Goal: Task Accomplishment & Management: Manage account settings

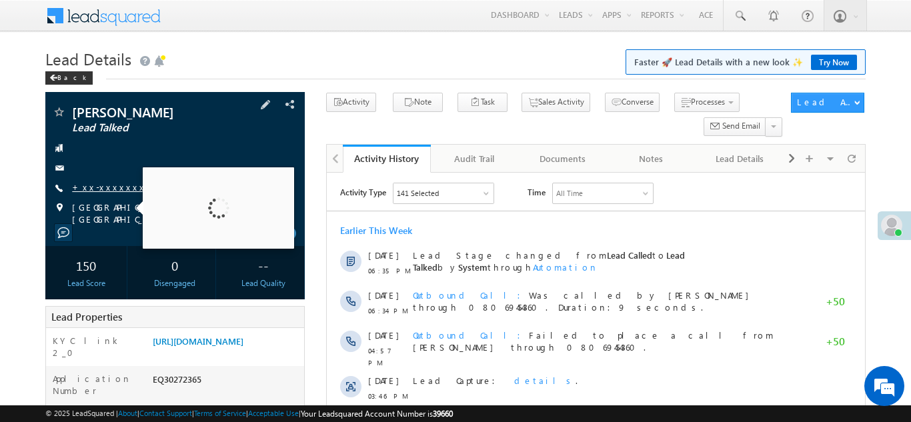
click at [110, 188] on link "+xx-xxxxxxxx95" at bounding box center [118, 186] width 92 height 11
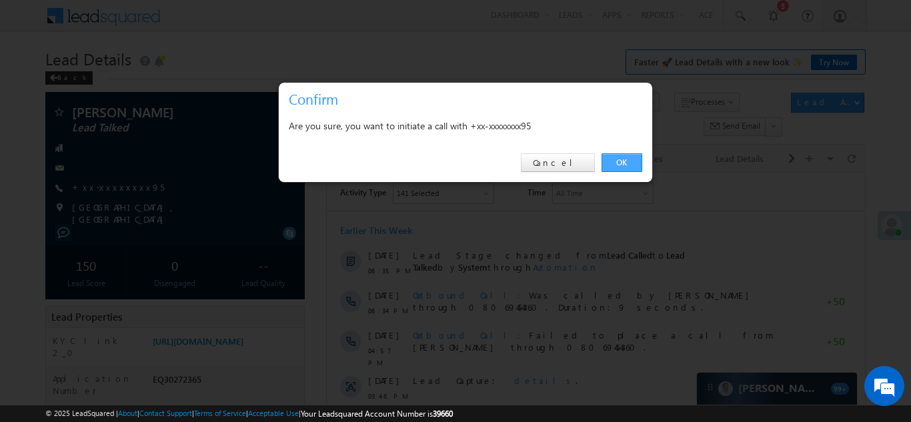
click at [620, 161] on link "OK" at bounding box center [622, 162] width 41 height 19
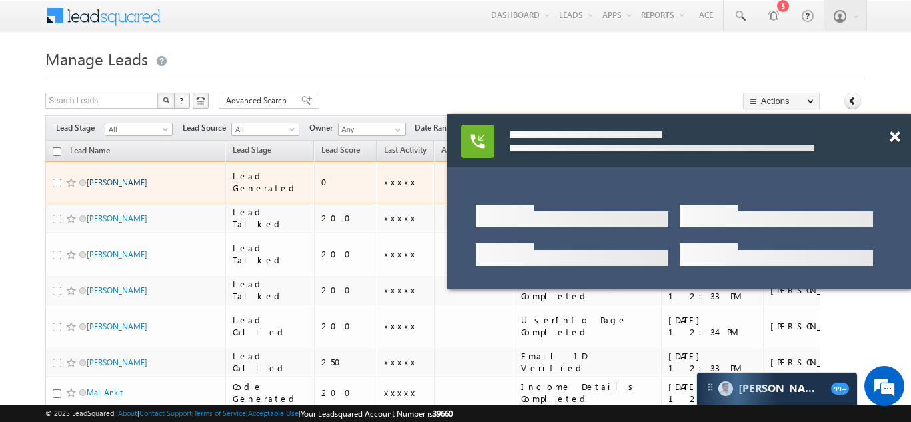
click at [99, 177] on link "[PERSON_NAME]" at bounding box center [117, 182] width 61 height 10
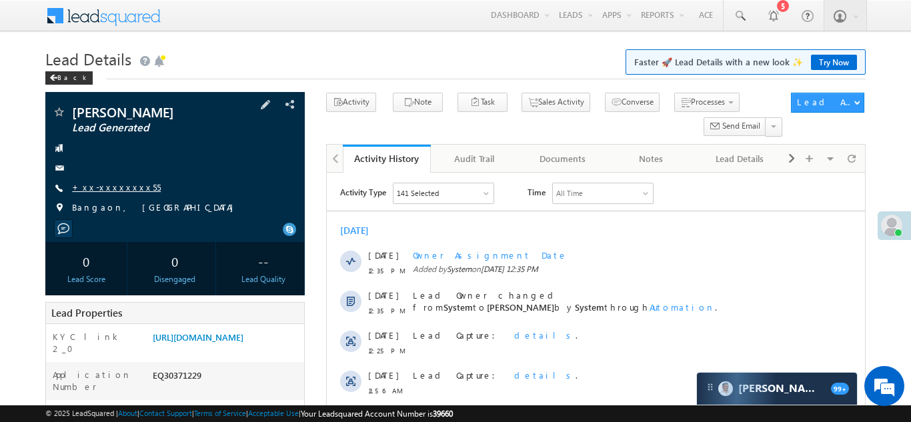
click at [107, 183] on link "+xx-xxxxxxxx55" at bounding box center [116, 186] width 89 height 11
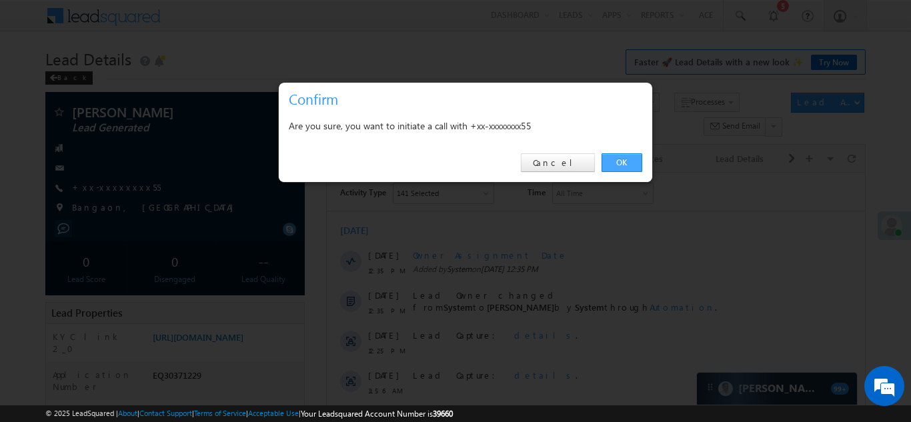
click at [614, 160] on link "OK" at bounding box center [622, 162] width 41 height 19
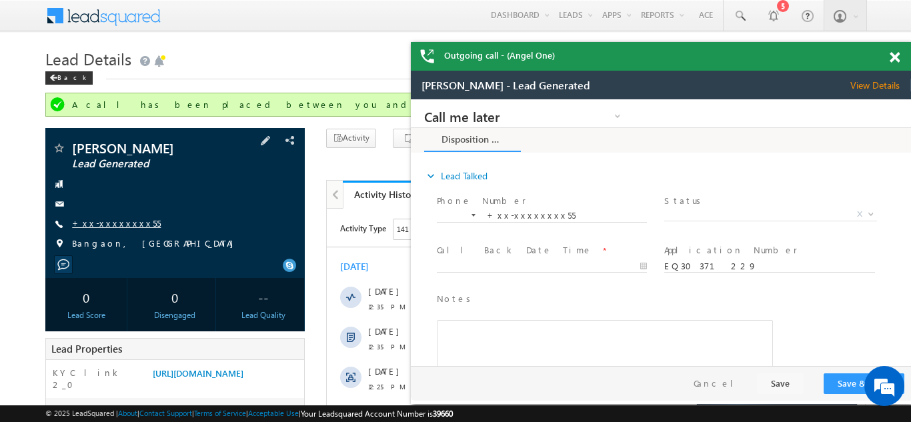
click at [107, 226] on link "+xx-xxxxxxxx55" at bounding box center [116, 223] width 89 height 11
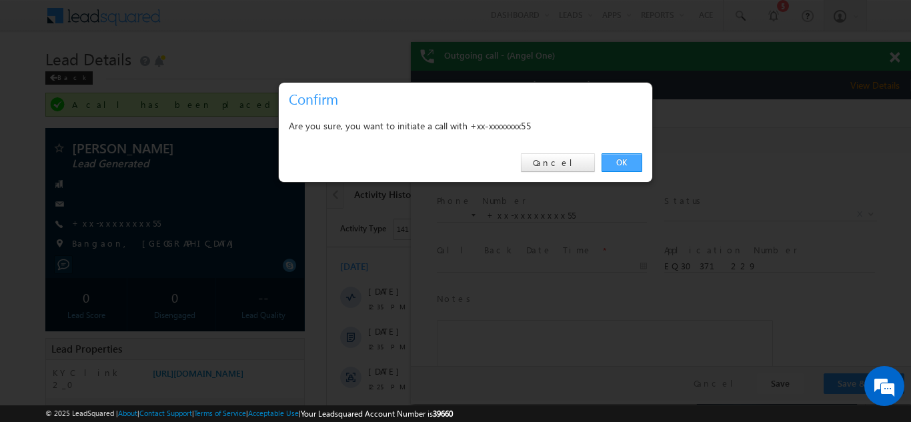
click at [618, 163] on link "OK" at bounding box center [622, 162] width 41 height 19
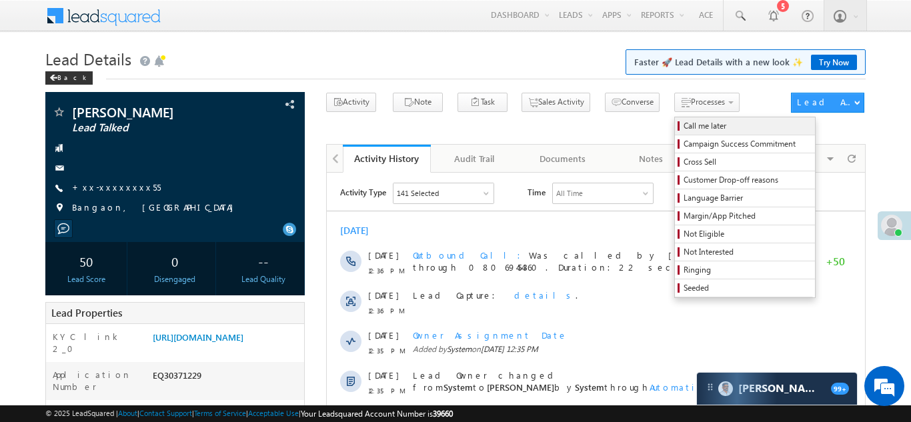
click at [684, 126] on span "Call me later" at bounding box center [747, 126] width 127 height 12
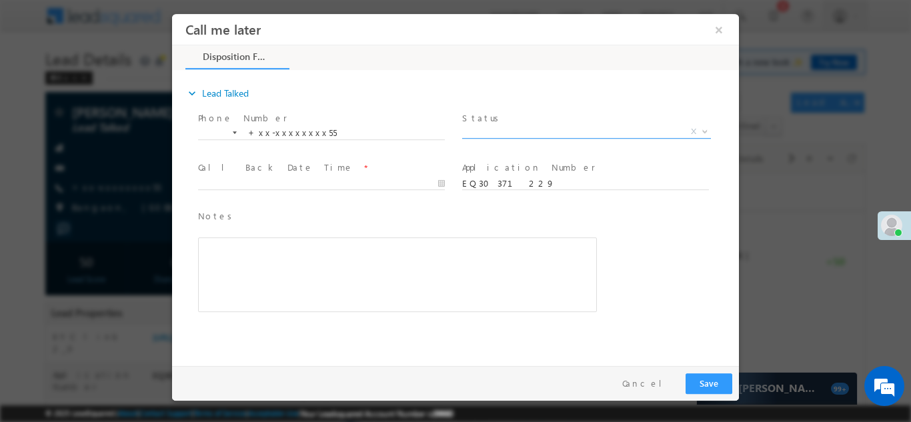
click at [512, 126] on span "X" at bounding box center [586, 131] width 249 height 13
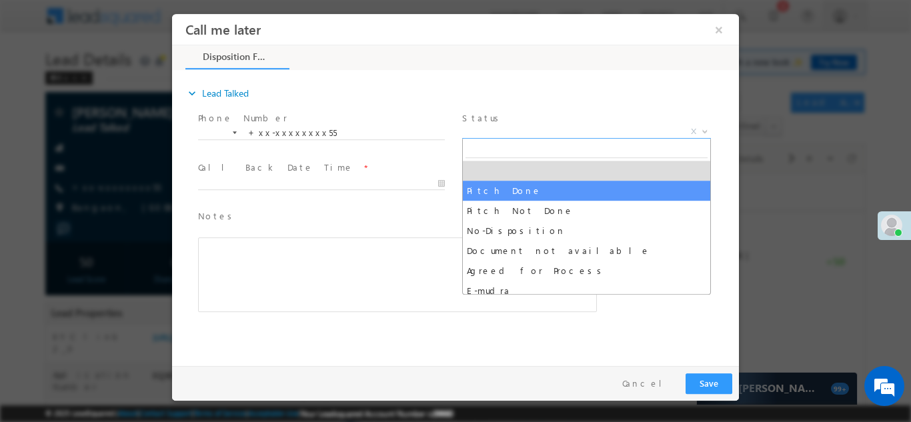
select select "Pitch Done"
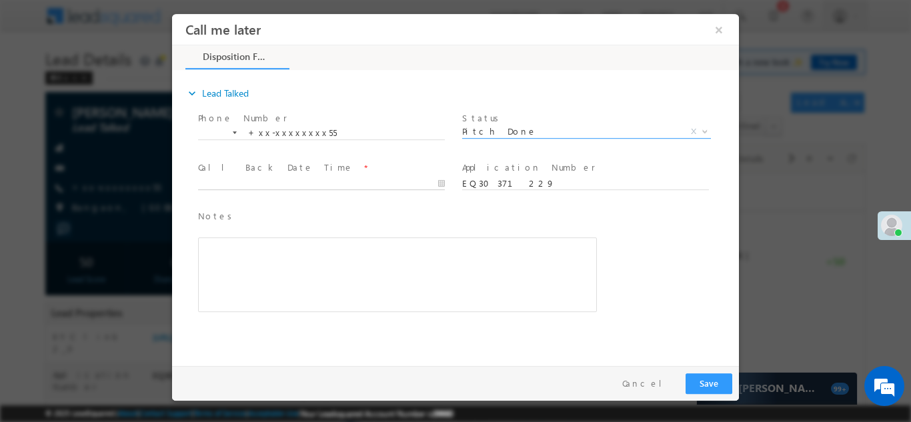
click at [282, 181] on body "Call me later ×" at bounding box center [455, 186] width 567 height 346
type input "10/11/25 12:39 PM"
click at [535, 218] on span "Notes *" at bounding box center [387, 216] width 379 height 15
click at [708, 386] on button "Save" at bounding box center [709, 383] width 47 height 21
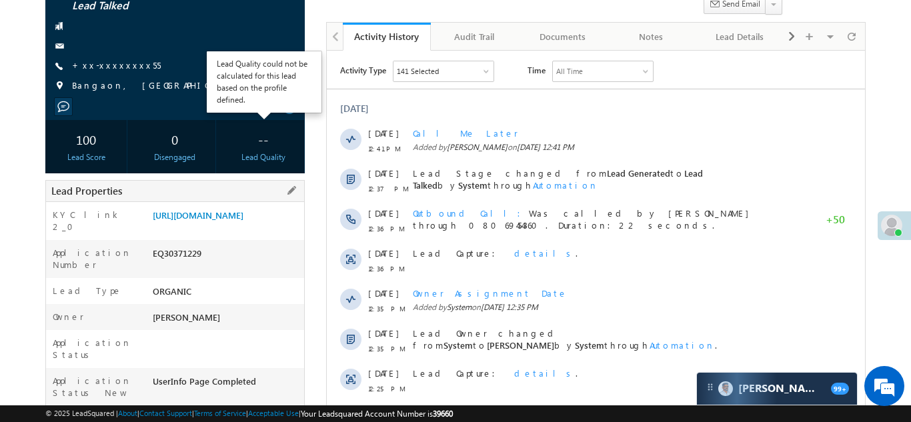
scroll to position [139, 0]
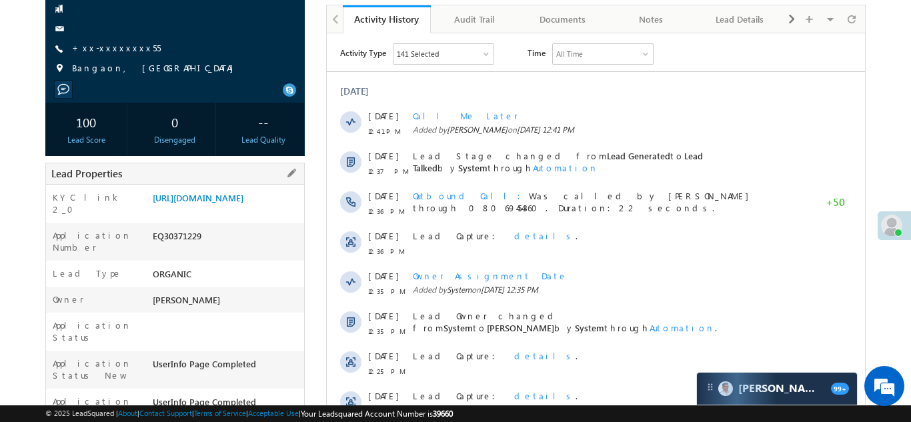
copy div "EQ30371229"
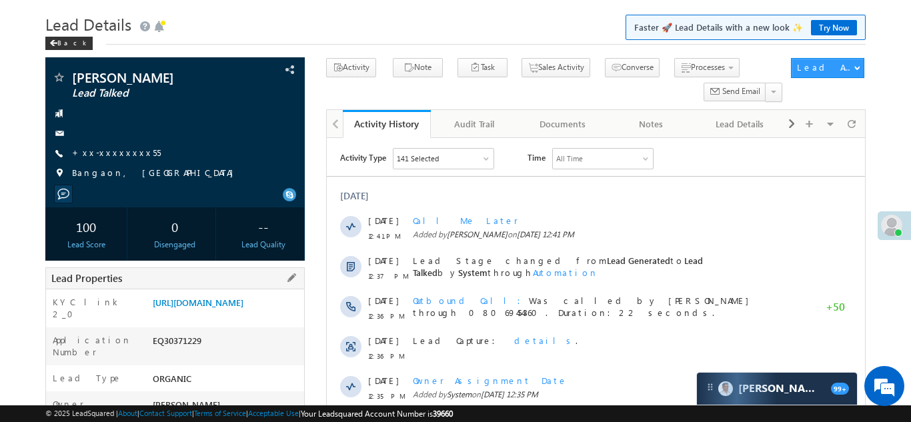
scroll to position [0, 0]
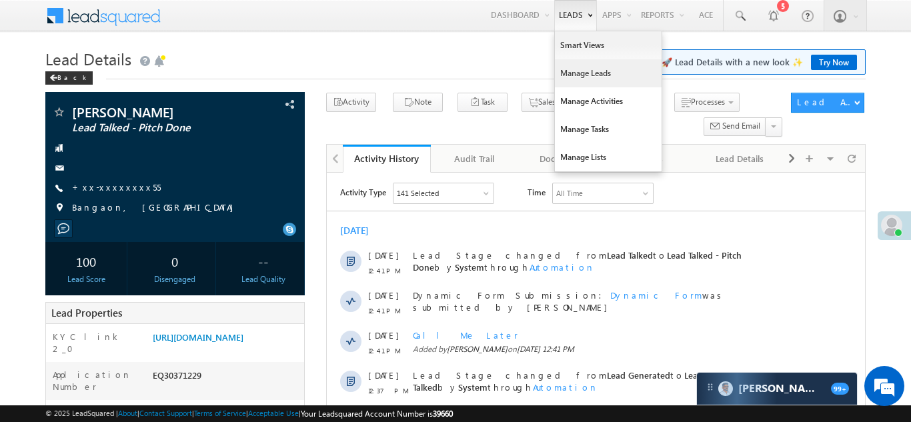
click at [570, 73] on link "Manage Leads" at bounding box center [608, 73] width 107 height 28
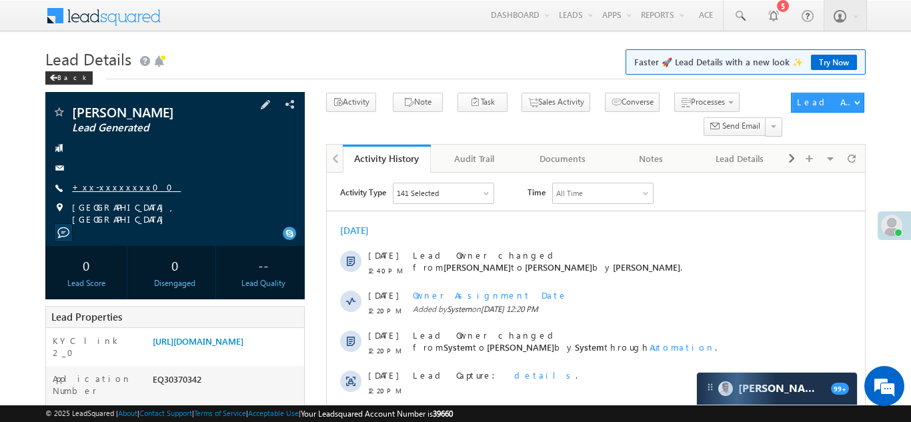
click at [109, 188] on link "+xx-xxxxxxxx00" at bounding box center [126, 186] width 109 height 11
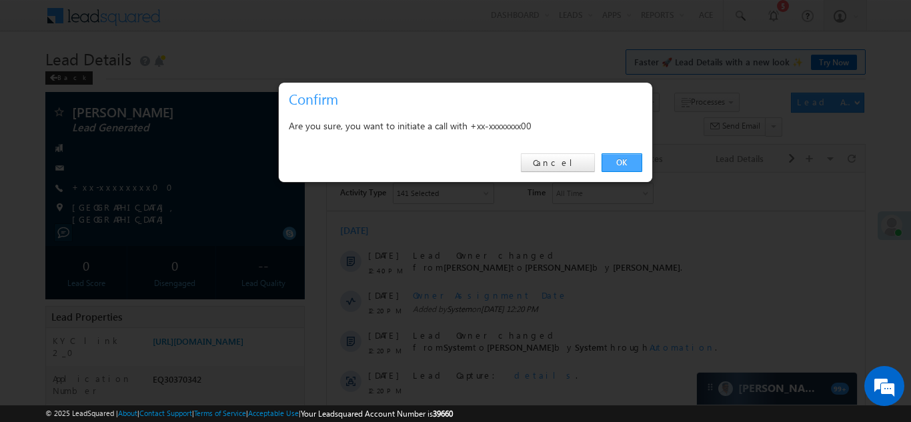
click at [620, 163] on link "OK" at bounding box center [622, 162] width 41 height 19
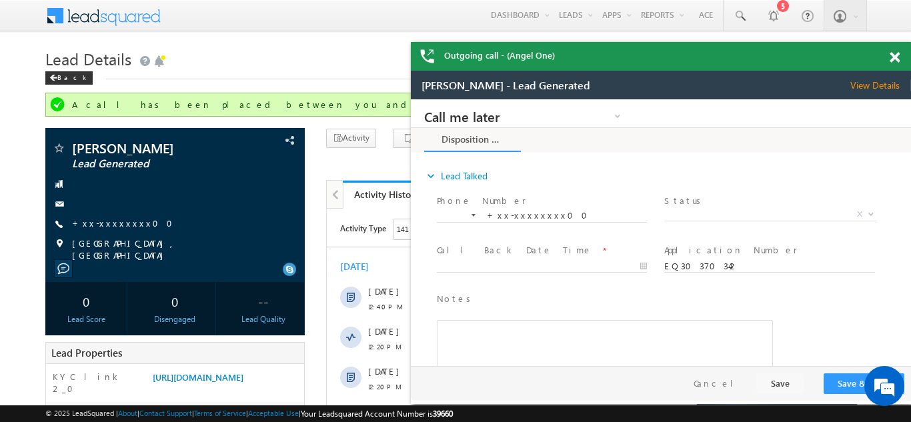
click at [890, 58] on span at bounding box center [895, 57] width 10 height 11
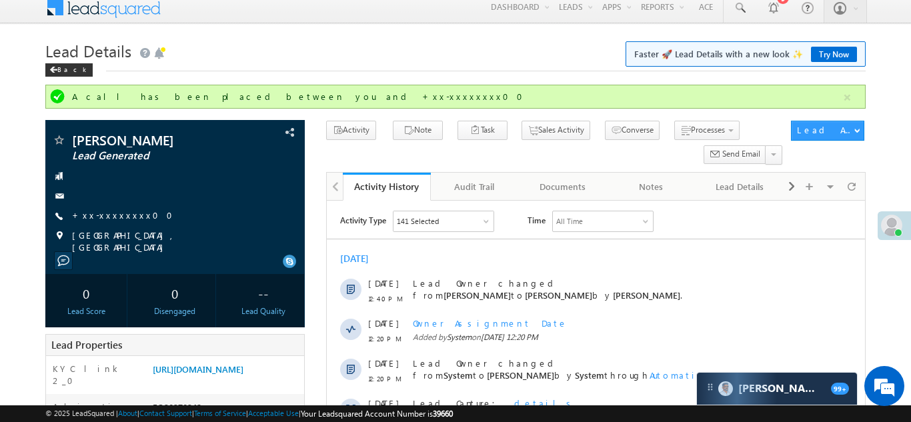
scroll to position [7, 0]
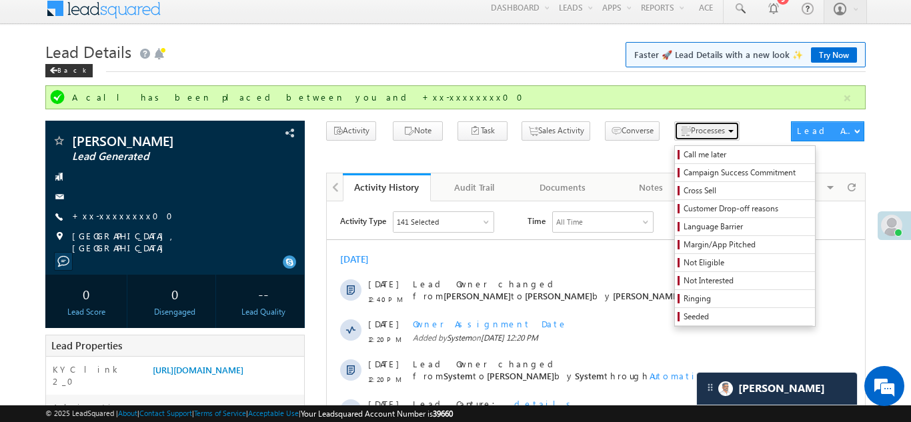
click at [691, 127] on span "Processes" at bounding box center [708, 130] width 34 height 10
click at [684, 154] on span "Call me later" at bounding box center [747, 155] width 127 height 12
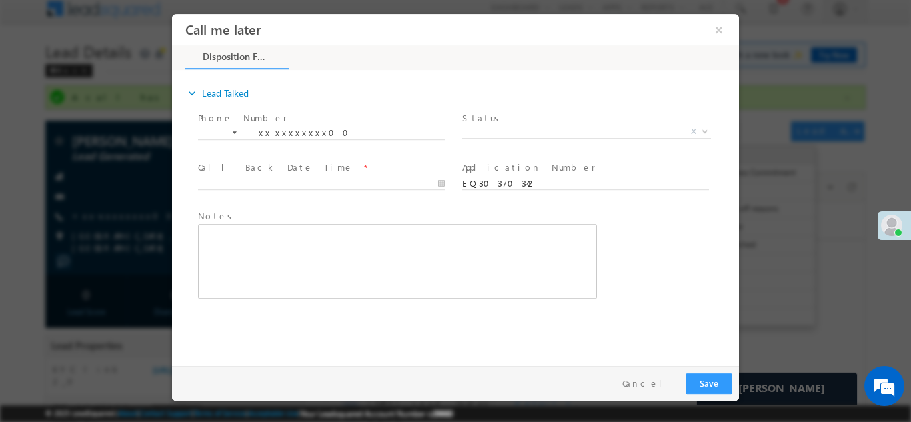
scroll to position [0, 0]
click at [506, 132] on span "X" at bounding box center [586, 131] width 249 height 13
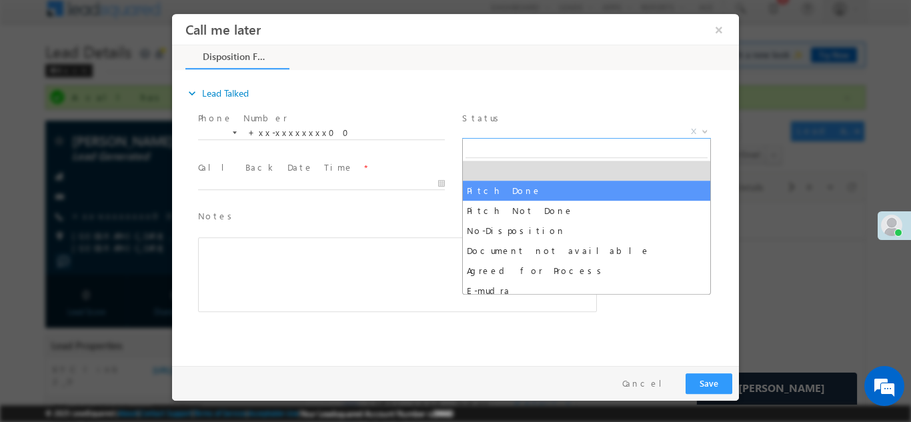
select select "Pitch Done"
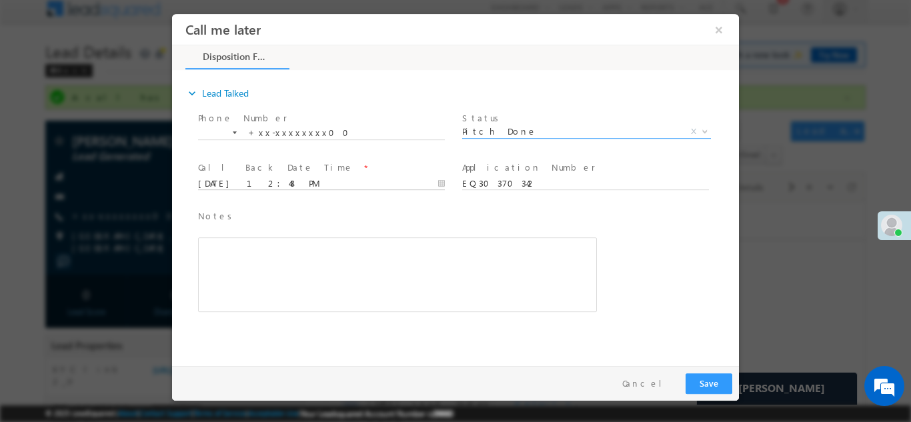
click at [294, 177] on input "10/11/25 12:48 PM" at bounding box center [321, 183] width 247 height 13
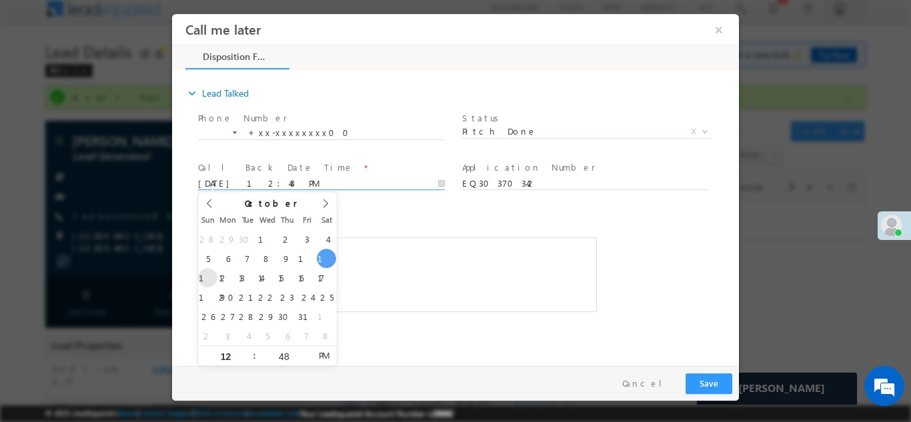
type input "10/12/25 12:48 PM"
click at [364, 214] on span "Notes *" at bounding box center [387, 216] width 379 height 15
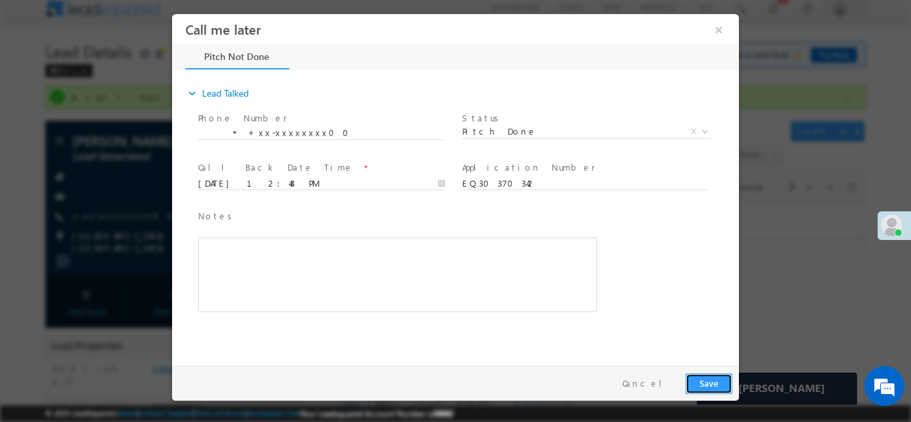
click at [711, 384] on button "Save" at bounding box center [709, 383] width 47 height 21
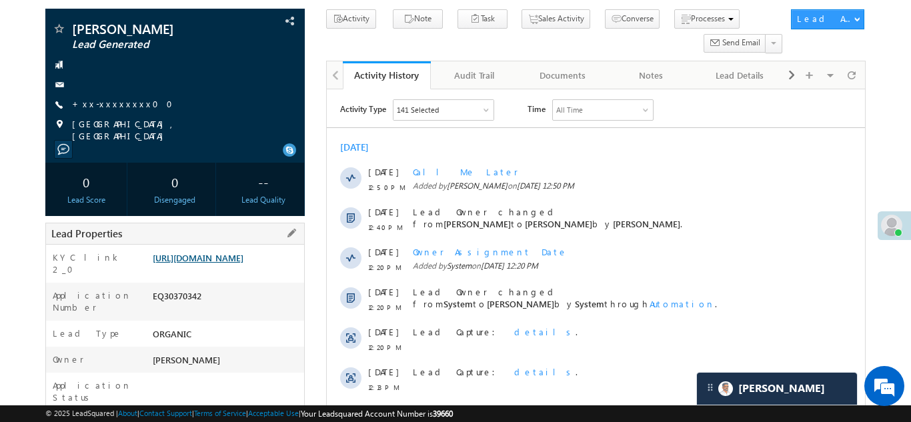
scroll to position [141, 0]
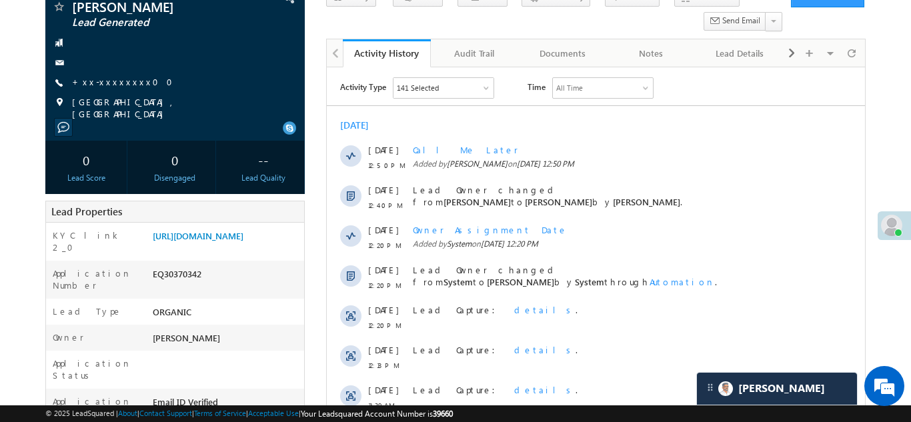
copy div "EQ30370342"
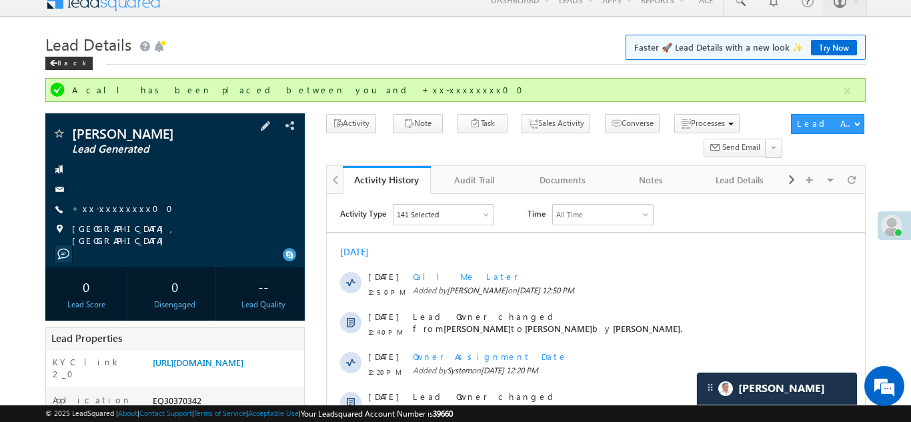
scroll to position [0, 0]
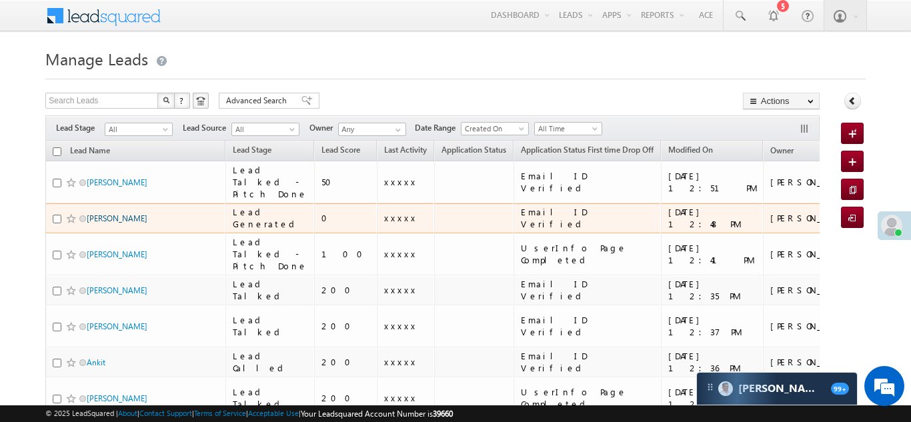
click at [108, 224] on link "[PERSON_NAME]" at bounding box center [117, 219] width 61 height 10
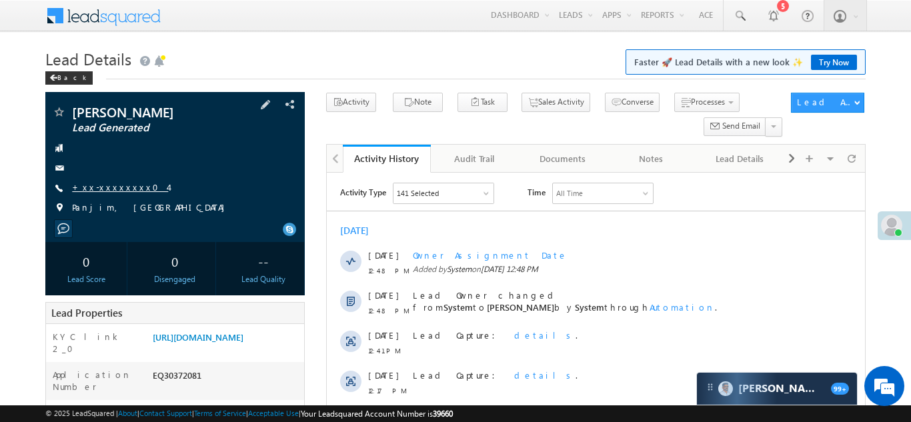
click at [104, 191] on link "+xx-xxxxxxxx04" at bounding box center [120, 186] width 96 height 11
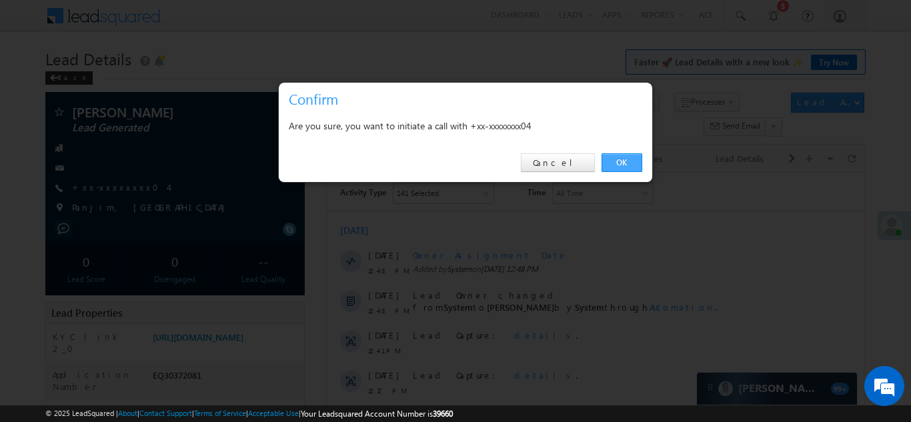
click at [622, 161] on link "OK" at bounding box center [622, 162] width 41 height 19
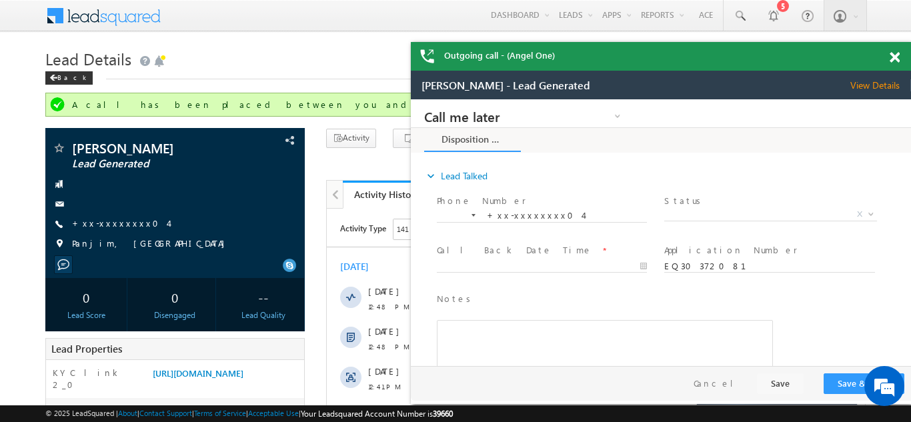
click at [897, 53] on span at bounding box center [895, 57] width 10 height 11
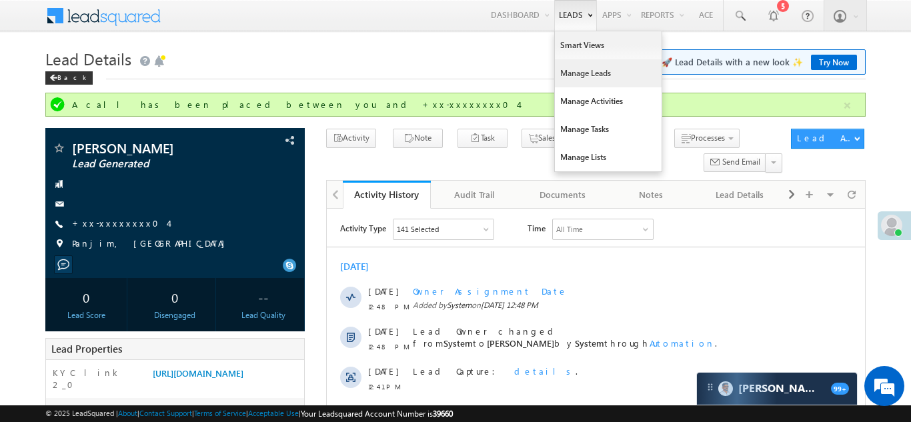
click at [580, 75] on link "Manage Leads" at bounding box center [608, 73] width 107 height 28
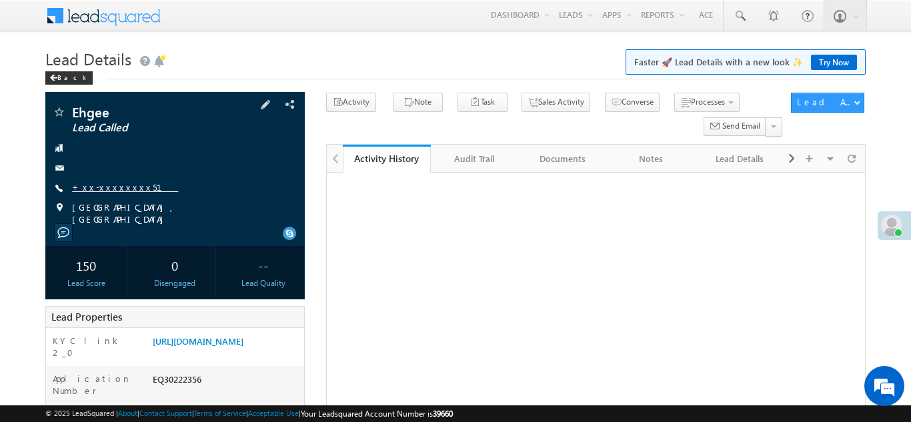
click at [99, 186] on link "+xx-xxxxxxxx51" at bounding box center [125, 186] width 106 height 11
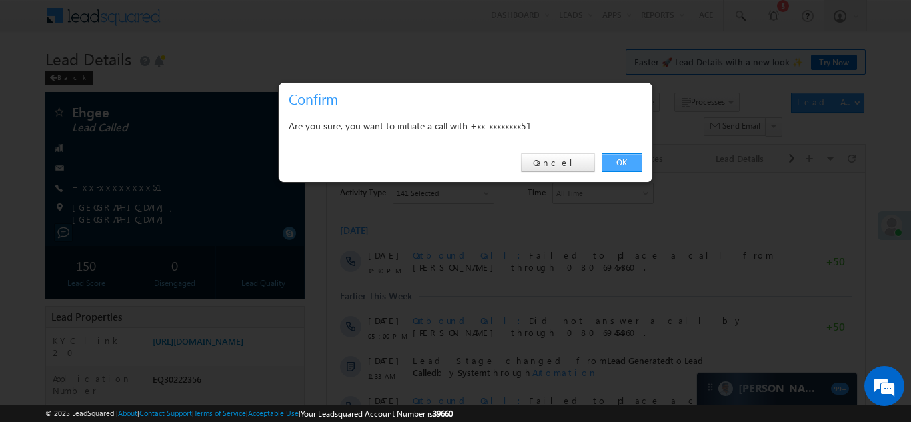
click at [619, 159] on link "OK" at bounding box center [622, 162] width 41 height 19
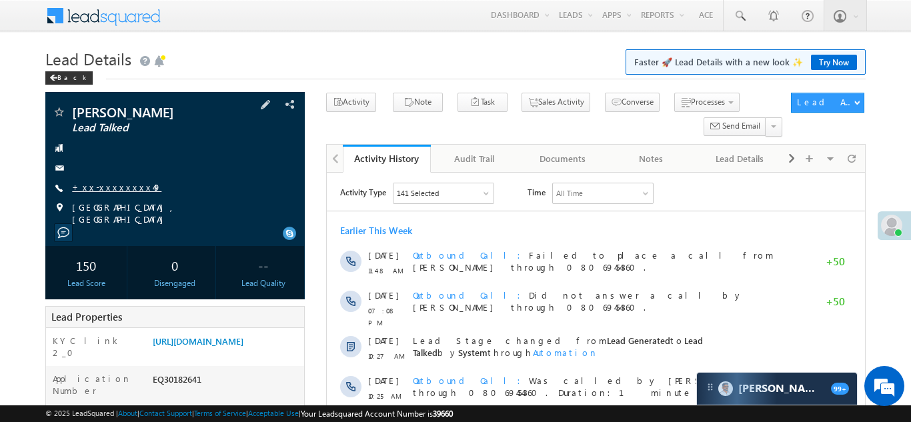
click at [111, 187] on link "+xx-xxxxxxxx49" at bounding box center [116, 186] width 89 height 11
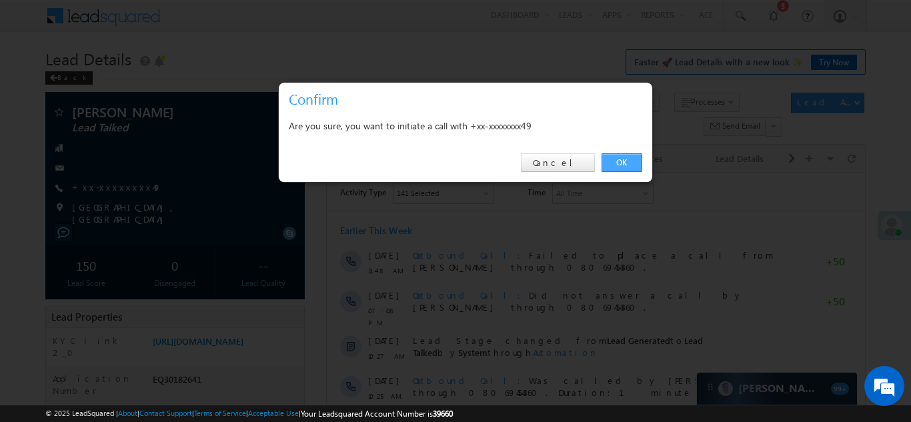
click at [619, 161] on link "OK" at bounding box center [622, 162] width 41 height 19
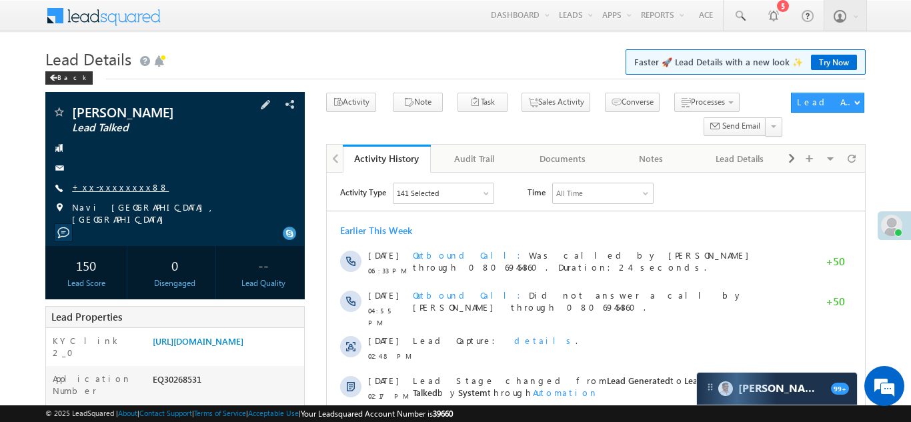
click at [107, 189] on link "+xx-xxxxxxxx88" at bounding box center [120, 186] width 97 height 11
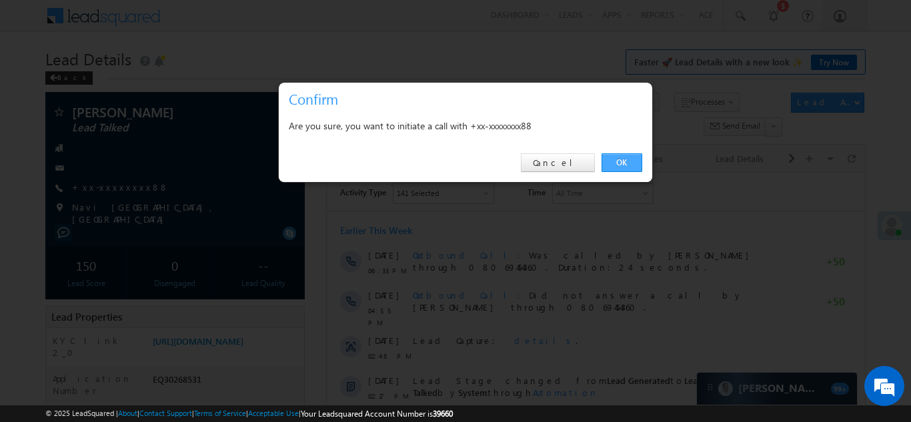
click at [618, 159] on link "OK" at bounding box center [622, 162] width 41 height 19
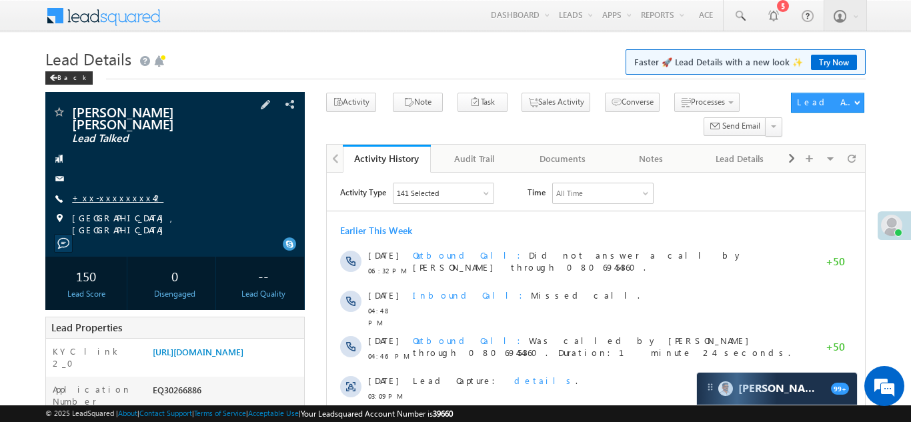
click at [107, 192] on link "+xx-xxxxxxxx42" at bounding box center [117, 197] width 91 height 11
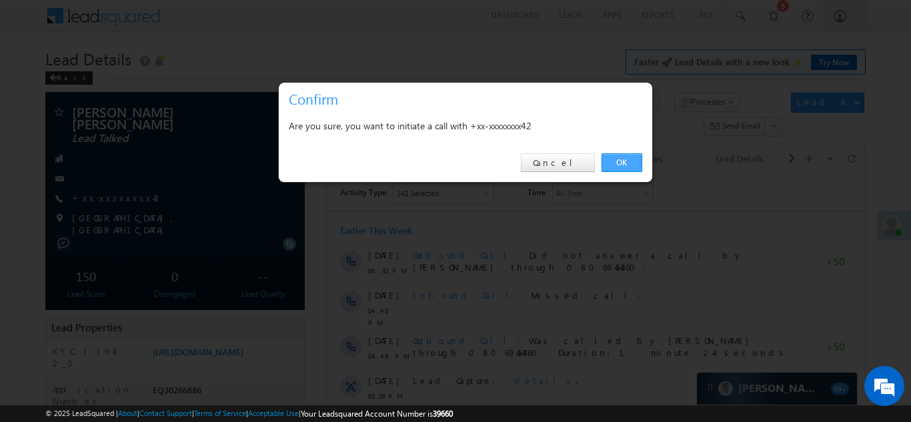
click at [622, 161] on link "OK" at bounding box center [622, 162] width 41 height 19
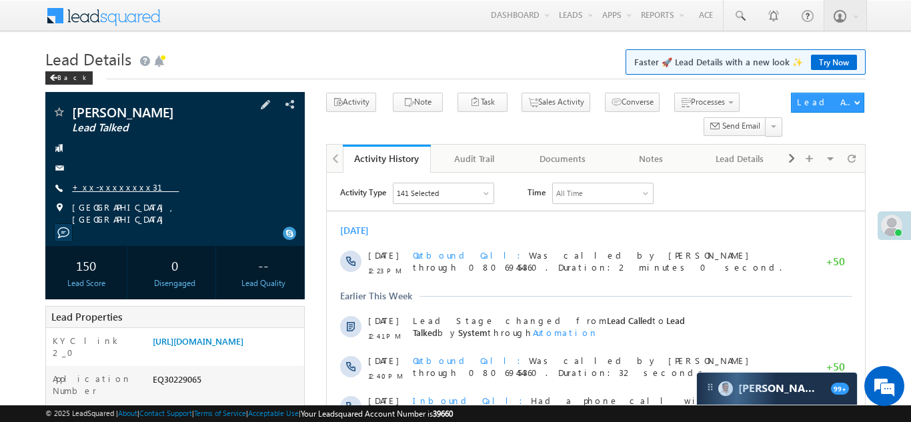
click at [101, 186] on link "+xx-xxxxxxxx31" at bounding box center [125, 186] width 107 height 11
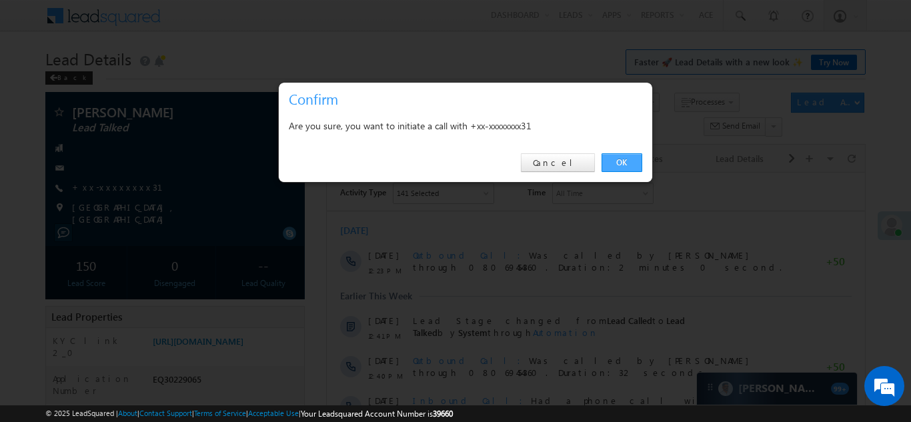
click at [613, 161] on link "OK" at bounding box center [622, 162] width 41 height 19
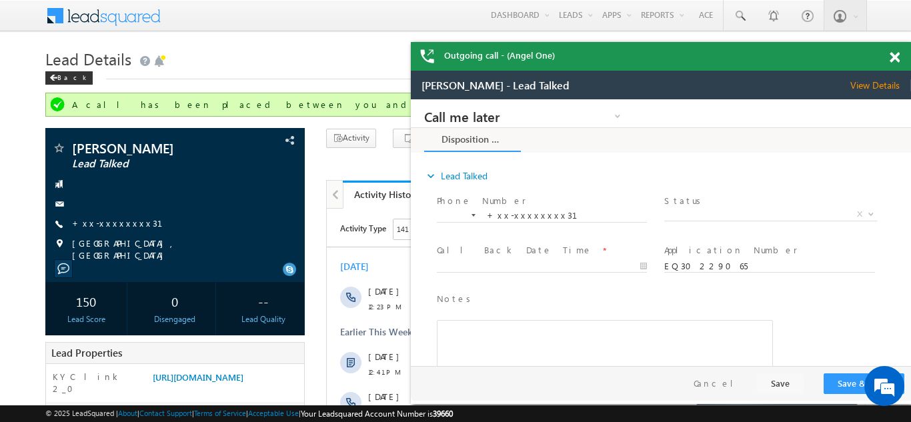
click at [893, 58] on span at bounding box center [895, 57] width 10 height 11
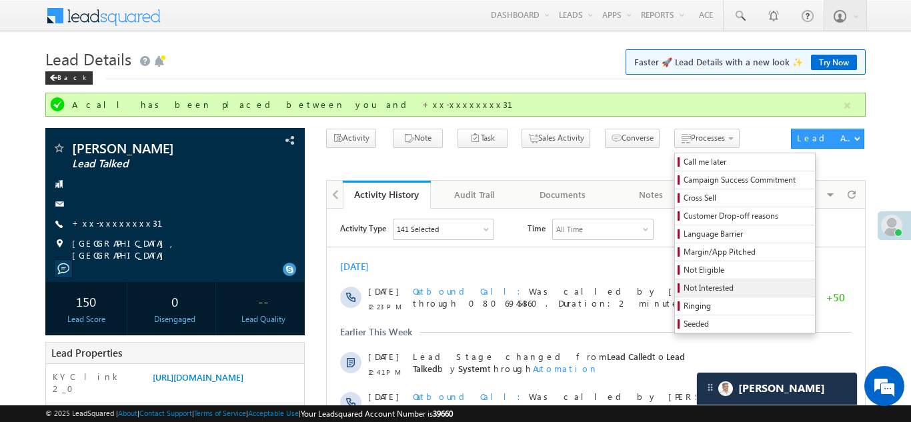
click at [684, 288] on span "Not Interested" at bounding box center [747, 288] width 127 height 12
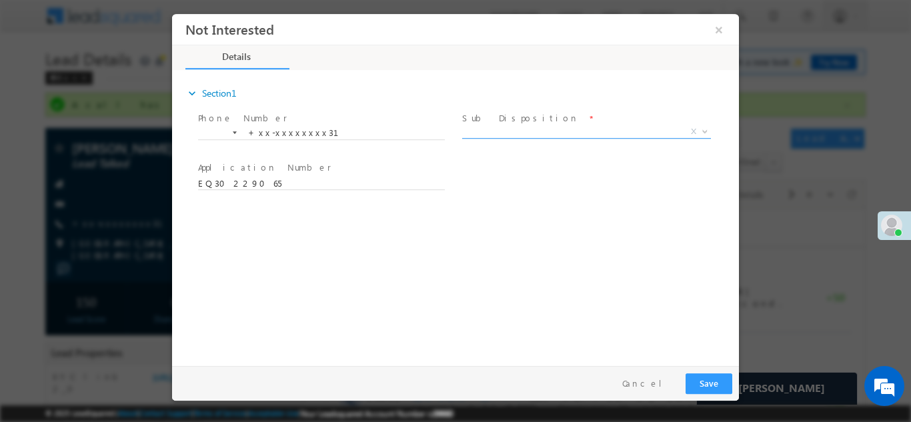
click at [518, 127] on span "X" at bounding box center [586, 131] width 249 height 13
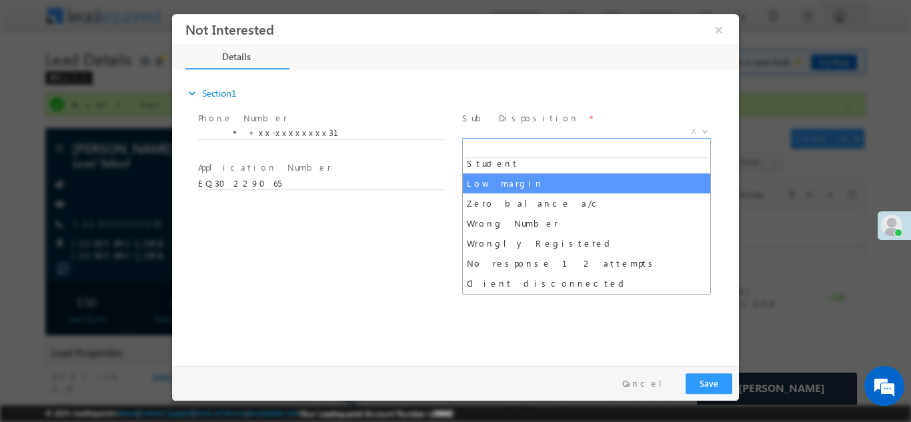
scroll to position [69, 0]
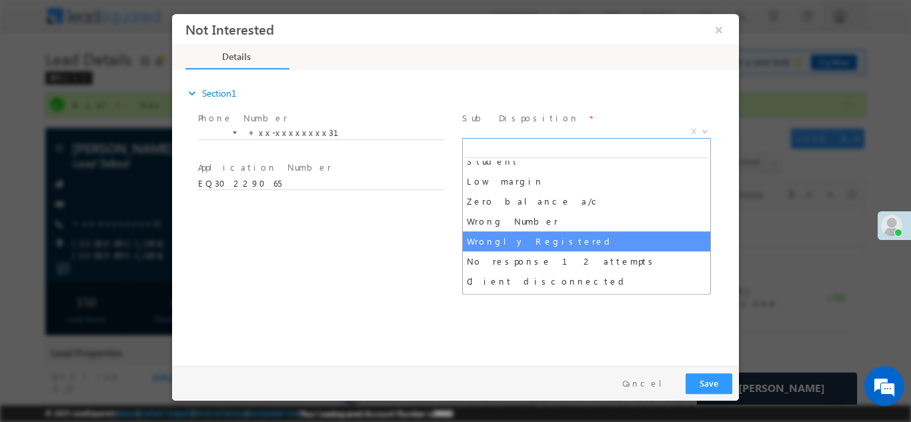
select select "Wrongly Registered"
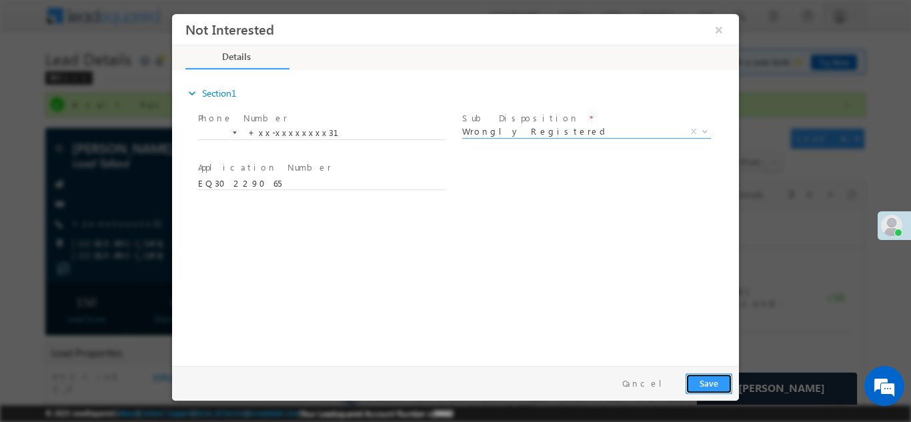
click at [701, 378] on button "Save" at bounding box center [709, 383] width 47 height 21
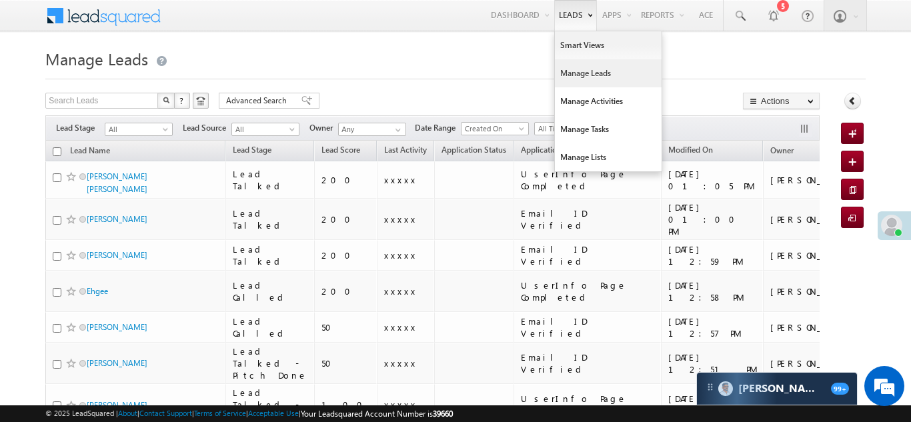
click at [567, 77] on link "Manage Leads" at bounding box center [608, 73] width 107 height 28
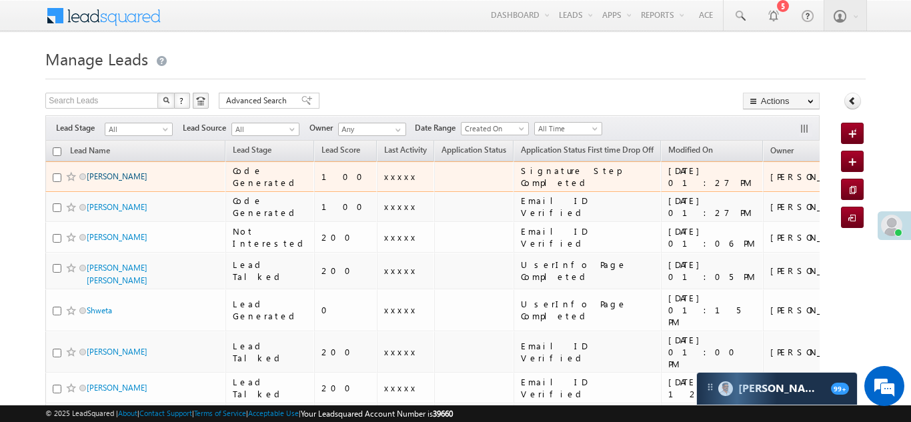
click at [127, 177] on link "[PERSON_NAME]" at bounding box center [117, 176] width 61 height 10
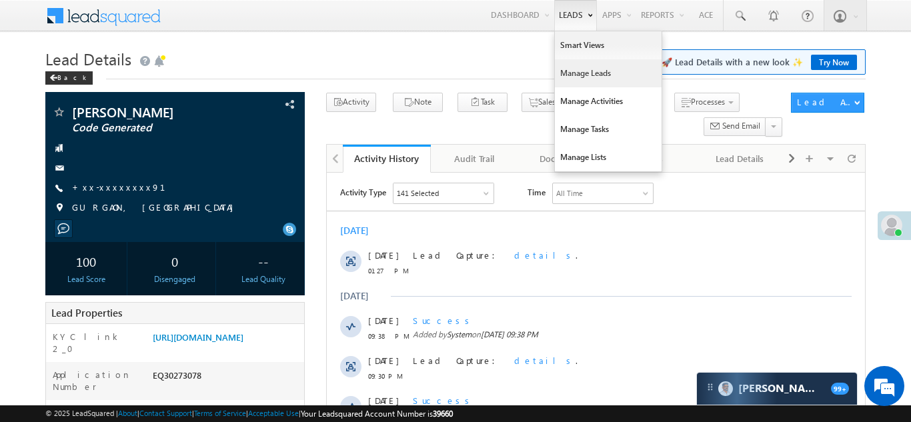
click at [578, 76] on link "Manage Leads" at bounding box center [608, 73] width 107 height 28
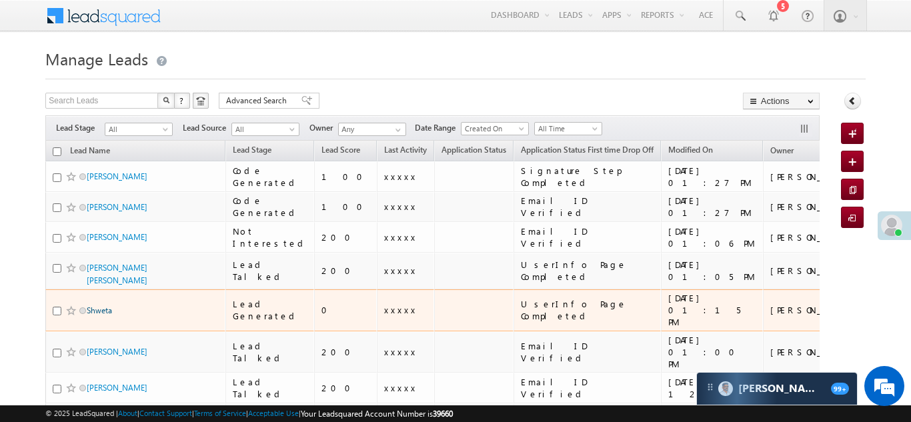
click at [102, 306] on link "Shweta" at bounding box center [99, 311] width 25 height 10
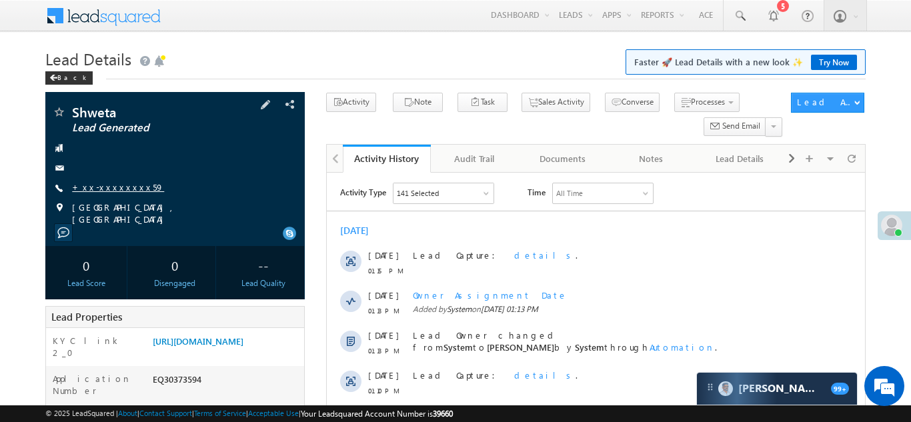
click at [110, 186] on link "+xx-xxxxxxxx59" at bounding box center [118, 186] width 92 height 11
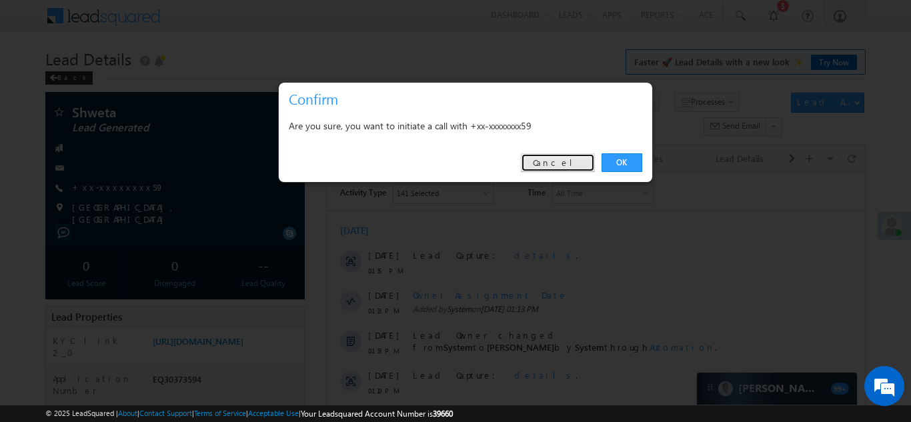
click at [566, 161] on link "Cancel" at bounding box center [558, 162] width 74 height 19
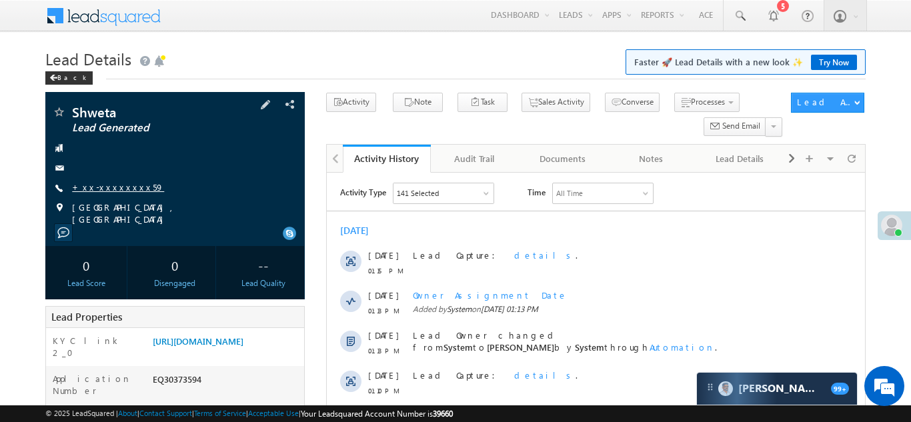
click at [104, 186] on link "+xx-xxxxxxxx59" at bounding box center [118, 186] width 92 height 11
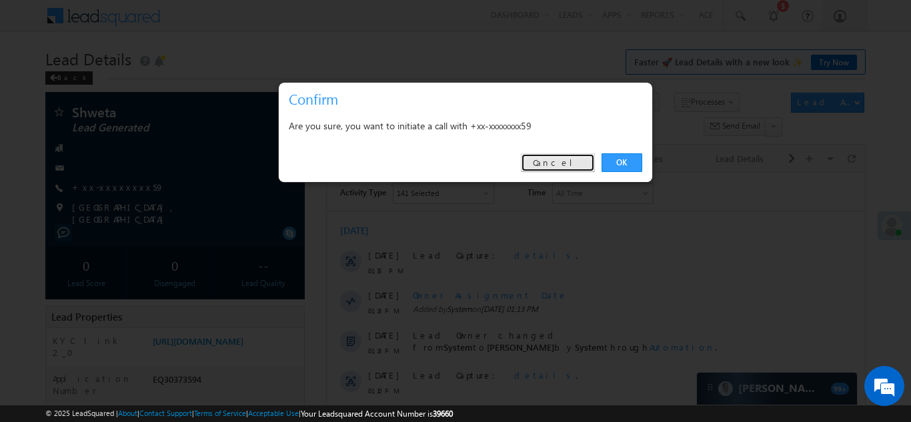
click at [567, 161] on link "Cancel" at bounding box center [558, 162] width 74 height 19
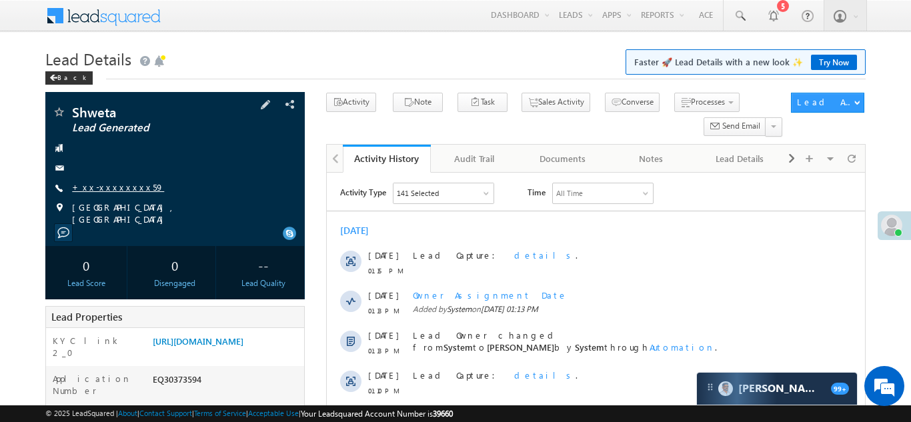
click at [105, 187] on link "+xx-xxxxxxxx59" at bounding box center [118, 186] width 92 height 11
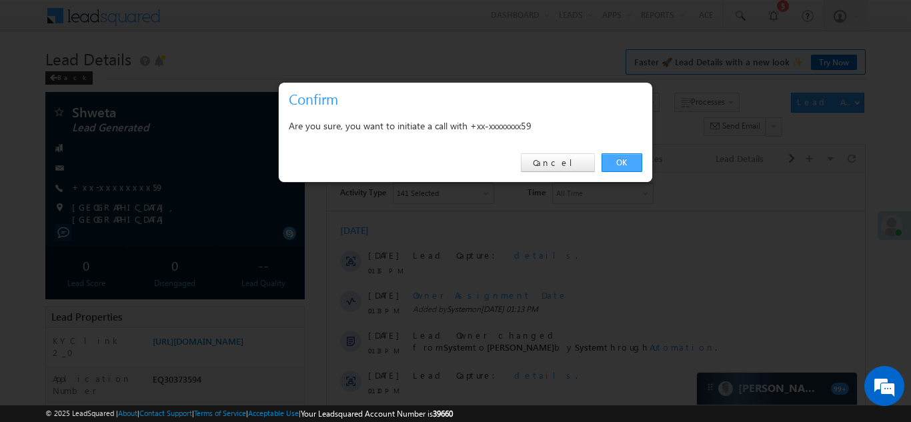
click at [617, 161] on link "OK" at bounding box center [622, 162] width 41 height 19
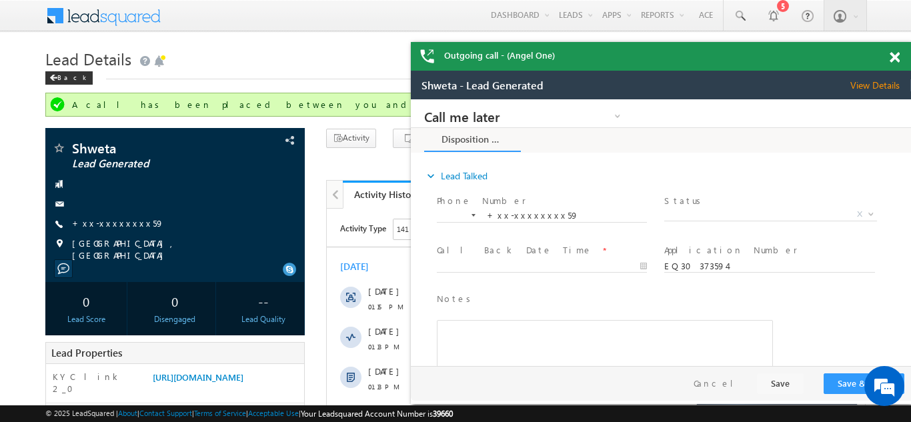
click at [893, 53] on span at bounding box center [895, 57] width 10 height 11
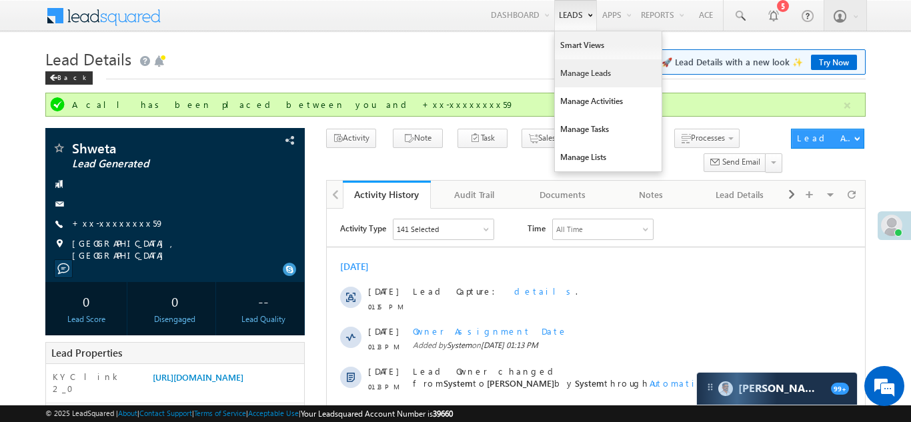
click at [570, 75] on link "Manage Leads" at bounding box center [608, 73] width 107 height 28
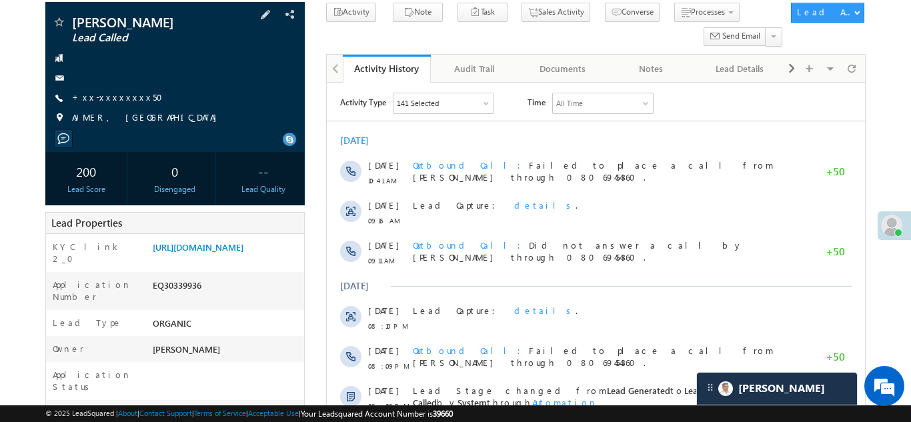
scroll to position [94, 0]
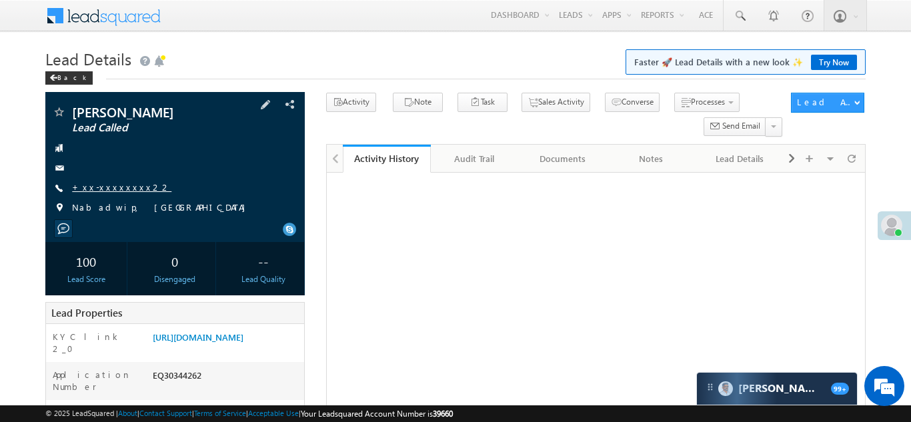
click at [117, 183] on link "+xx-xxxxxxxx22" at bounding box center [121, 186] width 99 height 11
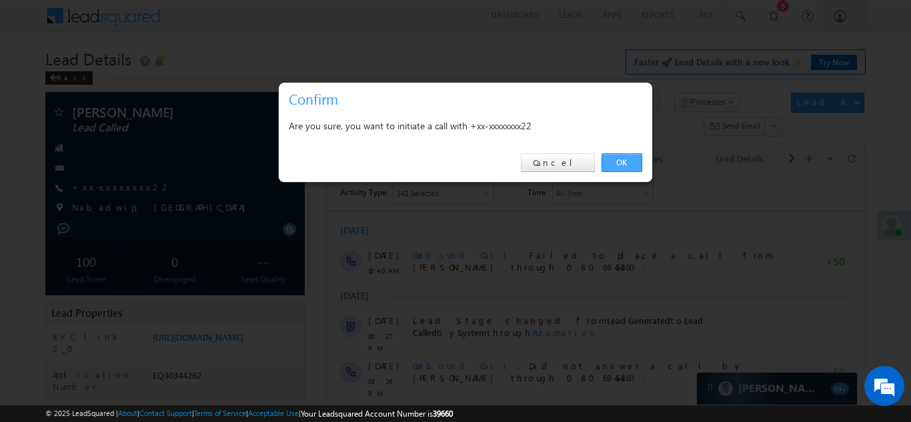
click at [622, 163] on link "OK" at bounding box center [622, 162] width 41 height 19
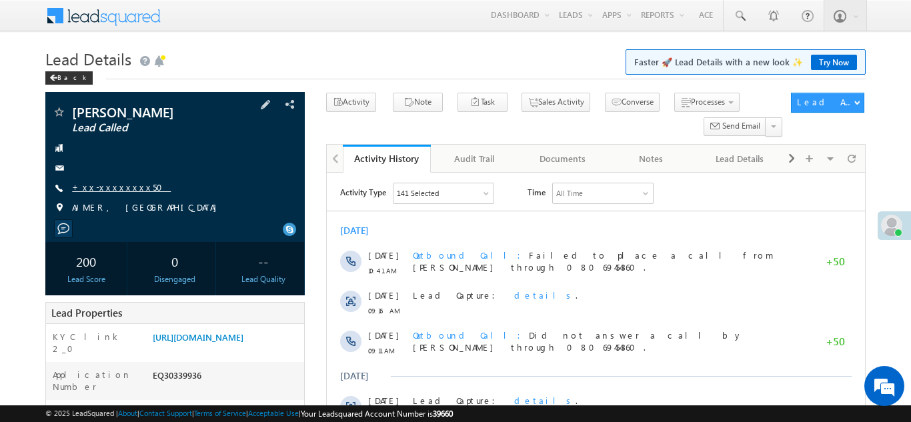
click at [113, 189] on link "+xx-xxxxxxxx50" at bounding box center [121, 186] width 99 height 11
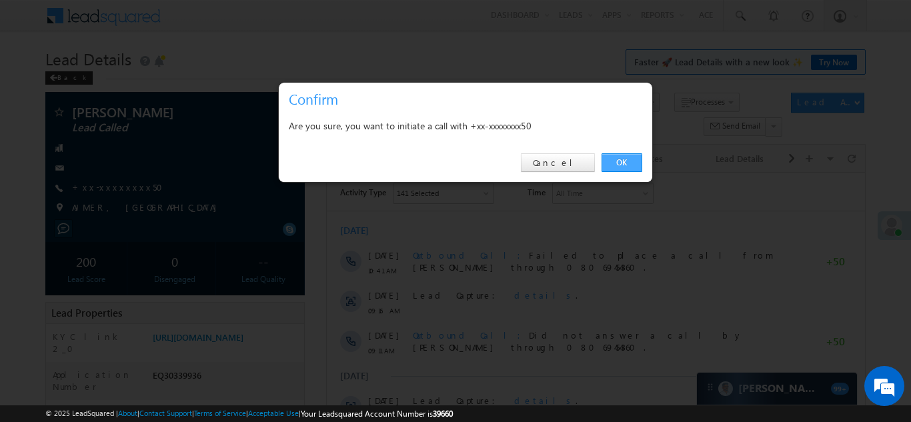
click at [620, 160] on link "OK" at bounding box center [622, 162] width 41 height 19
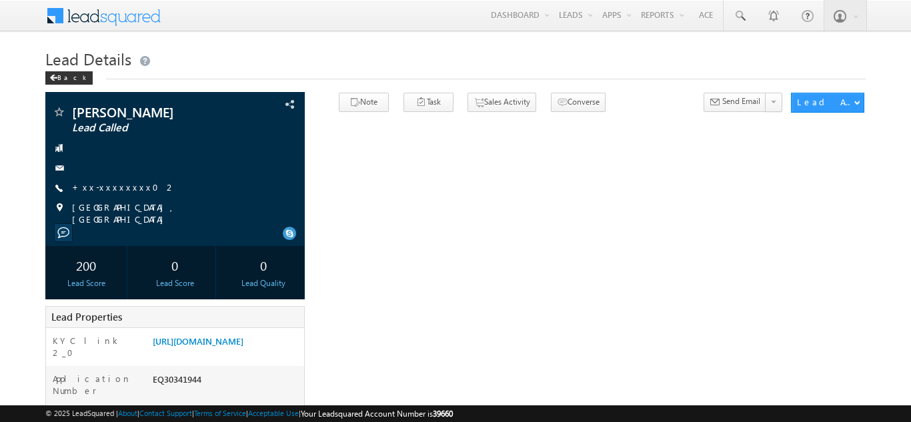
click at [106, 185] on link "+xx-xxxxxxxx02" at bounding box center [124, 186] width 104 height 11
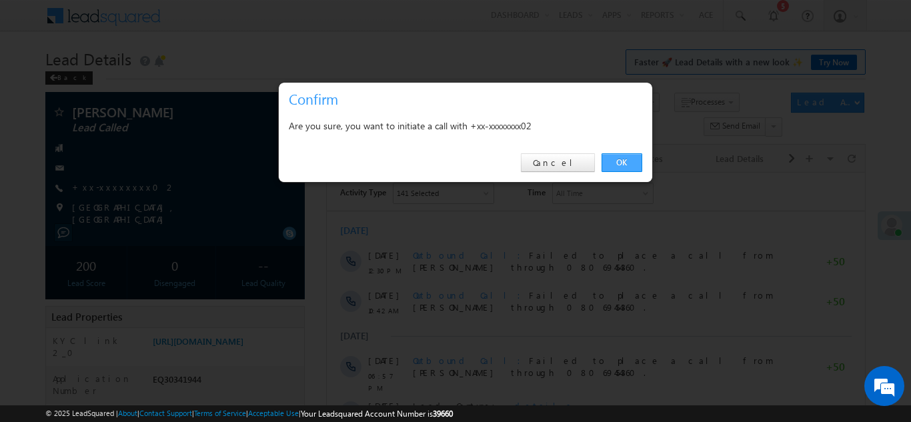
click at [614, 161] on link "OK" at bounding box center [622, 162] width 41 height 19
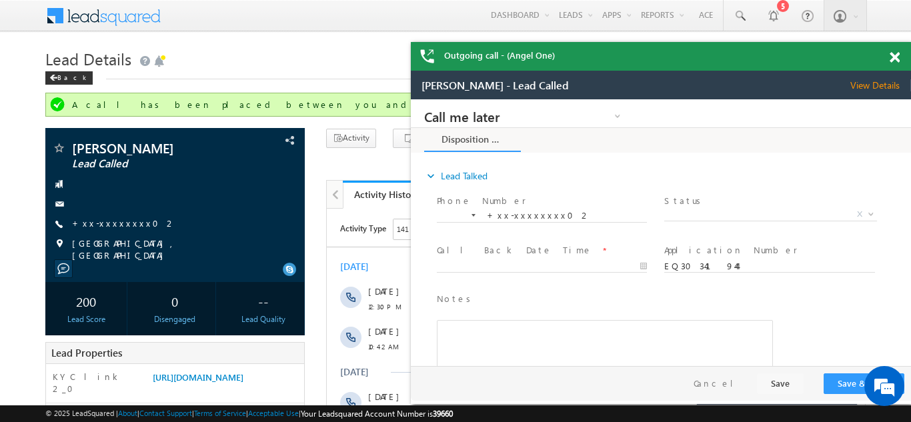
click at [897, 57] on span at bounding box center [895, 57] width 10 height 11
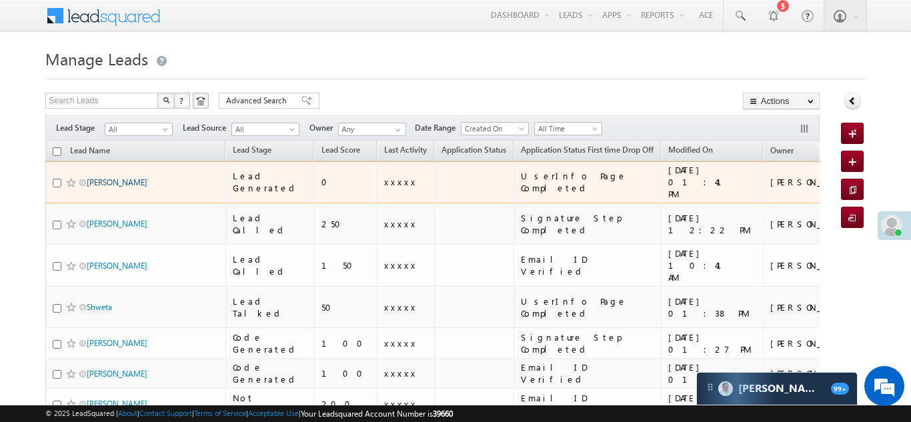
click at [107, 177] on link "Saddam Ail" at bounding box center [117, 182] width 61 height 10
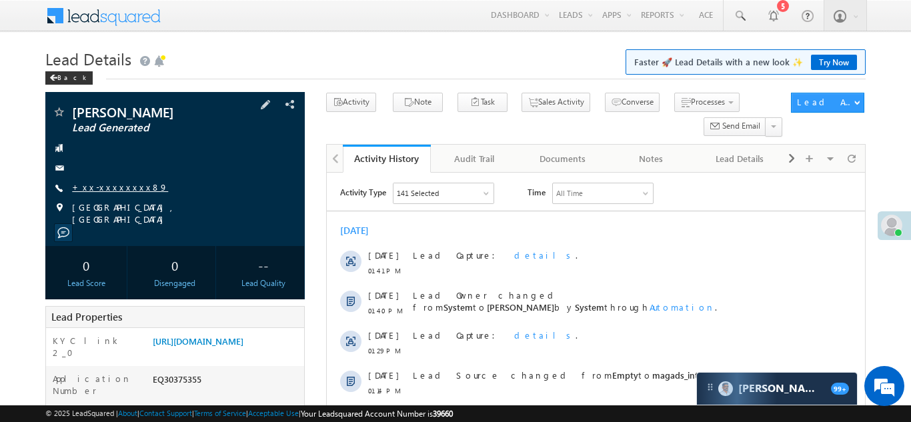
click at [113, 187] on link "+xx-xxxxxxxx89" at bounding box center [120, 186] width 96 height 11
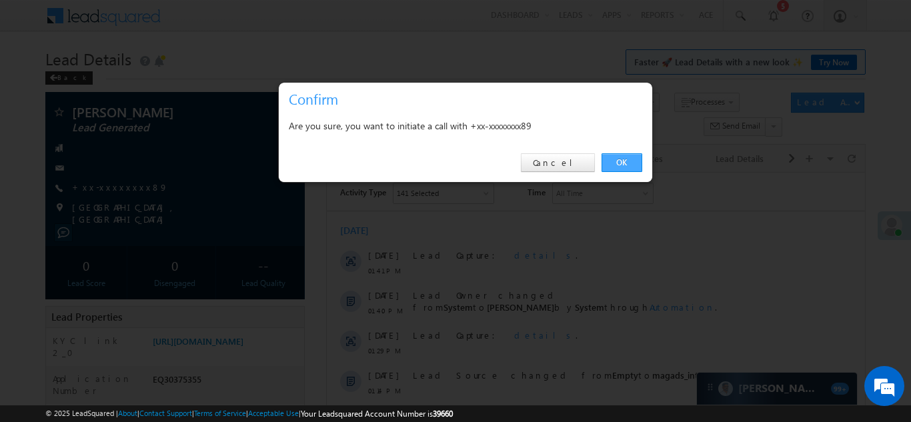
click at [619, 159] on link "OK" at bounding box center [622, 162] width 41 height 19
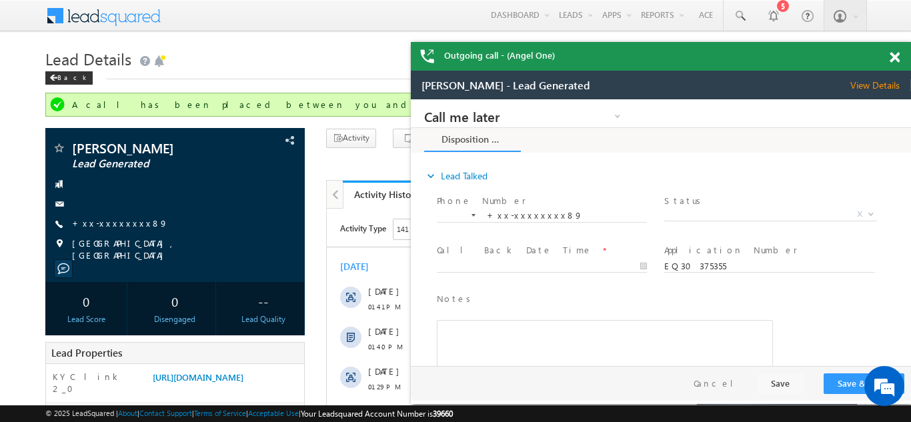
click at [895, 58] on span at bounding box center [895, 57] width 10 height 11
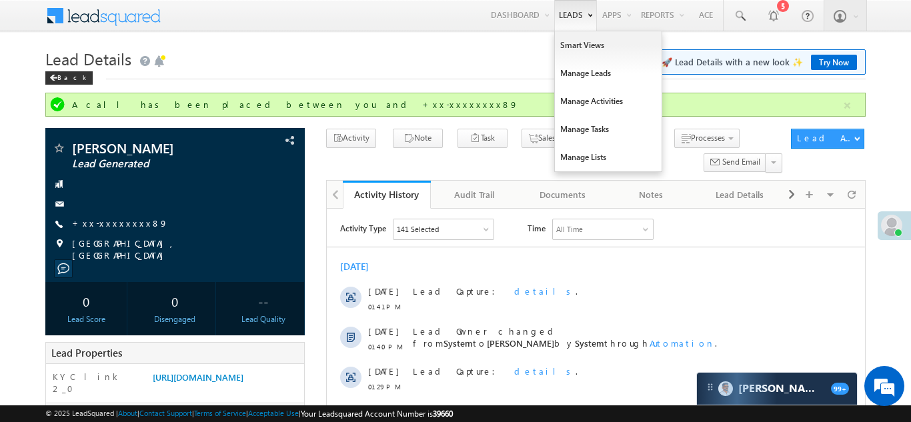
click at [559, 12] on link "Leads" at bounding box center [575, 15] width 43 height 31
click at [566, 13] on link "Leads" at bounding box center [575, 15] width 43 height 31
click at [574, 73] on link "Manage Leads" at bounding box center [608, 73] width 107 height 28
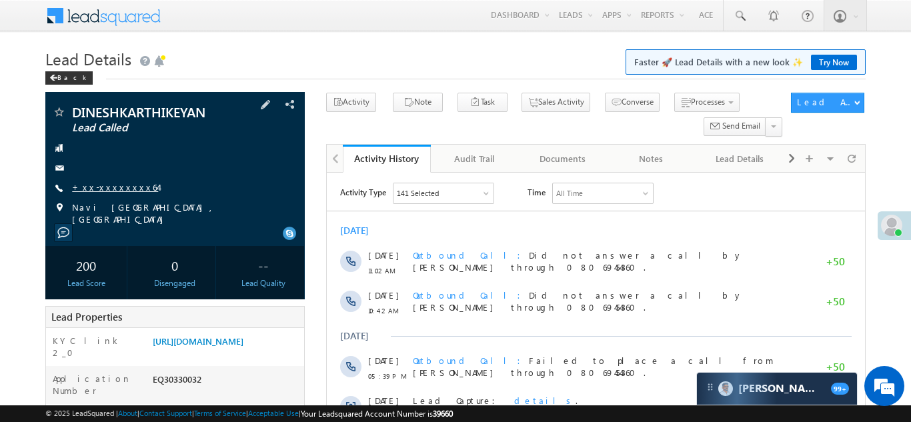
click at [105, 189] on link "+xx-xxxxxxxx64" at bounding box center [115, 186] width 86 height 11
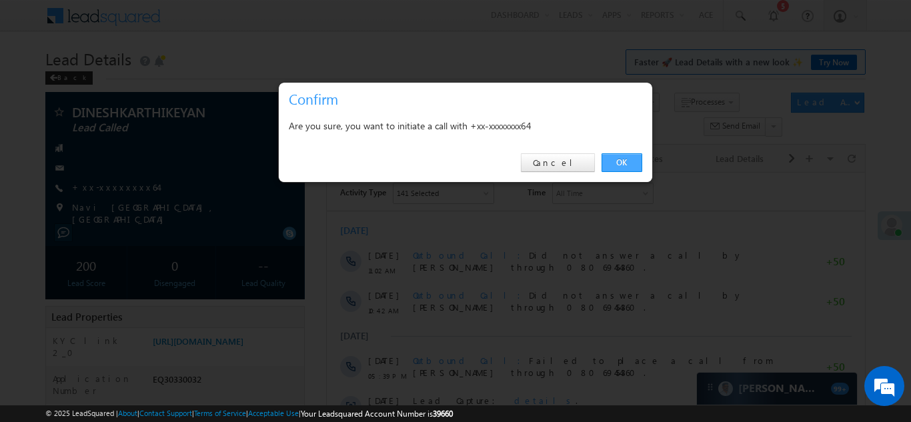
click at [620, 161] on link "OK" at bounding box center [622, 162] width 41 height 19
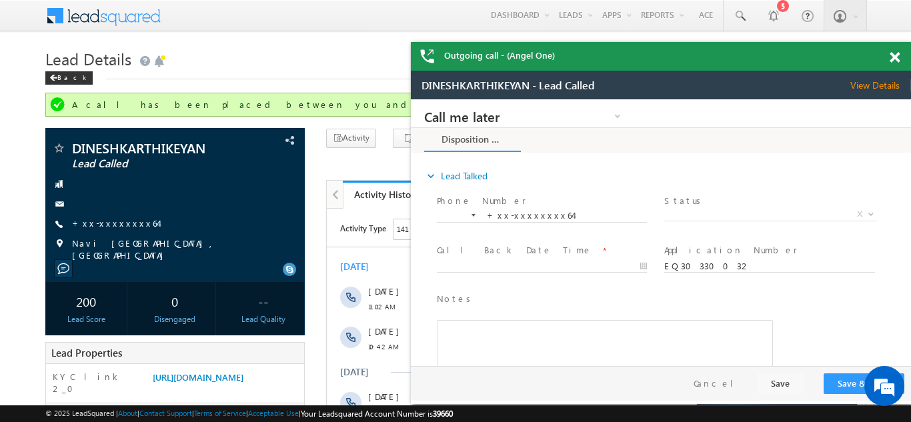
click at [896, 58] on span at bounding box center [895, 57] width 10 height 11
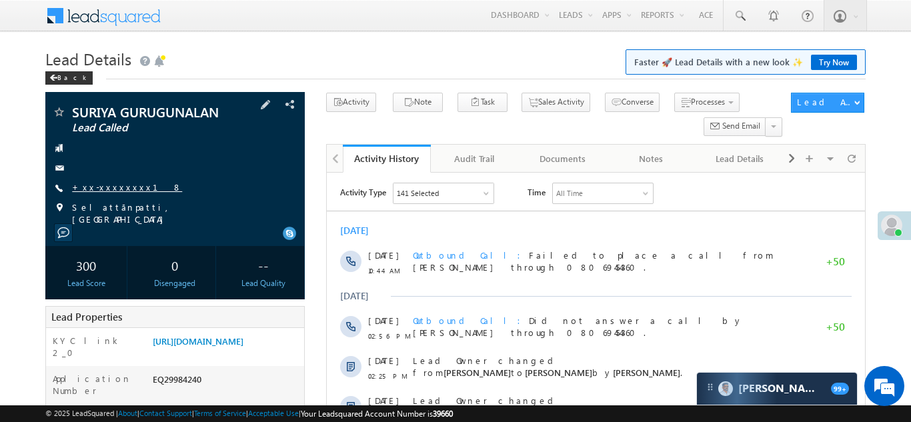
click at [112, 184] on link "+xx-xxxxxxxx18" at bounding box center [127, 186] width 110 height 11
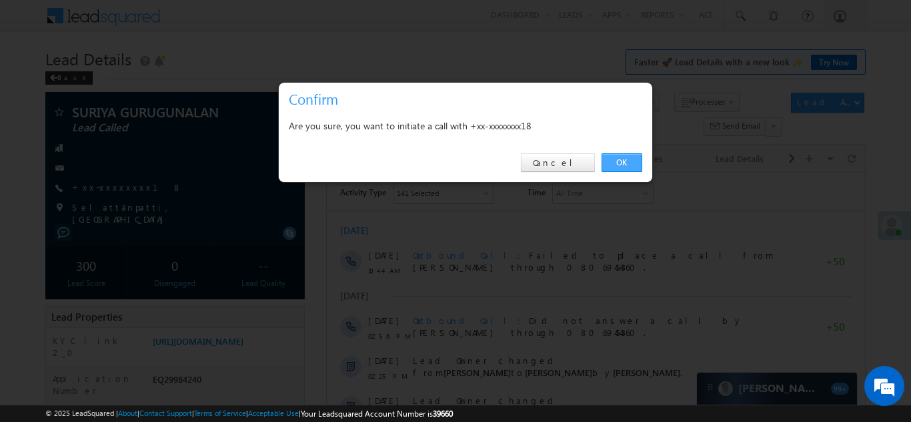
click at [610, 159] on link "OK" at bounding box center [622, 162] width 41 height 19
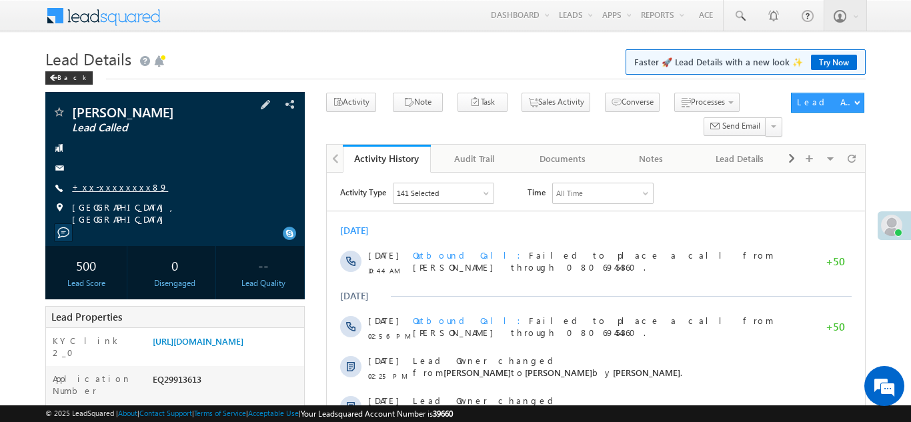
click at [107, 182] on link "+xx-xxxxxxxx89" at bounding box center [120, 186] width 96 height 11
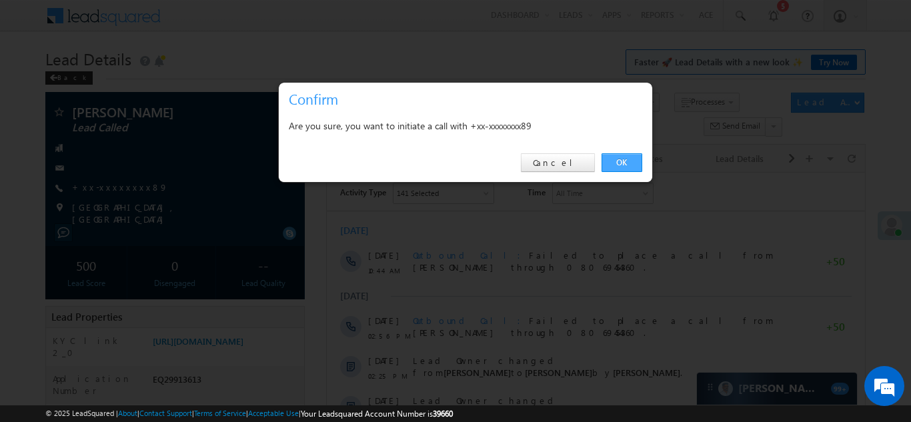
click at [618, 165] on link "OK" at bounding box center [622, 162] width 41 height 19
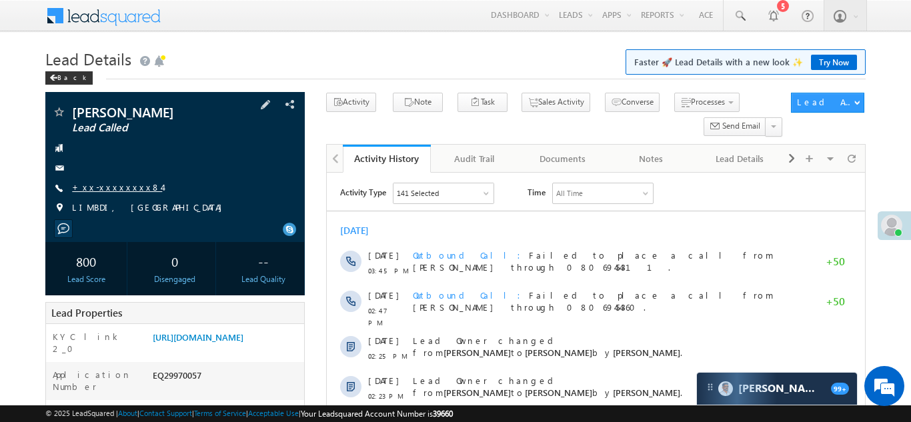
click at [100, 186] on link "+xx-xxxxxxxx84" at bounding box center [117, 186] width 90 height 11
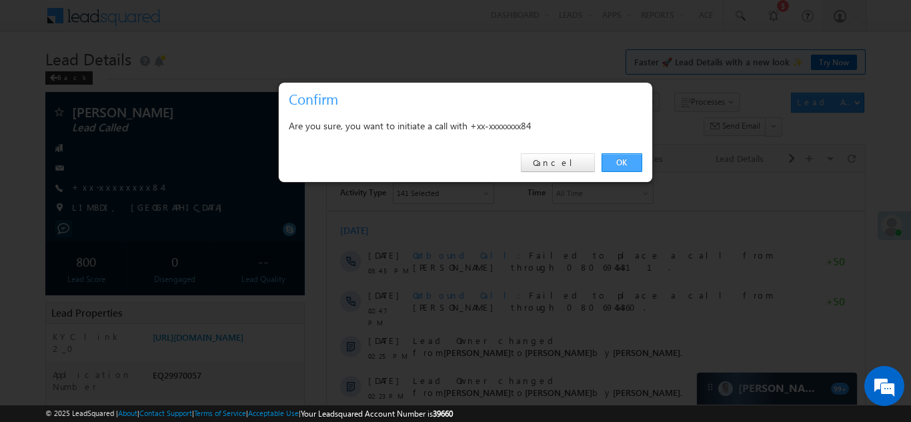
click at [617, 160] on link "OK" at bounding box center [622, 162] width 41 height 19
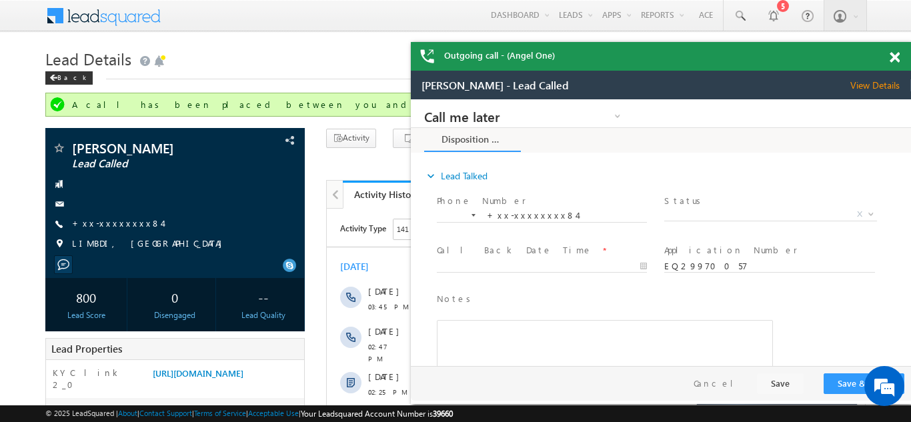
click at [890, 59] on span at bounding box center [895, 57] width 10 height 11
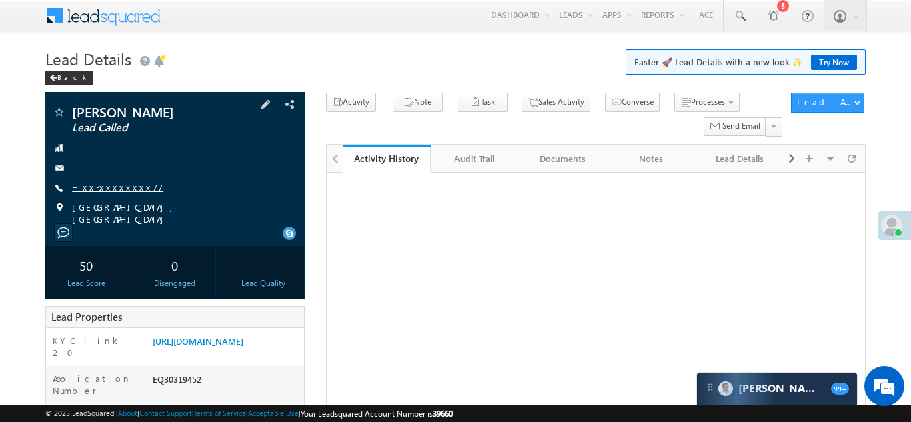
click at [107, 185] on link "+xx-xxxxxxxx77" at bounding box center [117, 186] width 91 height 11
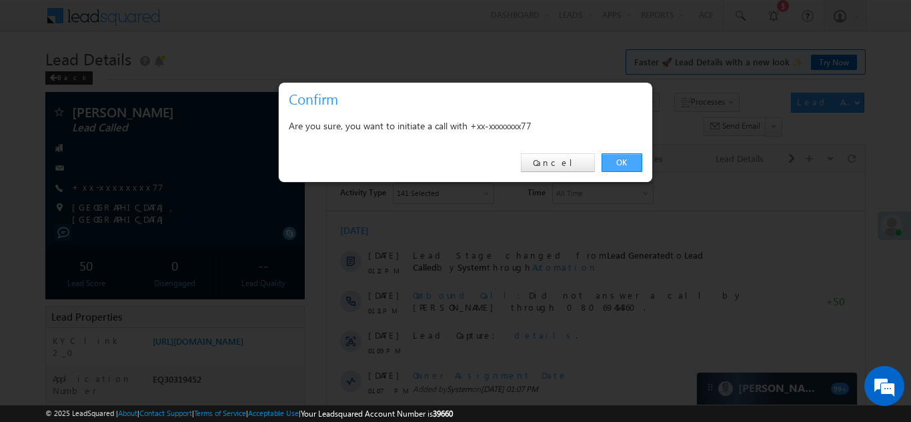
click at [618, 164] on link "OK" at bounding box center [622, 162] width 41 height 19
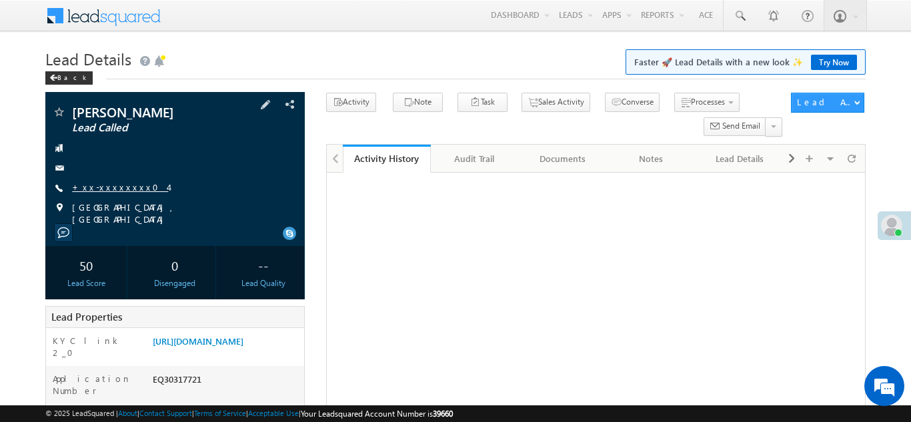
click at [113, 187] on link "+xx-xxxxxxxx04" at bounding box center [120, 186] width 96 height 11
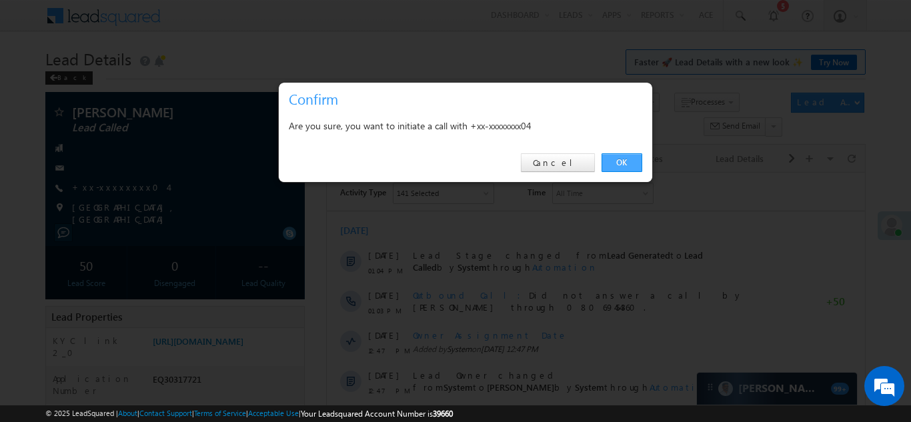
click at [620, 160] on link "OK" at bounding box center [622, 162] width 41 height 19
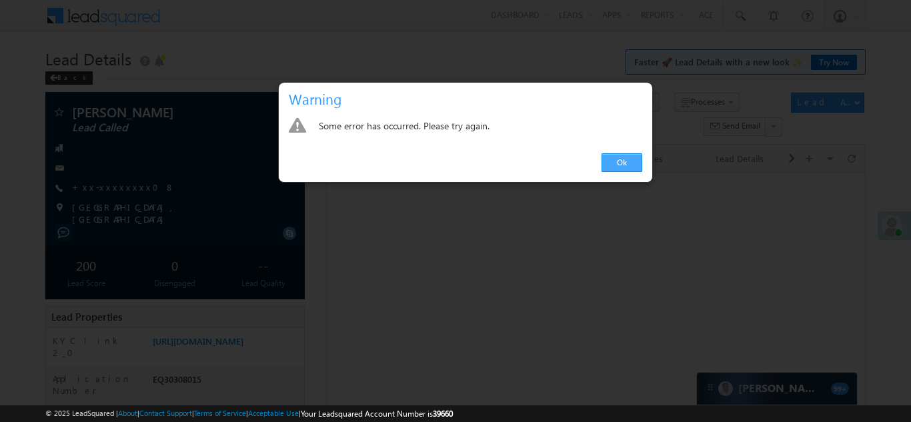
click at [626, 163] on link "Ok" at bounding box center [622, 162] width 41 height 19
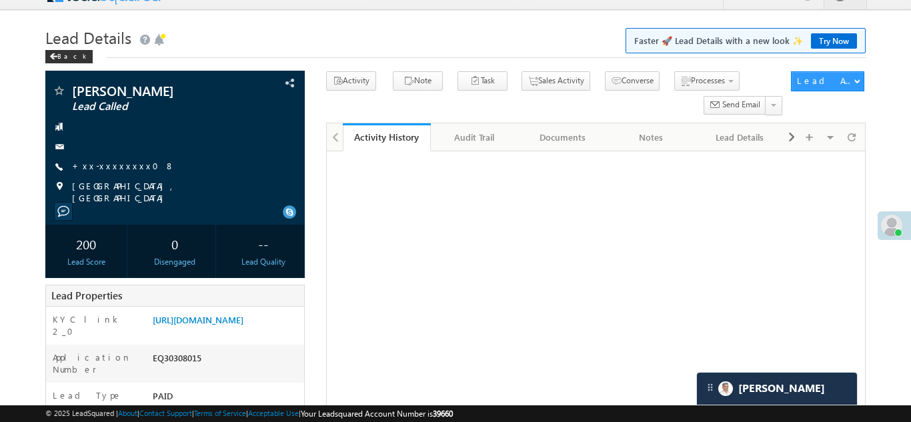
scroll to position [62, 0]
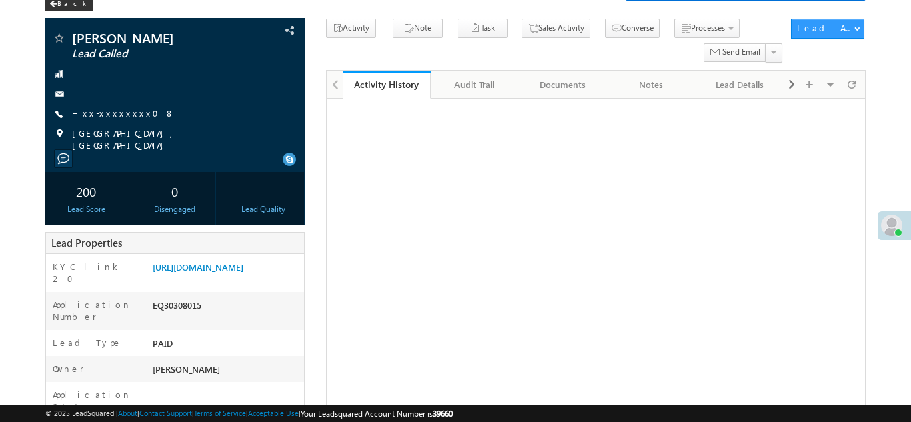
scroll to position [74, 0]
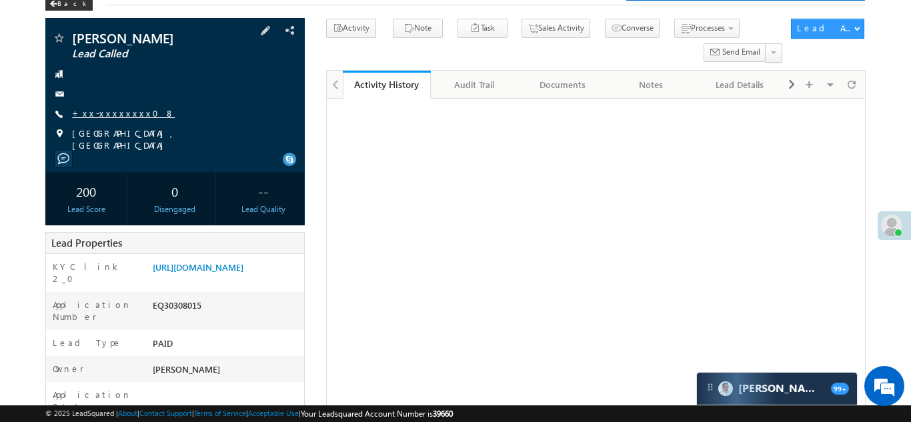
click at [104, 113] on link "+xx-xxxxxxxx08" at bounding box center [123, 112] width 103 height 11
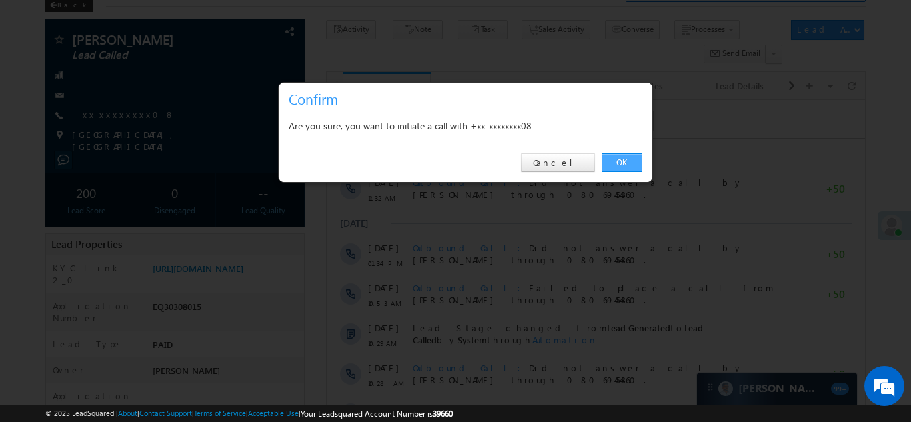
scroll to position [0, 0]
click at [617, 161] on link "OK" at bounding box center [622, 162] width 41 height 19
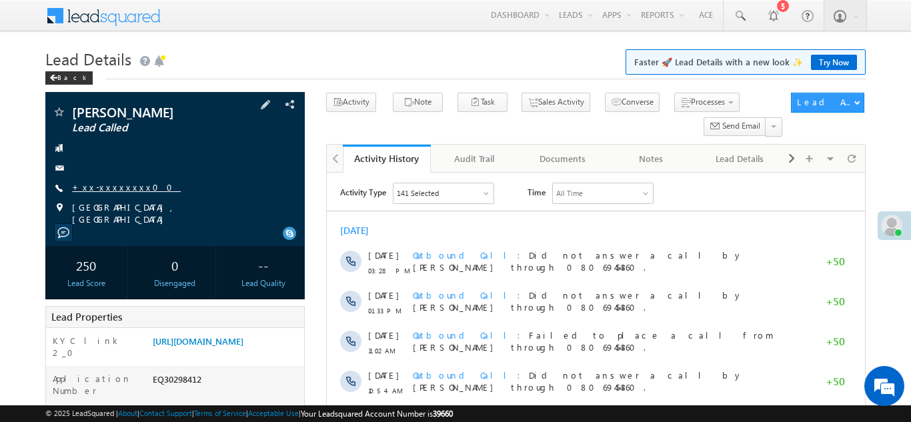
click at [95, 183] on link "+xx-xxxxxxxx00" at bounding box center [126, 186] width 109 height 11
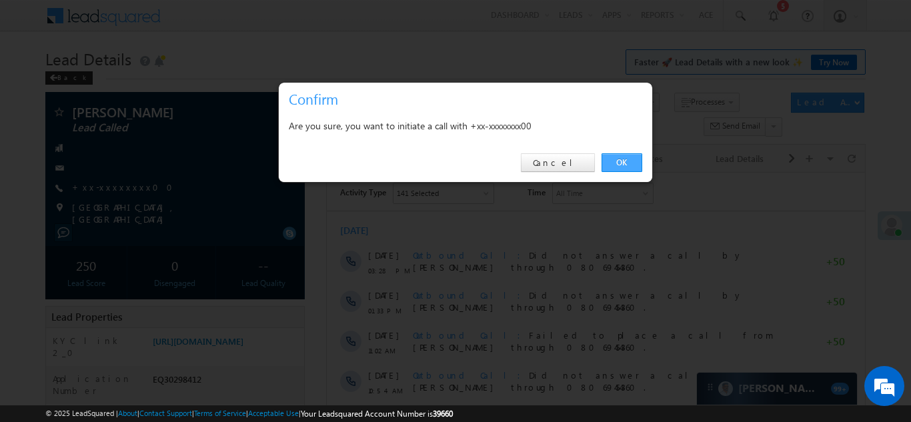
click at [614, 159] on link "OK" at bounding box center [622, 162] width 41 height 19
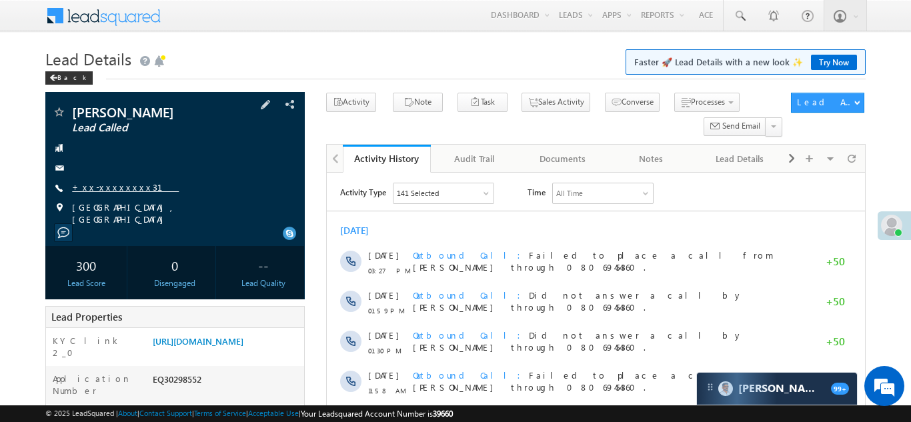
click at [105, 189] on link "+xx-xxxxxxxx31" at bounding box center [125, 186] width 107 height 11
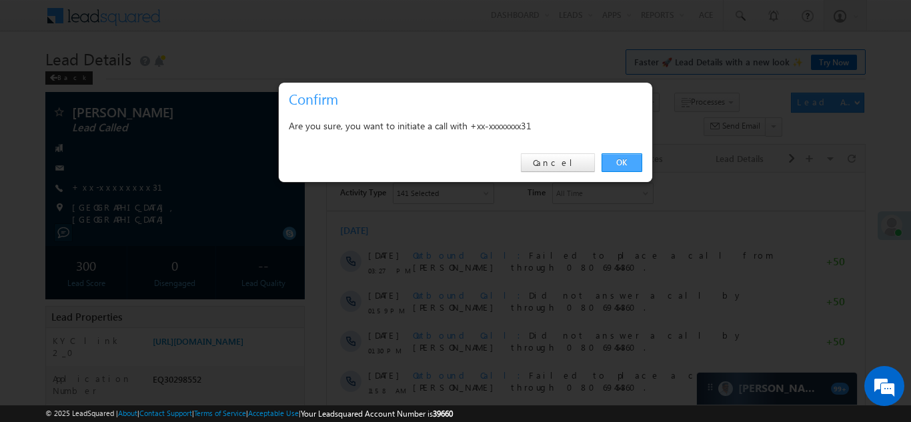
click at [618, 162] on link "OK" at bounding box center [622, 162] width 41 height 19
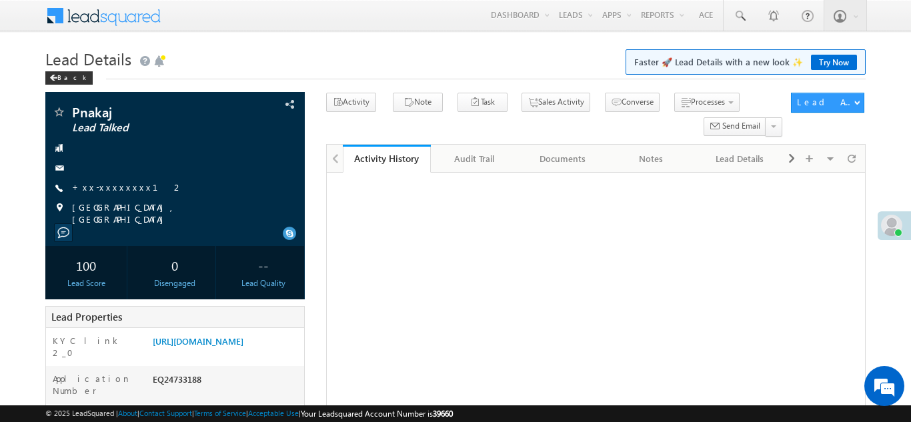
click at [105, 188] on link "+xx-xxxxxxxx12" at bounding box center [127, 186] width 111 height 11
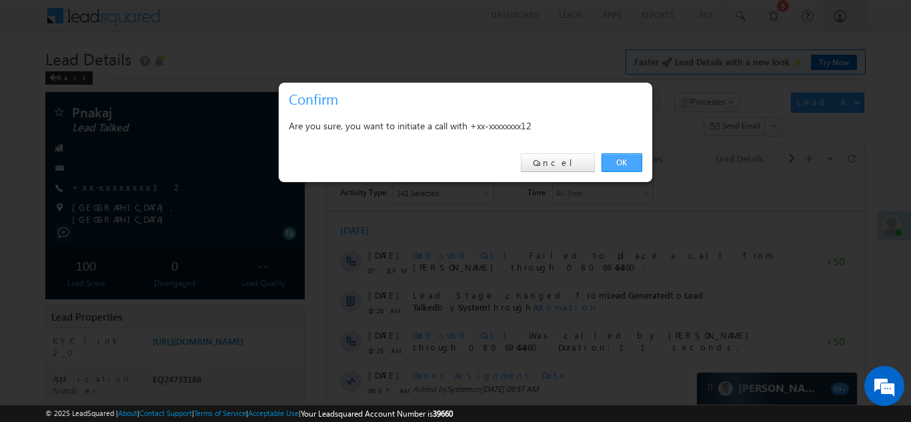
click at [622, 161] on link "OK" at bounding box center [622, 162] width 41 height 19
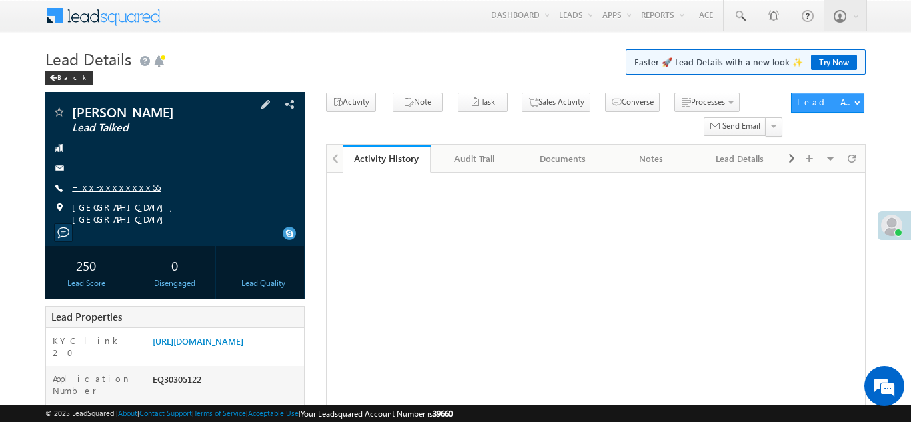
click at [107, 185] on link "+xx-xxxxxxxx55" at bounding box center [116, 186] width 89 height 11
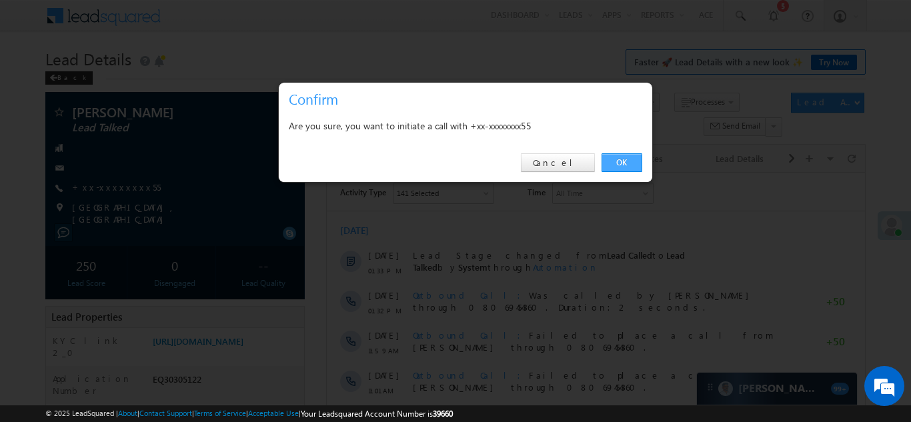
click at [623, 161] on link "OK" at bounding box center [622, 162] width 41 height 19
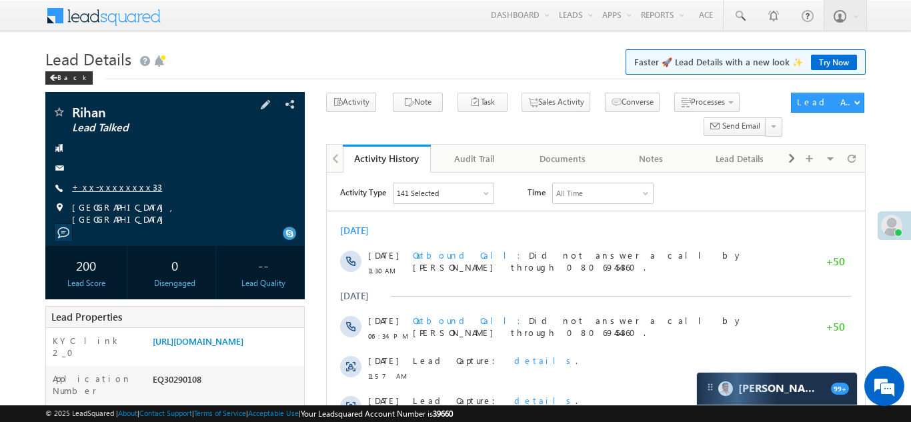
click at [102, 189] on link "+xx-xxxxxxxx33" at bounding box center [117, 186] width 90 height 11
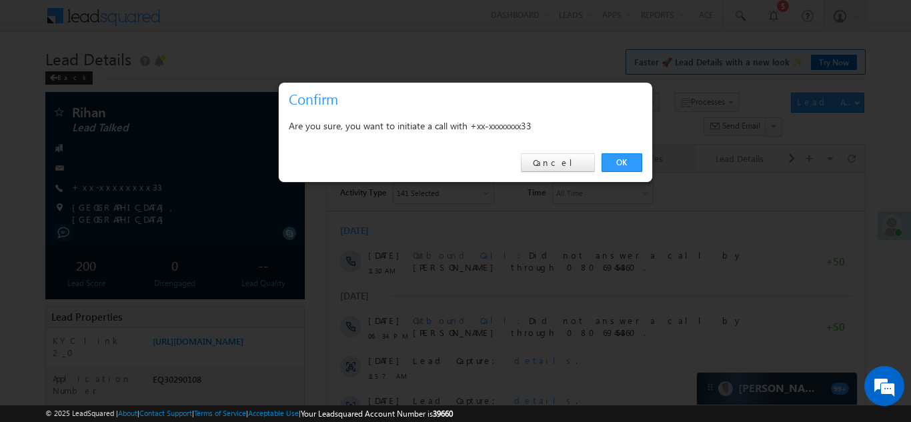
click at [615, 162] on link "OK" at bounding box center [622, 162] width 41 height 19
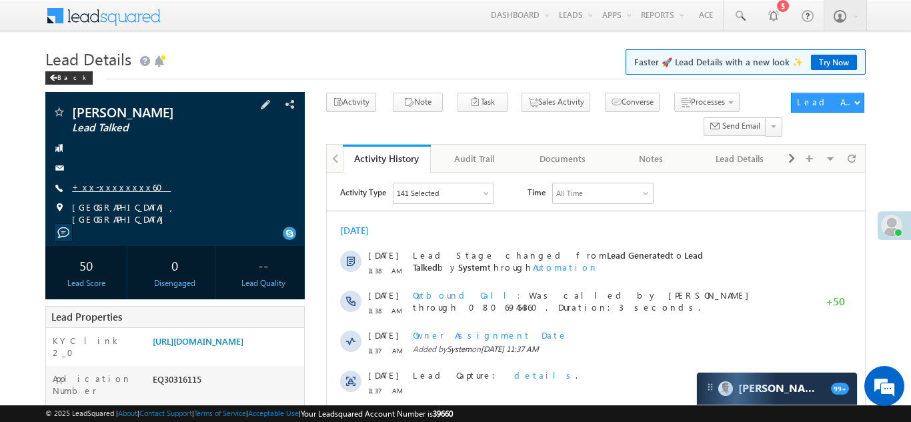
click at [102, 183] on link "+xx-xxxxxxxx60" at bounding box center [121, 186] width 99 height 11
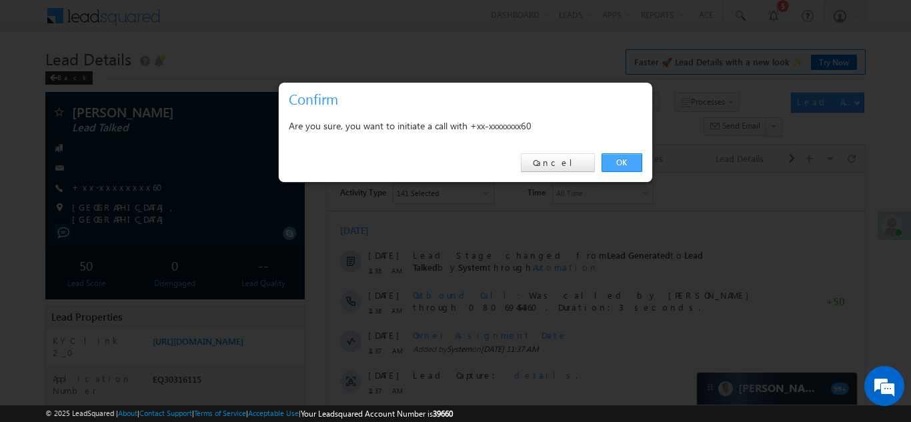
click at [618, 161] on link "OK" at bounding box center [622, 162] width 41 height 19
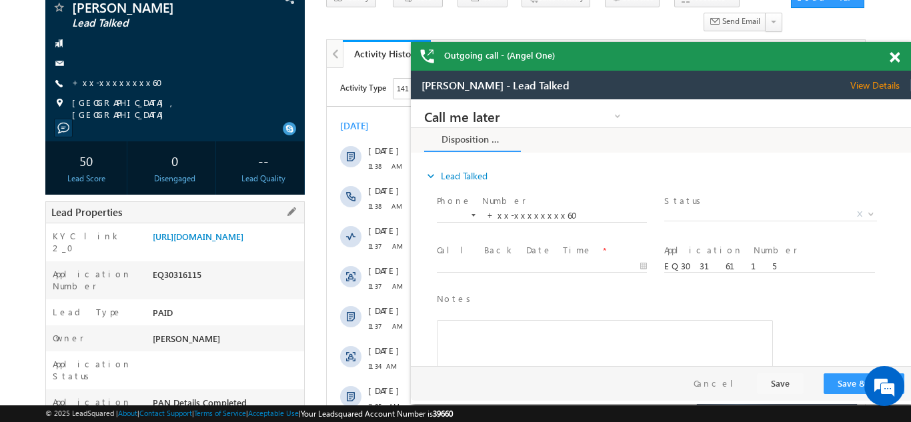
scroll to position [151, 0]
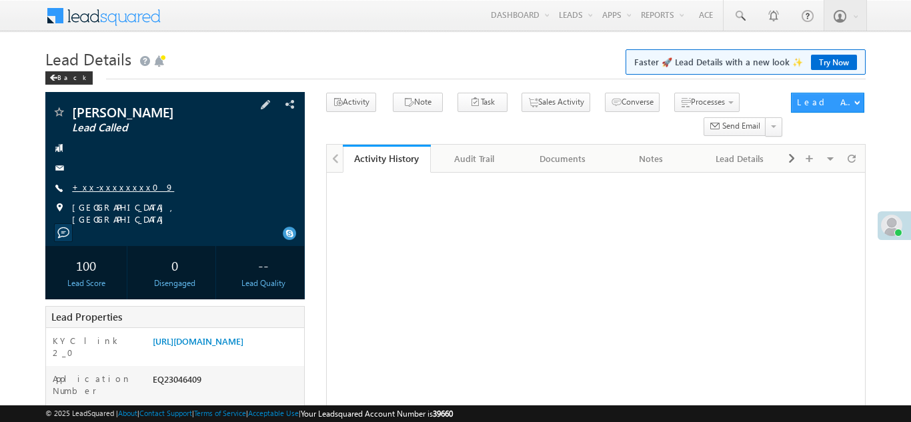
click at [104, 186] on link "+xx-xxxxxxxx09" at bounding box center [123, 186] width 102 height 11
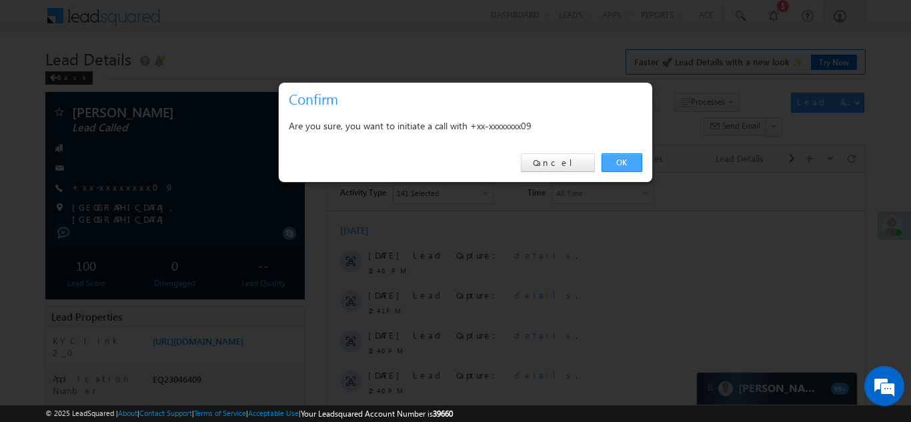
click at [620, 158] on link "OK" at bounding box center [622, 162] width 41 height 19
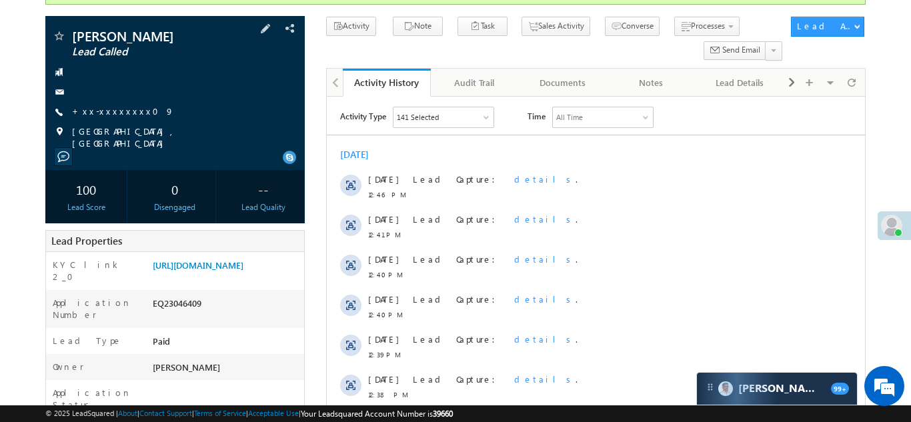
scroll to position [148, 0]
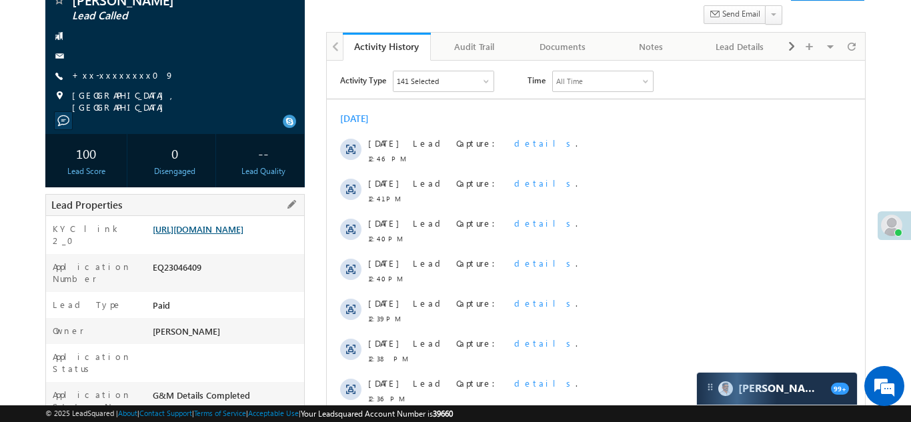
click at [217, 235] on link "https://angelbroking1-pk3em7sa.customui-test.leadsquared.com?leadId=1bf7ee7c-4f…" at bounding box center [198, 229] width 91 height 11
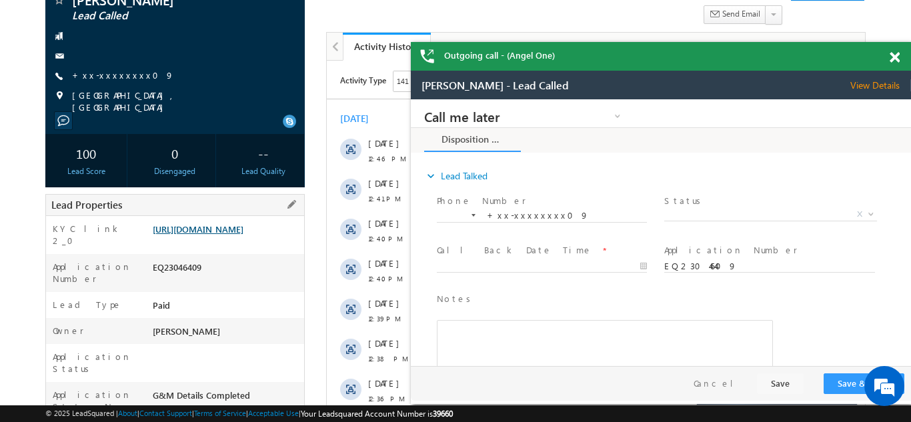
scroll to position [0, 0]
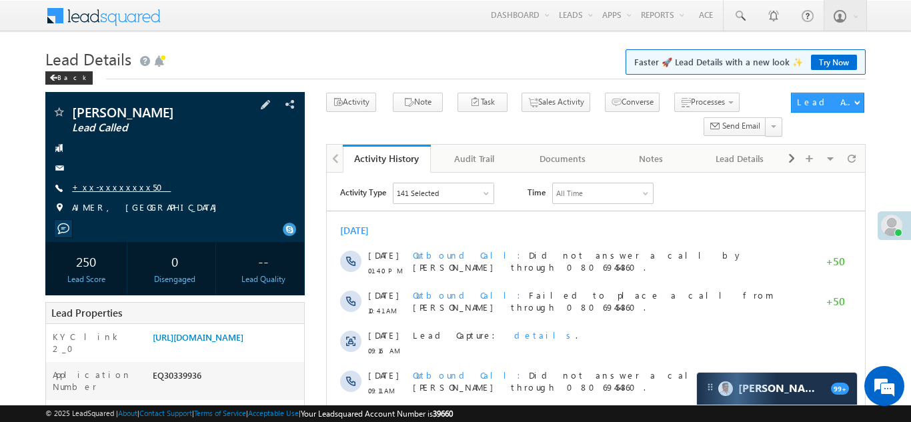
click at [103, 185] on link "+xx-xxxxxxxx50" at bounding box center [121, 186] width 99 height 11
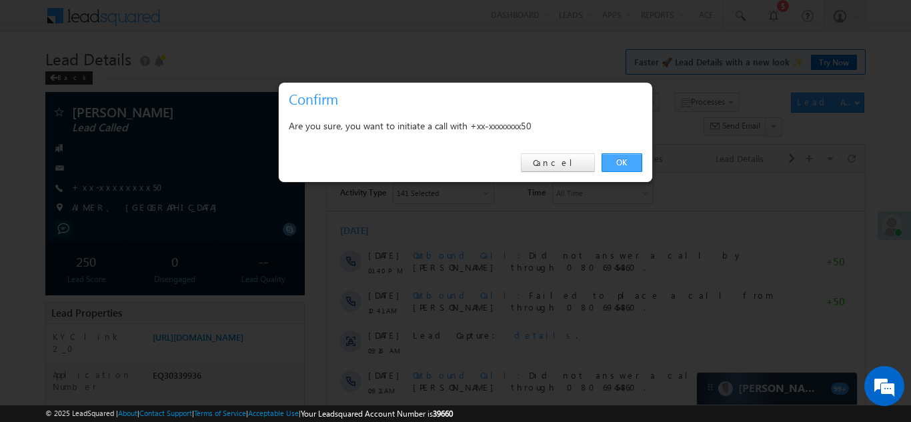
click at [620, 159] on link "OK" at bounding box center [622, 162] width 41 height 19
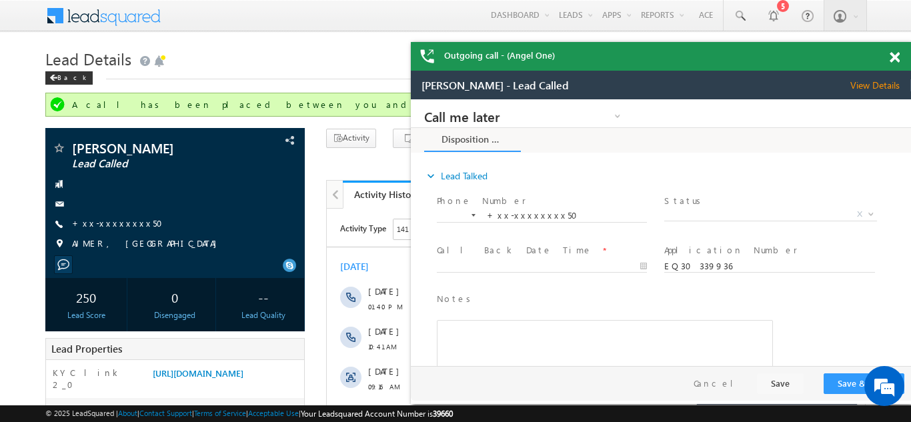
click at [896, 57] on span at bounding box center [895, 57] width 10 height 11
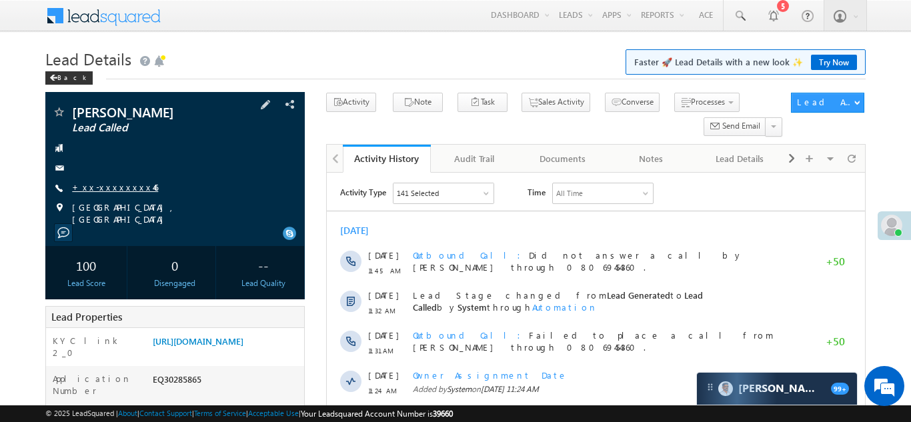
click at [107, 187] on link "+xx-xxxxxxxx46" at bounding box center [115, 186] width 86 height 11
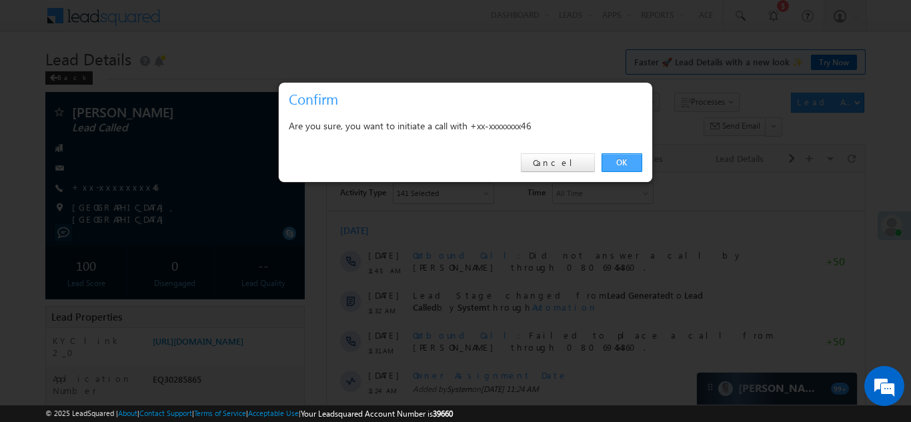
click at [615, 159] on link "OK" at bounding box center [622, 162] width 41 height 19
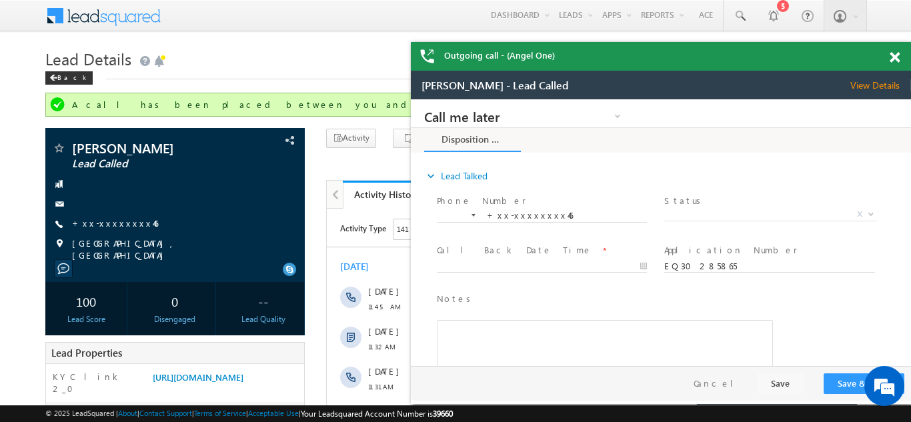
click at [894, 54] on span at bounding box center [895, 57] width 10 height 11
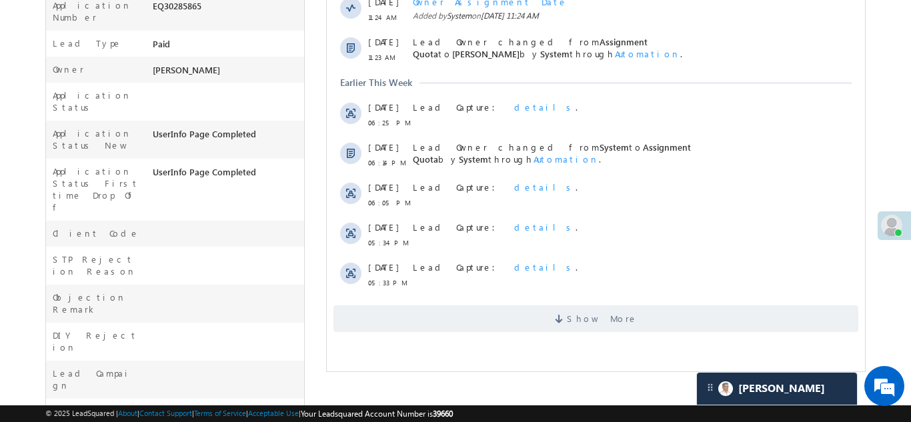
scroll to position [442, 0]
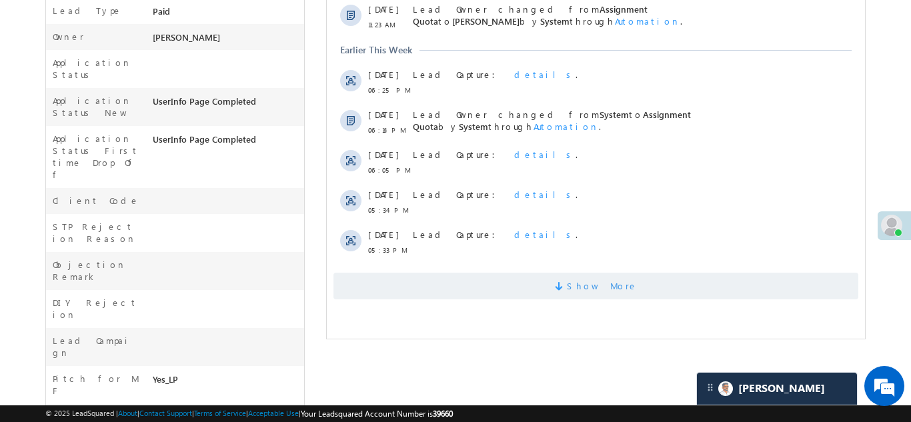
click at [526, 272] on div "Show More" at bounding box center [595, 281] width 538 height 37
click at [526, 282] on span "Show More" at bounding box center [595, 286] width 525 height 27
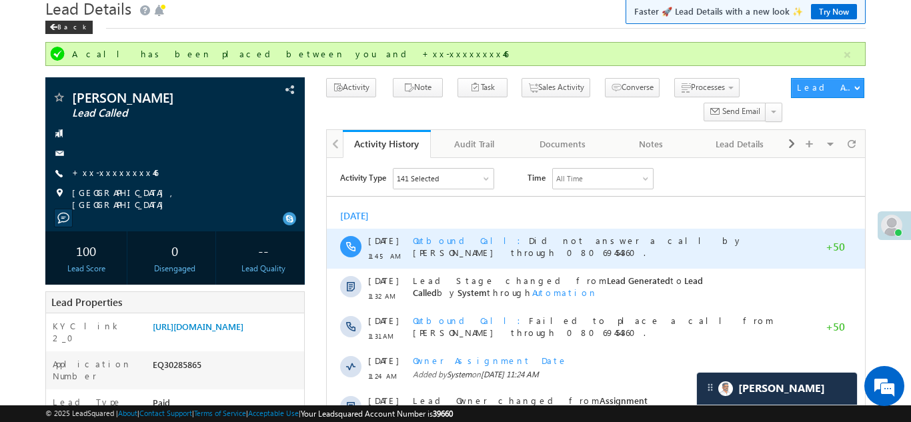
scroll to position [0, 0]
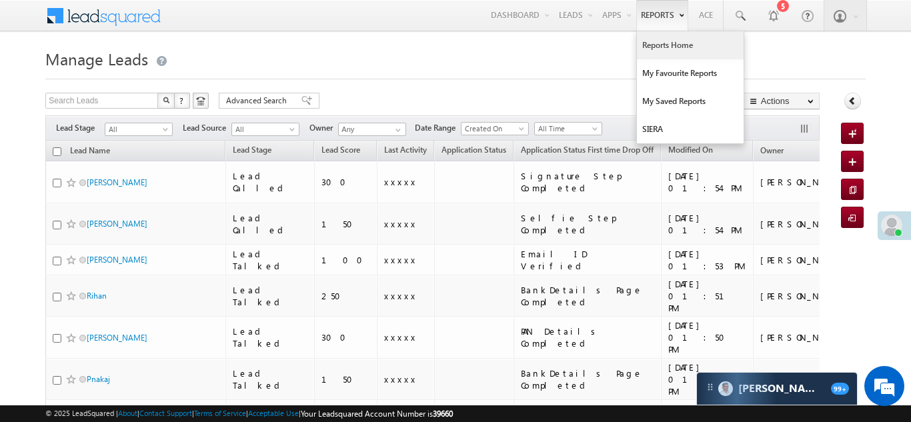
click at [661, 40] on link "Reports Home" at bounding box center [690, 45] width 107 height 28
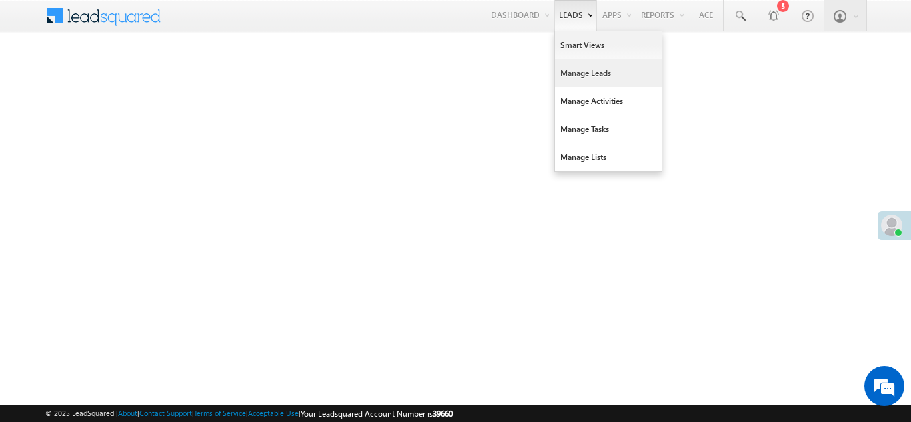
click at [576, 65] on link "Manage Leads" at bounding box center [608, 73] width 107 height 28
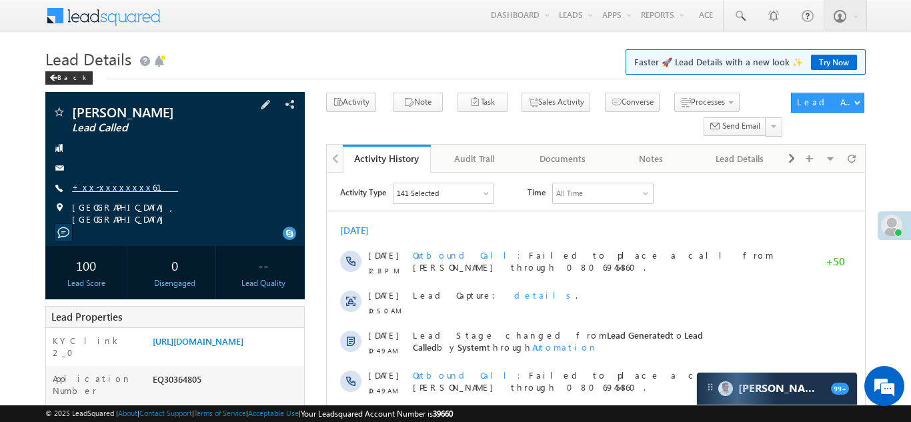
click at [110, 187] on link "+xx-xxxxxxxx61" at bounding box center [125, 186] width 106 height 11
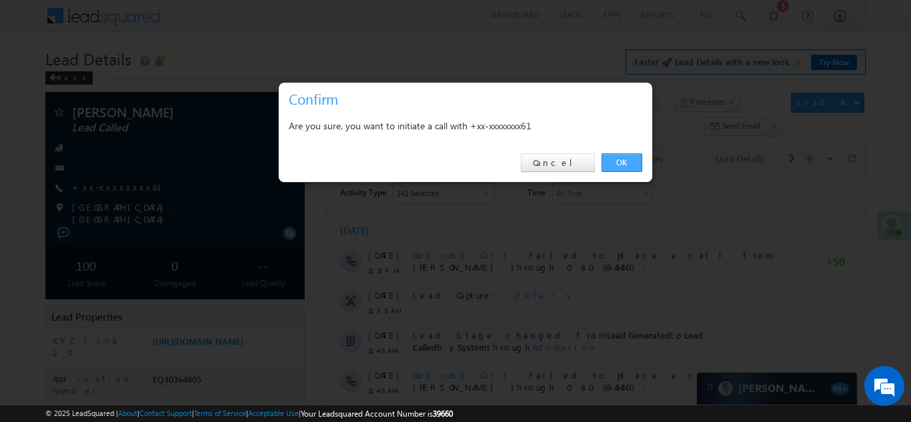
click at [618, 161] on link "OK" at bounding box center [622, 162] width 41 height 19
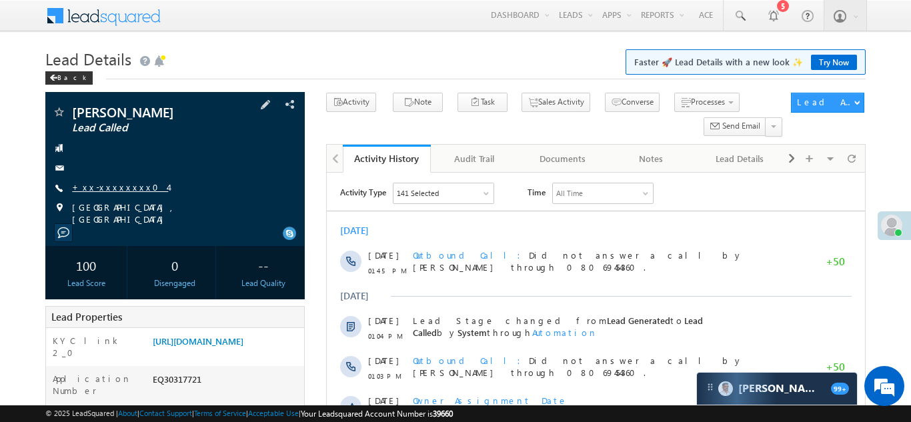
click at [105, 192] on link "+xx-xxxxxxxx04" at bounding box center [120, 186] width 96 height 11
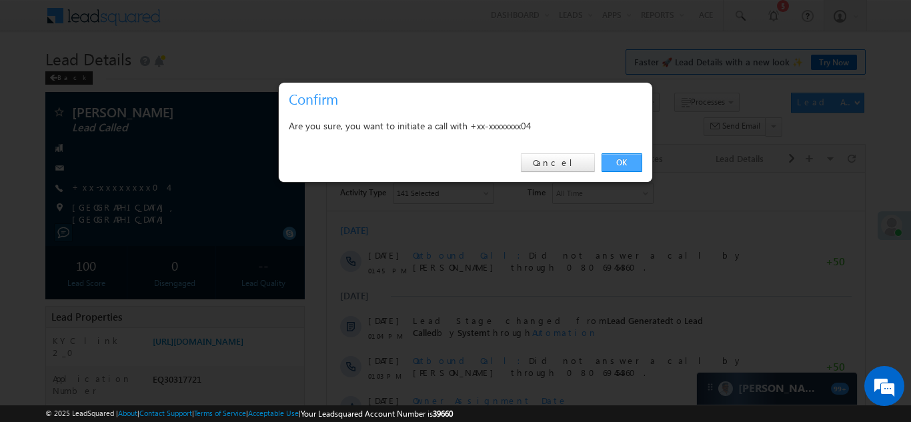
click at [616, 161] on link "OK" at bounding box center [622, 162] width 41 height 19
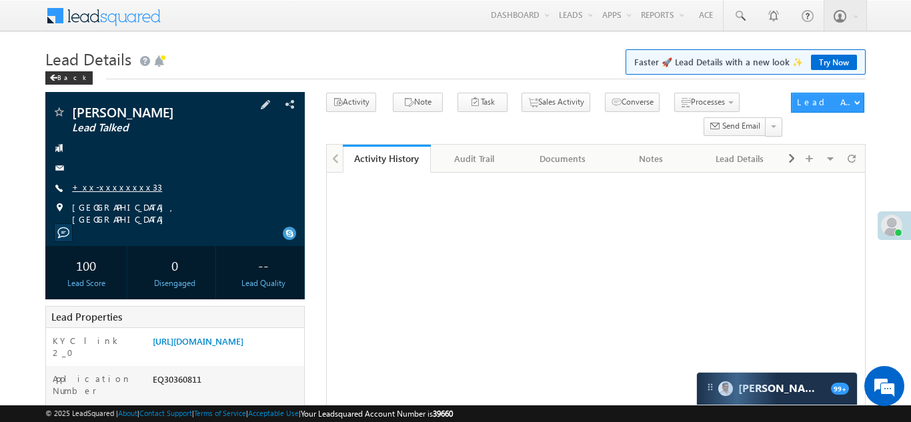
click at [113, 185] on link "+xx-xxxxxxxx33" at bounding box center [117, 186] width 90 height 11
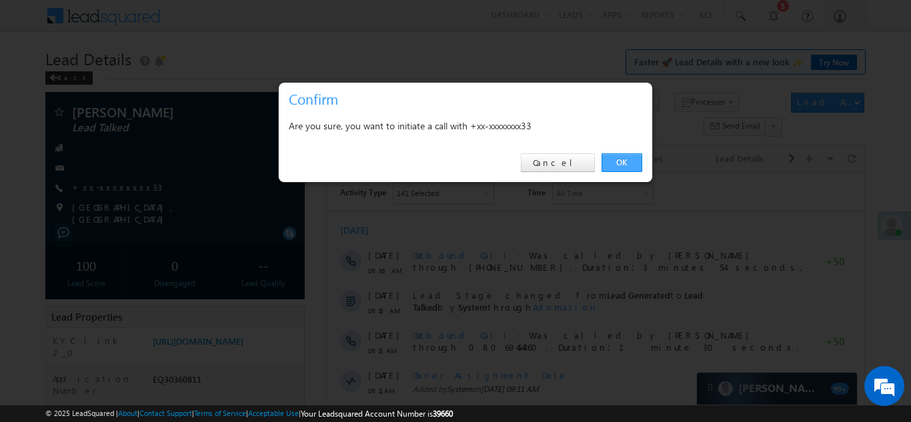
click at [612, 161] on link "OK" at bounding box center [622, 162] width 41 height 19
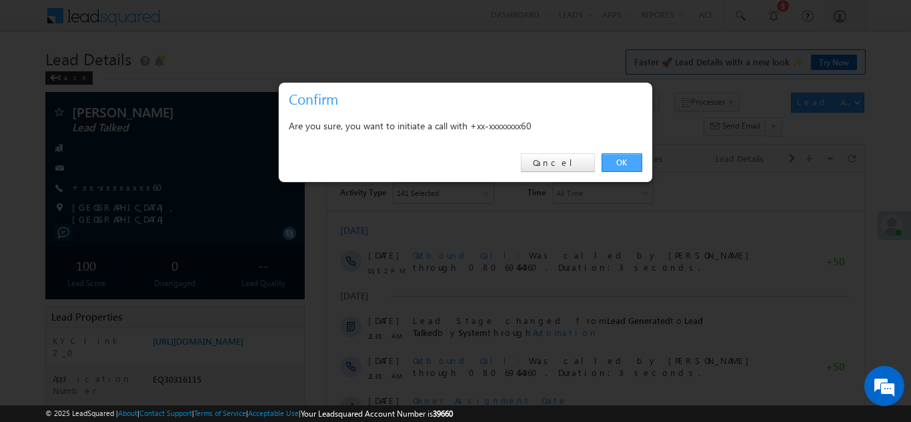
click at [617, 161] on link "OK" at bounding box center [622, 162] width 41 height 19
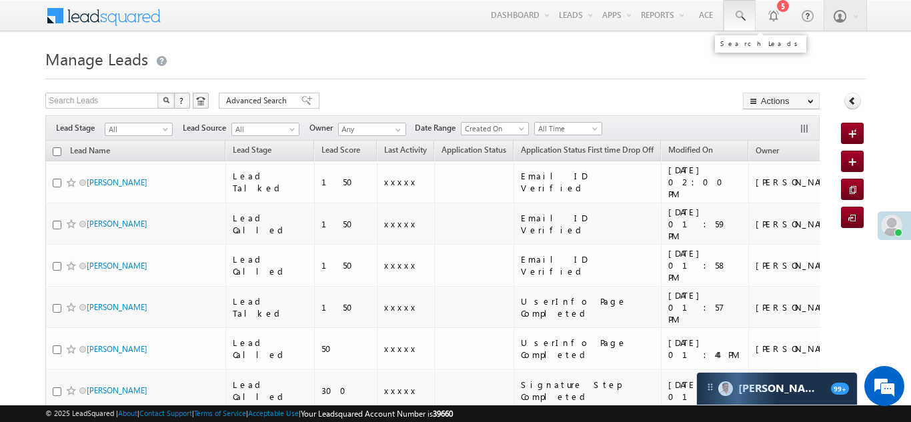
click at [739, 13] on span at bounding box center [739, 15] width 13 height 13
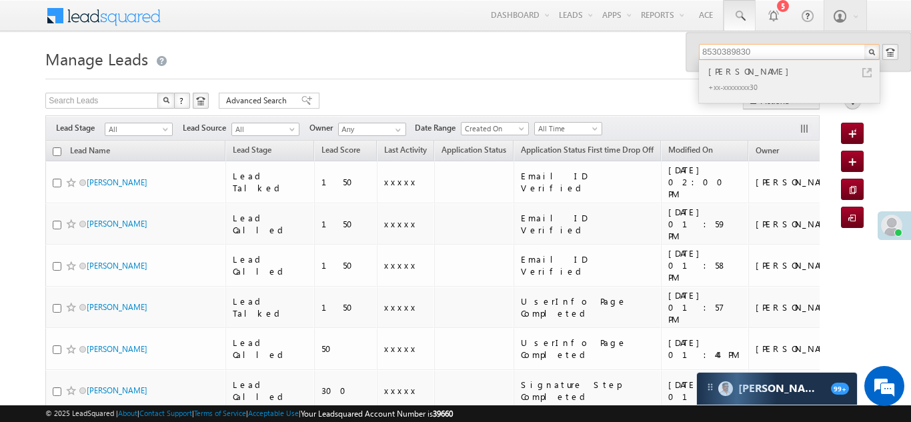
type input "8530389830"
click at [735, 72] on div "[PERSON_NAME]" at bounding box center [795, 71] width 179 height 15
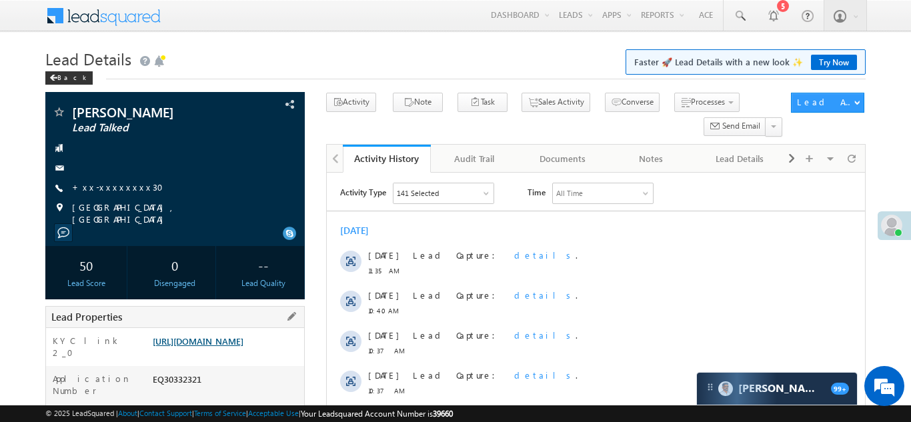
click at [227, 346] on link "https://angelbroking1-pk3em7sa.customui-test.leadsquared.com?leadId=9666b83b-c4…" at bounding box center [198, 341] width 91 height 11
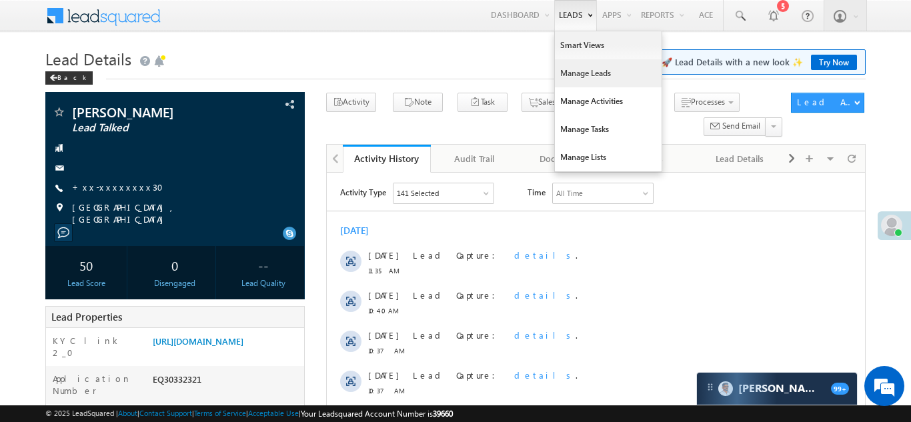
click at [574, 77] on link "Manage Leads" at bounding box center [608, 73] width 107 height 28
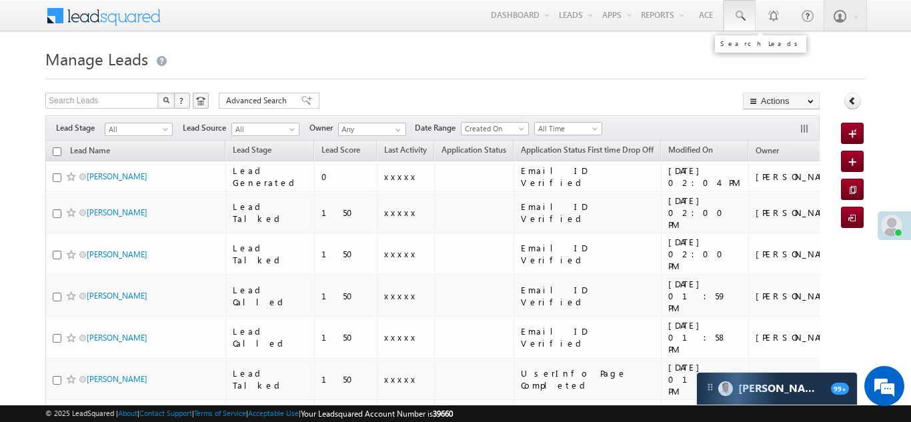
click at [740, 13] on span at bounding box center [739, 15] width 13 height 13
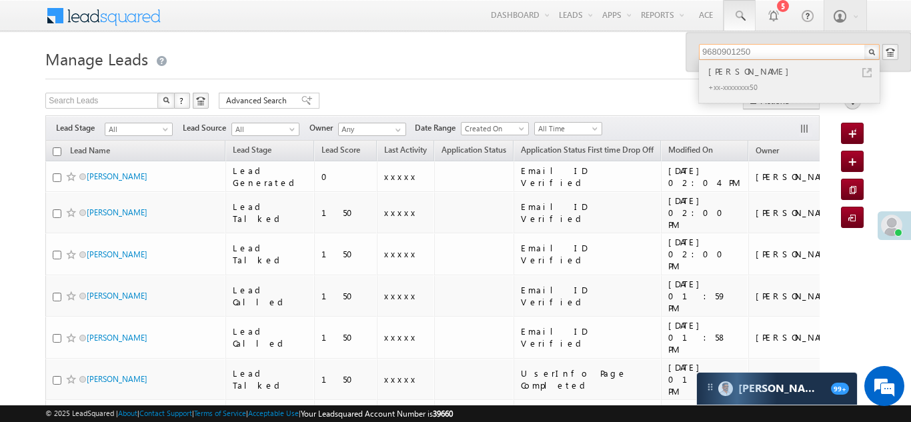
type input "9680901250"
click div "Ram chandra Gajraj"
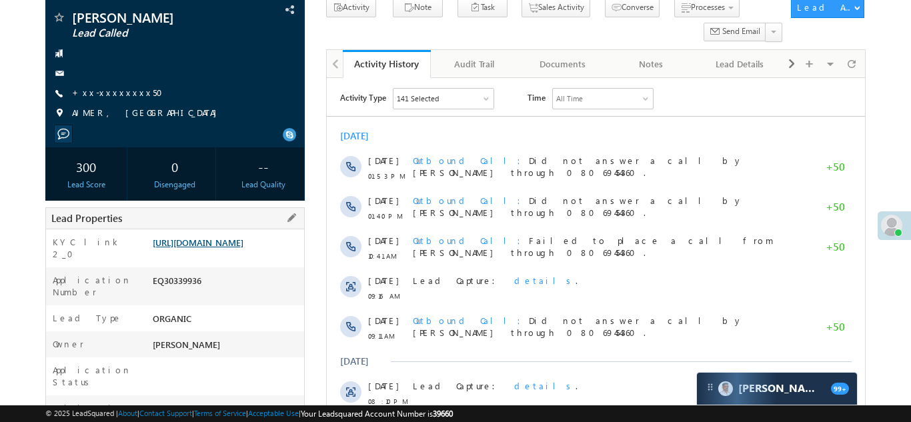
click at [233, 248] on link "[URL][DOMAIN_NAME]" at bounding box center [198, 242] width 91 height 11
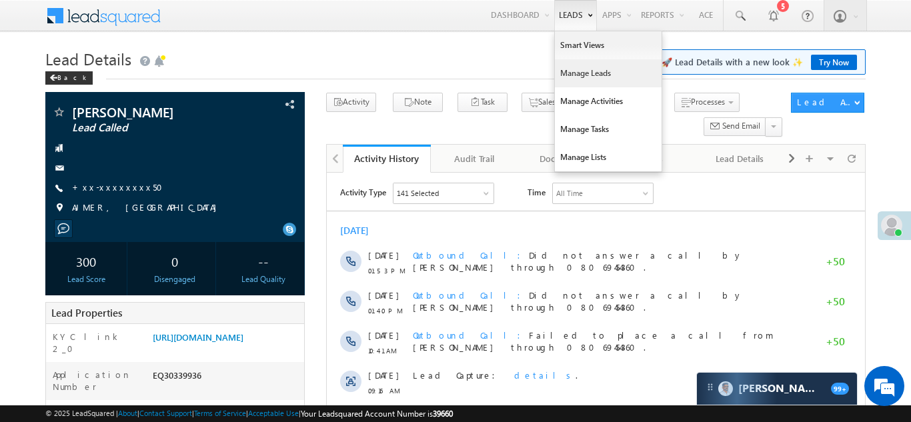
click at [565, 73] on link "Manage Leads" at bounding box center [608, 73] width 107 height 28
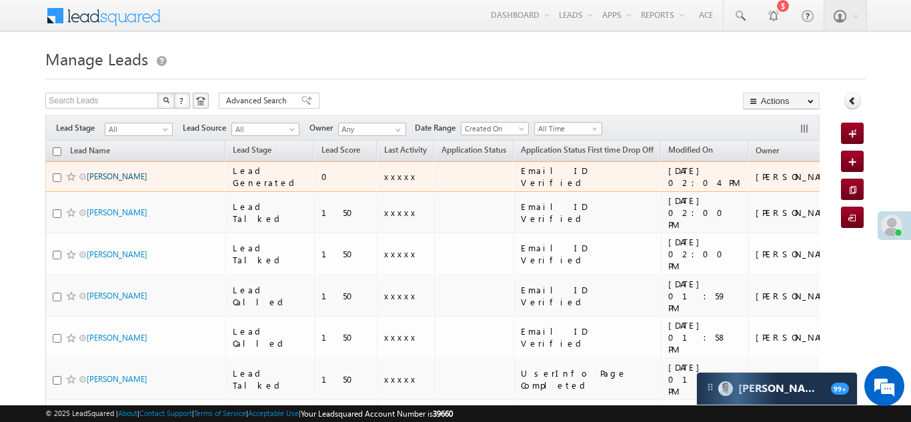
click at [99, 178] on link "Sohan Singh" at bounding box center [117, 176] width 61 height 10
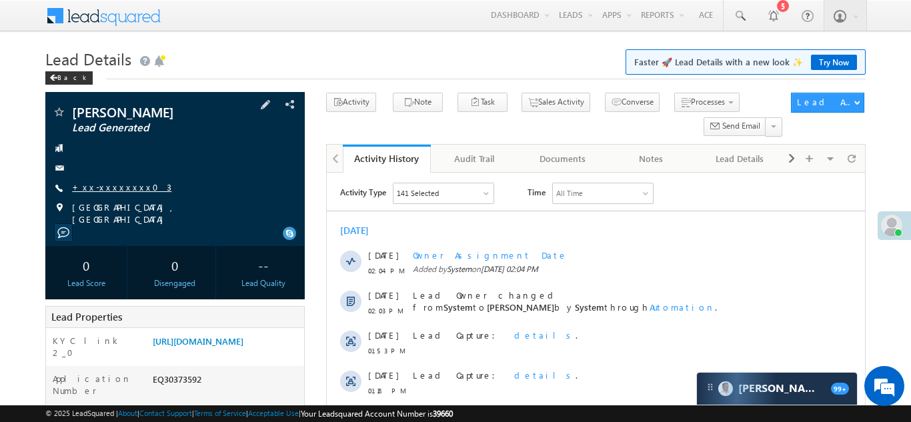
click at [111, 183] on link "+xx-xxxxxxxx03" at bounding box center [121, 186] width 99 height 11
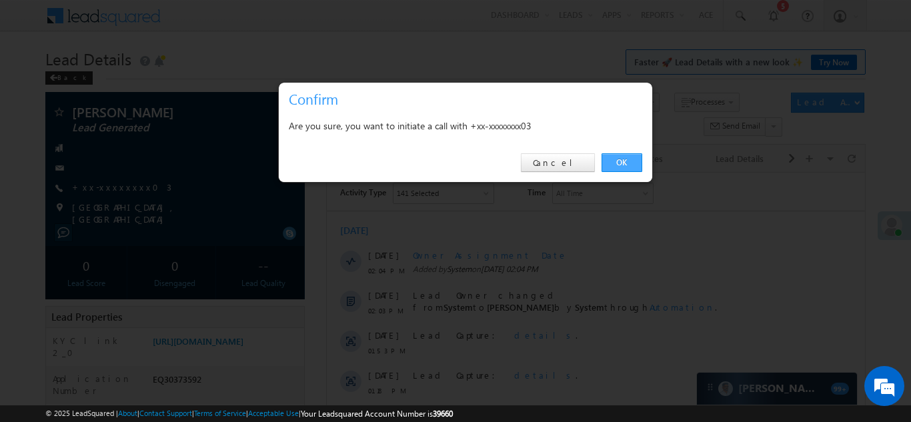
click at [620, 160] on link "OK" at bounding box center [622, 162] width 41 height 19
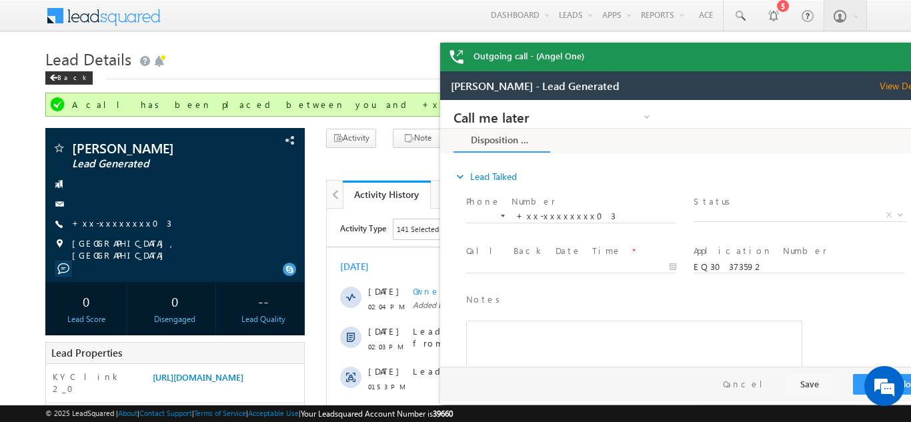
click at [895, 58] on div "Outgoing call - (Angel One)" at bounding box center [690, 57] width 500 height 29
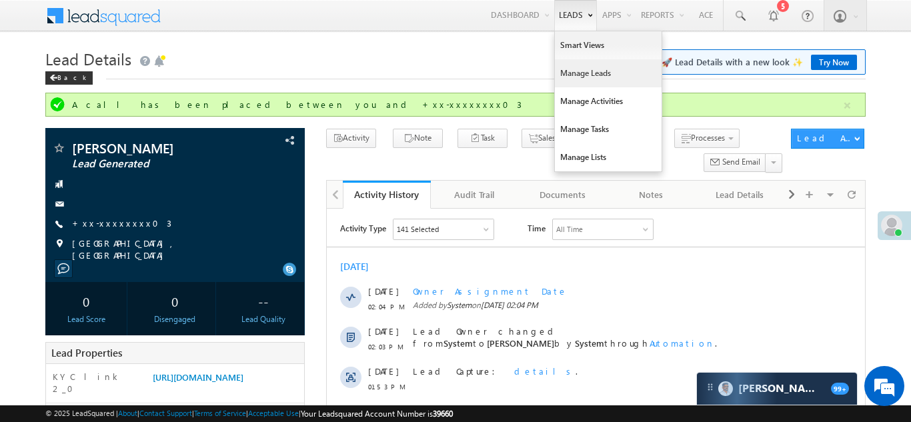
click at [572, 76] on link "Manage Leads" at bounding box center [608, 73] width 107 height 28
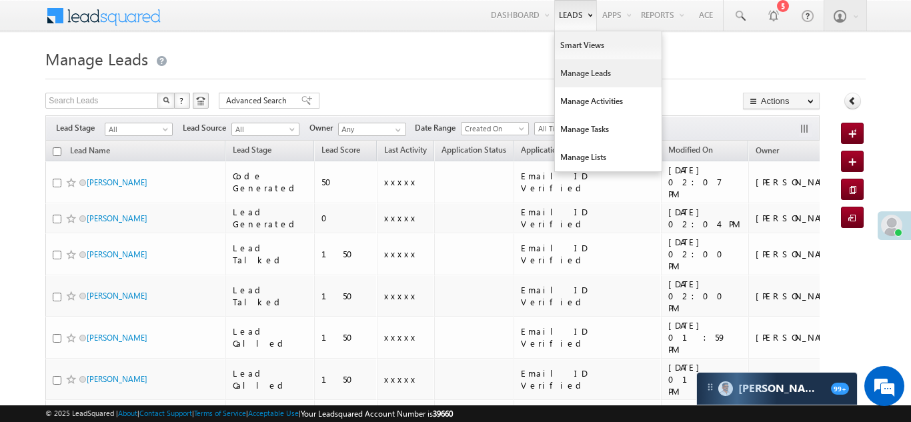
click at [567, 76] on link "Manage Leads" at bounding box center [608, 73] width 107 height 28
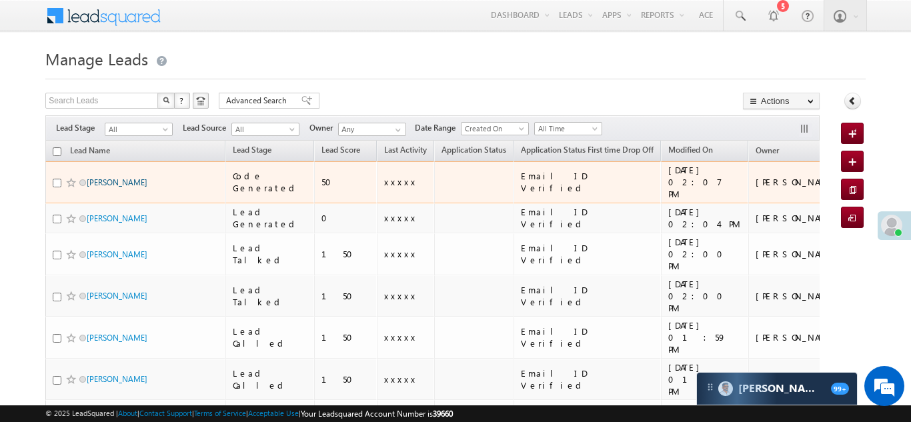
click at [121, 177] on link "[PERSON_NAME]" at bounding box center [117, 182] width 61 height 10
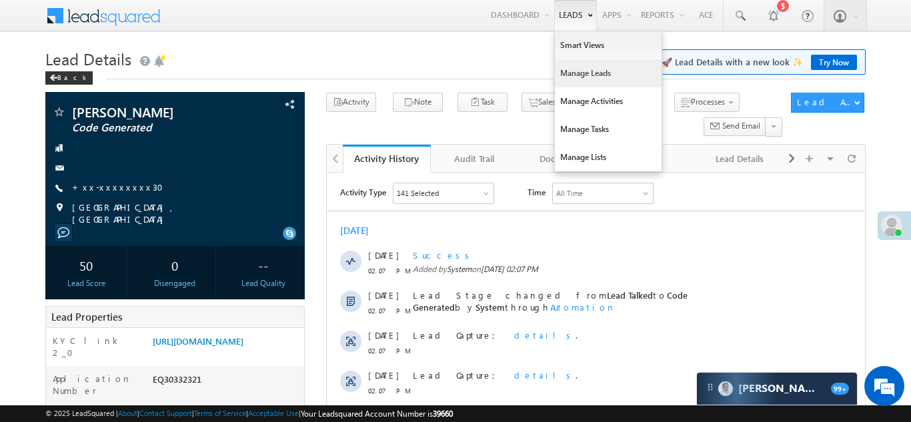
click at [572, 73] on link "Manage Leads" at bounding box center [608, 73] width 107 height 28
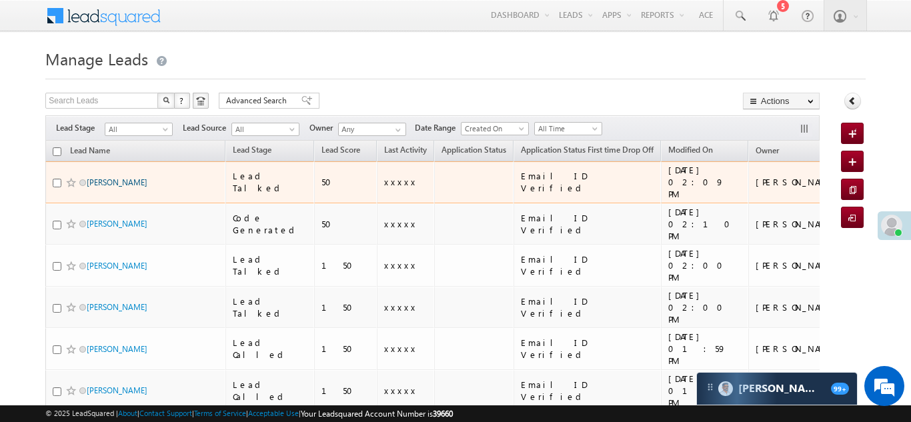
click at [99, 177] on link "[PERSON_NAME]" at bounding box center [117, 182] width 61 height 10
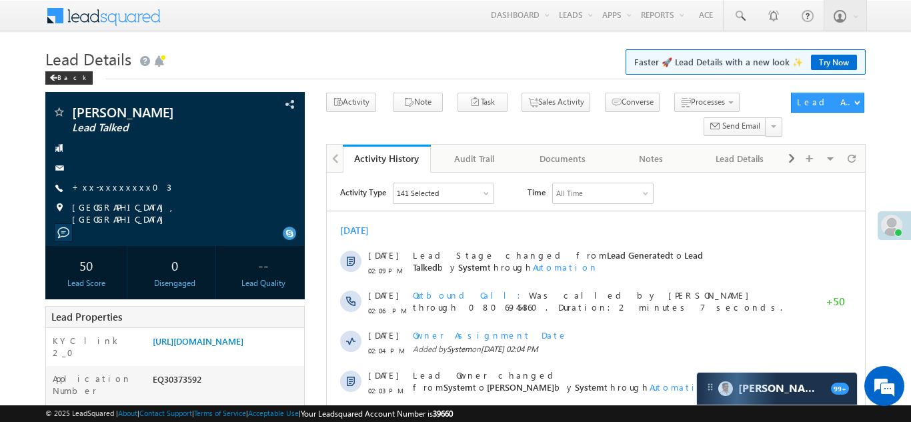
click at [111, 185] on link "+xx-xxxxxxxx03" at bounding box center [121, 186] width 99 height 11
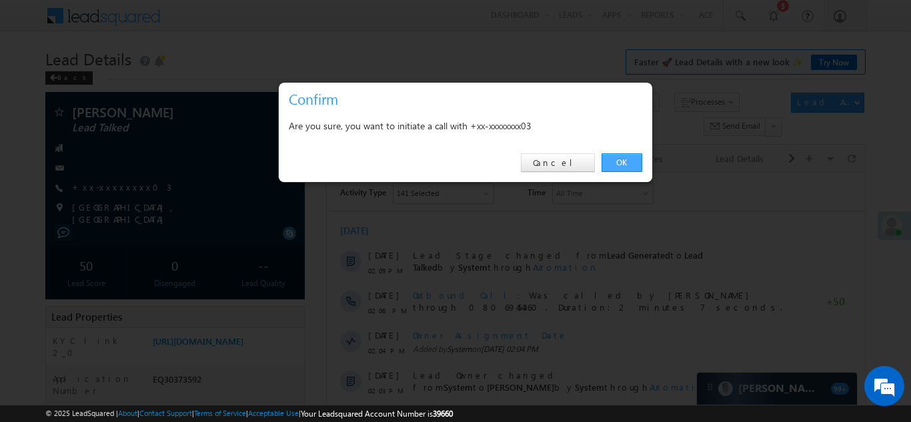
click at [618, 163] on link "OK" at bounding box center [622, 162] width 41 height 19
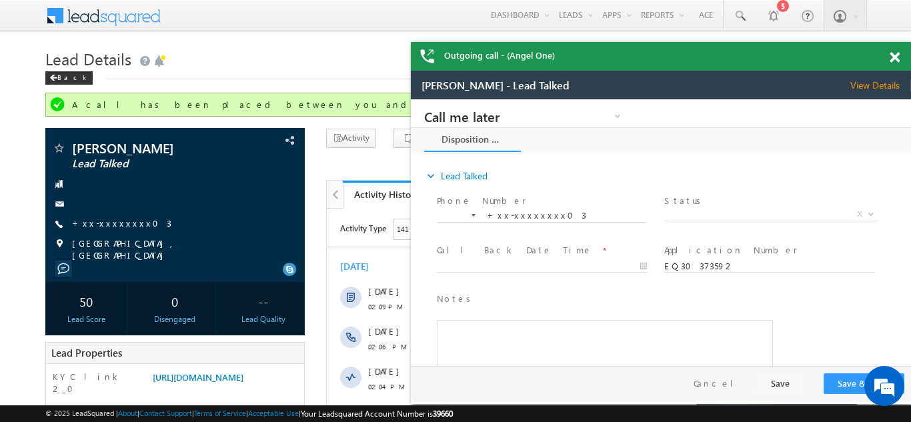
click at [895, 53] on span at bounding box center [895, 57] width 10 height 11
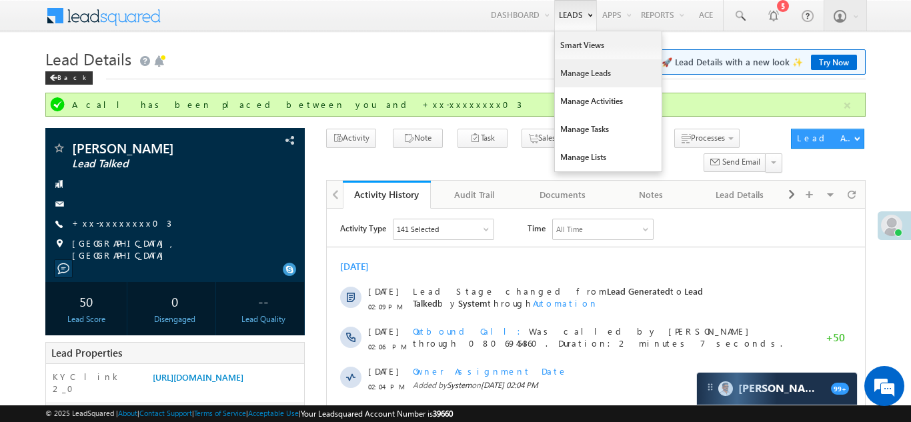
click at [564, 73] on link "Manage Leads" at bounding box center [608, 73] width 107 height 28
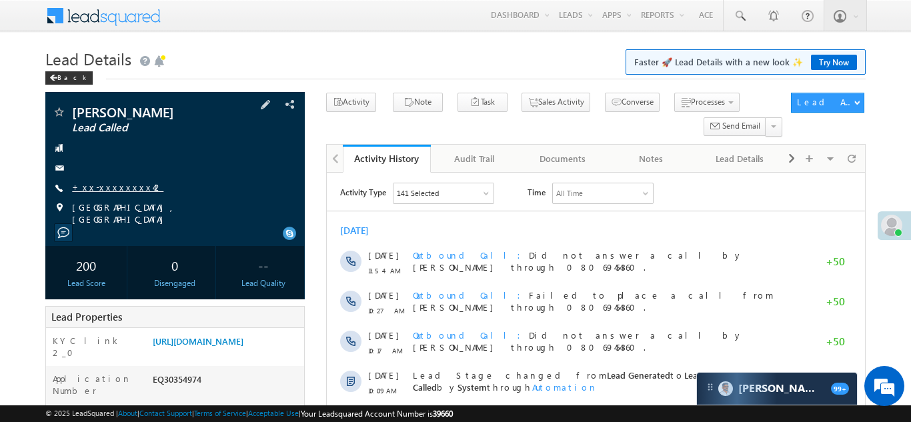
click at [109, 184] on link "+xx-xxxxxxxx42" at bounding box center [117, 186] width 91 height 11
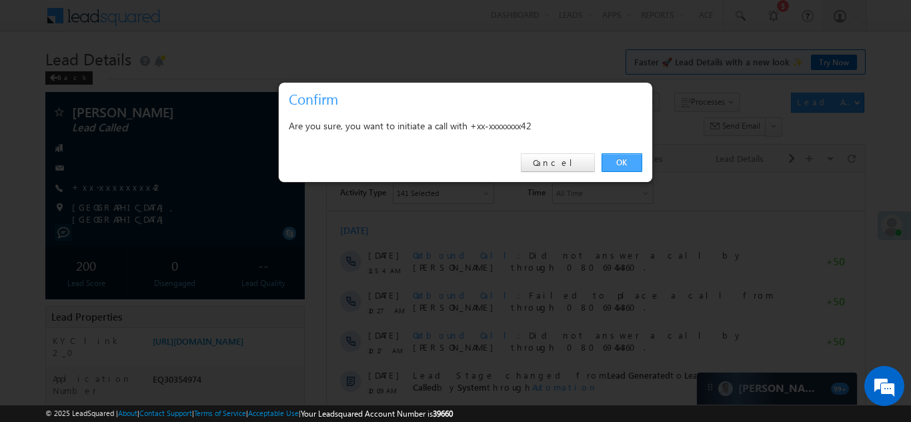
click at [622, 163] on link "OK" at bounding box center [622, 162] width 41 height 19
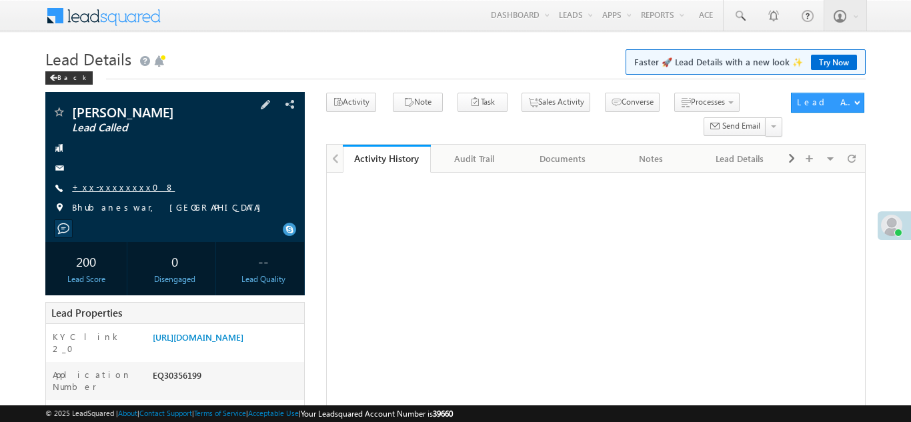
click at [102, 188] on link "+xx-xxxxxxxx08" at bounding box center [123, 186] width 103 height 11
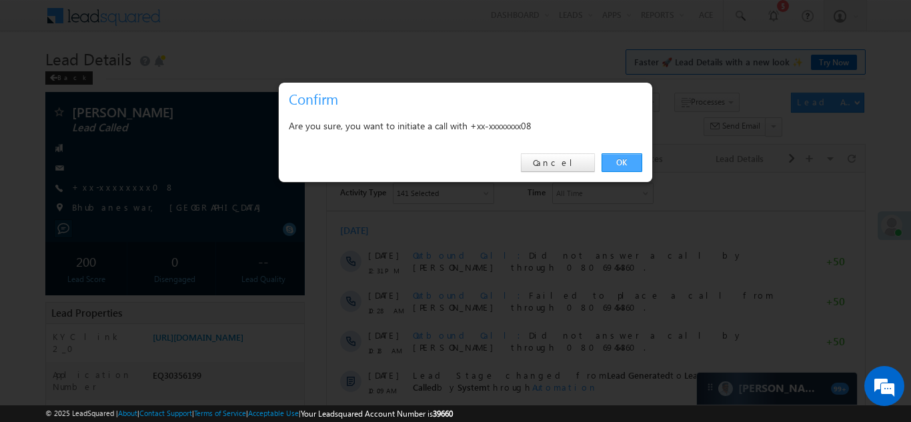
click at [620, 162] on link "OK" at bounding box center [622, 162] width 41 height 19
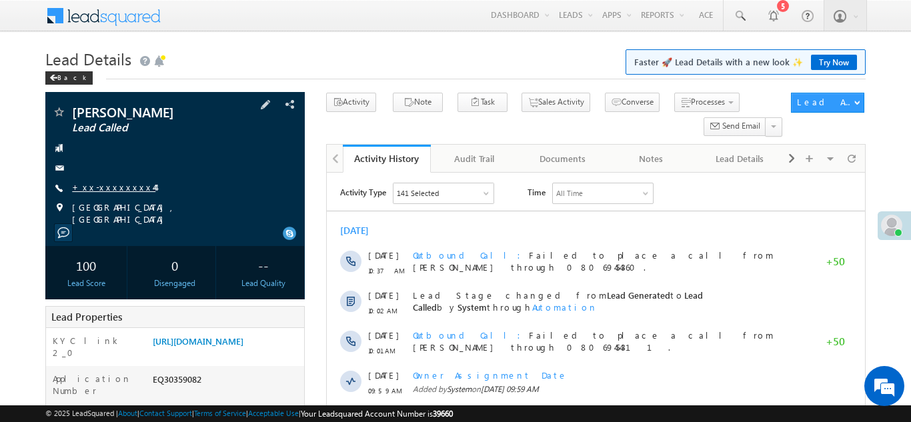
click at [102, 186] on link "+xx-xxxxxxxx44" at bounding box center [113, 186] width 83 height 11
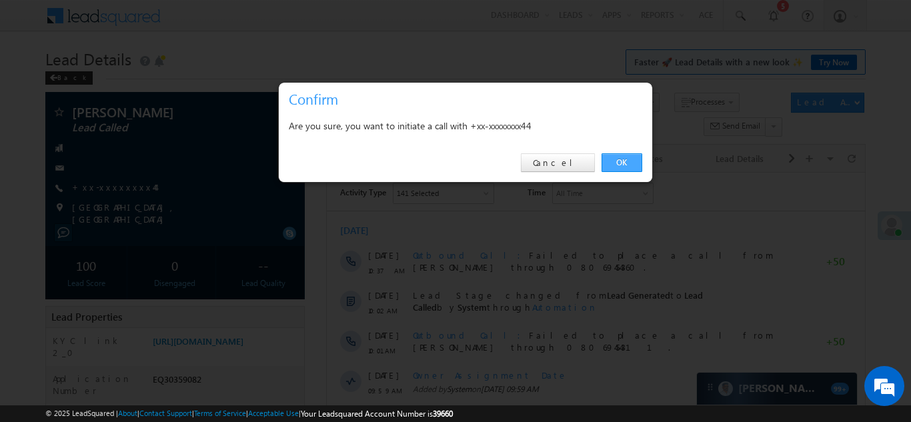
click at [620, 161] on link "OK" at bounding box center [622, 162] width 41 height 19
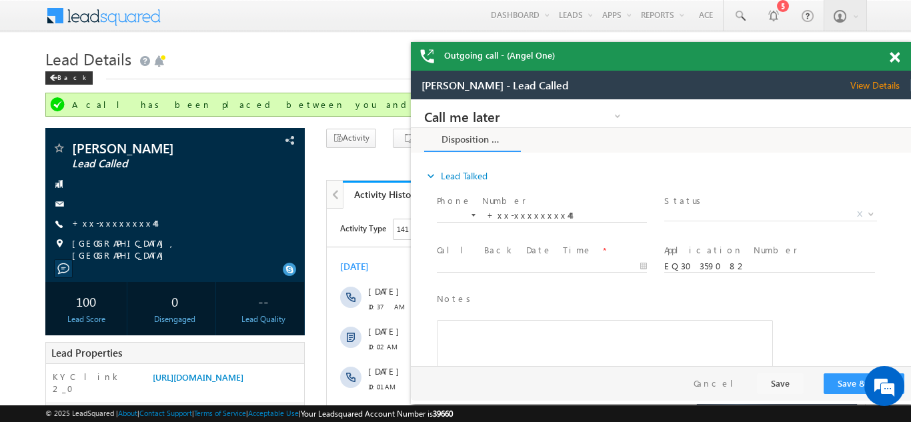
click at [901, 55] on div at bounding box center [902, 55] width 18 height 26
click at [896, 56] on span at bounding box center [895, 57] width 10 height 11
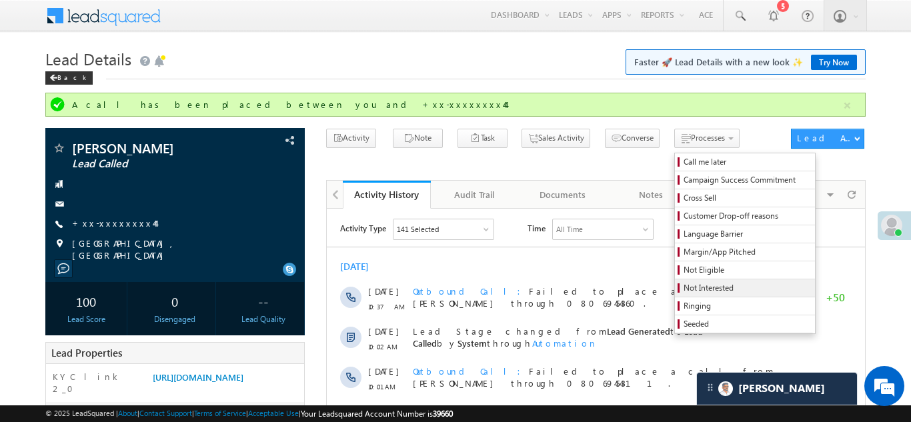
click at [684, 286] on span "Not Interested" at bounding box center [747, 288] width 127 height 12
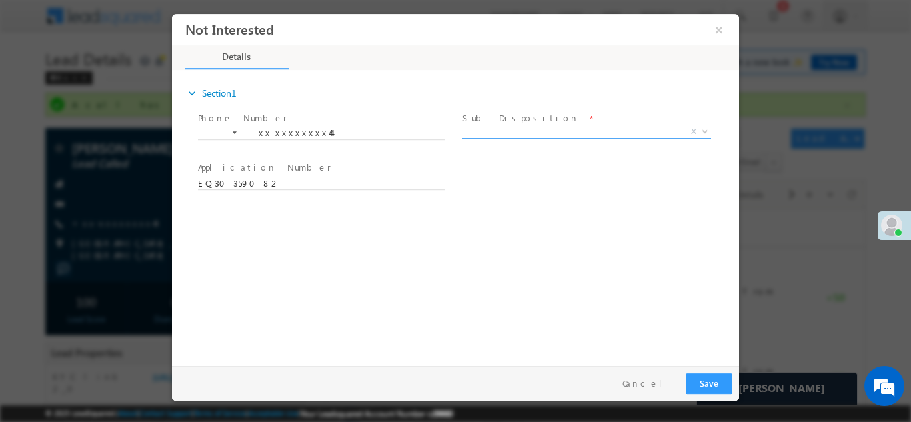
click at [506, 128] on span "X" at bounding box center [586, 131] width 249 height 13
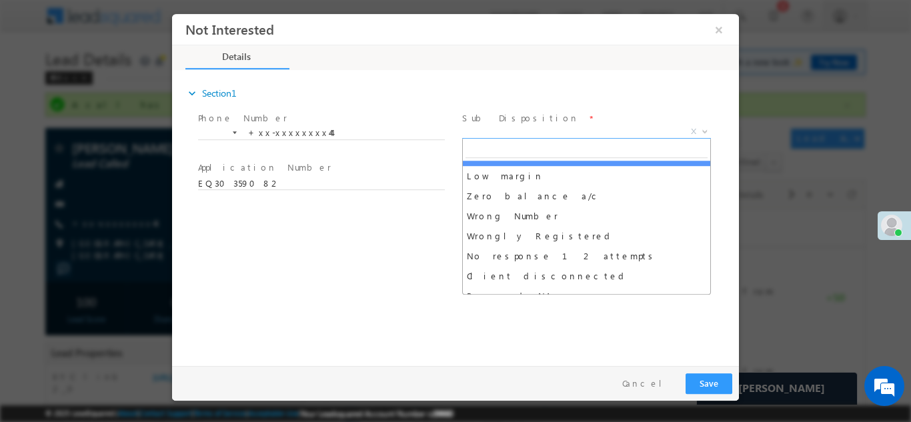
scroll to position [81, 0]
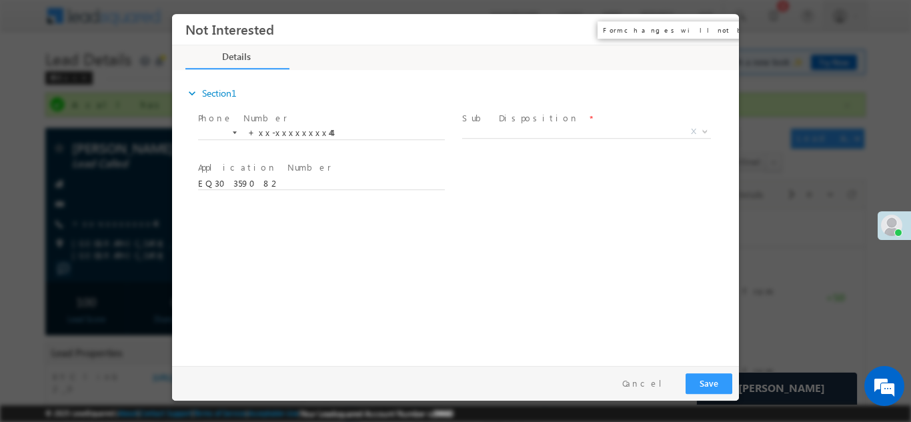
click at [719, 33] on button "×" at bounding box center [719, 29] width 23 height 25
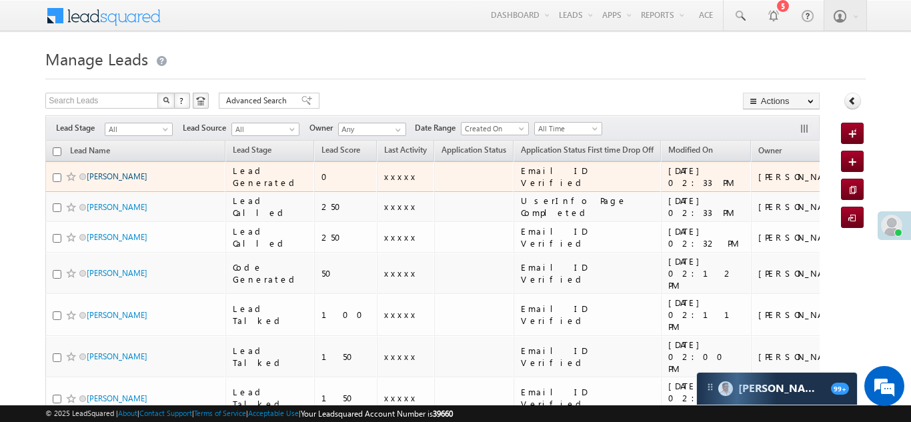
click at [103, 179] on link "[PERSON_NAME]" at bounding box center [117, 176] width 61 height 10
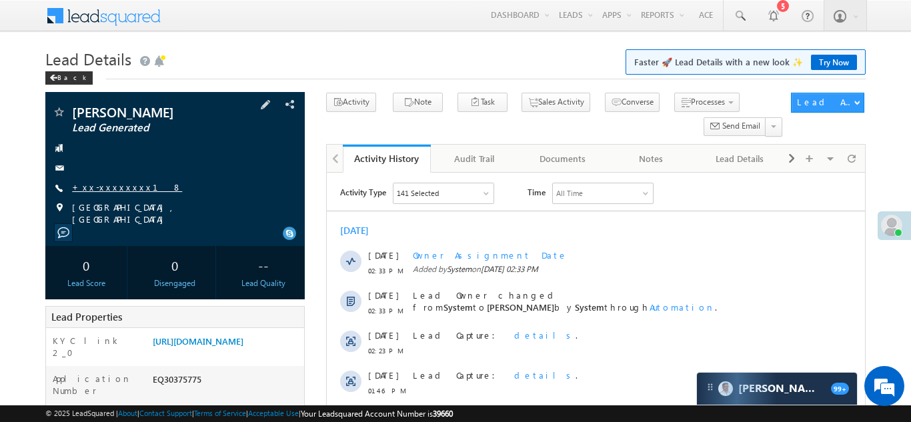
click at [111, 190] on link "+xx-xxxxxxxx18" at bounding box center [127, 186] width 110 height 11
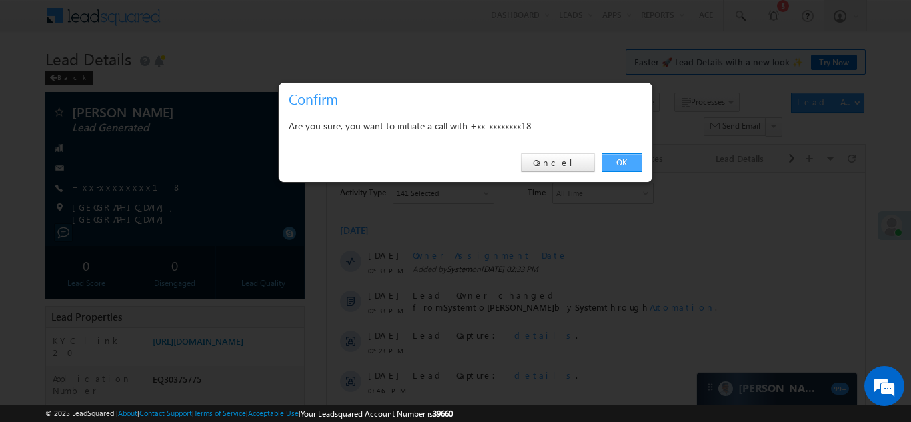
click at [618, 159] on link "OK" at bounding box center [622, 162] width 41 height 19
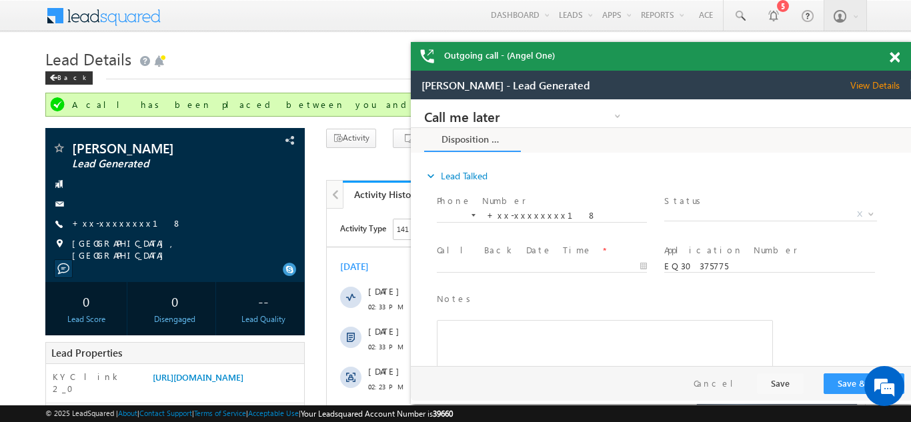
click at [895, 57] on span at bounding box center [895, 57] width 10 height 11
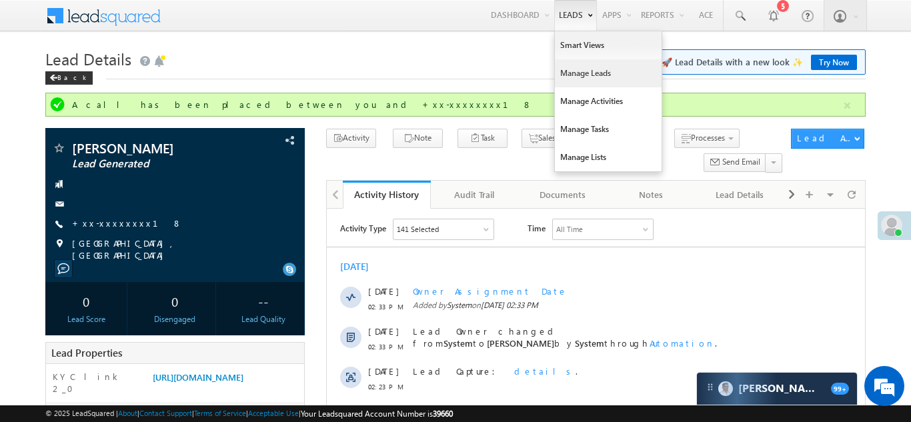
click at [575, 75] on link "Manage Leads" at bounding box center [608, 73] width 107 height 28
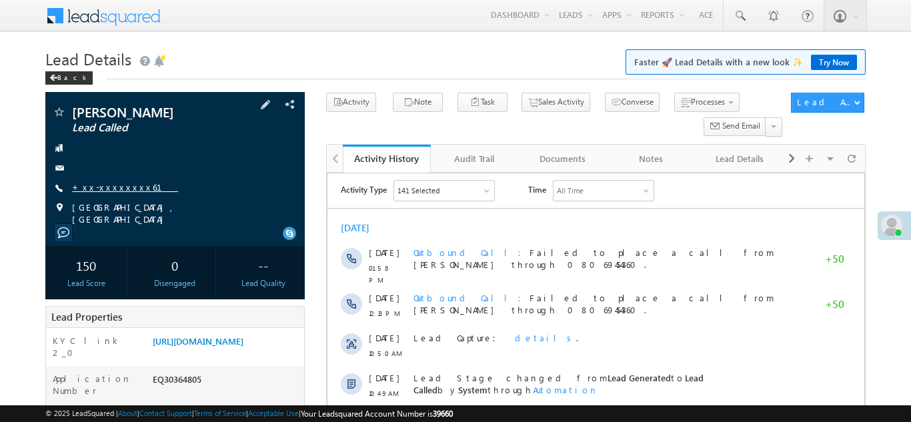
click at [105, 189] on link "+xx-xxxxxxxx61" at bounding box center [125, 186] width 106 height 11
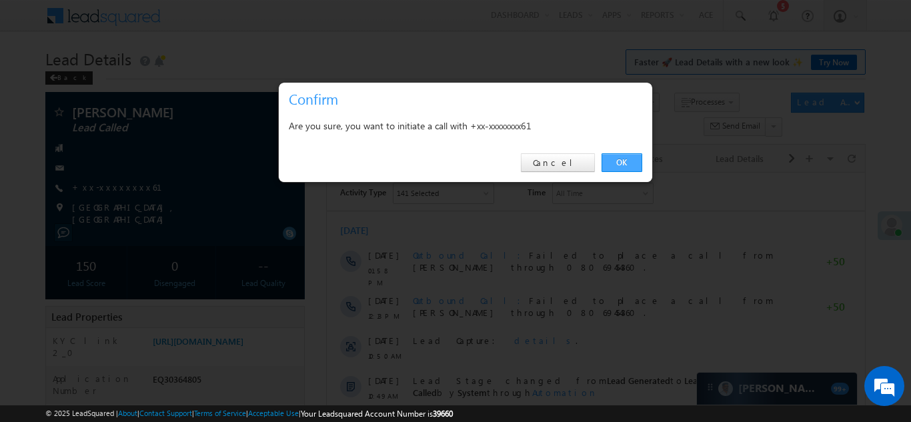
click at [616, 157] on link "OK" at bounding box center [622, 162] width 41 height 19
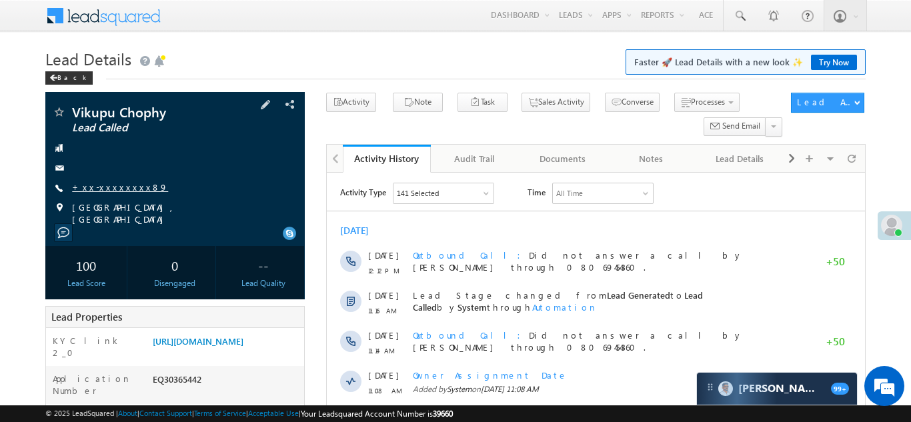
click at [113, 187] on link "+xx-xxxxxxxx89" at bounding box center [120, 186] width 96 height 11
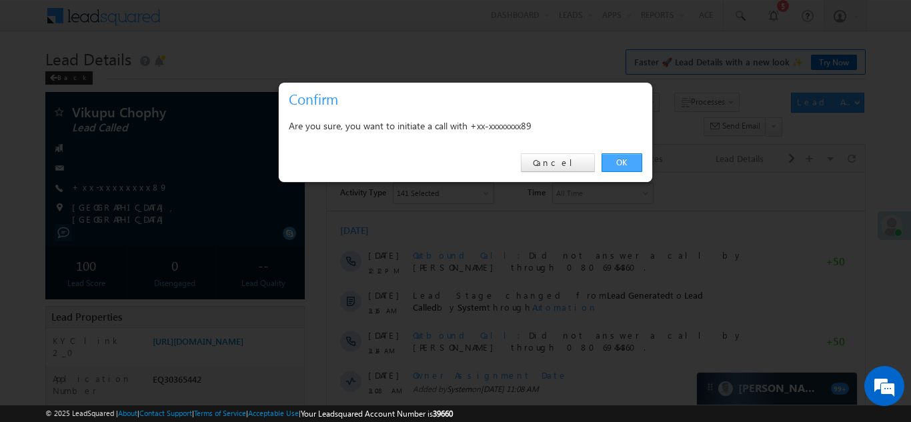
click at [617, 159] on link "OK" at bounding box center [622, 162] width 41 height 19
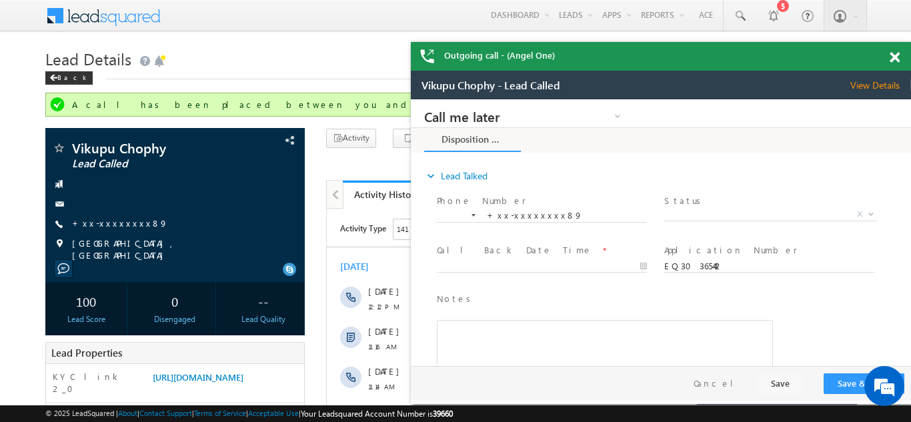
click at [893, 56] on span at bounding box center [895, 57] width 10 height 11
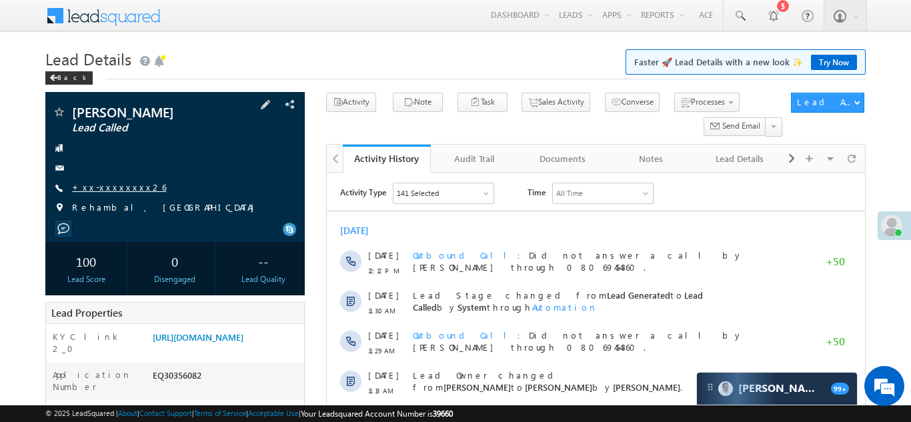
click at [117, 187] on link "+xx-xxxxxxxx26" at bounding box center [119, 186] width 94 height 11
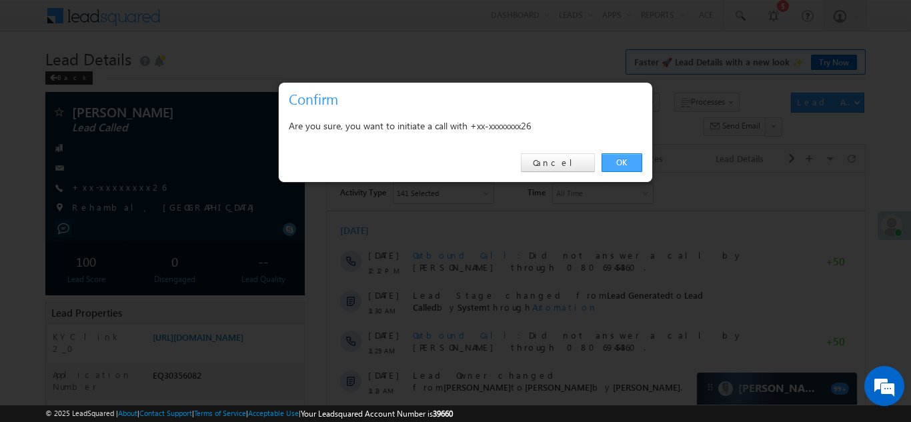
click at [614, 162] on link "OK" at bounding box center [622, 162] width 41 height 19
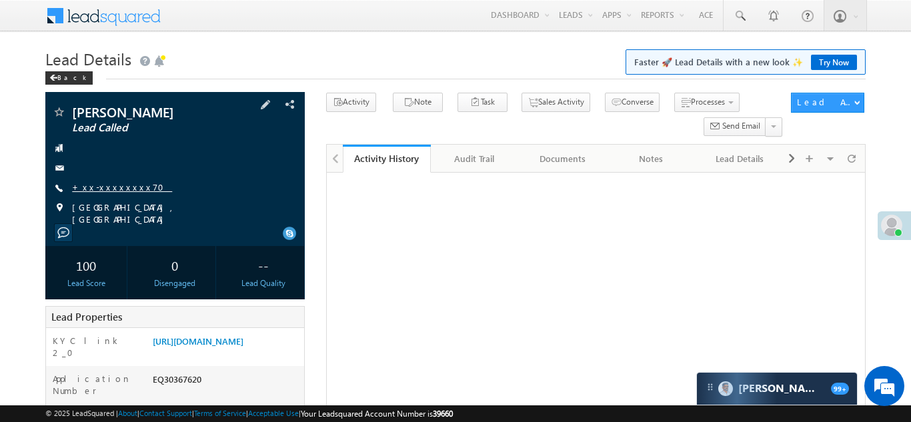
click at [105, 188] on link "+xx-xxxxxxxx70" at bounding box center [122, 186] width 100 height 11
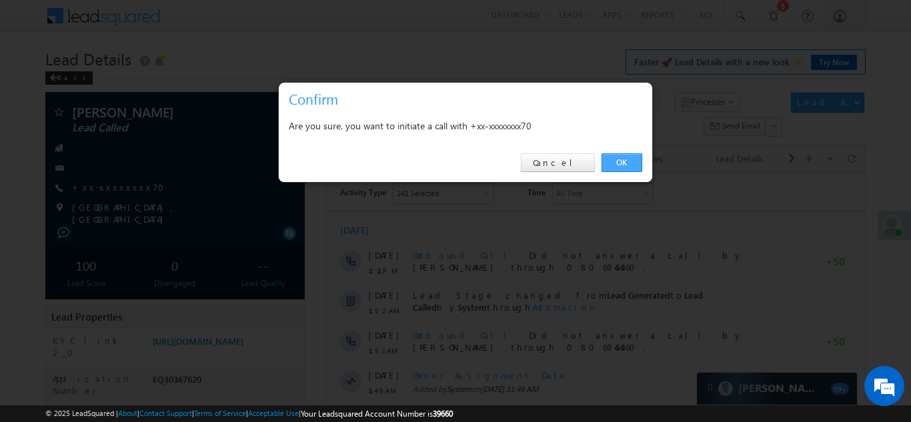
click at [618, 159] on link "OK" at bounding box center [622, 162] width 41 height 19
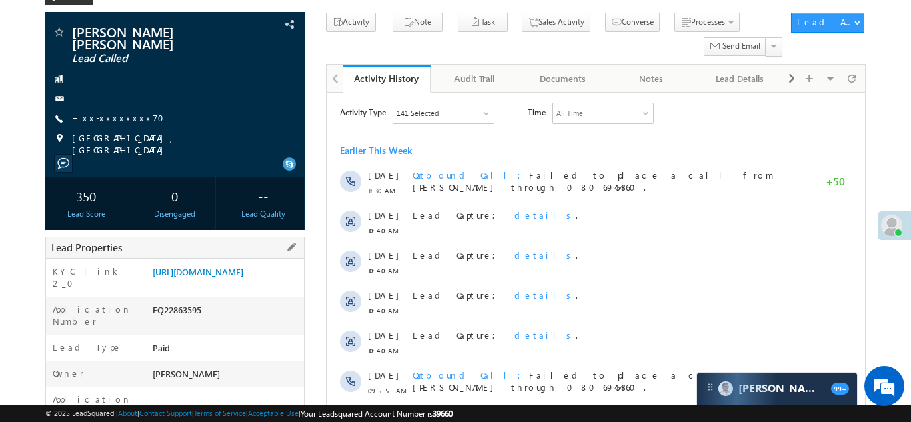
scroll to position [101, 0]
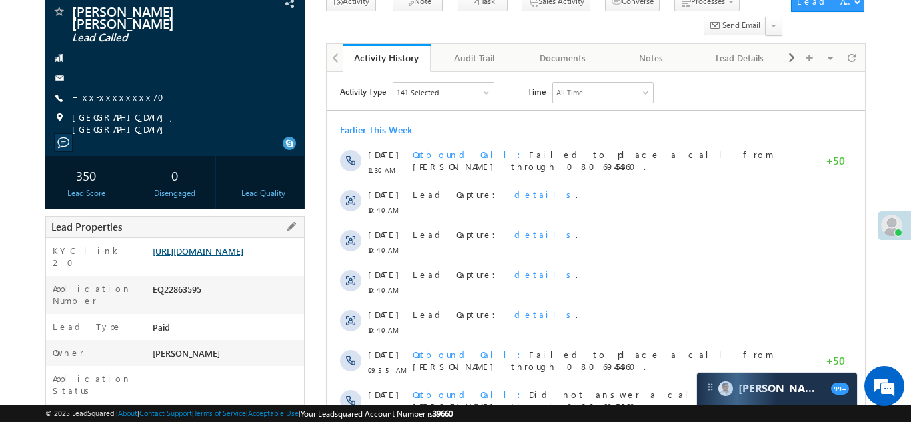
click at [224, 248] on link "https://angelbroking1-pk3em7sa.customui-test.leadsquared.com?leadId=e9049c8b-5a…" at bounding box center [198, 251] width 91 height 11
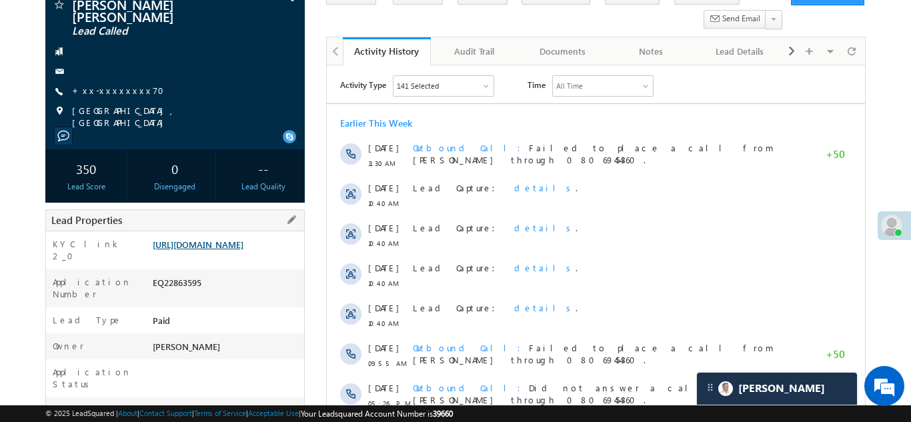
click at [220, 239] on link "https://angelbroking1-pk3em7sa.customui-test.leadsquared.com?leadId=e9049c8b-5a…" at bounding box center [198, 244] width 91 height 11
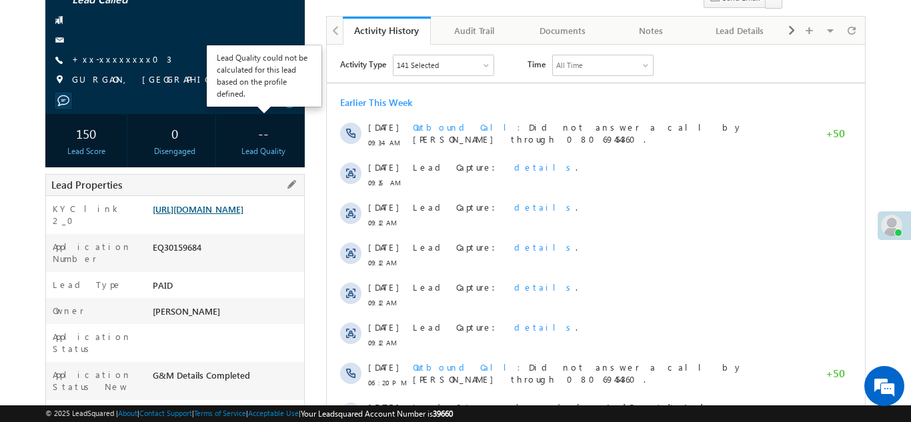
click at [232, 207] on link "https://angelbroking1-pk3em7sa.customui-test.leadsquared.com?leadId=19350603-e1…" at bounding box center [198, 208] width 91 height 11
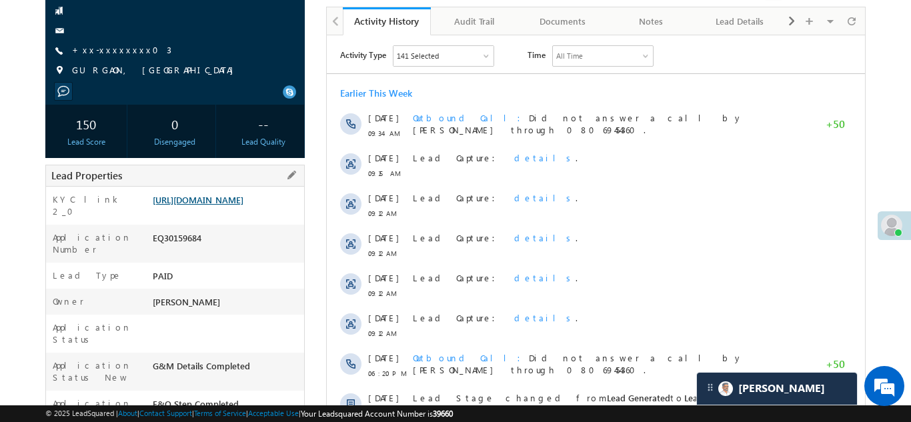
scroll to position [141, 0]
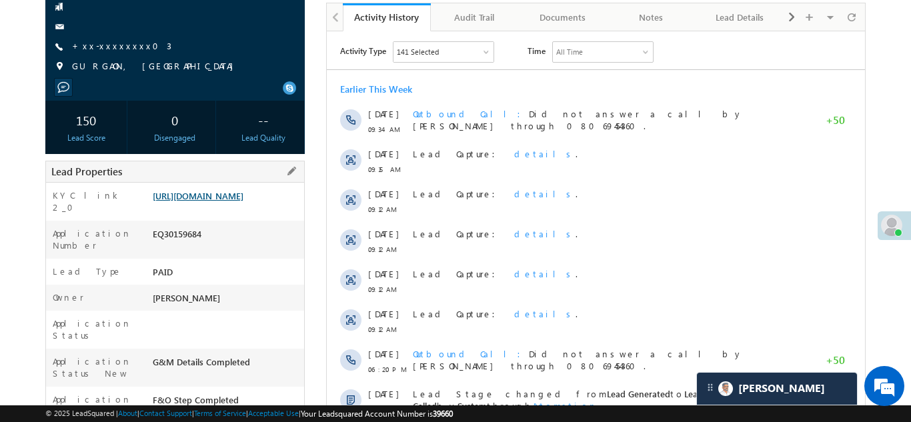
click at [221, 201] on link "https://angelbroking1-pk3em7sa.customui-test.leadsquared.com?leadId=19350603-e1…" at bounding box center [198, 195] width 91 height 11
click at [108, 42] on link "+xx-xxxxxxxx03" at bounding box center [121, 45] width 99 height 11
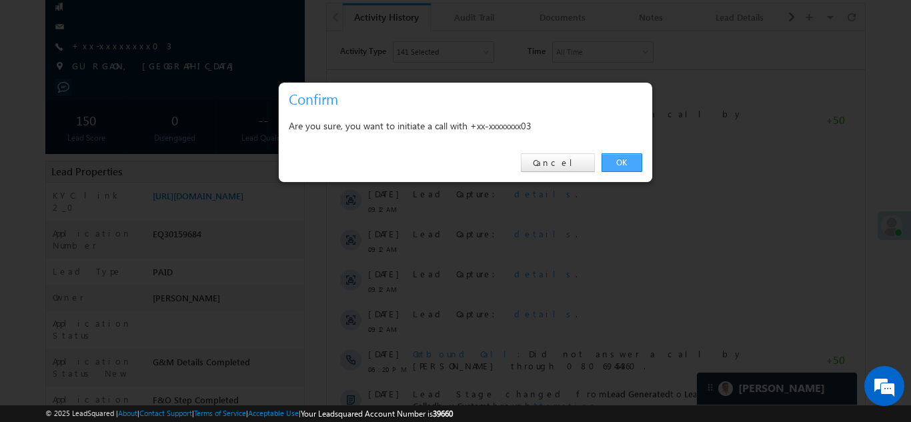
click at [618, 163] on link "OK" at bounding box center [622, 162] width 41 height 19
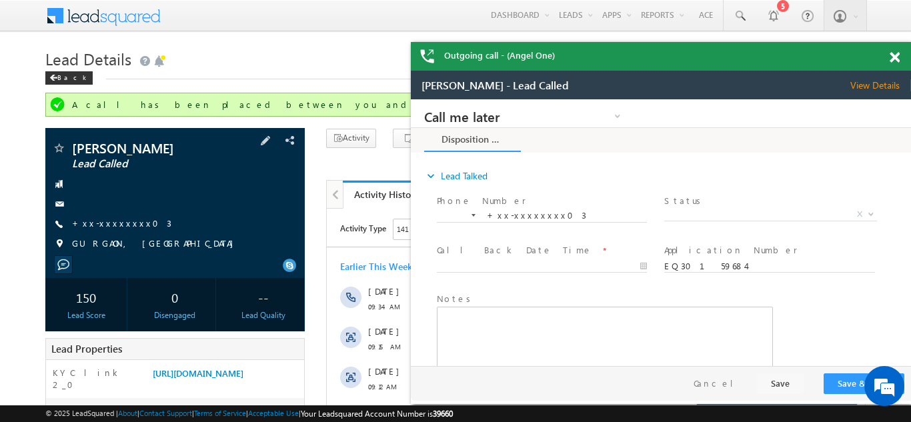
scroll to position [0, 0]
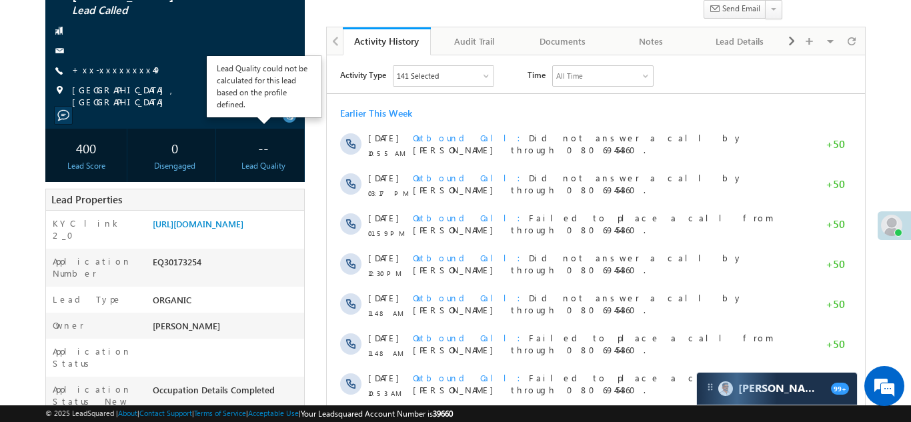
scroll to position [145, 0]
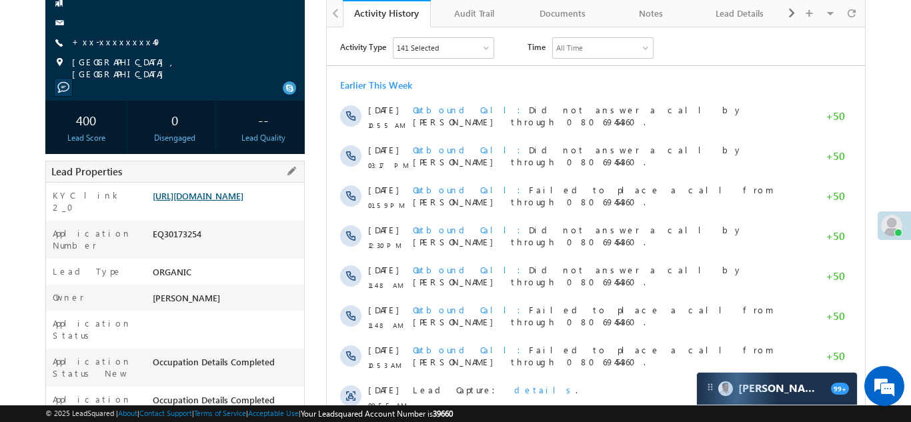
click at [223, 197] on link "[URL][DOMAIN_NAME]" at bounding box center [198, 195] width 91 height 11
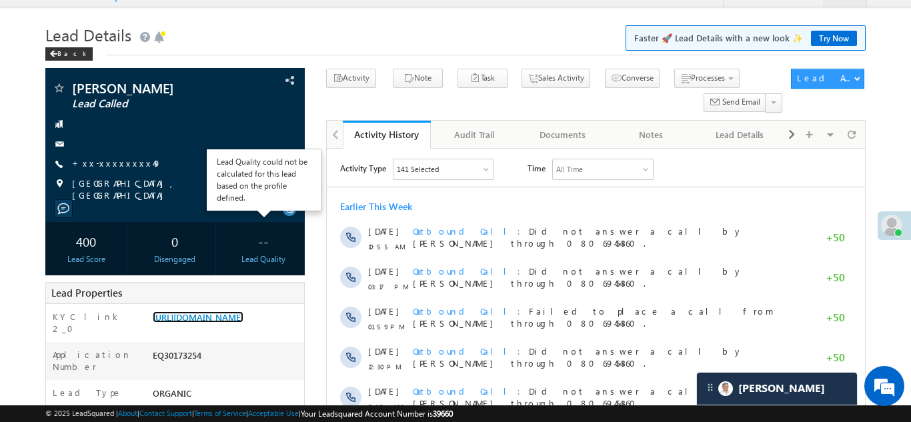
scroll to position [0, 0]
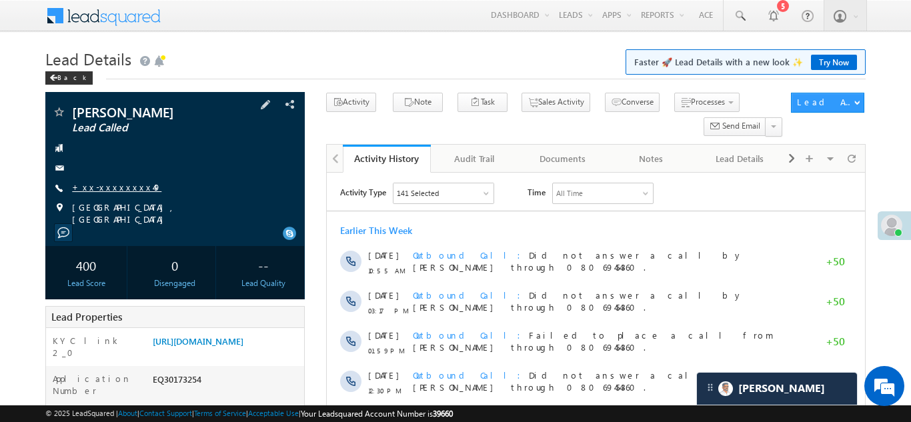
click at [107, 191] on link "+xx-xxxxxxxx49" at bounding box center [116, 186] width 89 height 11
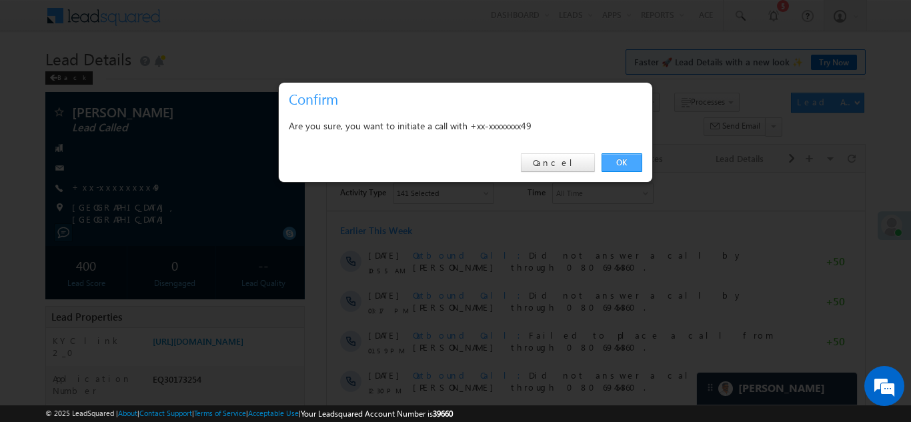
click at [619, 161] on link "OK" at bounding box center [622, 162] width 41 height 19
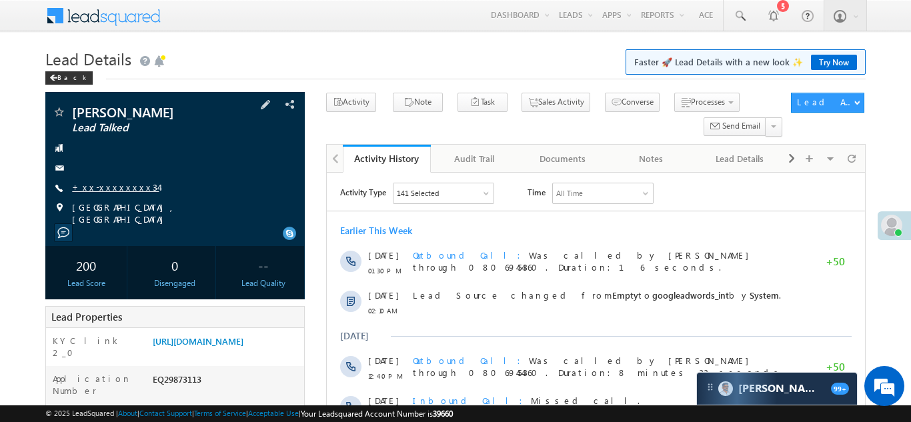
click at [109, 189] on link "+xx-xxxxxxxx34" at bounding box center [115, 186] width 87 height 11
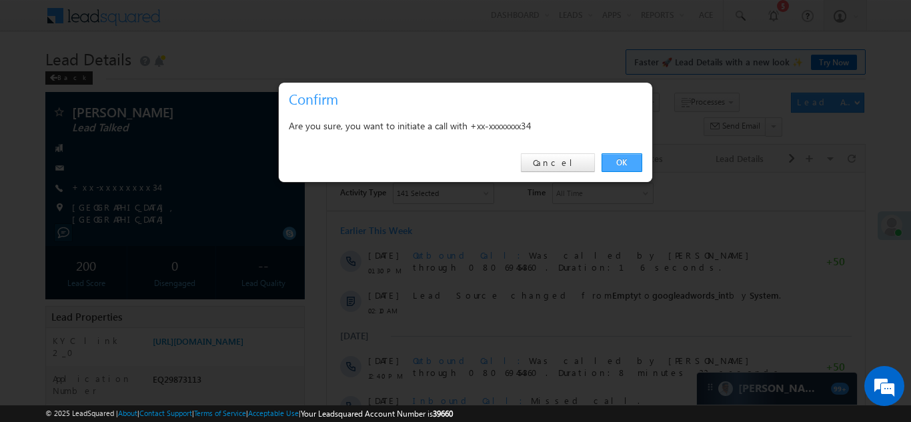
click at [613, 164] on link "OK" at bounding box center [622, 162] width 41 height 19
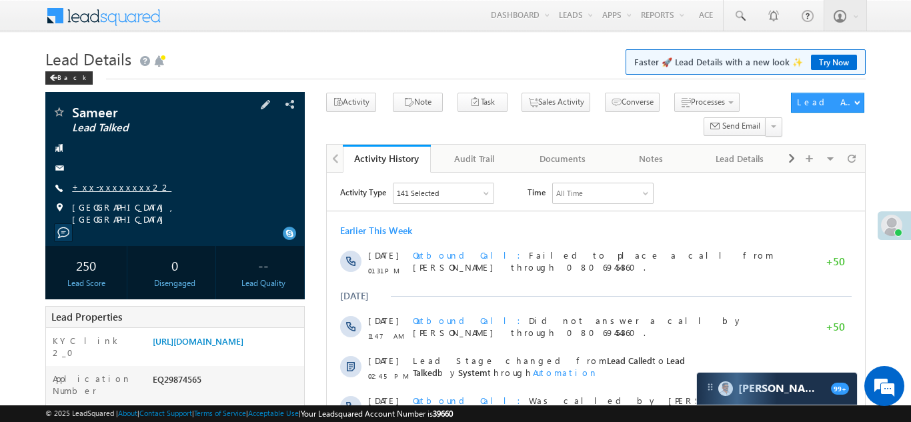
click at [103, 191] on link "+xx-xxxxxxxx22" at bounding box center [121, 186] width 99 height 11
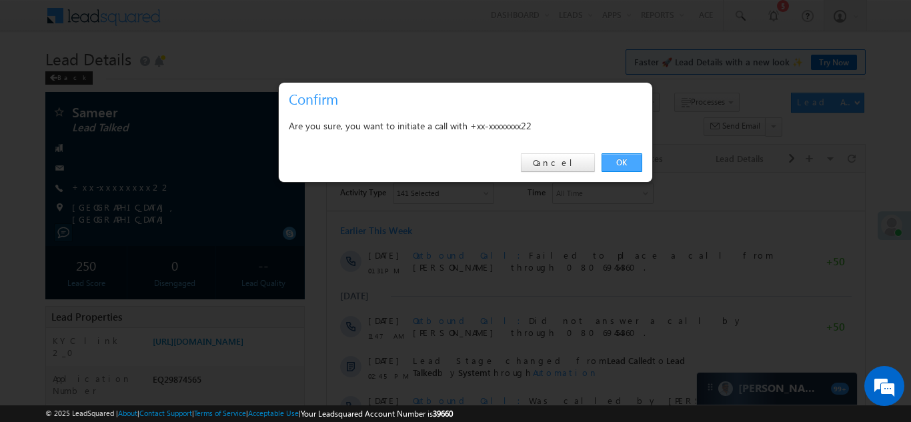
click at [617, 161] on link "OK" at bounding box center [622, 162] width 41 height 19
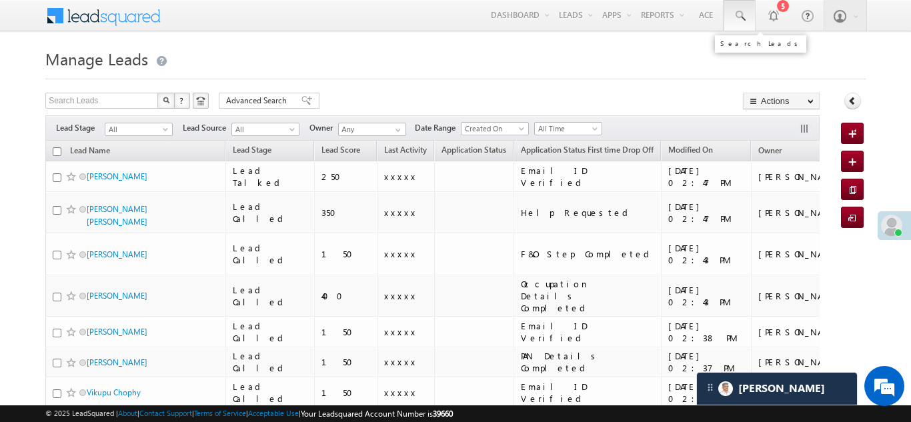
click at [739, 10] on span at bounding box center [739, 15] width 13 height 13
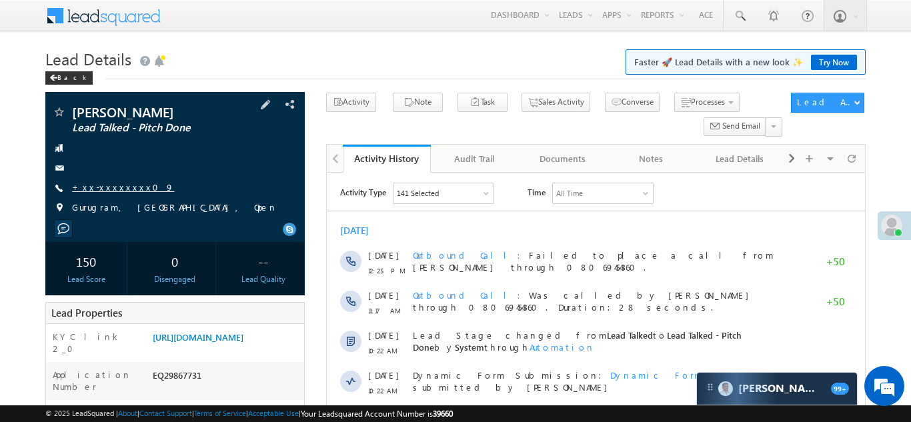
click at [117, 184] on link "+xx-xxxxxxxx09" at bounding box center [123, 186] width 102 height 11
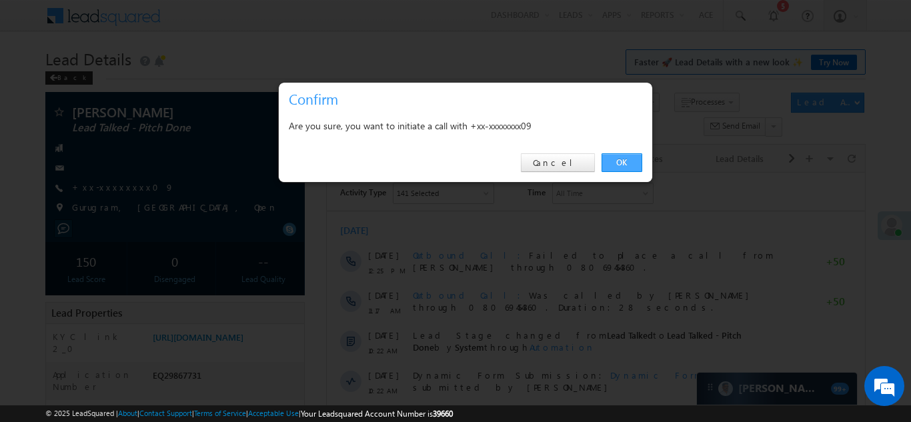
click at [608, 163] on link "OK" at bounding box center [622, 162] width 41 height 19
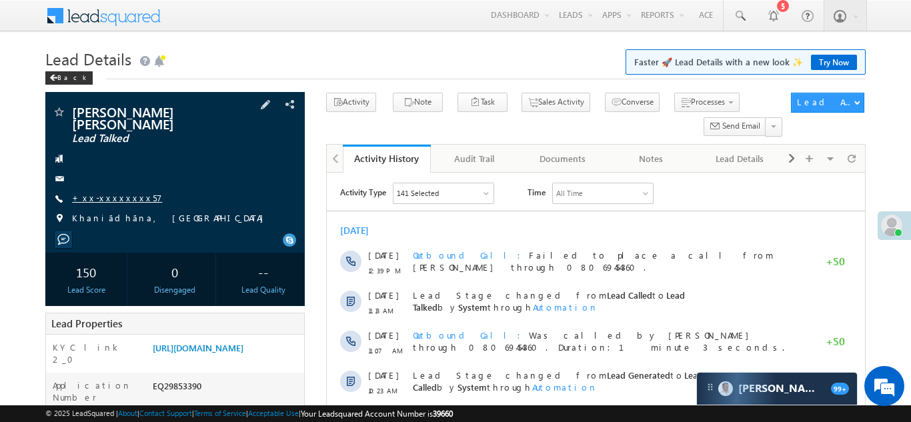
click at [111, 192] on link "+xx-xxxxxxxx57" at bounding box center [117, 197] width 90 height 11
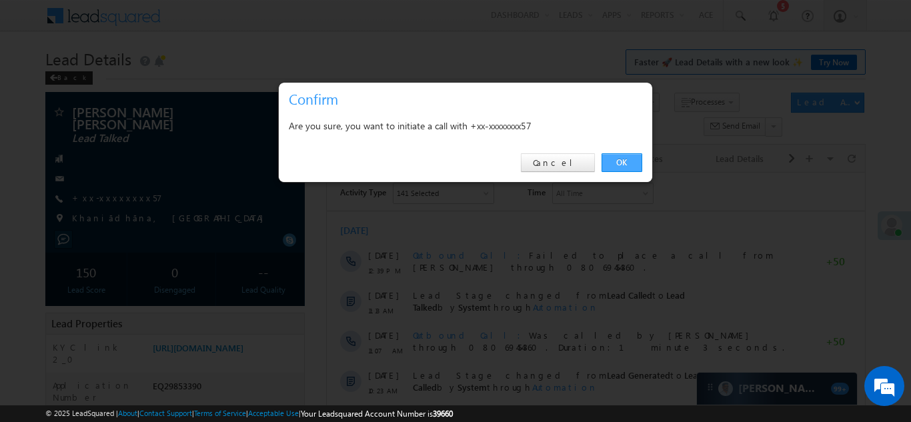
click at [617, 159] on link "OK" at bounding box center [622, 162] width 41 height 19
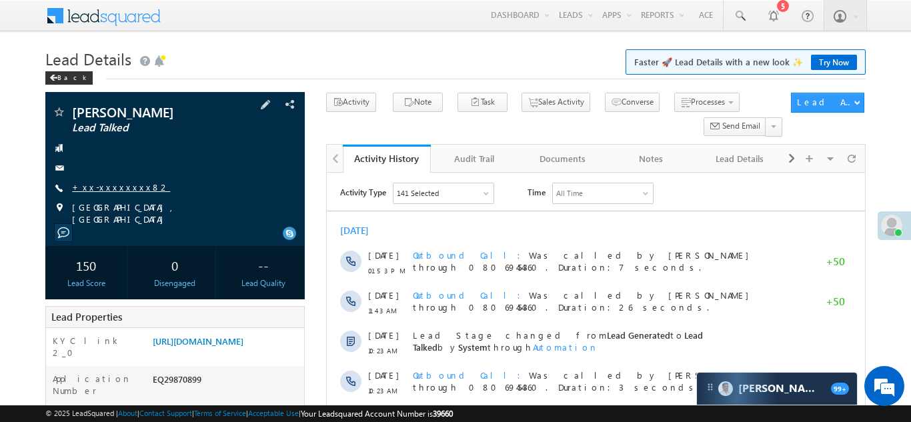
click at [106, 189] on link "+xx-xxxxxxxx82" at bounding box center [121, 186] width 98 height 11
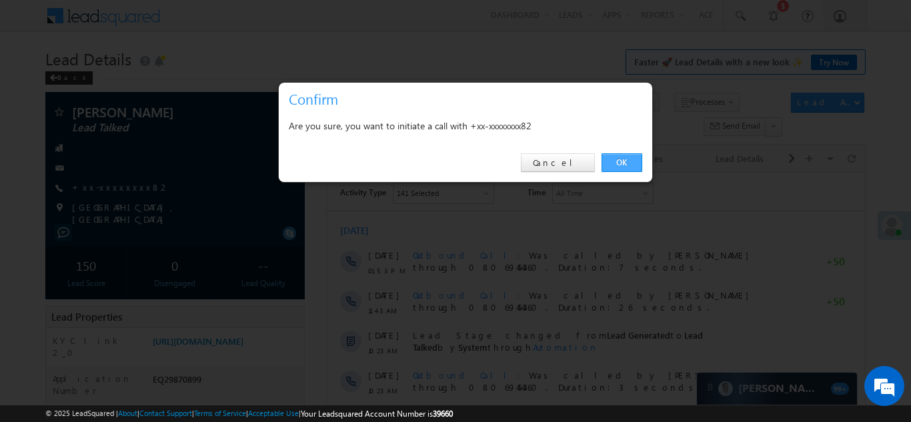
click at [615, 159] on link "OK" at bounding box center [622, 162] width 41 height 19
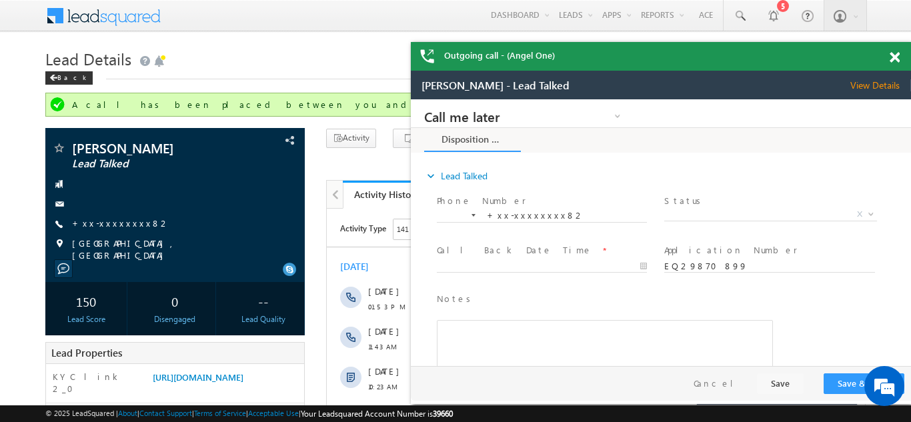
click at [896, 57] on span at bounding box center [895, 57] width 10 height 11
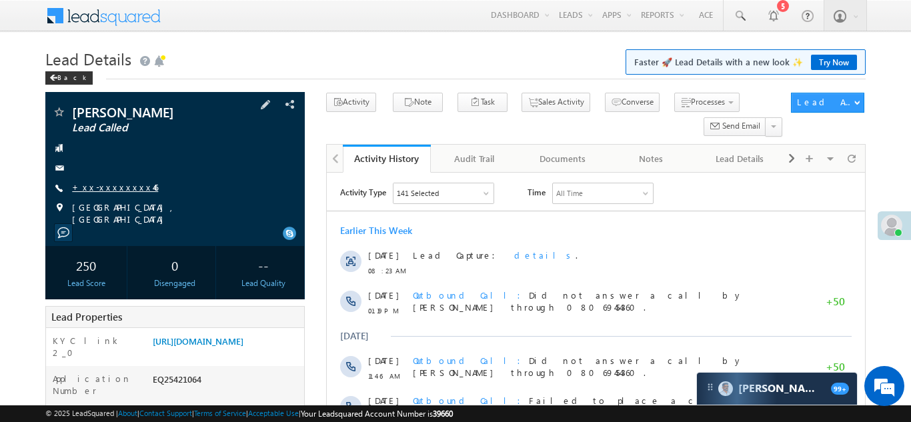
click at [109, 185] on link "+xx-xxxxxxxx46" at bounding box center [115, 186] width 86 height 11
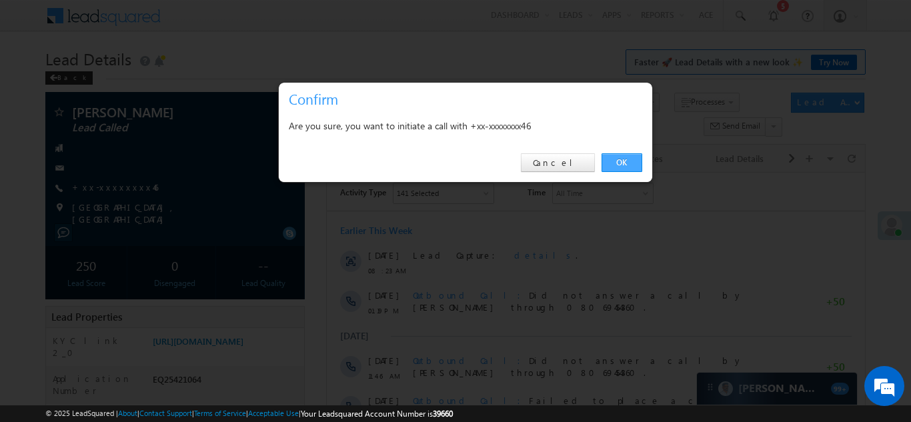
click at [618, 160] on link "OK" at bounding box center [622, 162] width 41 height 19
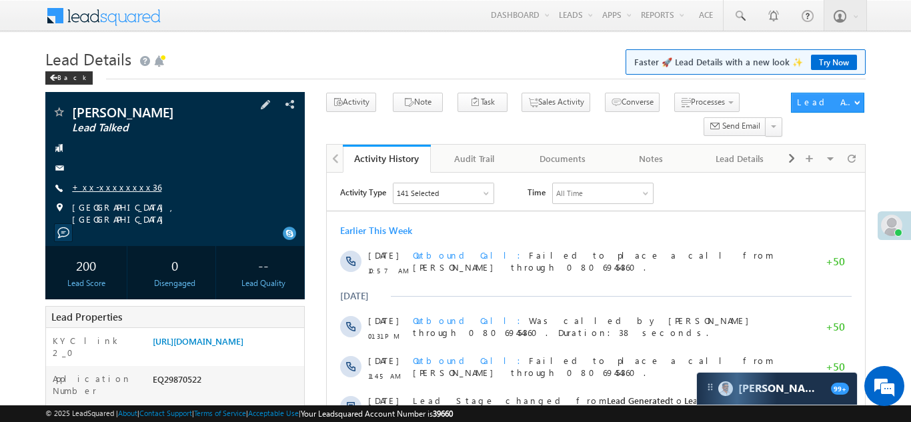
click at [106, 182] on link "+xx-xxxxxxxx36" at bounding box center [116, 186] width 89 height 11
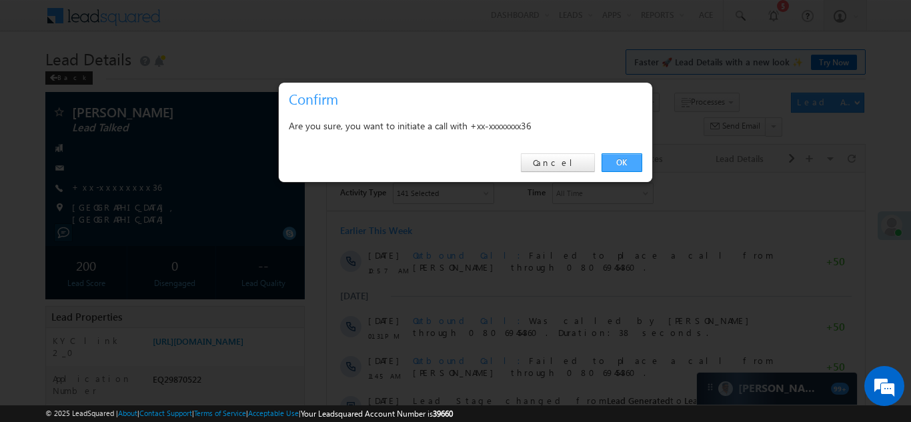
click at [618, 159] on link "OK" at bounding box center [622, 162] width 41 height 19
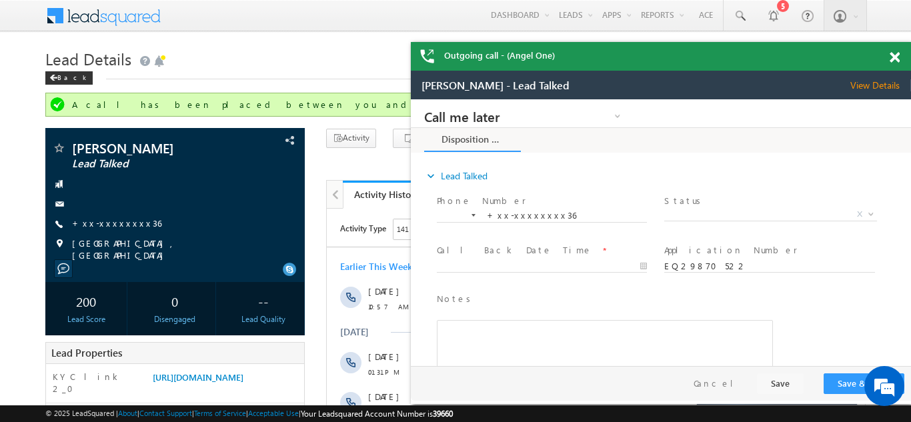
click at [897, 56] on span at bounding box center [895, 57] width 10 height 11
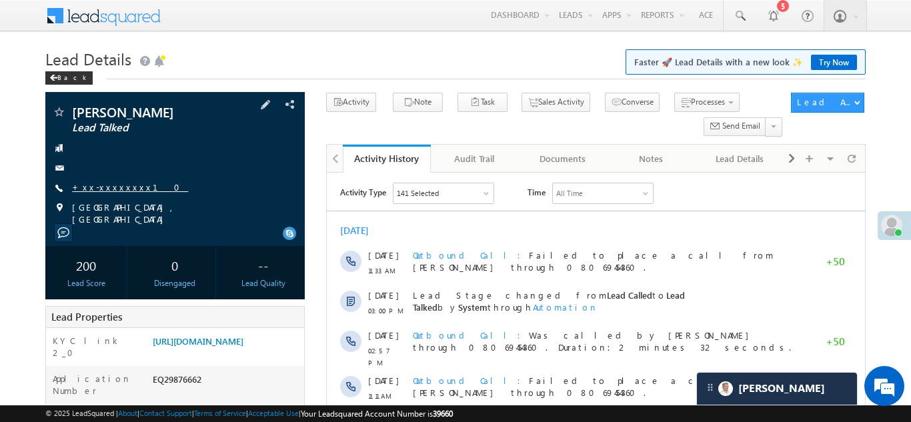
click at [98, 185] on link "+xx-xxxxxxxx10" at bounding box center [130, 186] width 116 height 11
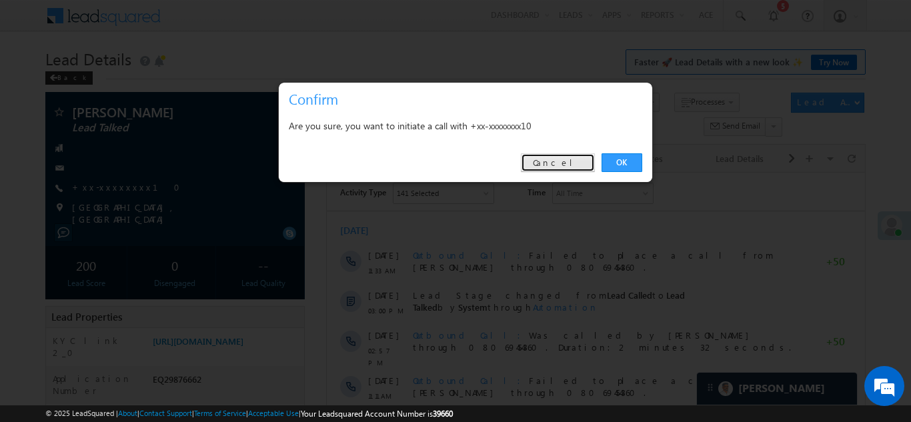
click at [562, 165] on link "Cancel" at bounding box center [558, 162] width 74 height 19
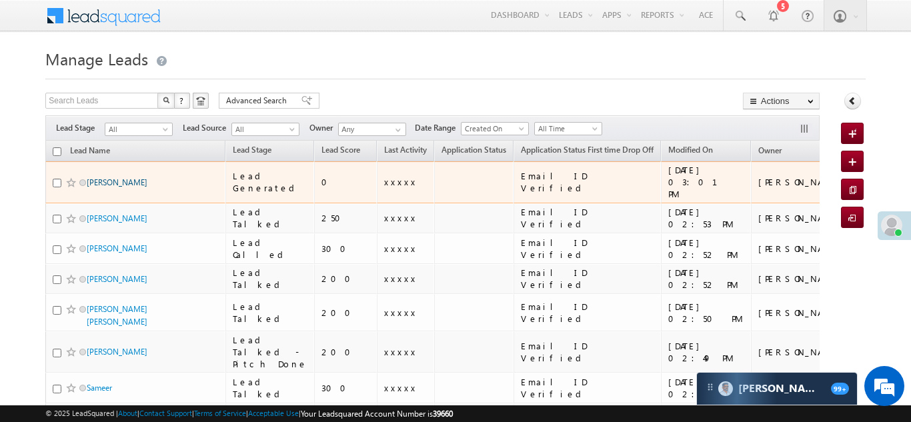
click at [120, 177] on link "[PERSON_NAME]" at bounding box center [117, 182] width 61 height 10
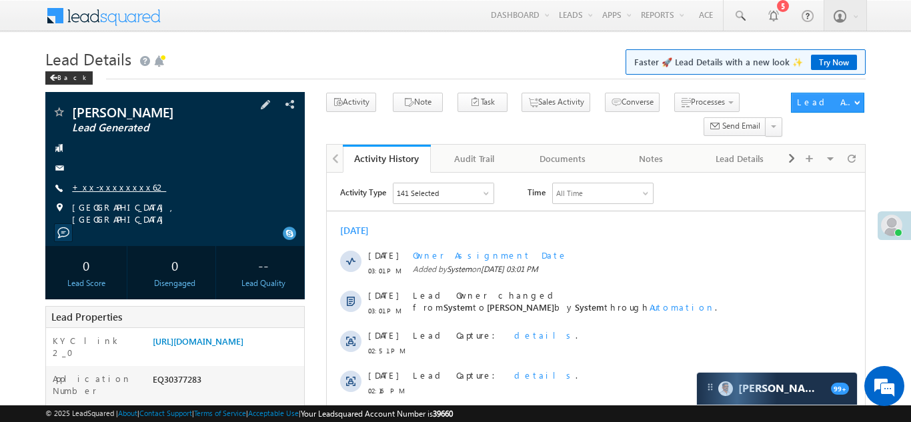
click at [110, 187] on link "+xx-xxxxxxxx62" at bounding box center [119, 186] width 94 height 11
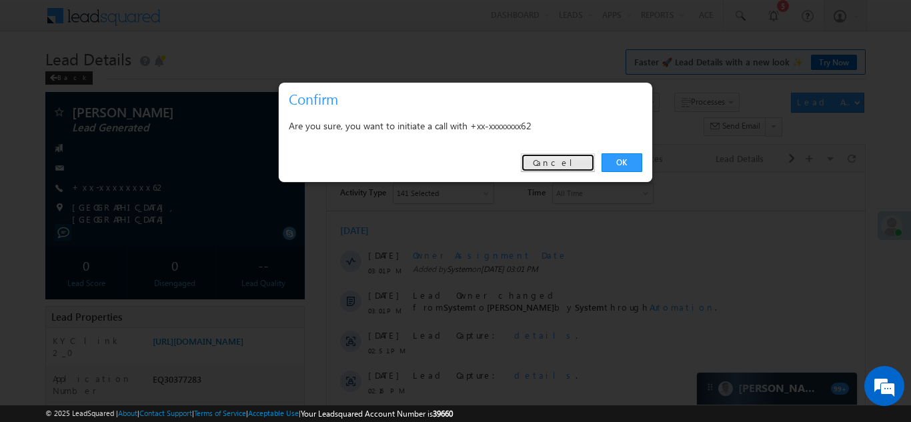
click at [574, 161] on link "Cancel" at bounding box center [558, 162] width 74 height 19
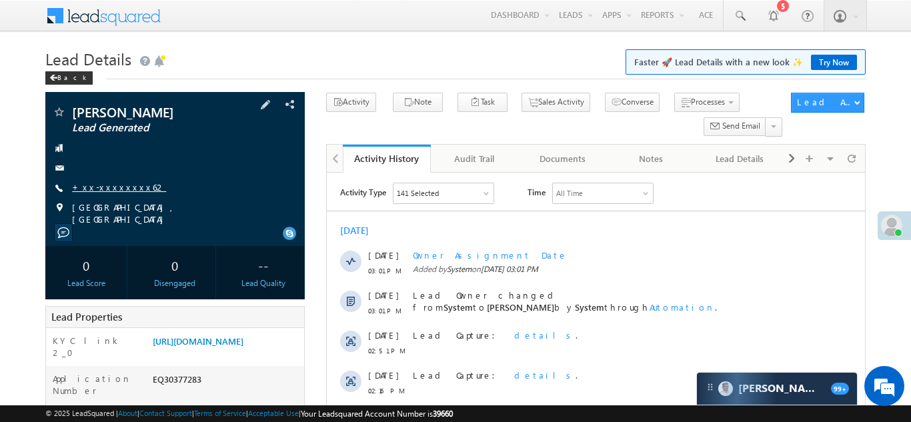
click at [102, 188] on link "+xx-xxxxxxxx62" at bounding box center [119, 186] width 94 height 11
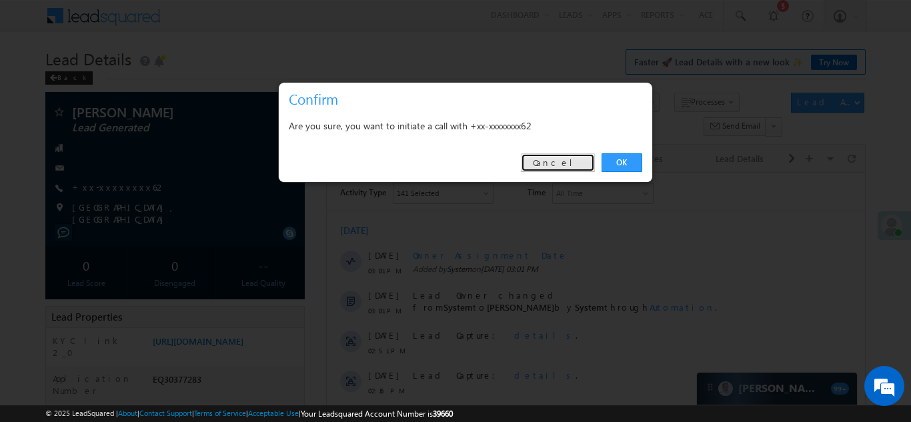
click at [572, 159] on link "Cancel" at bounding box center [558, 162] width 74 height 19
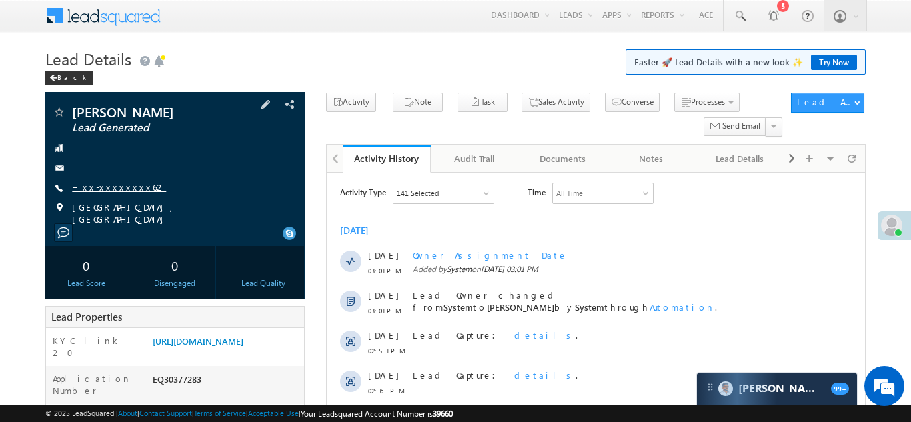
click at [111, 185] on link "+xx-xxxxxxxx62" at bounding box center [119, 186] width 94 height 11
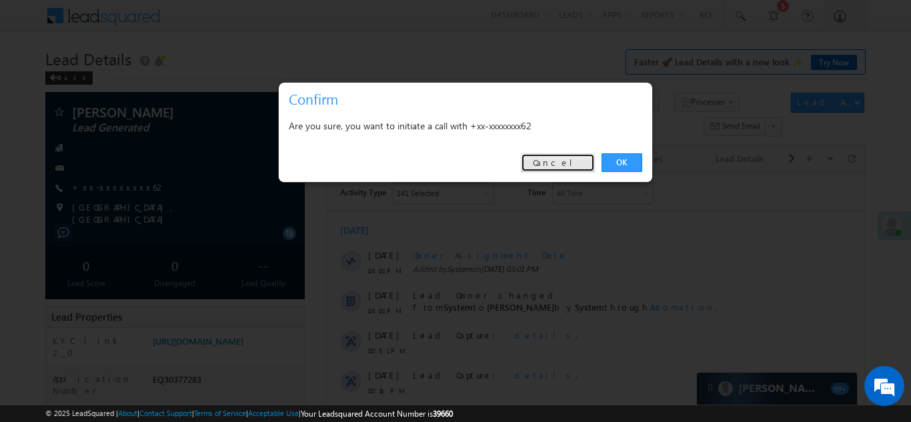
click at [570, 158] on link "Cancel" at bounding box center [558, 162] width 74 height 19
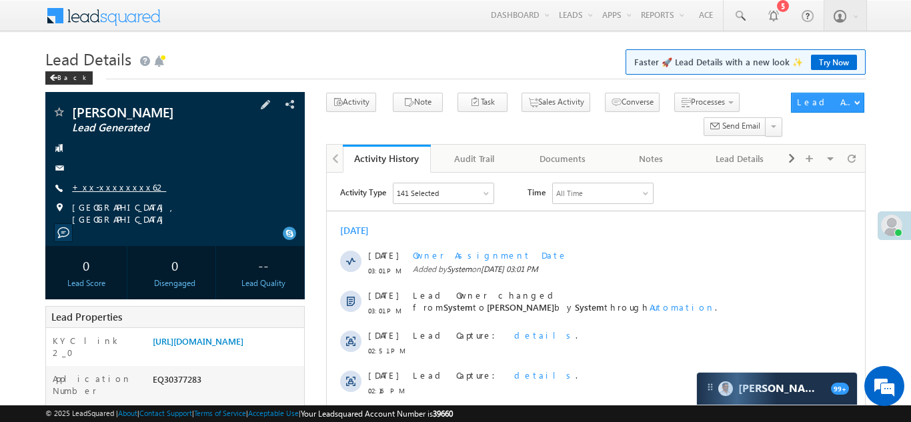
click at [110, 183] on link "+xx-xxxxxxxx62" at bounding box center [119, 186] width 94 height 11
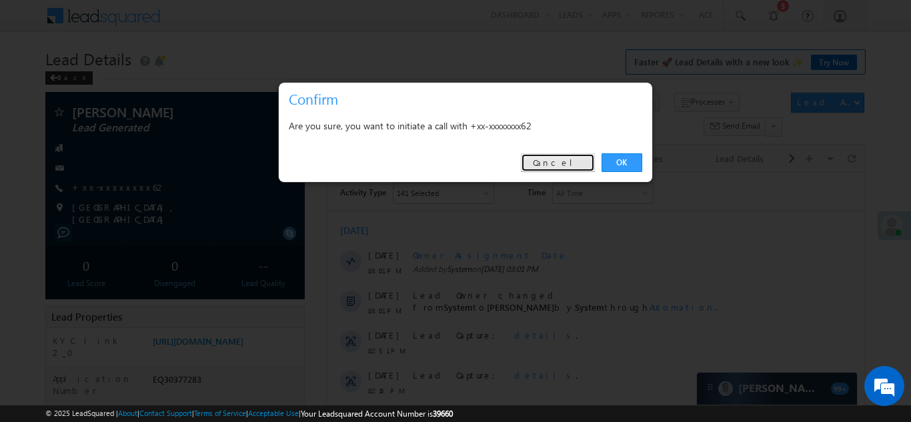
click at [566, 157] on link "Cancel" at bounding box center [558, 162] width 74 height 19
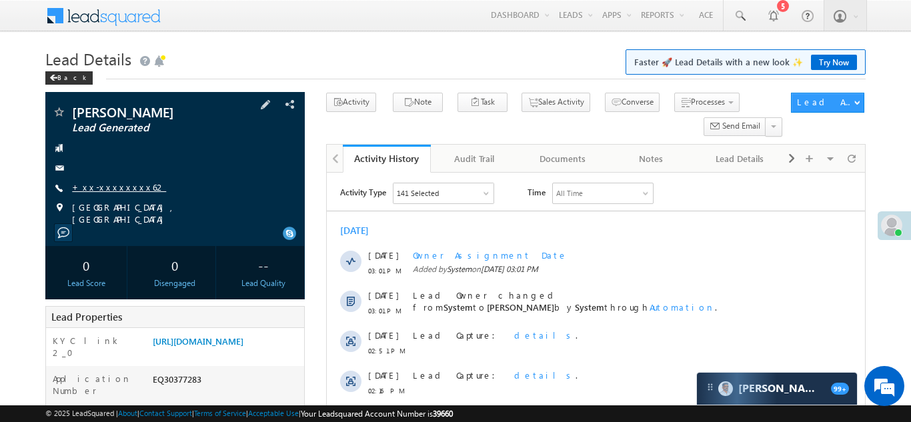
click at [113, 189] on link "+xx-xxxxxxxx62" at bounding box center [119, 186] width 94 height 11
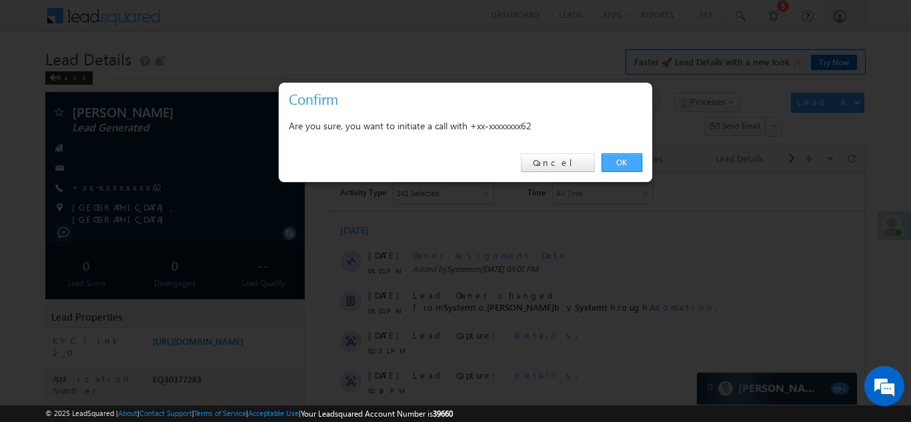
click at [620, 163] on link "OK" at bounding box center [622, 162] width 41 height 19
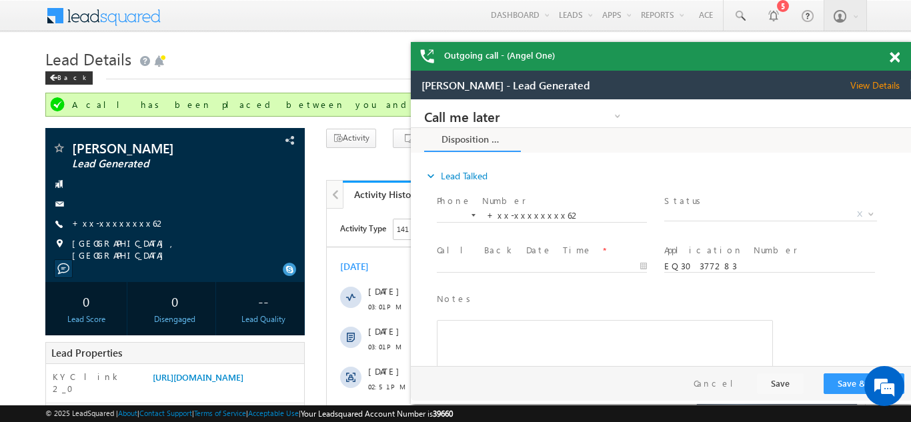
click at [893, 53] on div "Outgoing call - (Angel One)" at bounding box center [661, 56] width 500 height 29
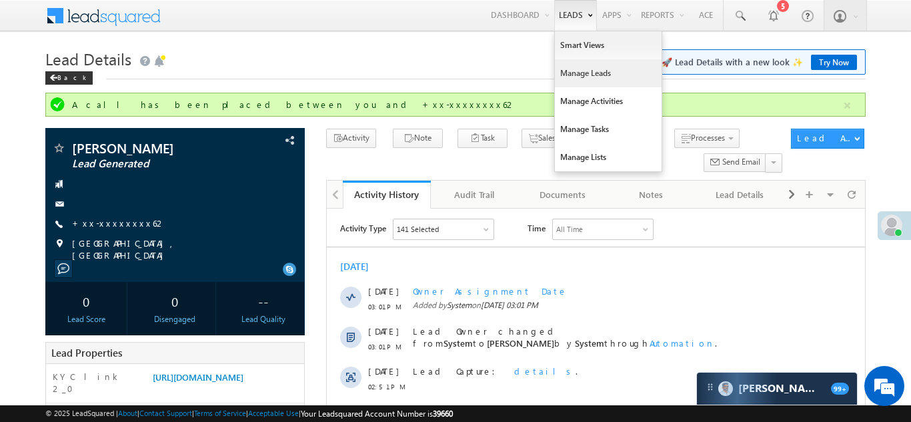
click at [577, 75] on link "Manage Leads" at bounding box center [608, 73] width 107 height 28
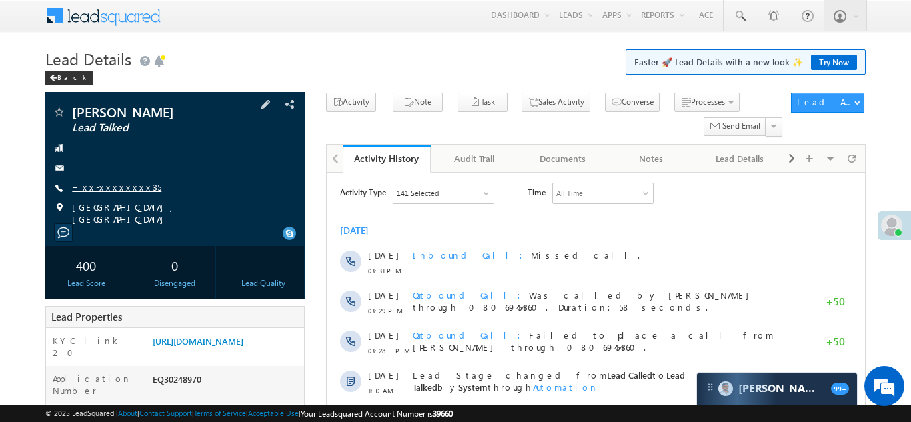
click at [118, 187] on link "+xx-xxxxxxxx35" at bounding box center [116, 186] width 89 height 11
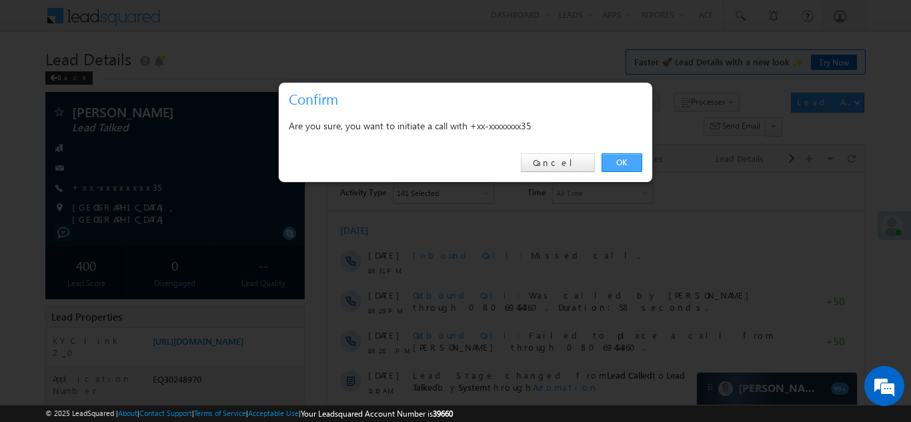
click at [623, 160] on link "OK" at bounding box center [622, 162] width 41 height 19
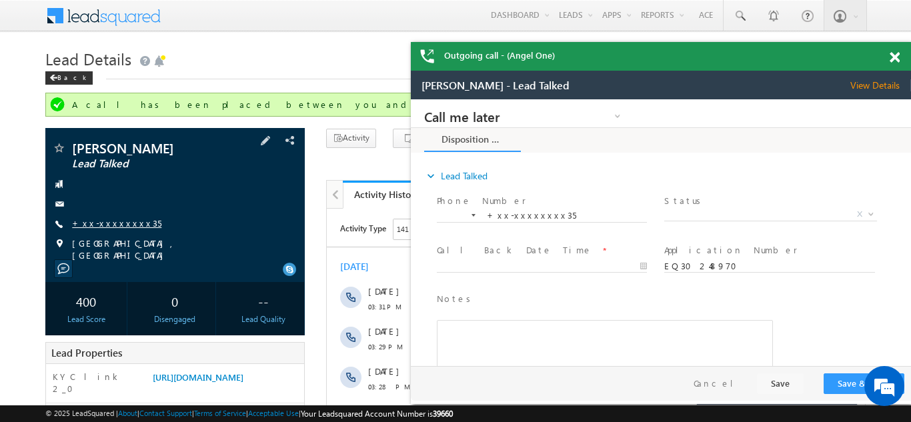
click at [105, 224] on link "+xx-xxxxxxxx35" at bounding box center [116, 223] width 89 height 11
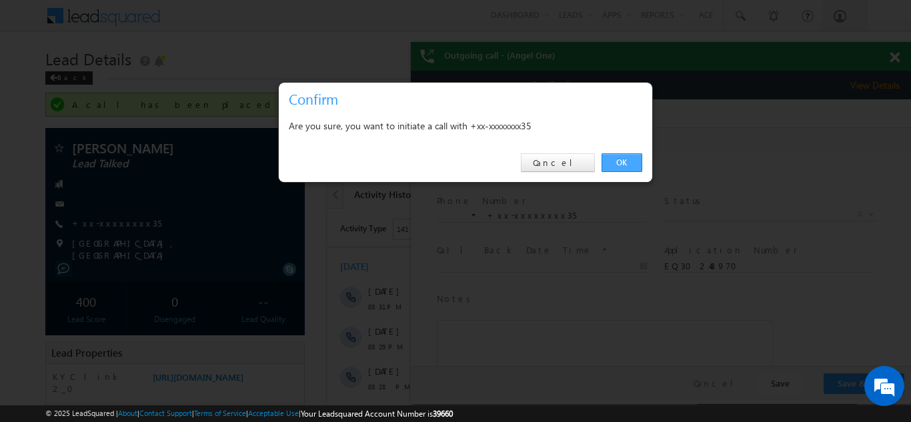
click at [614, 161] on link "OK" at bounding box center [622, 162] width 41 height 19
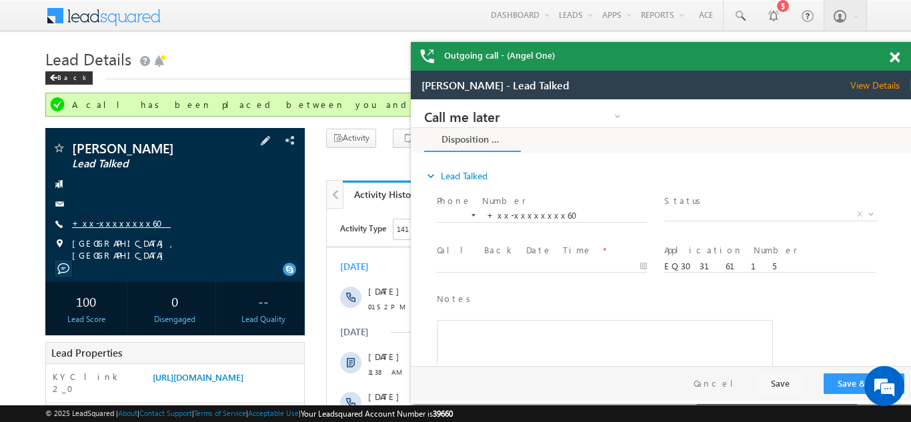
click at [106, 228] on link "+xx-xxxxxxxx60" at bounding box center [121, 223] width 99 height 11
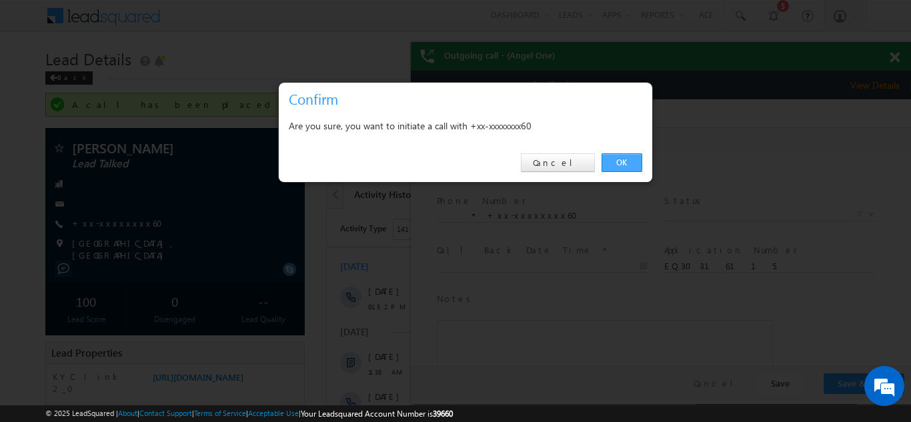
click at [615, 159] on link "OK" at bounding box center [622, 162] width 41 height 19
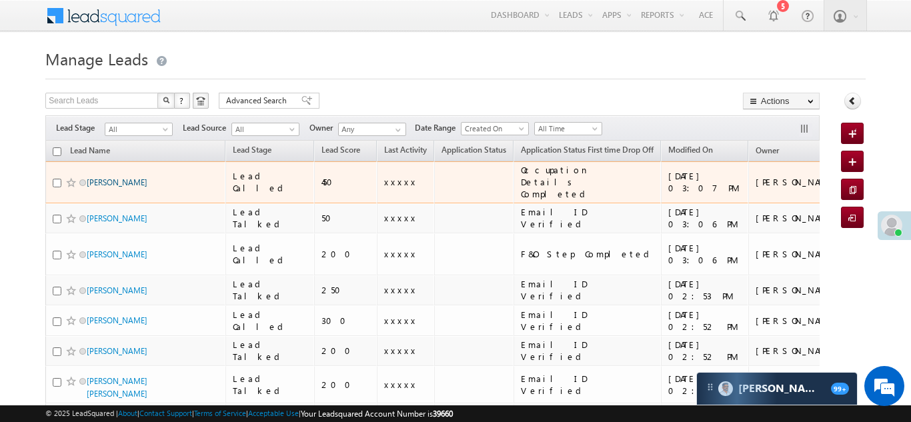
click at [103, 177] on link "[PERSON_NAME]" at bounding box center [117, 182] width 61 height 10
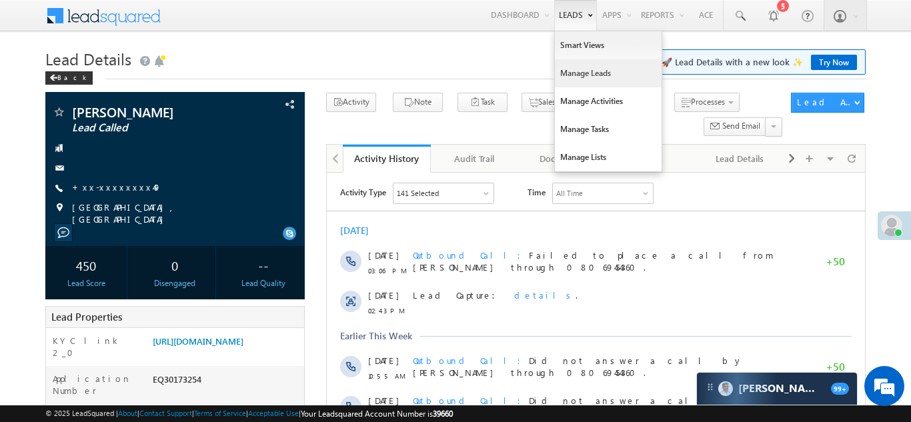
click at [574, 69] on link "Manage Leads" at bounding box center [608, 73] width 107 height 28
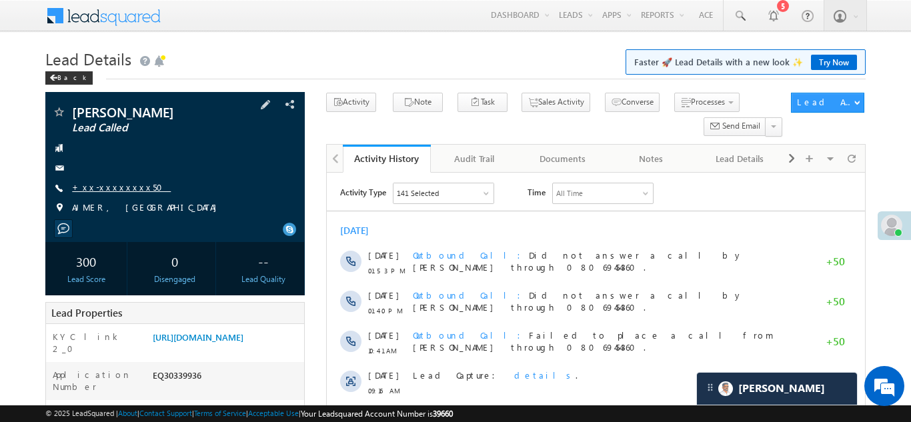
click at [108, 190] on link "+xx-xxxxxxxx50" at bounding box center [121, 186] width 99 height 11
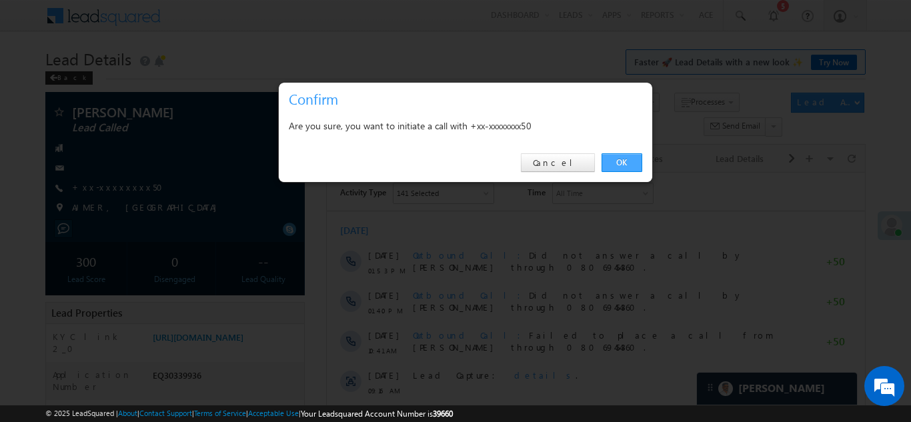
click at [616, 161] on link "OK" at bounding box center [622, 162] width 41 height 19
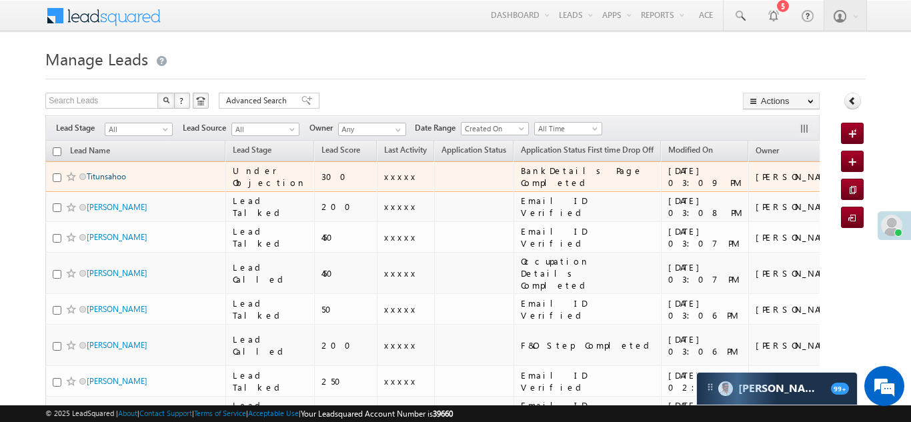
click at [107, 178] on link "Titunsahoo" at bounding box center [106, 176] width 39 height 10
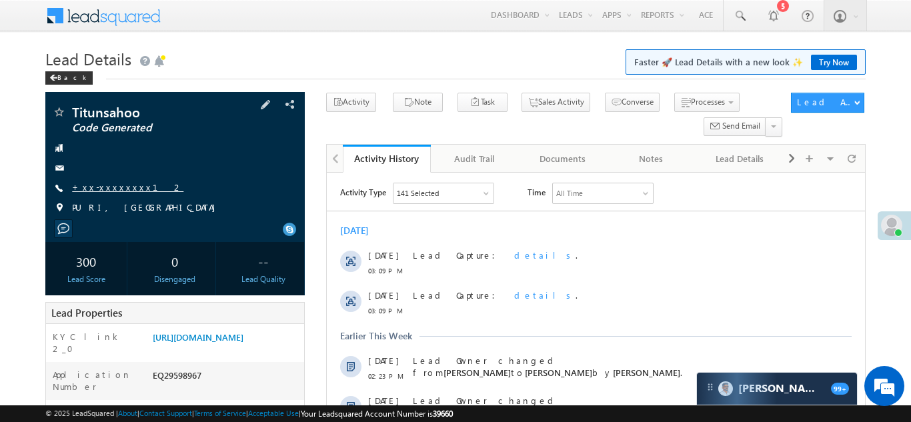
click at [103, 187] on link "+xx-xxxxxxxx12" at bounding box center [127, 186] width 111 height 11
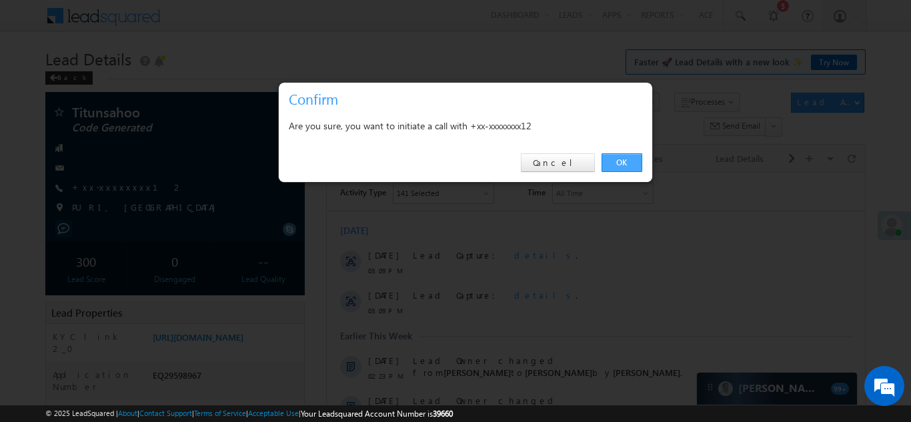
click at [618, 157] on link "OK" at bounding box center [622, 162] width 41 height 19
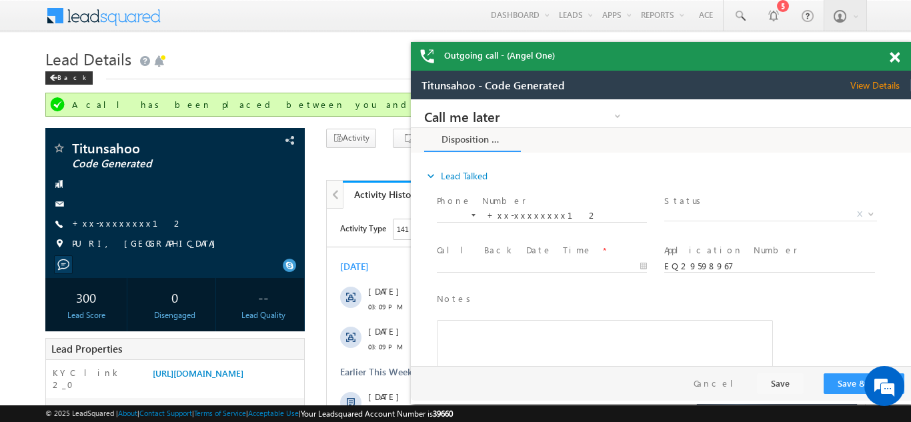
click at [897, 59] on span at bounding box center [895, 57] width 10 height 11
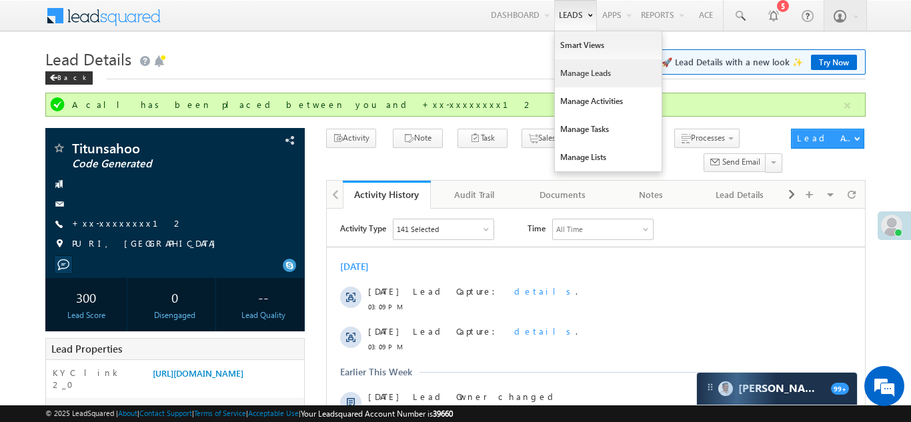
click at [570, 77] on link "Manage Leads" at bounding box center [608, 73] width 107 height 28
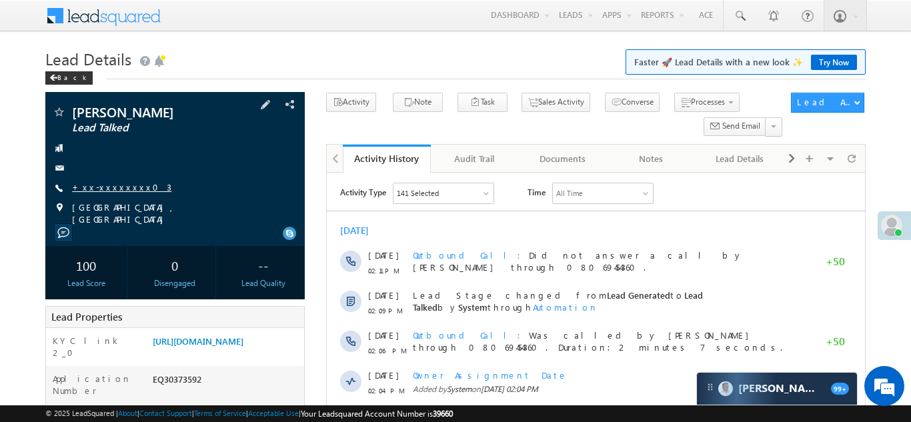
click at [116, 184] on link "+xx-xxxxxxxx03" at bounding box center [121, 186] width 99 height 11
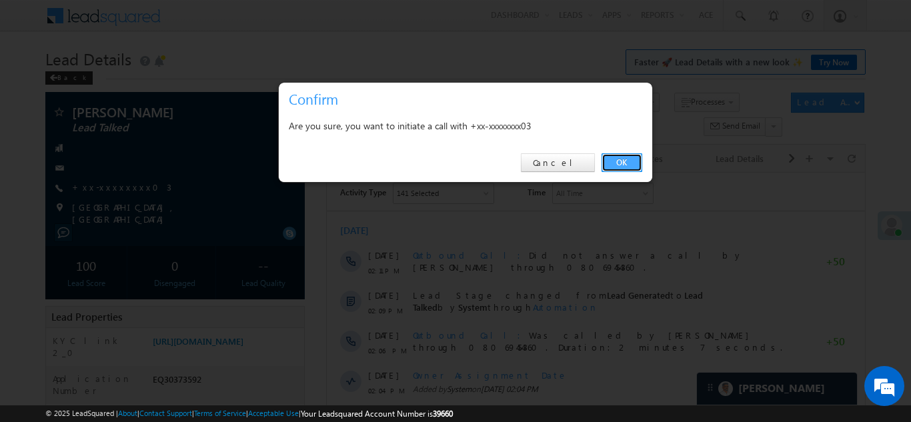
click at [619, 163] on link "OK" at bounding box center [622, 162] width 41 height 19
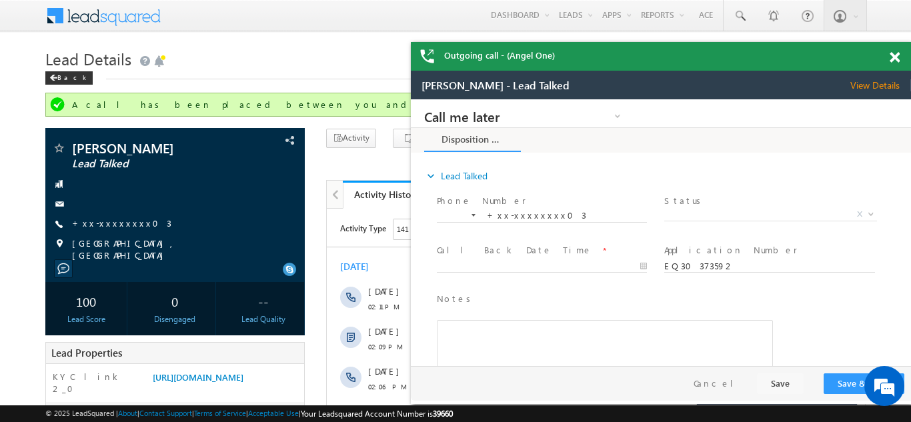
click at [891, 58] on span at bounding box center [895, 57] width 10 height 11
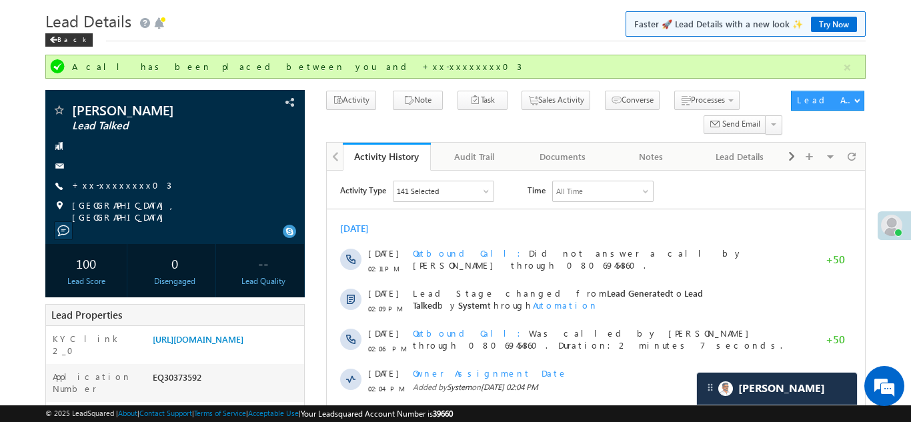
scroll to position [17, 0]
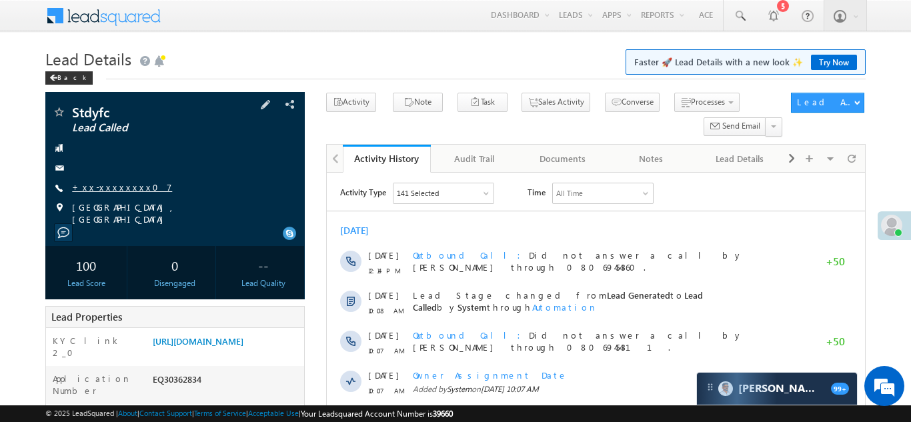
click at [96, 189] on link "+xx-xxxxxxxx07" at bounding box center [122, 186] width 100 height 11
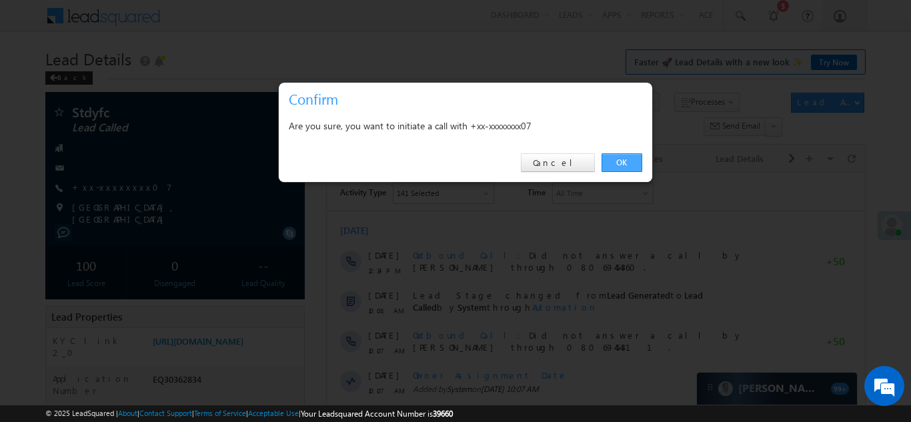
click at [616, 160] on link "OK" at bounding box center [622, 162] width 41 height 19
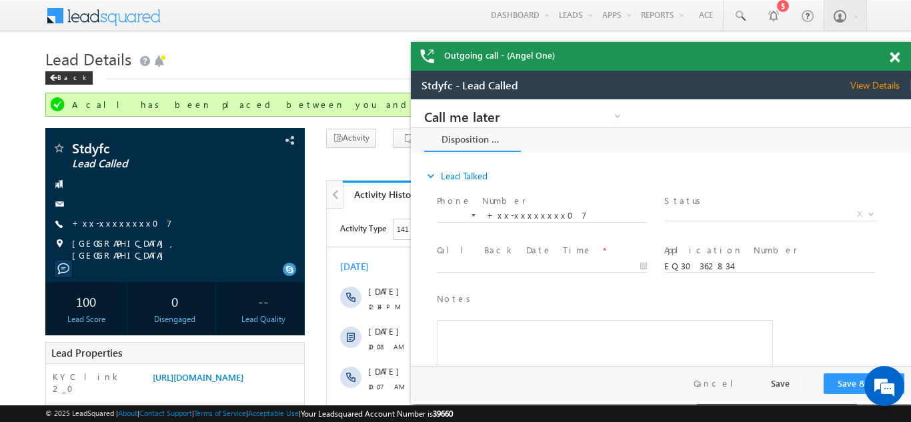
click at [894, 55] on span at bounding box center [895, 57] width 10 height 11
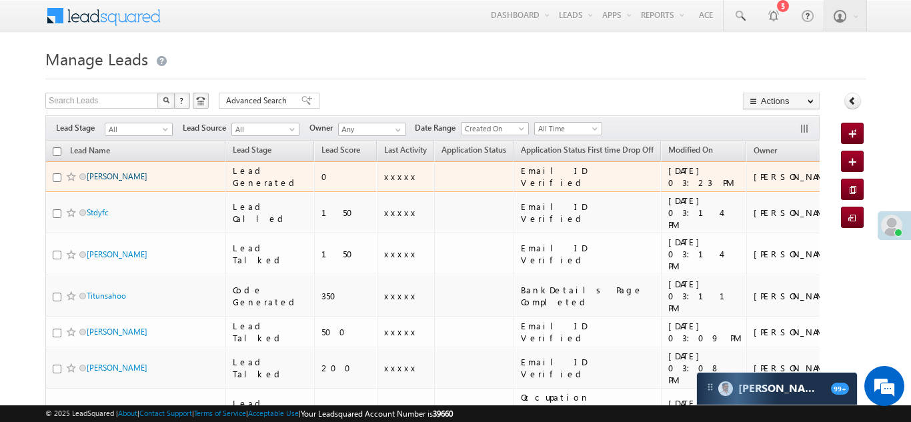
click at [104, 176] on link "Harnek singh" at bounding box center [117, 176] width 61 height 10
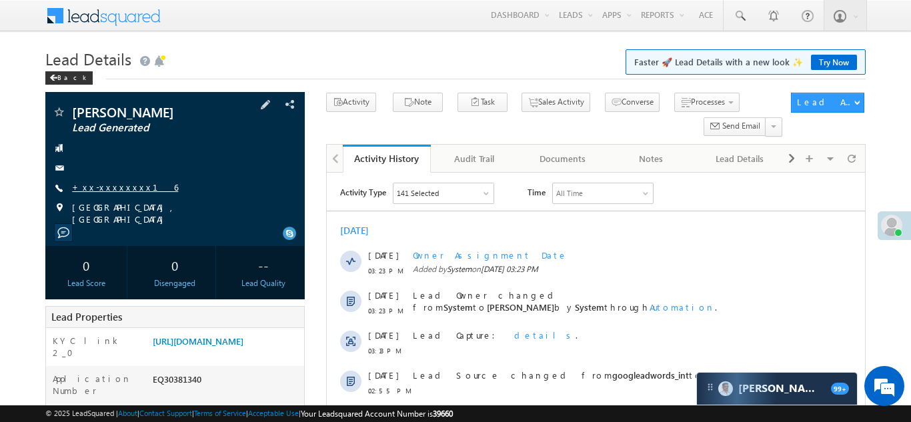
click at [105, 186] on link "+xx-xxxxxxxx16" at bounding box center [125, 186] width 106 height 11
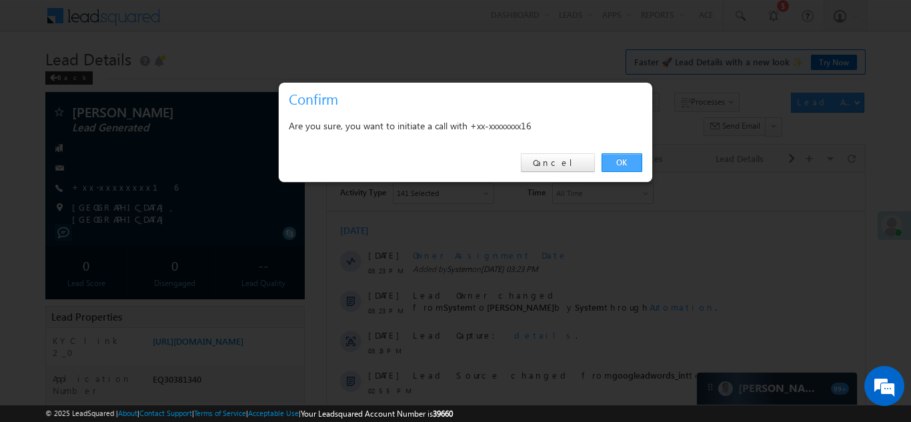
click at [620, 161] on link "OK" at bounding box center [622, 162] width 41 height 19
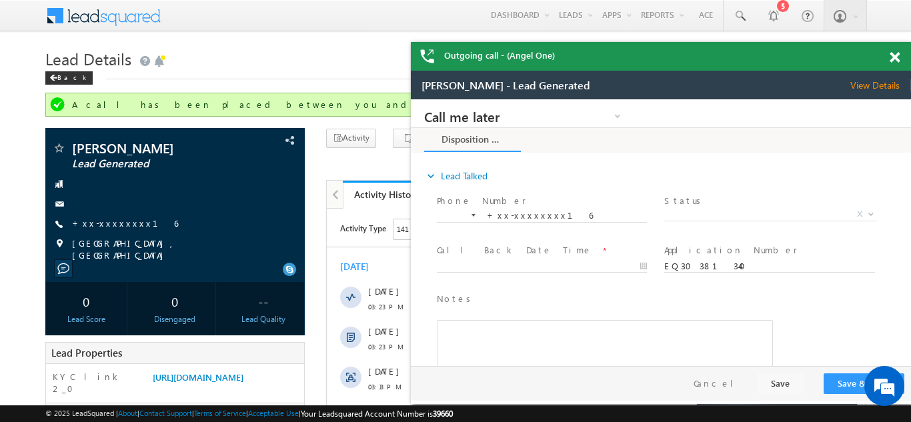
click at [893, 59] on span at bounding box center [895, 57] width 10 height 11
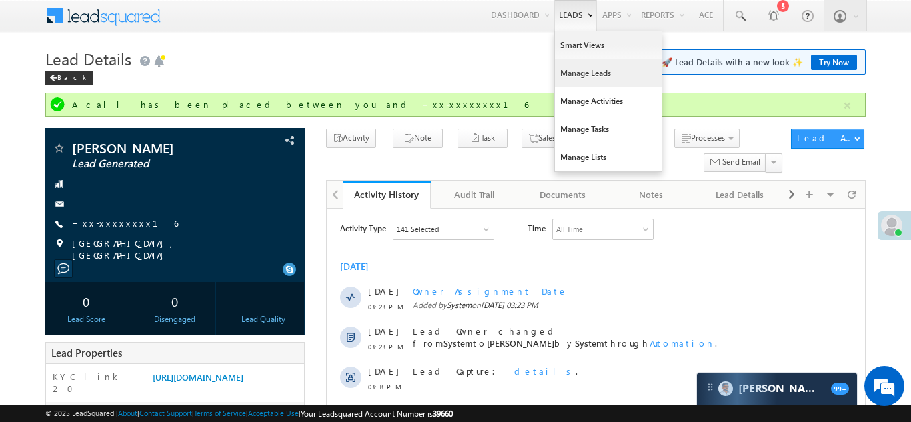
click at [560, 72] on link "Manage Leads" at bounding box center [608, 73] width 107 height 28
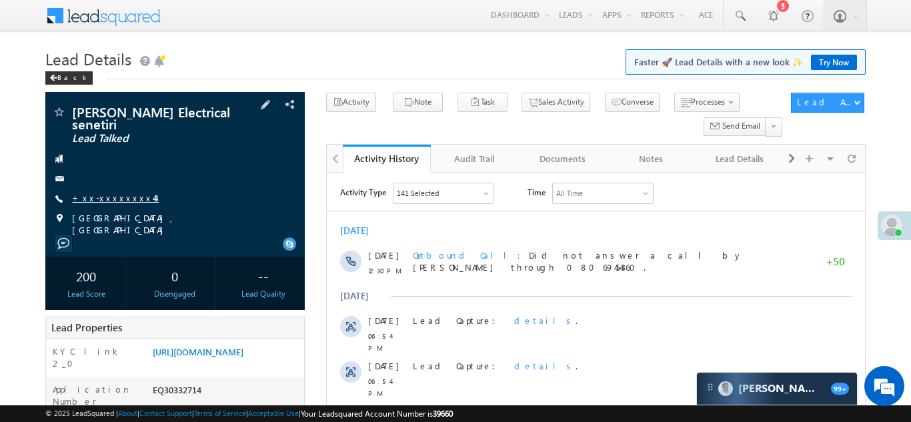
click at [107, 199] on link "+xx-xxxxxxxx43" at bounding box center [115, 197] width 87 height 11
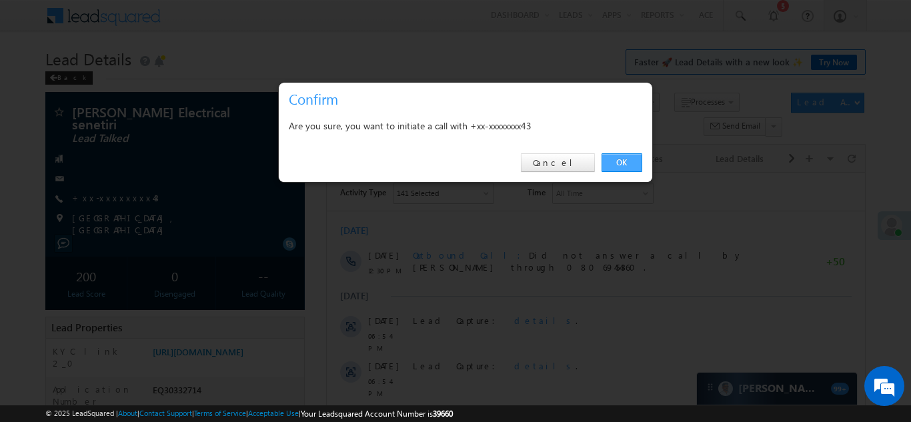
click at [608, 161] on link "OK" at bounding box center [622, 162] width 41 height 19
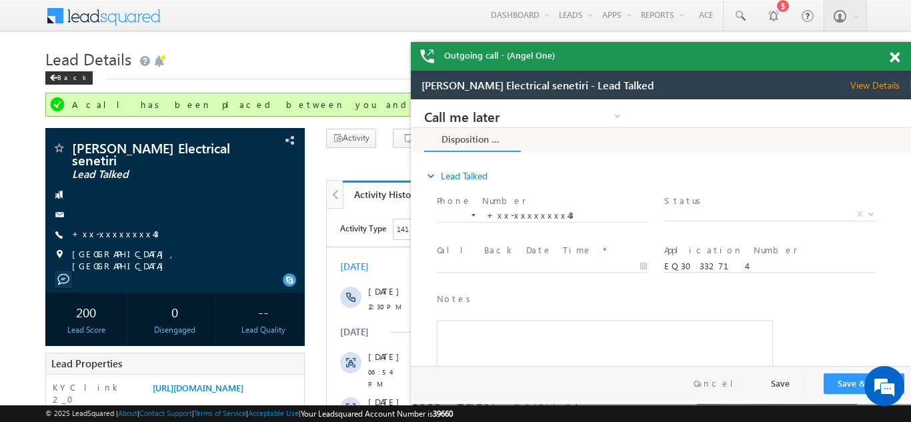
click at [892, 55] on div "Outgoing call - (Angel One)" at bounding box center [661, 56] width 500 height 29
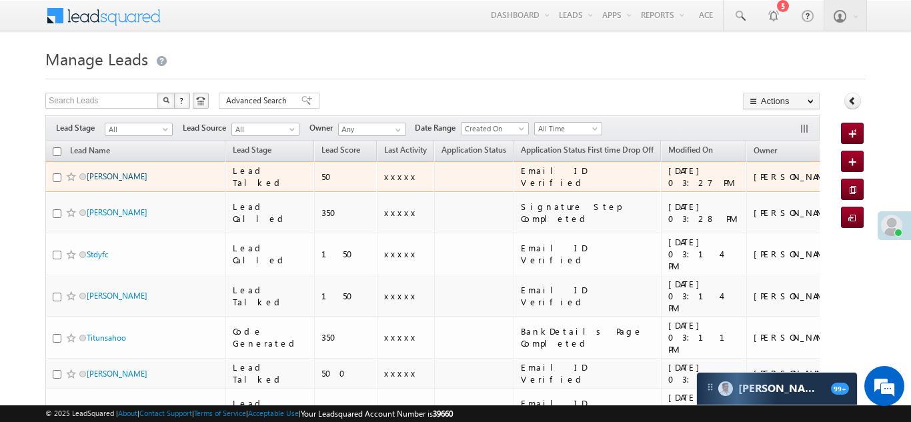
click at [103, 179] on link "[PERSON_NAME]" at bounding box center [117, 176] width 61 height 10
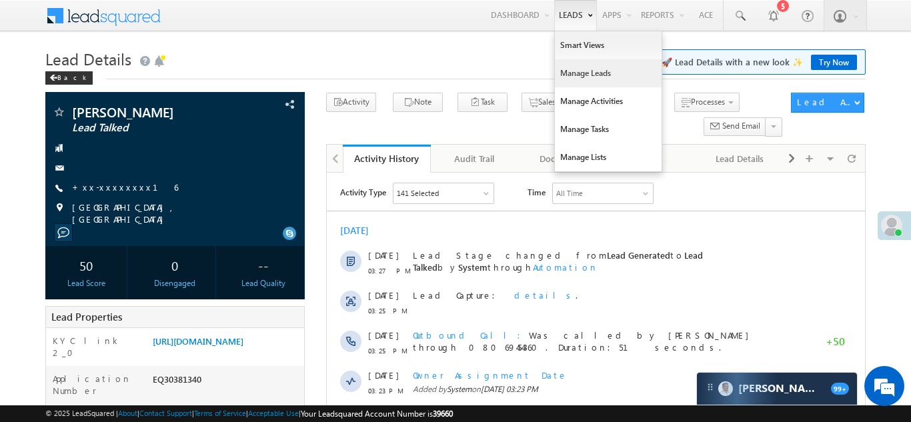
click at [564, 77] on link "Manage Leads" at bounding box center [608, 73] width 107 height 28
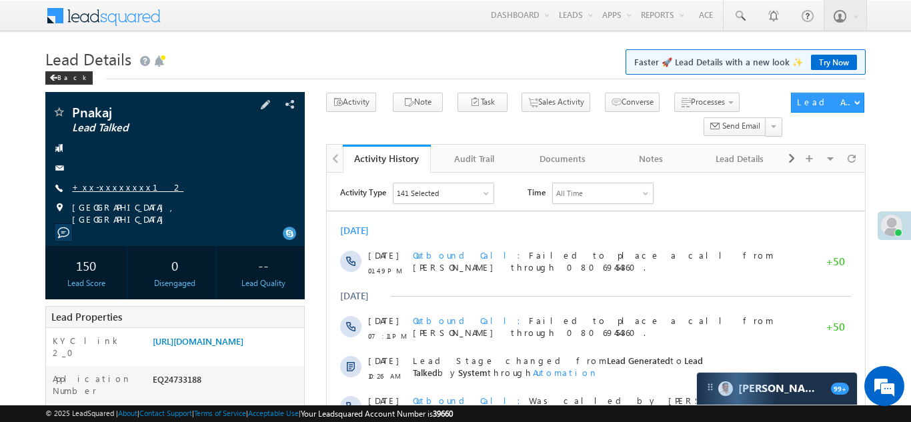
click at [105, 182] on link "+xx-xxxxxxxx12" at bounding box center [127, 186] width 111 height 11
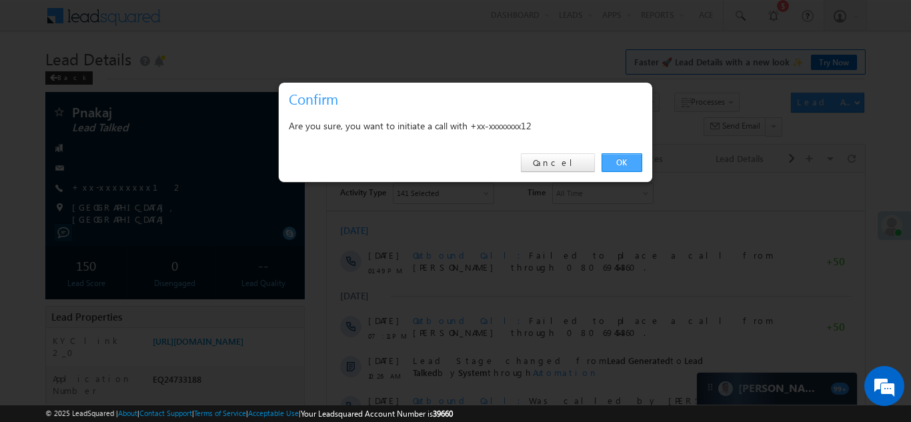
click at [616, 165] on link "OK" at bounding box center [622, 162] width 41 height 19
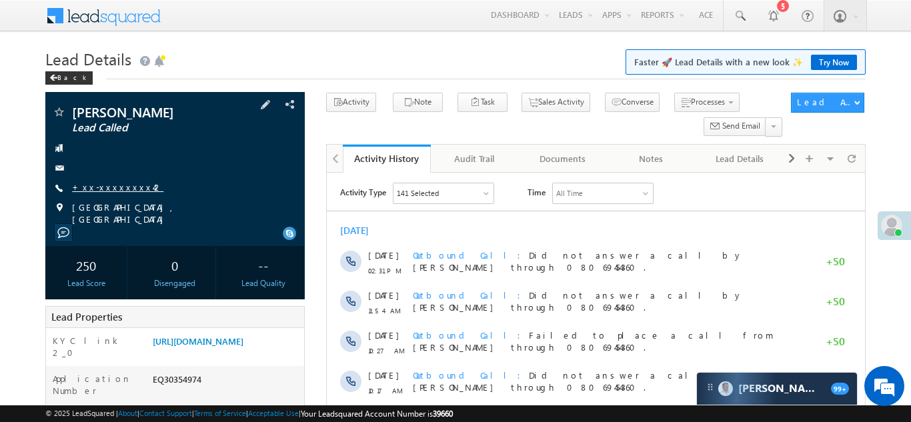
click at [107, 189] on link "+xx-xxxxxxxx42" at bounding box center [117, 186] width 91 height 11
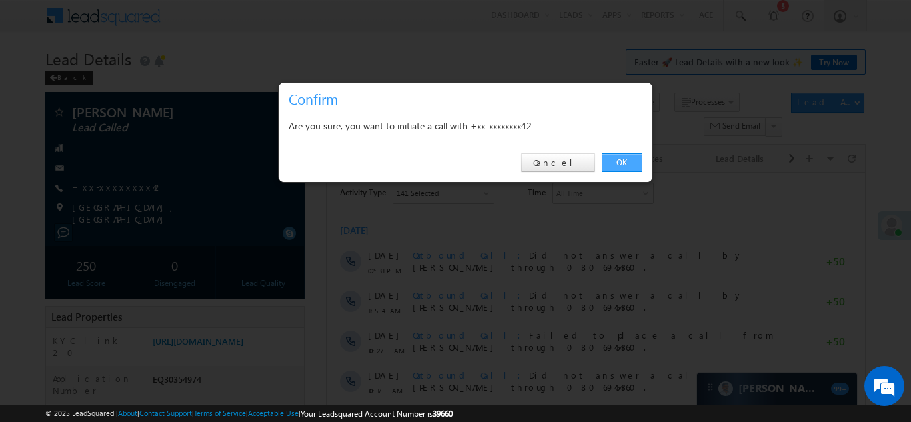
click at [623, 161] on link "OK" at bounding box center [622, 162] width 41 height 19
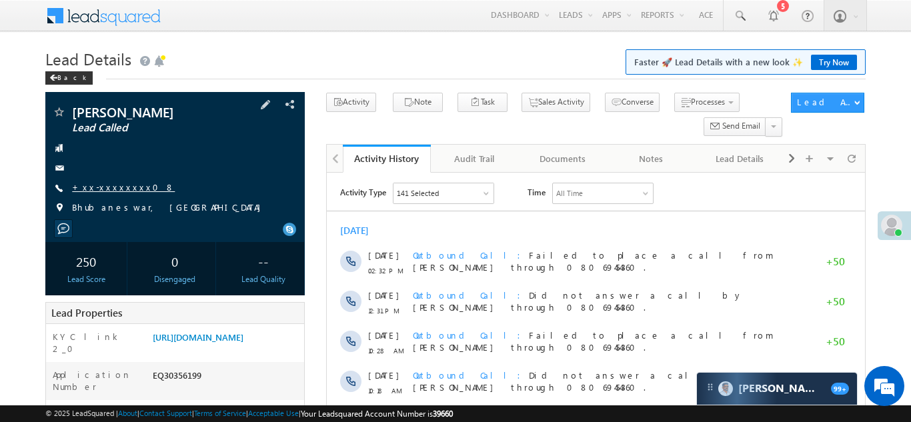
click at [113, 189] on link "+xx-xxxxxxxx08" at bounding box center [123, 186] width 103 height 11
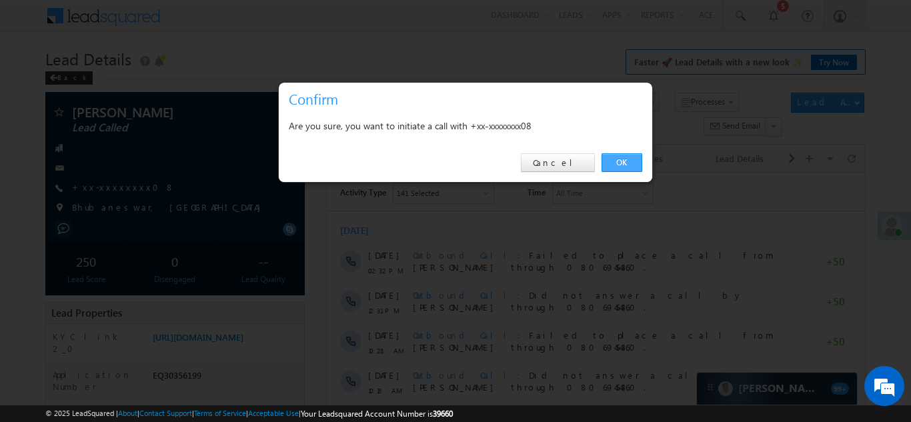
click at [620, 162] on link "OK" at bounding box center [622, 162] width 41 height 19
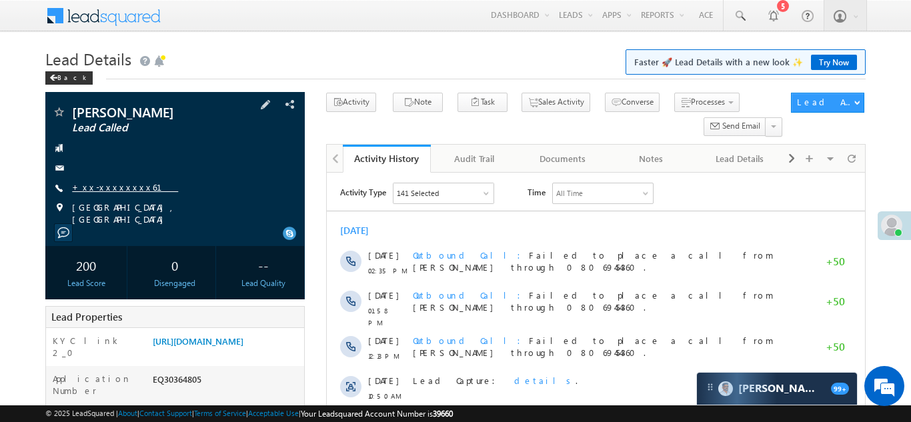
click at [113, 185] on link "+xx-xxxxxxxx61" at bounding box center [125, 186] width 106 height 11
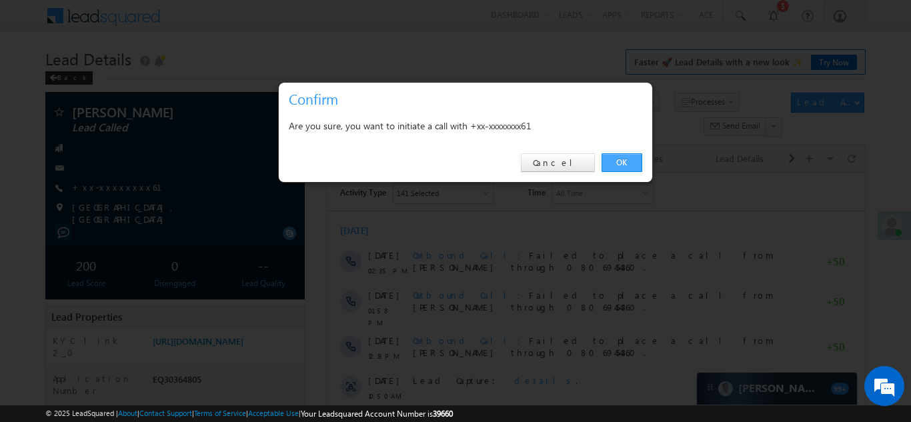
click at [620, 159] on link "OK" at bounding box center [622, 162] width 41 height 19
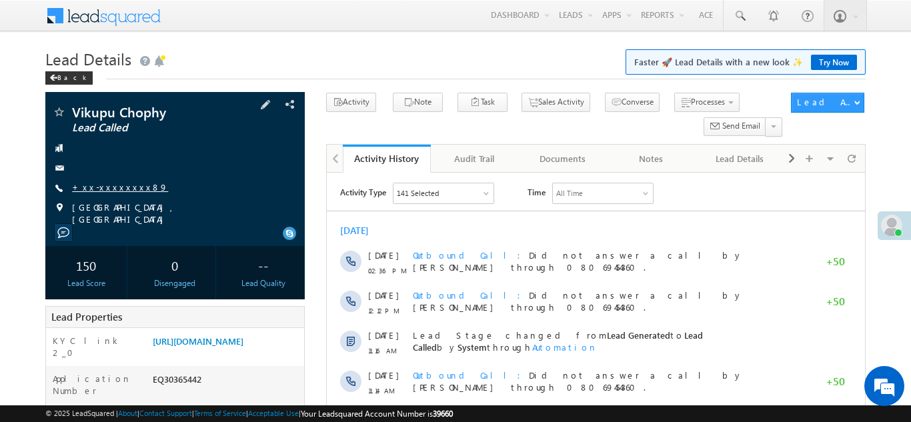
click at [103, 190] on link "+xx-xxxxxxxx89" at bounding box center [120, 186] width 96 height 11
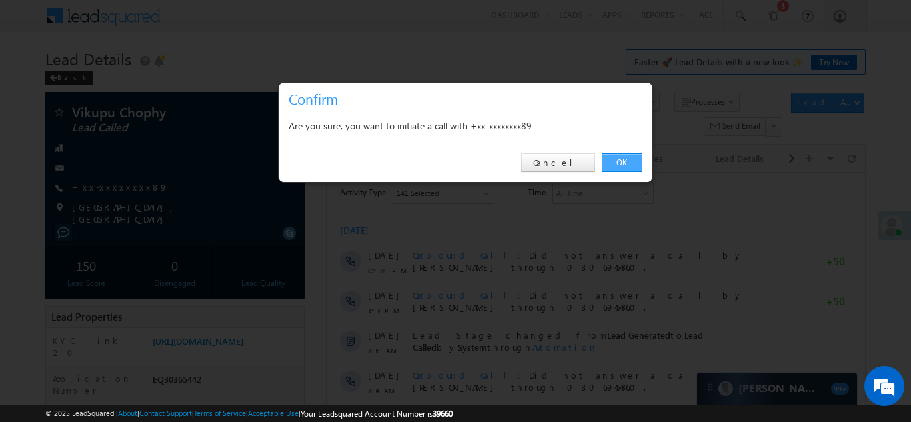
click at [620, 159] on link "OK" at bounding box center [622, 162] width 41 height 19
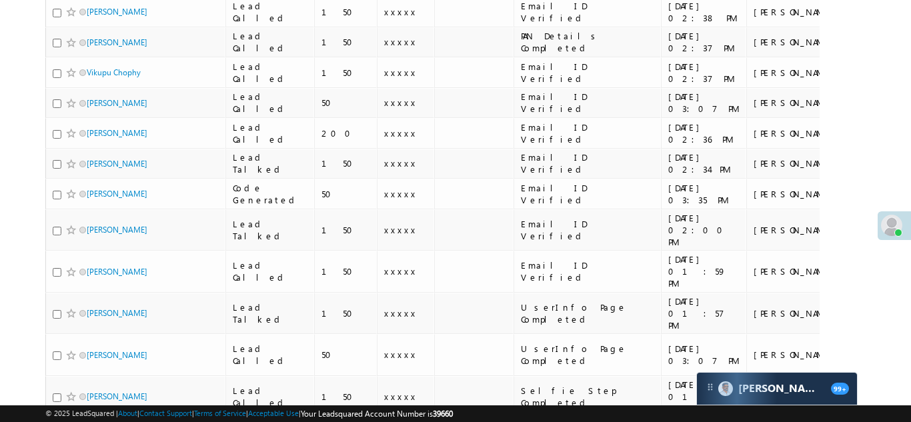
scroll to position [1005, 0]
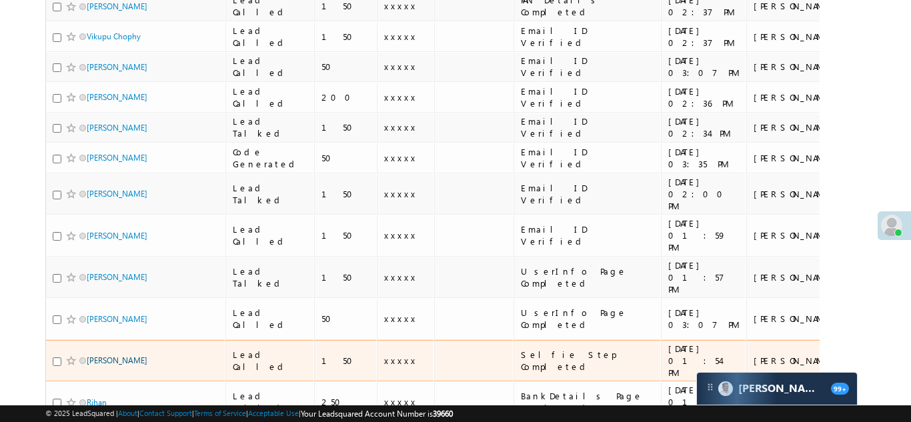
click at [115, 356] on link "Suresh Choudhary" at bounding box center [117, 361] width 61 height 10
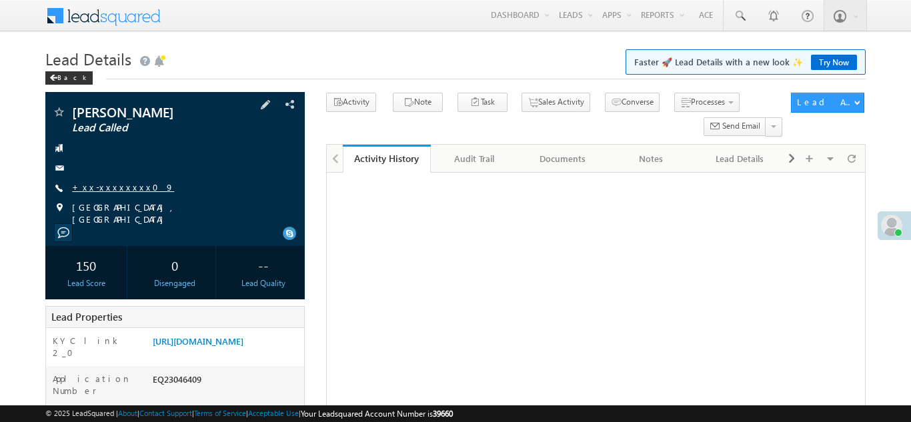
click at [113, 191] on link "+xx-xxxxxxxx09" at bounding box center [123, 186] width 102 height 11
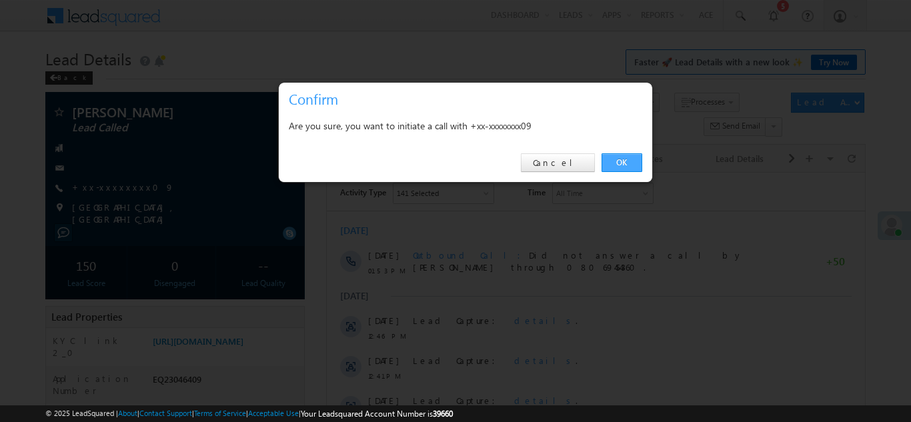
click at [625, 161] on link "OK" at bounding box center [622, 162] width 41 height 19
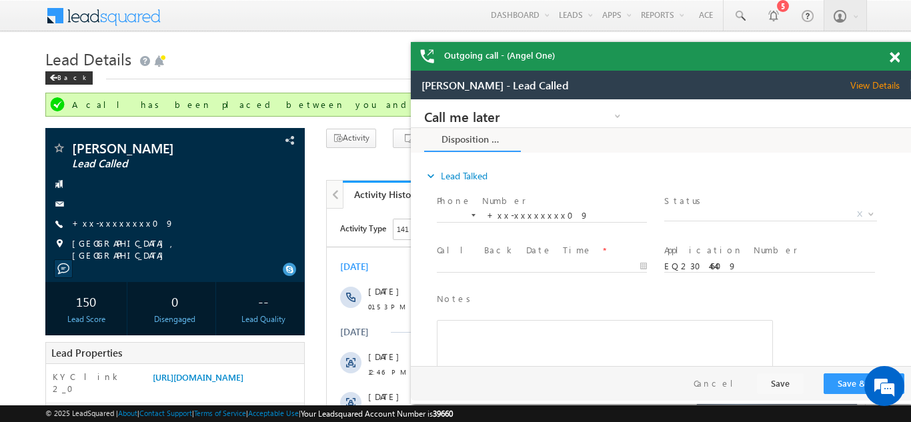
click at [896, 53] on span at bounding box center [895, 57] width 10 height 11
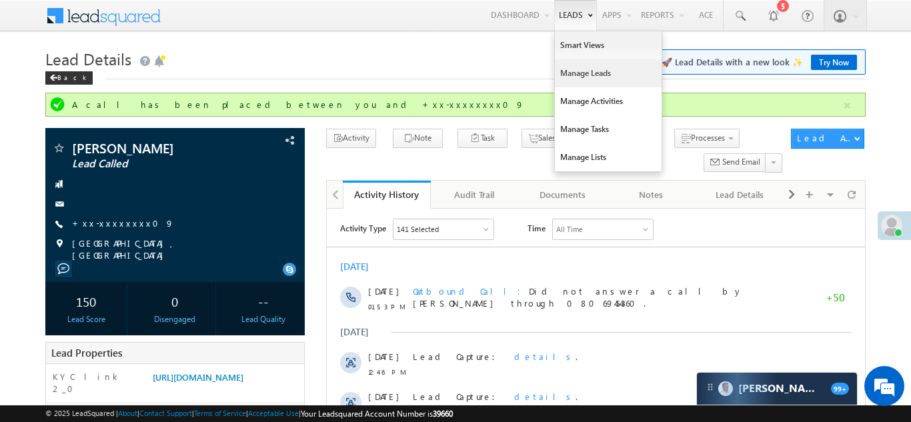
click at [577, 70] on link "Manage Leads" at bounding box center [608, 73] width 107 height 28
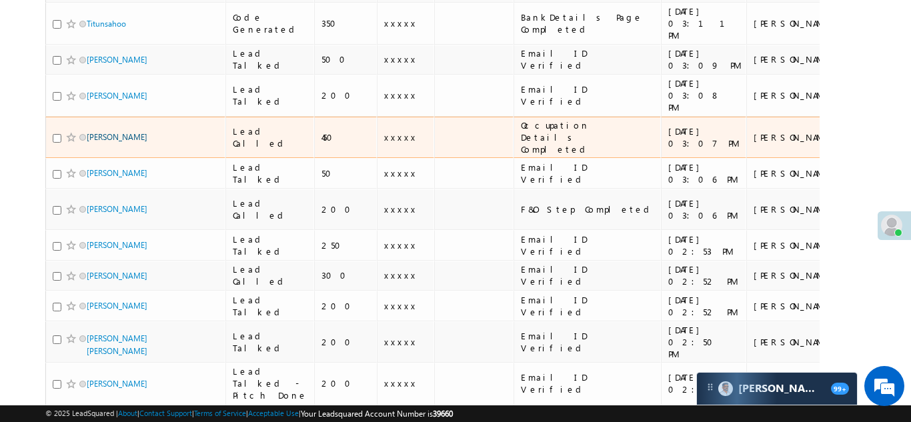
click at [137, 132] on link "[PERSON_NAME]" at bounding box center [117, 137] width 61 height 10
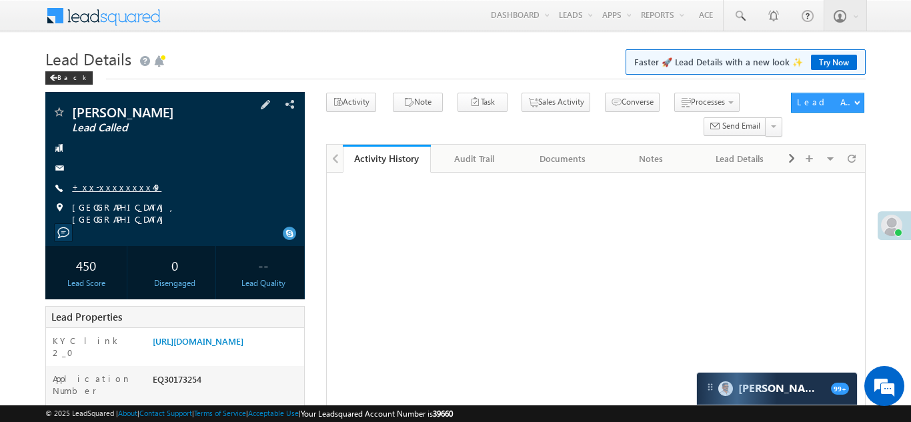
click at [104, 191] on link "+xx-xxxxxxxx49" at bounding box center [116, 186] width 89 height 11
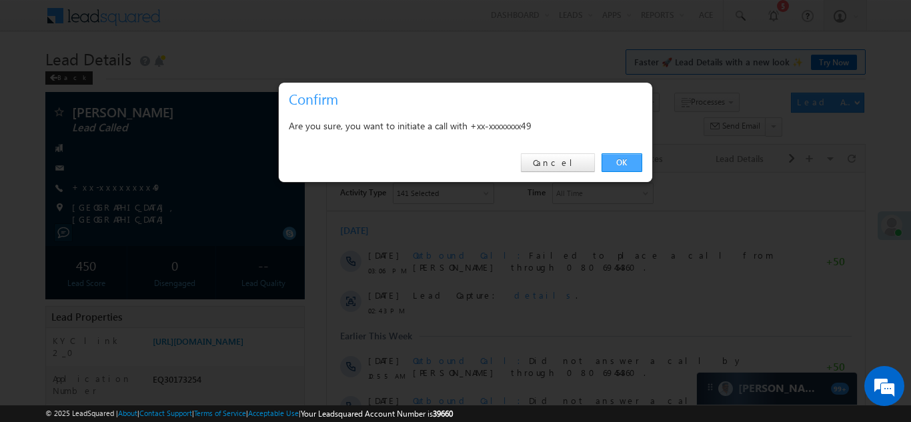
click at [618, 165] on link "OK" at bounding box center [622, 162] width 41 height 19
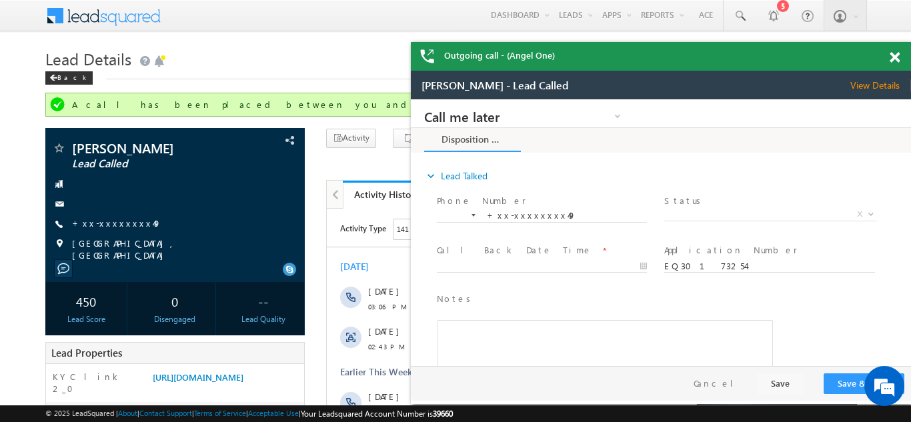
click at [898, 60] on span at bounding box center [895, 57] width 10 height 11
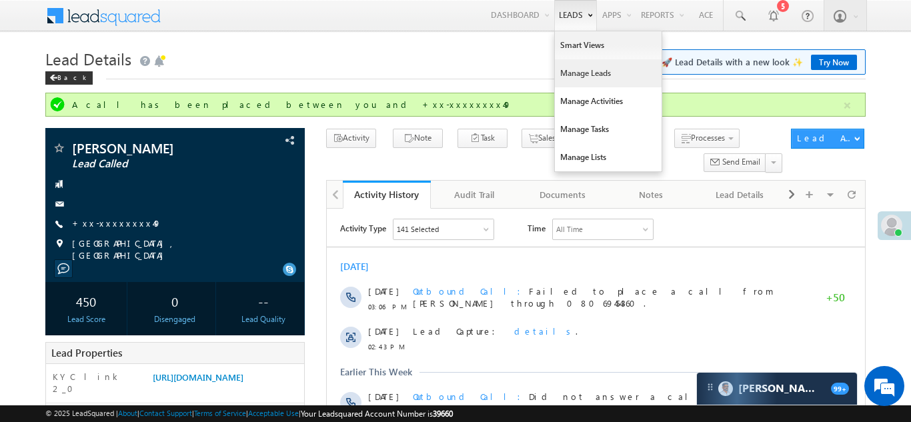
click at [574, 76] on link "Manage Leads" at bounding box center [608, 73] width 107 height 28
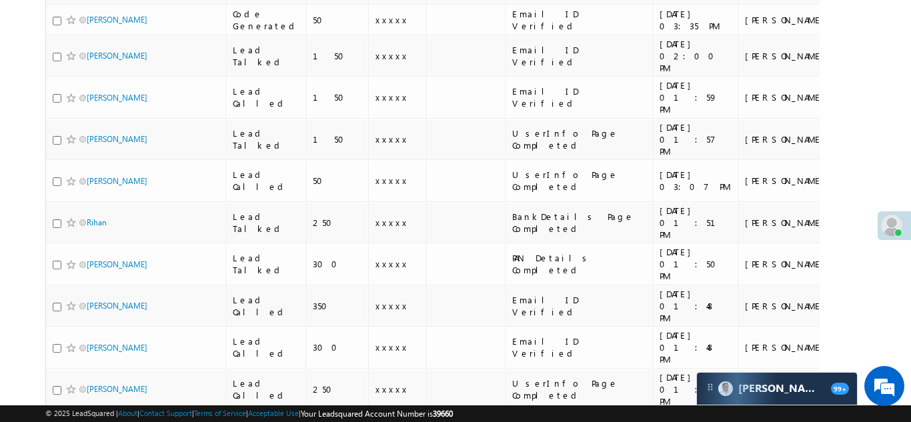
scroll to position [1270, 0]
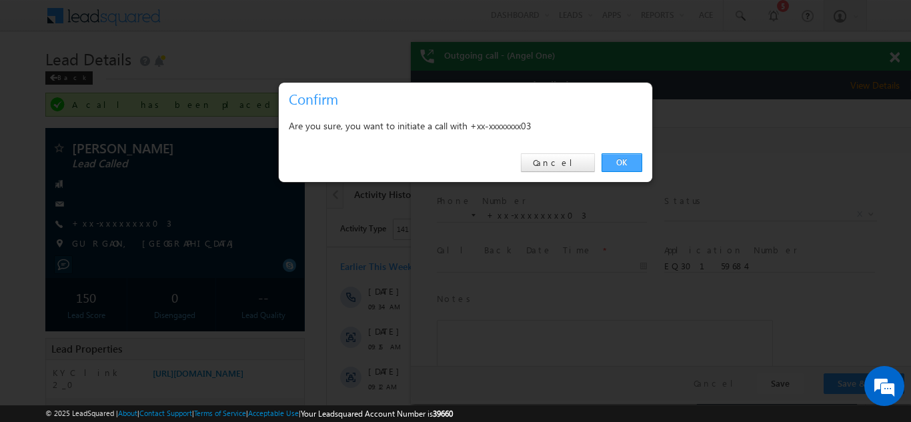
click at [619, 160] on link "OK" at bounding box center [622, 162] width 41 height 19
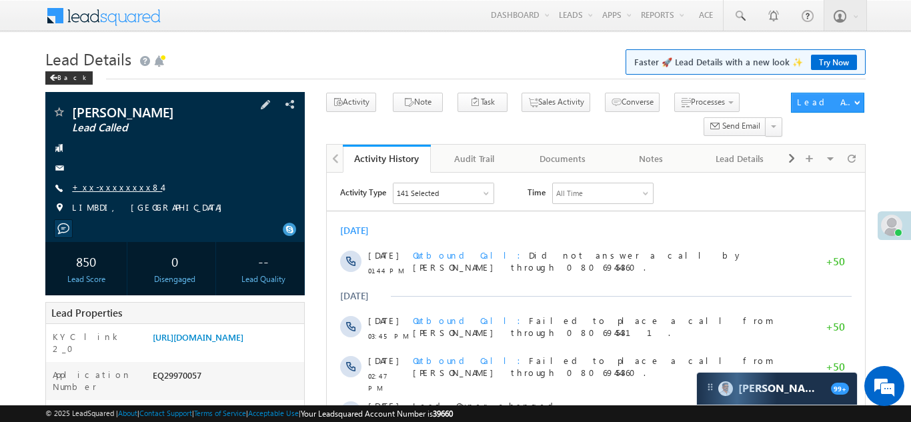
click at [107, 183] on link "+xx-xxxxxxxx84" at bounding box center [117, 186] width 90 height 11
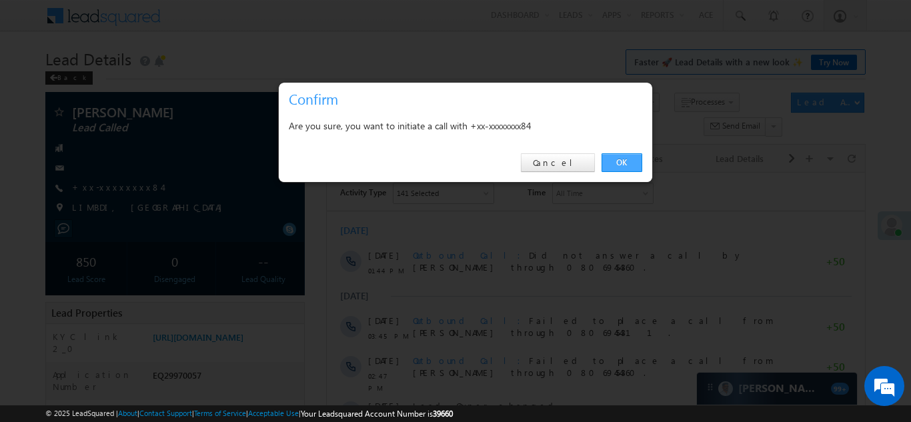
click at [620, 161] on link "OK" at bounding box center [622, 162] width 41 height 19
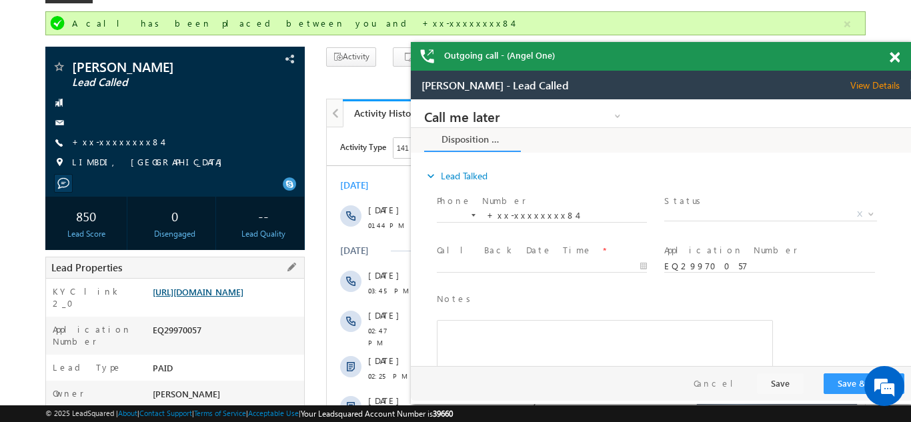
click at [229, 296] on link "[URL][DOMAIN_NAME]" at bounding box center [198, 291] width 91 height 11
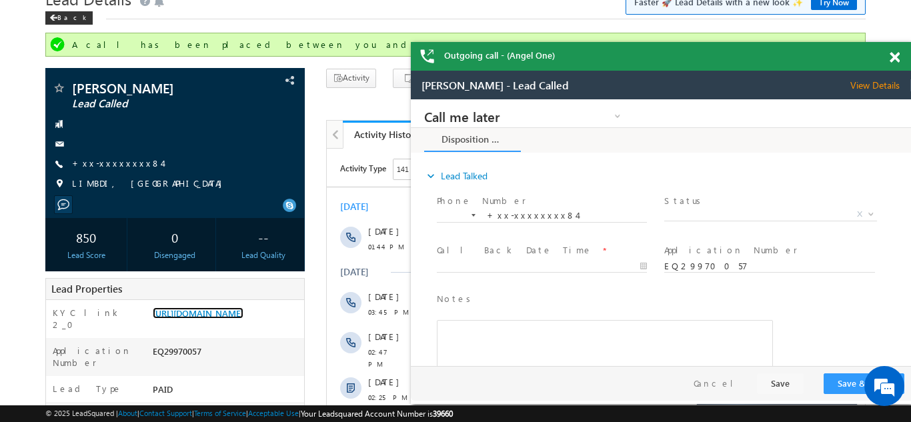
scroll to position [35, 0]
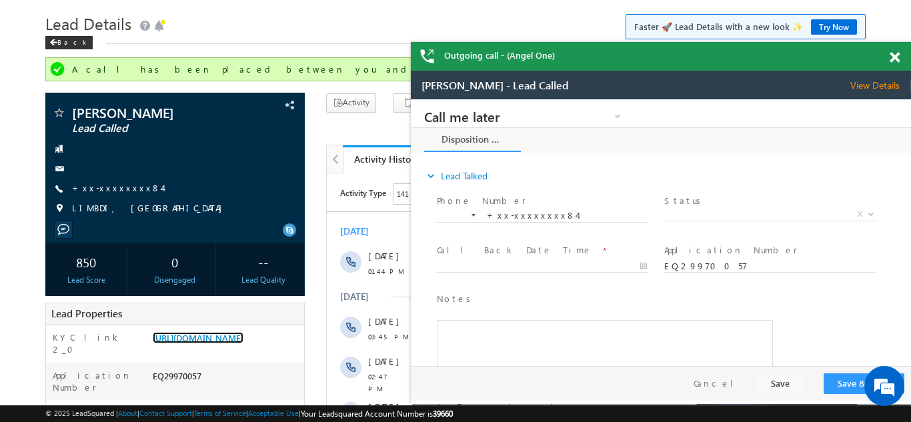
click at [897, 55] on span at bounding box center [895, 57] width 10 height 11
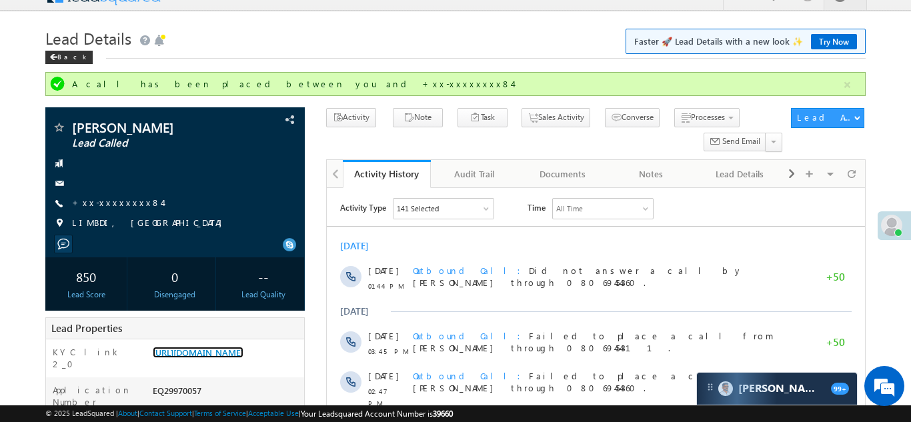
scroll to position [0, 0]
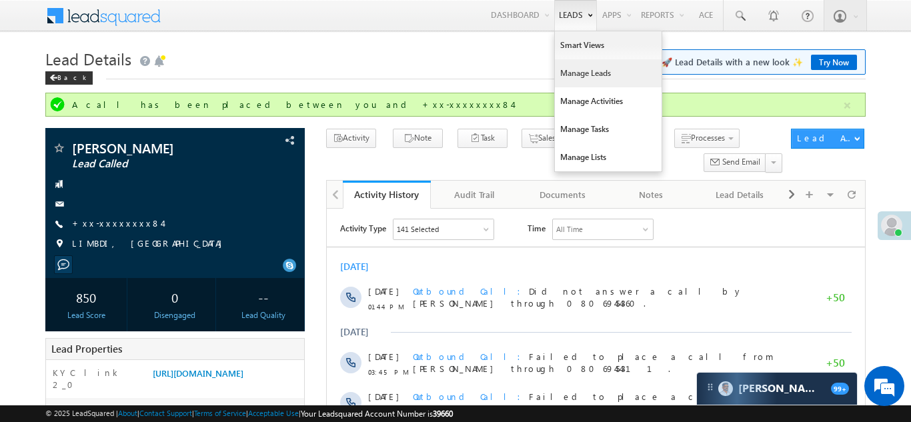
click at [564, 75] on link "Manage Leads" at bounding box center [608, 73] width 107 height 28
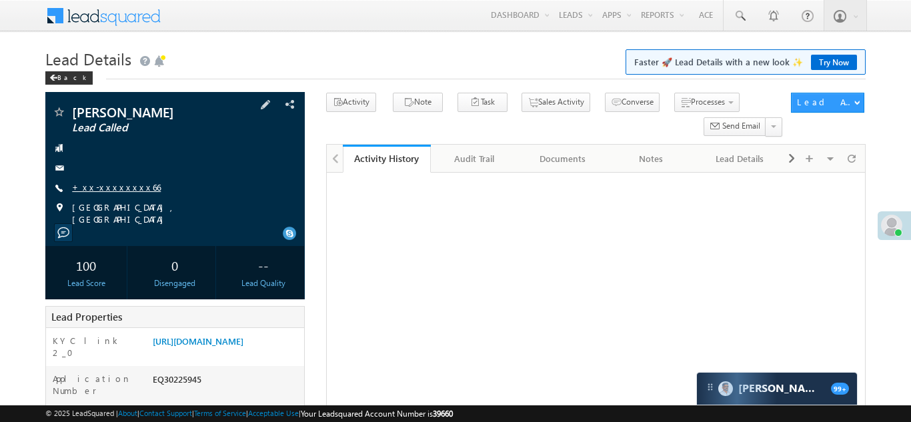
click at [105, 187] on link "+xx-xxxxxxxx66" at bounding box center [116, 186] width 89 height 11
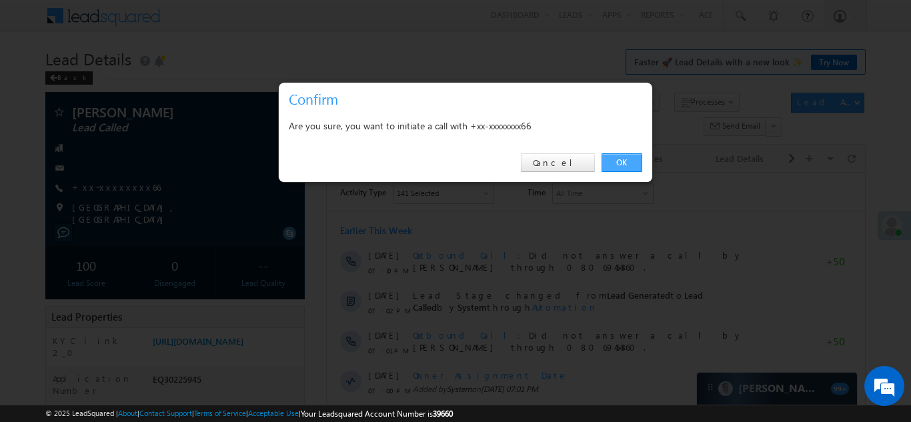
click at [614, 160] on link "OK" at bounding box center [622, 162] width 41 height 19
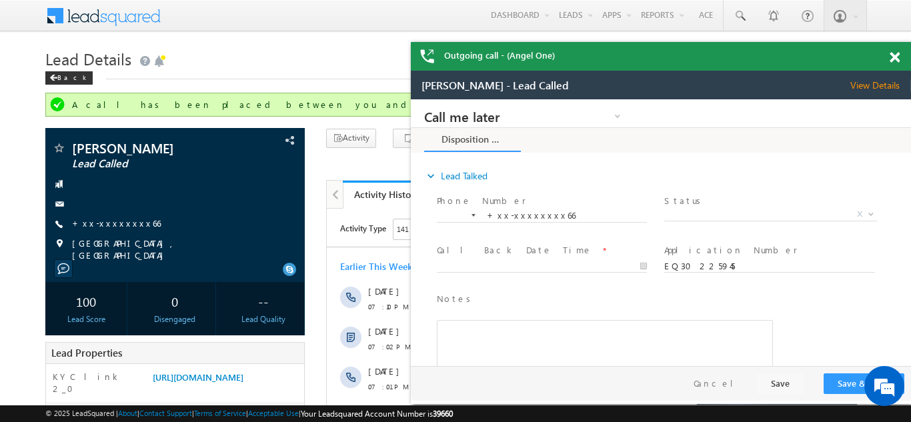
click at [892, 52] on span at bounding box center [895, 57] width 10 height 11
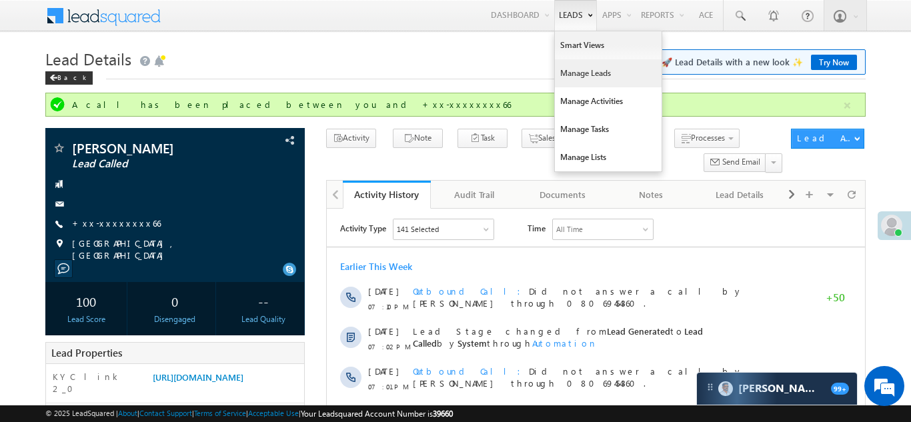
click at [581, 71] on link "Manage Leads" at bounding box center [608, 73] width 107 height 28
click at [582, 77] on link "Manage Leads" at bounding box center [608, 73] width 107 height 28
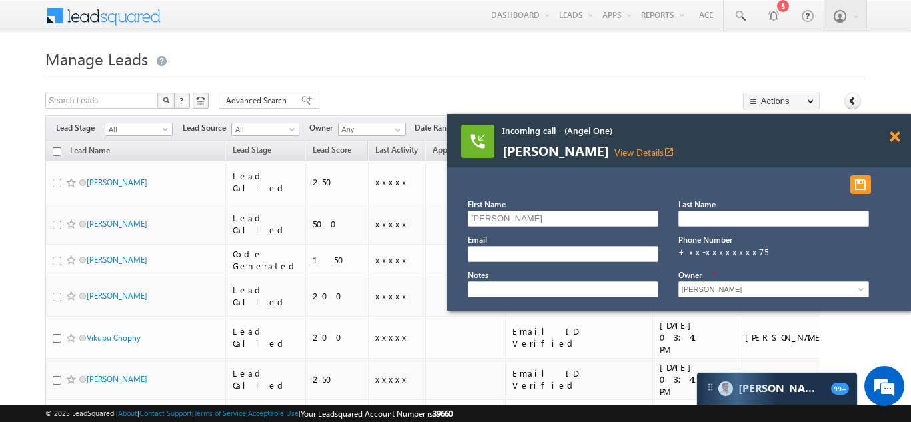
click at [895, 133] on span at bounding box center [895, 136] width 10 height 11
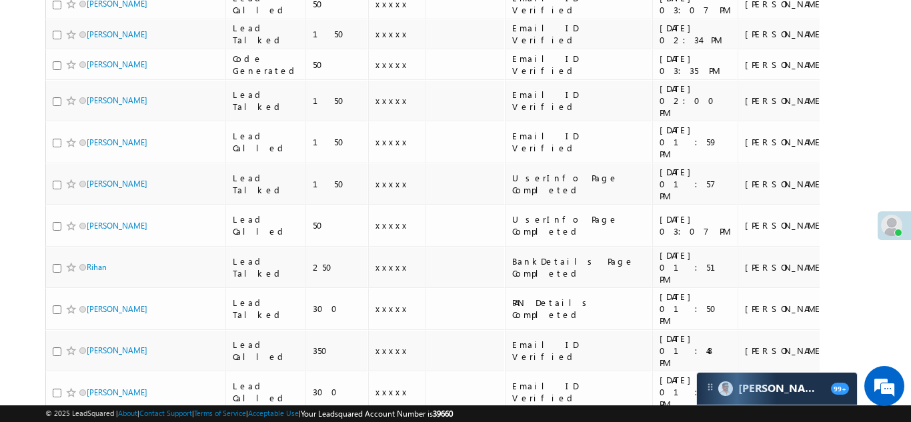
scroll to position [1238, 0]
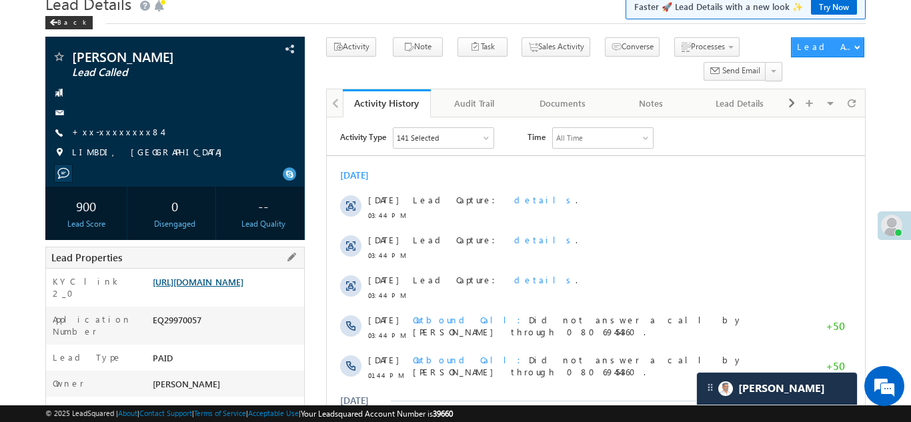
scroll to position [128, 0]
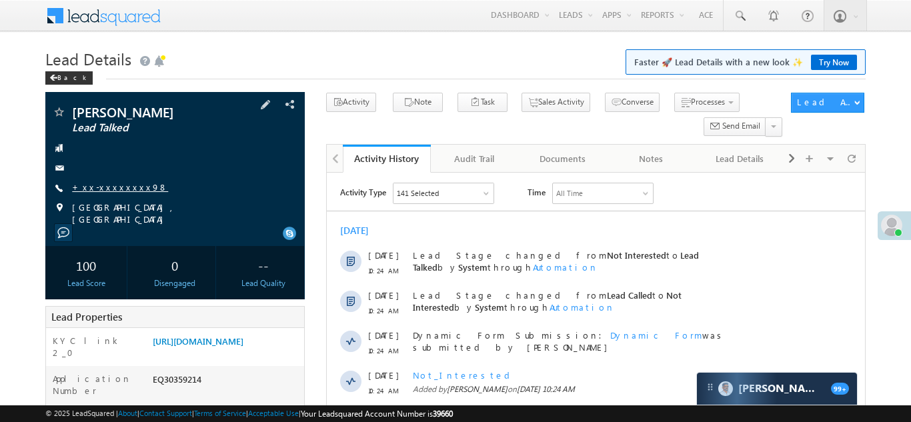
click at [97, 181] on link "+xx-xxxxxxxx98" at bounding box center [120, 186] width 96 height 11
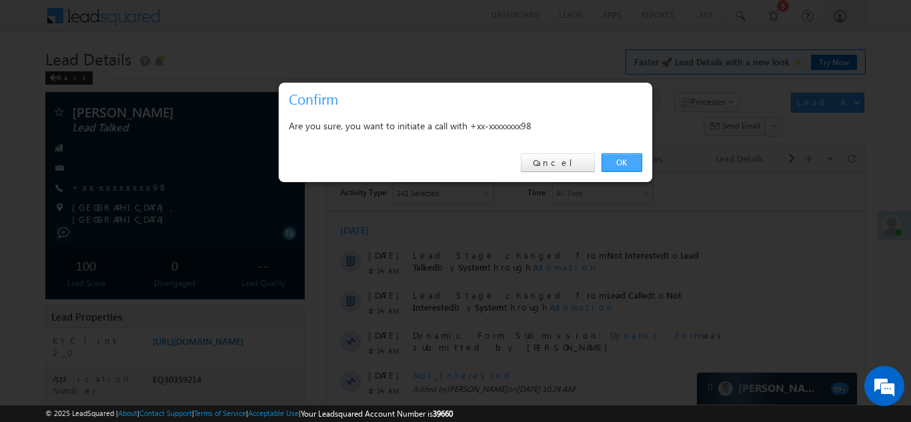
click at [613, 160] on link "OK" at bounding box center [622, 162] width 41 height 19
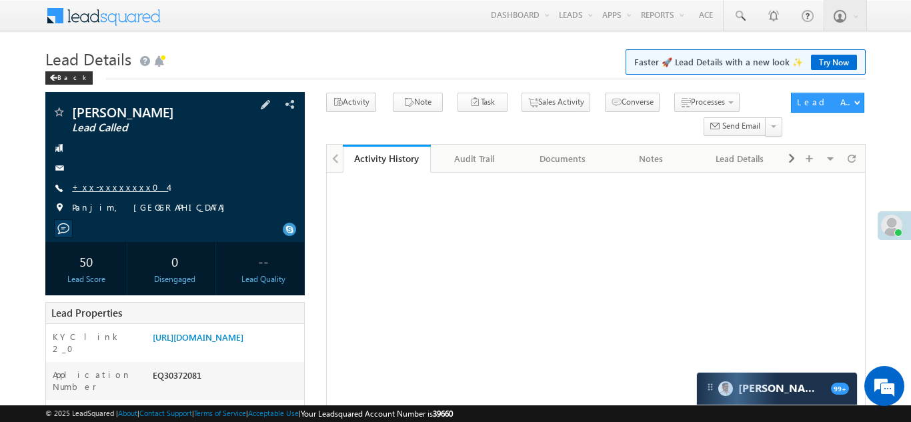
drag, startPoint x: 0, startPoint y: 0, endPoint x: 95, endPoint y: 186, distance: 208.9
click at [95, 186] on link "+xx-xxxxxxxx04" at bounding box center [120, 186] width 96 height 11
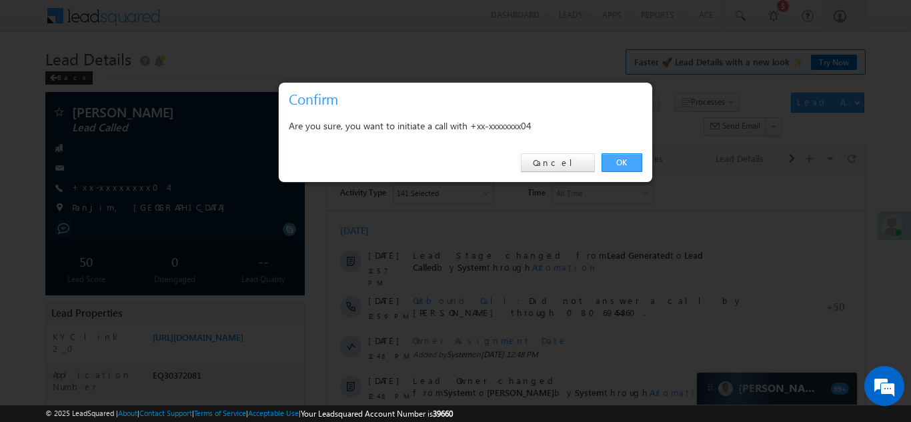
click at [622, 165] on link "OK" at bounding box center [622, 162] width 41 height 19
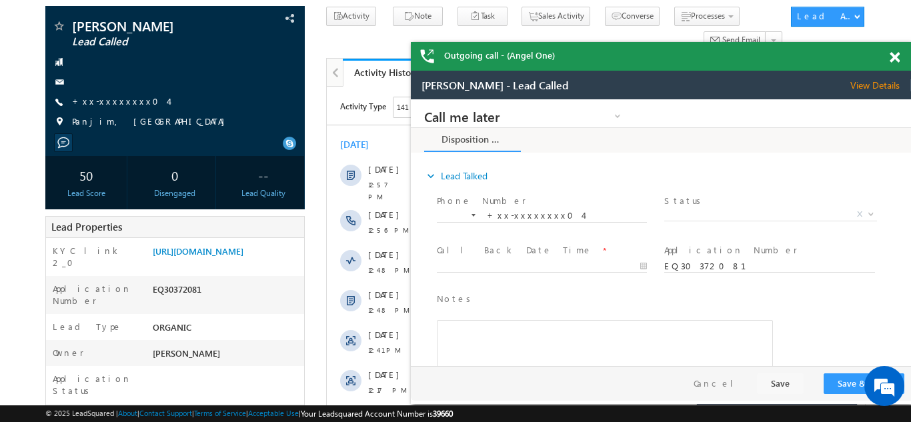
scroll to position [210, 0]
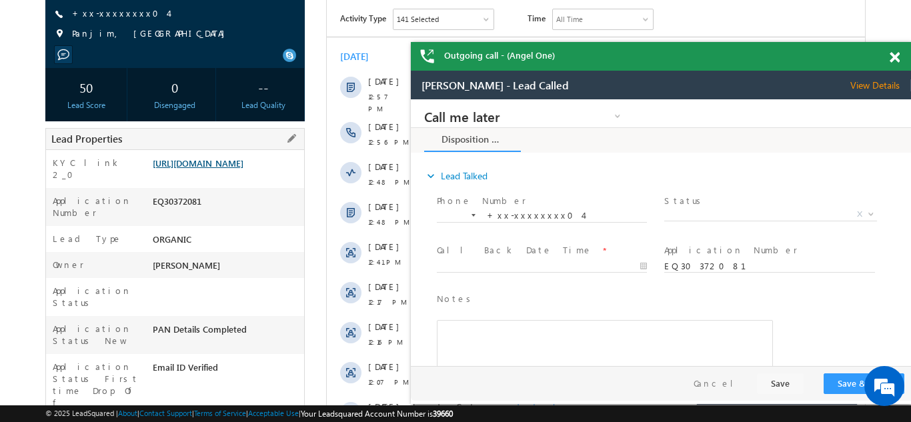
click at [222, 169] on link "https://angelbroking1-pk3em7sa.customui-test.leadsquared.com?leadId=f63334c7-a2…" at bounding box center [198, 162] width 91 height 11
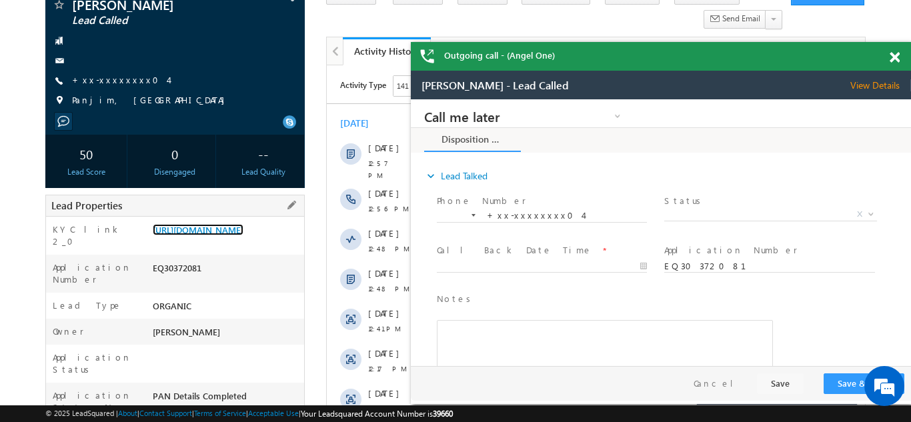
scroll to position [179, 0]
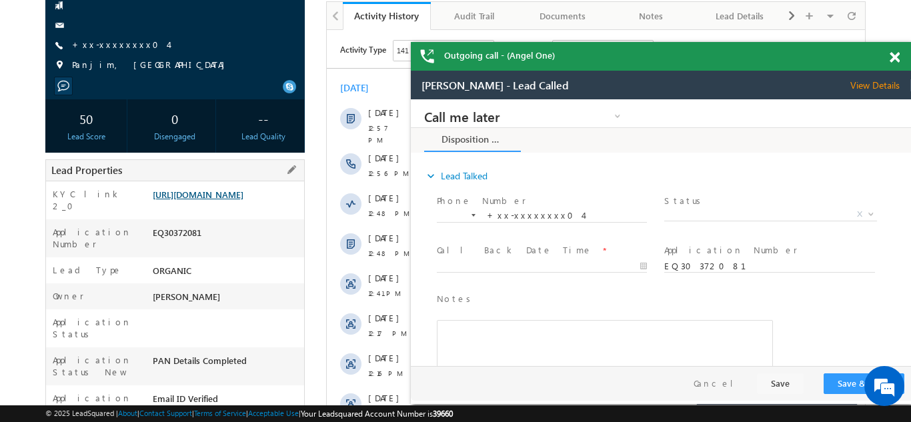
click at [218, 200] on link "https://angelbroking1-pk3em7sa.customui-test.leadsquared.com?leadId=f63334c7-a2…" at bounding box center [198, 194] width 91 height 11
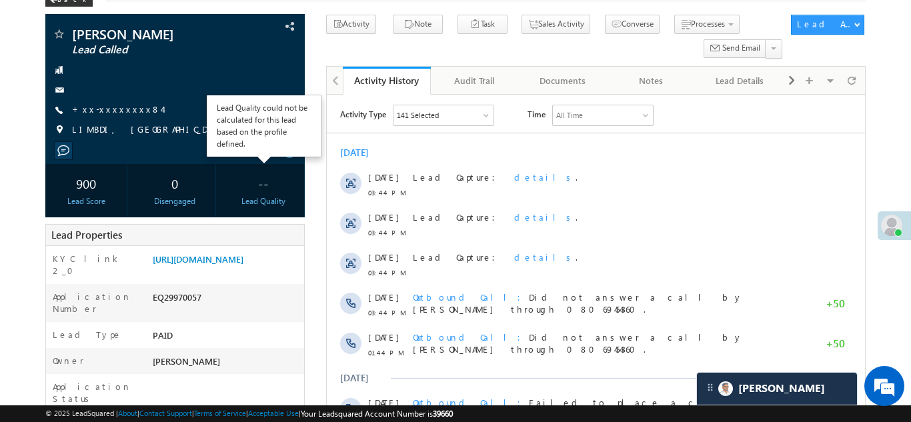
scroll to position [89, 0]
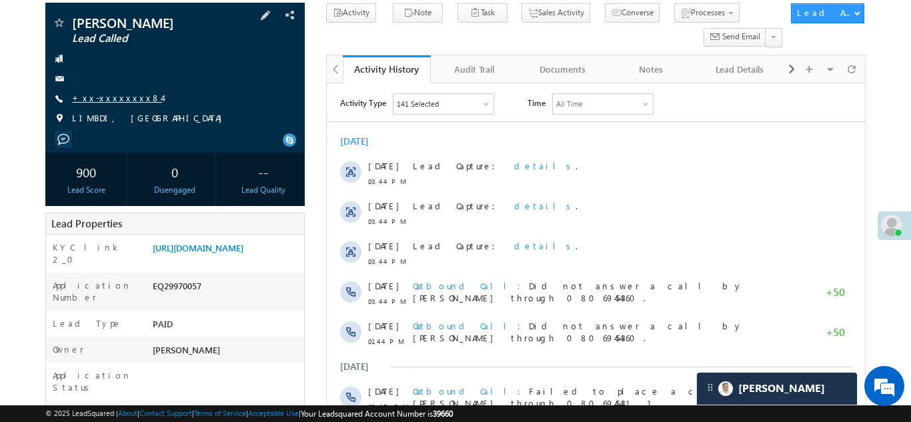
click at [113, 97] on link "+xx-xxxxxxxx84" at bounding box center [117, 97] width 90 height 11
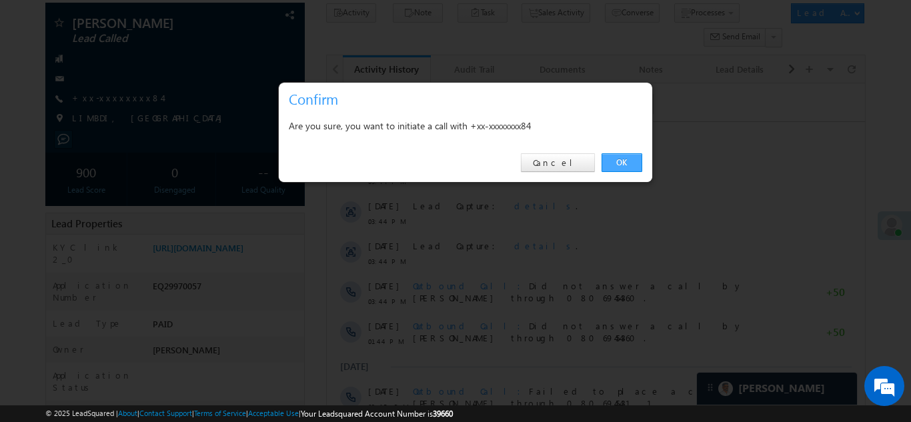
click at [612, 163] on link "OK" at bounding box center [622, 162] width 41 height 19
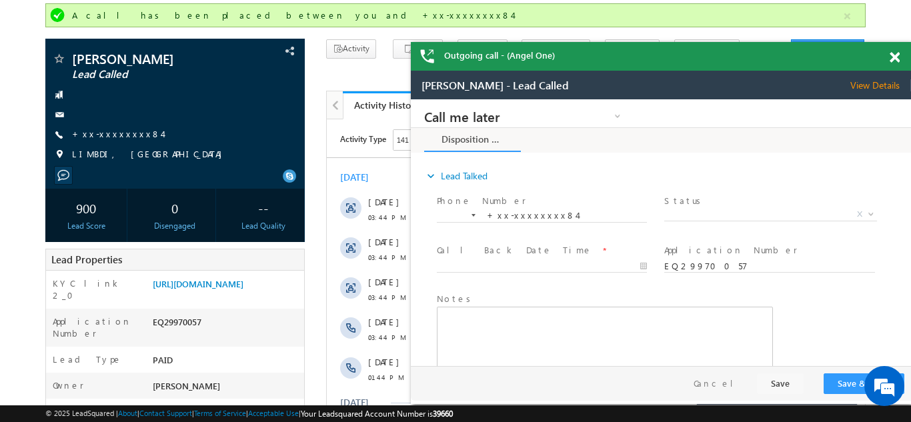
scroll to position [0, 0]
click at [895, 59] on span at bounding box center [895, 57] width 10 height 11
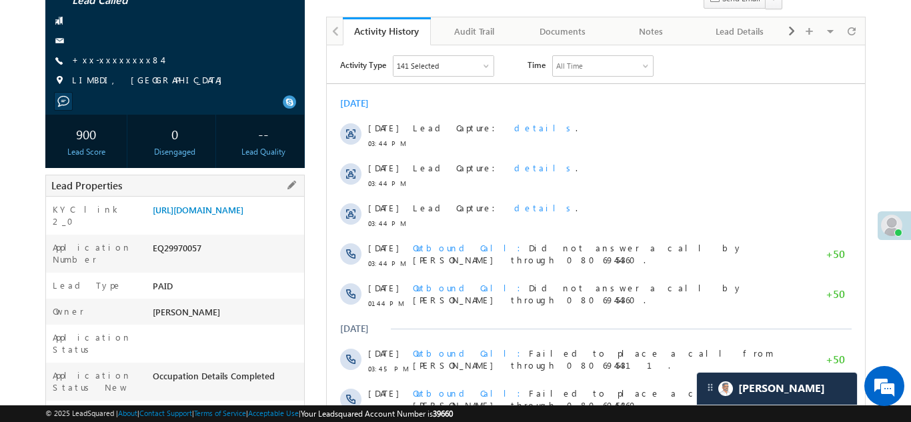
scroll to position [183, 0]
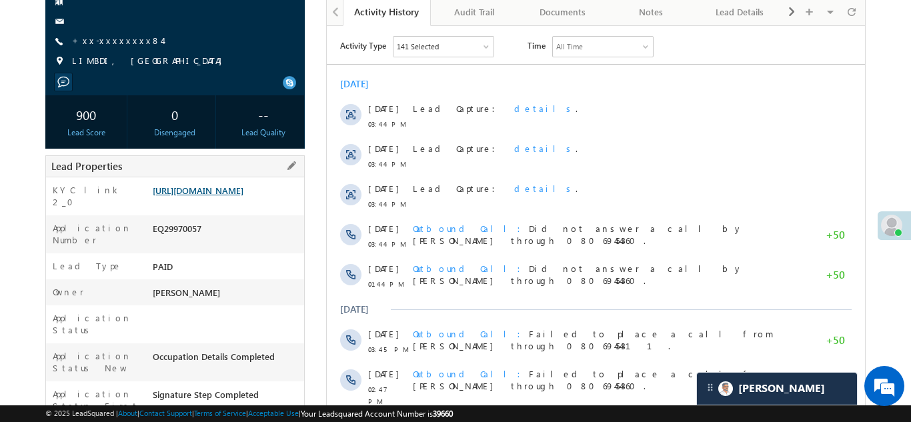
click at [226, 196] on link "https://angelbroking1-pk3em7sa.customui-test.leadsquared.com?leadId=3dacc5b4-0c…" at bounding box center [198, 190] width 91 height 11
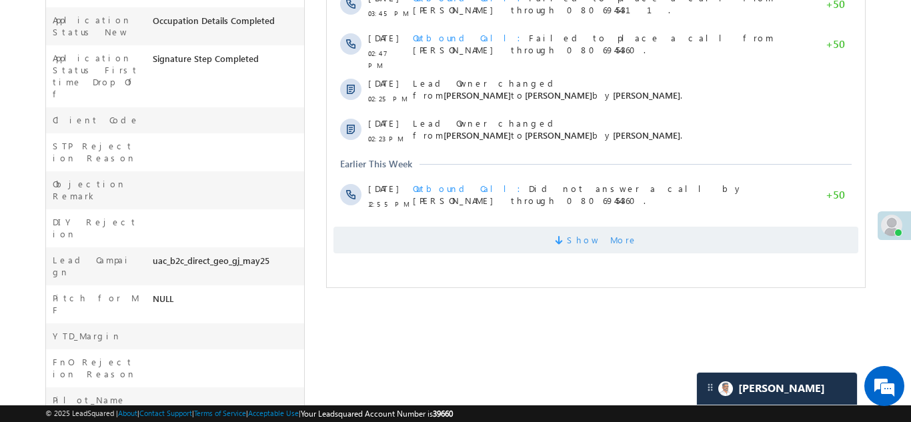
scroll to position [521, 0]
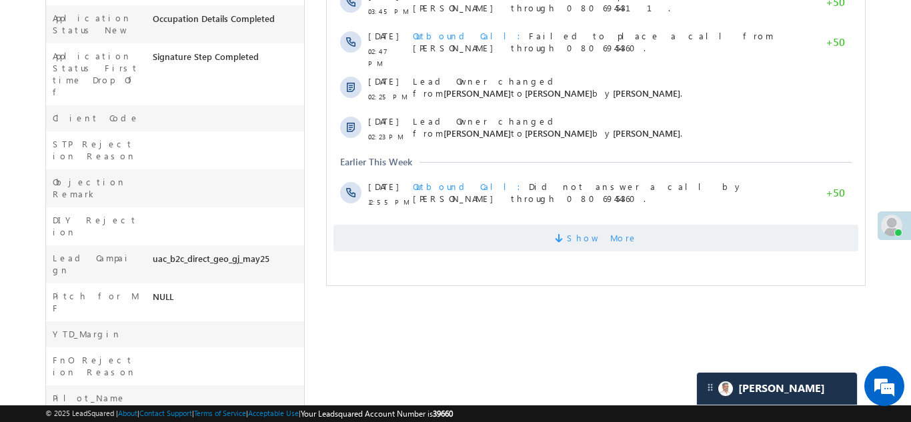
click at [485, 225] on span "Show More" at bounding box center [595, 238] width 525 height 27
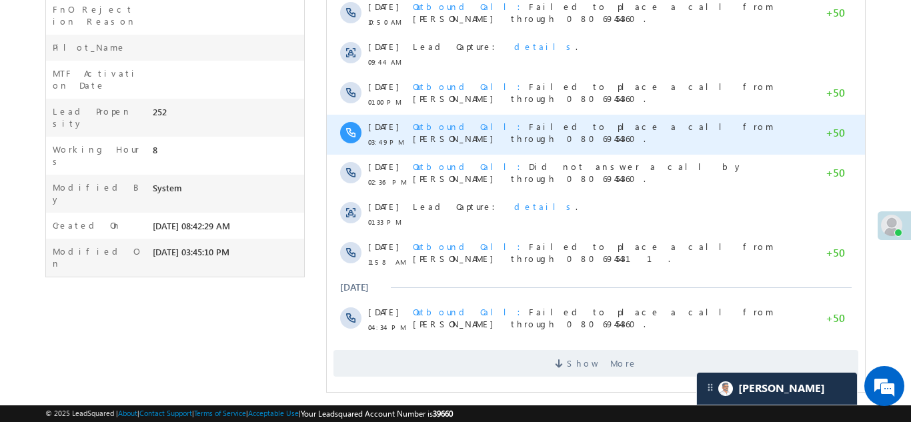
scroll to position [877, 0]
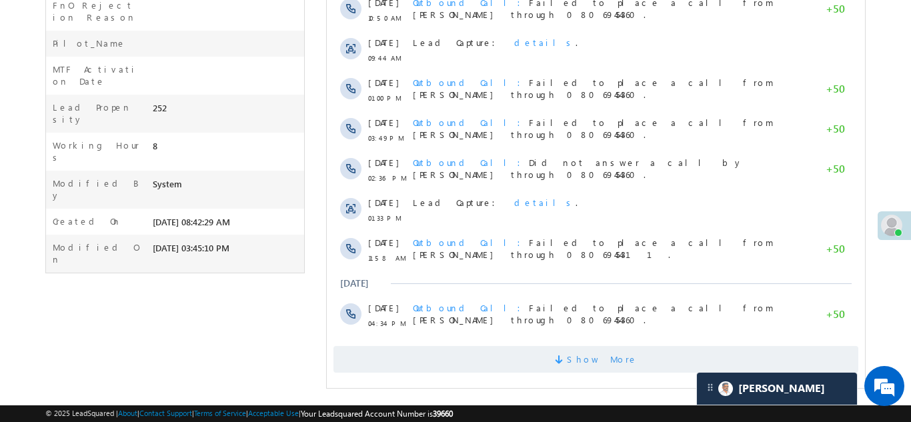
click at [478, 346] on span "Show More" at bounding box center [595, 359] width 525 height 27
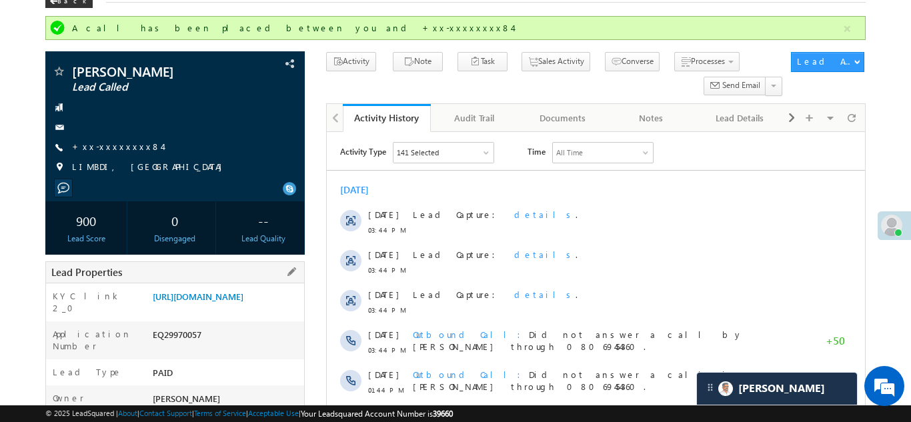
scroll to position [93, 0]
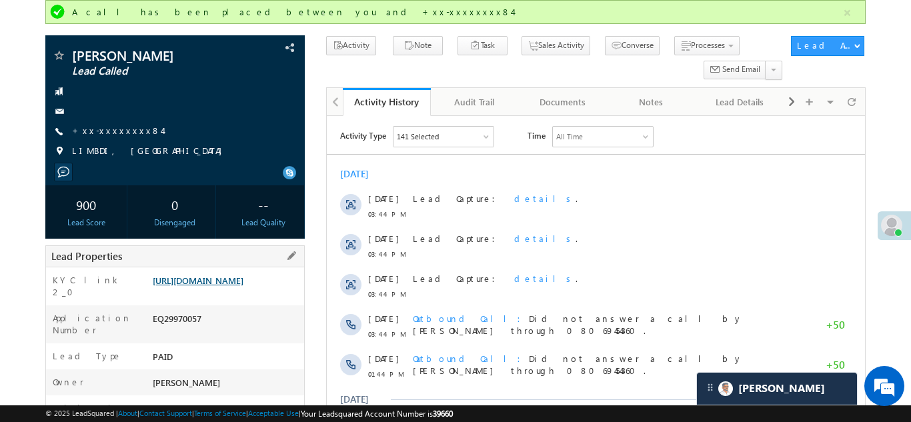
click at [222, 286] on link "https://angelbroking1-pk3em7sa.customui-test.leadsquared.com?leadId=3dacc5b4-0c…" at bounding box center [198, 280] width 91 height 11
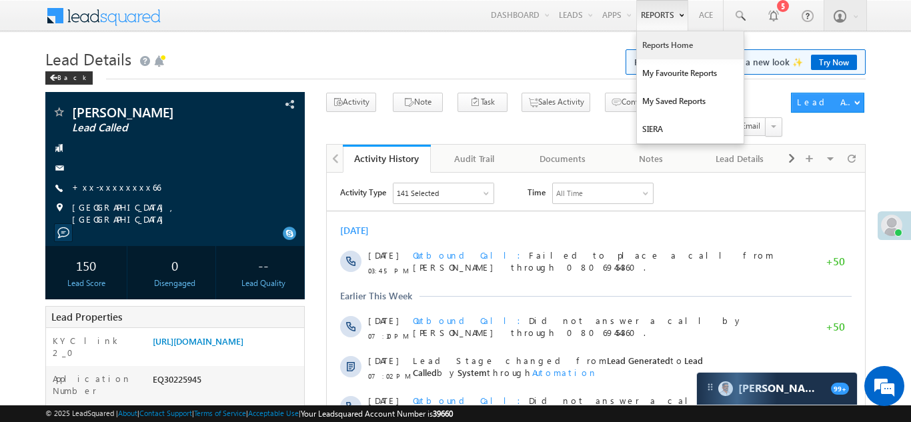
click at [660, 45] on link "Reports Home" at bounding box center [690, 45] width 107 height 28
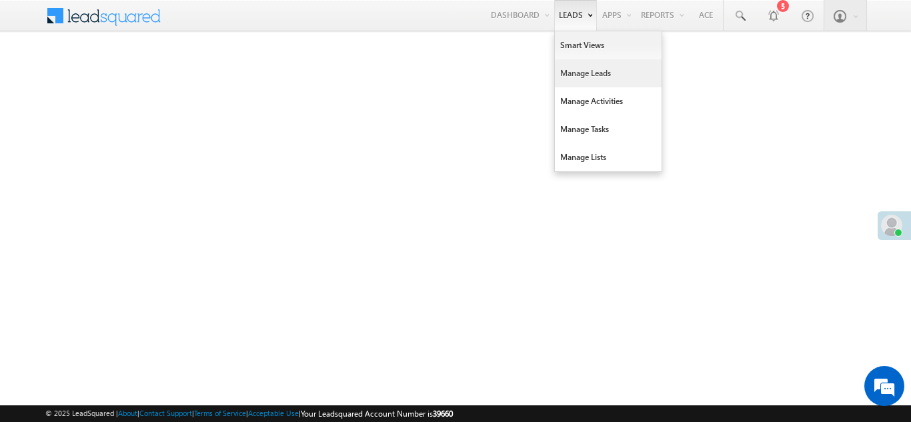
click at [577, 79] on link "Manage Leads" at bounding box center [608, 73] width 107 height 28
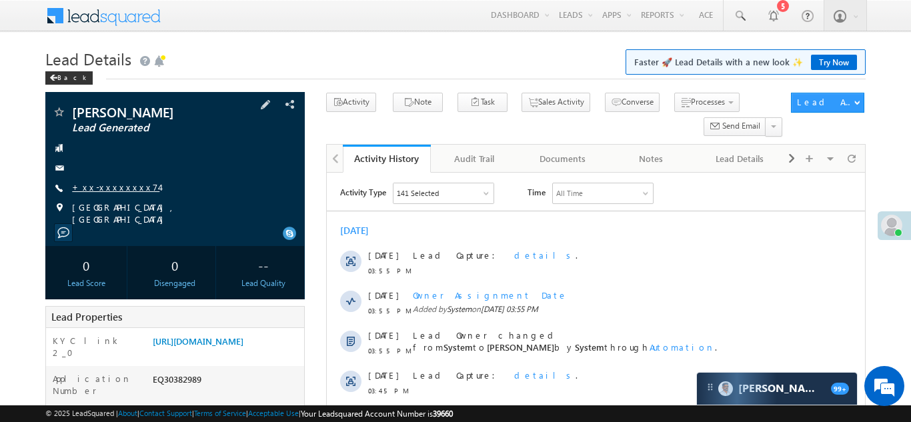
click at [109, 185] on link "+xx-xxxxxxxx74" at bounding box center [115, 186] width 87 height 11
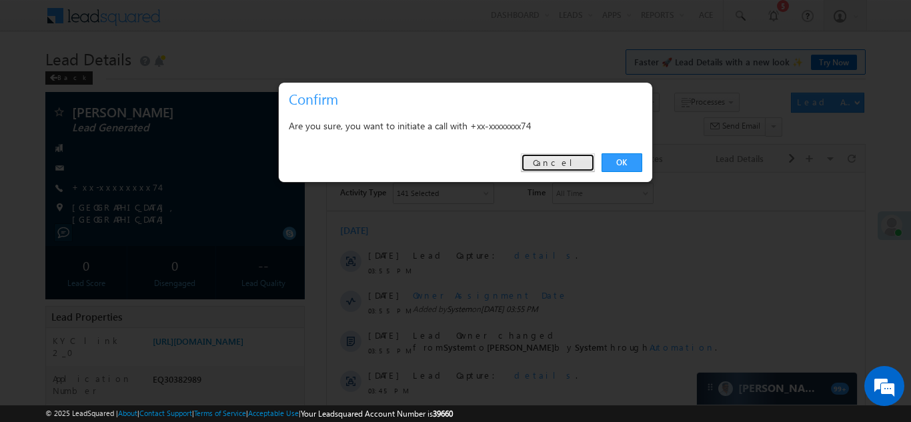
drag, startPoint x: 569, startPoint y: 164, endPoint x: 232, endPoint y: 3, distance: 373.3
click at [569, 164] on link "Cancel" at bounding box center [558, 162] width 74 height 19
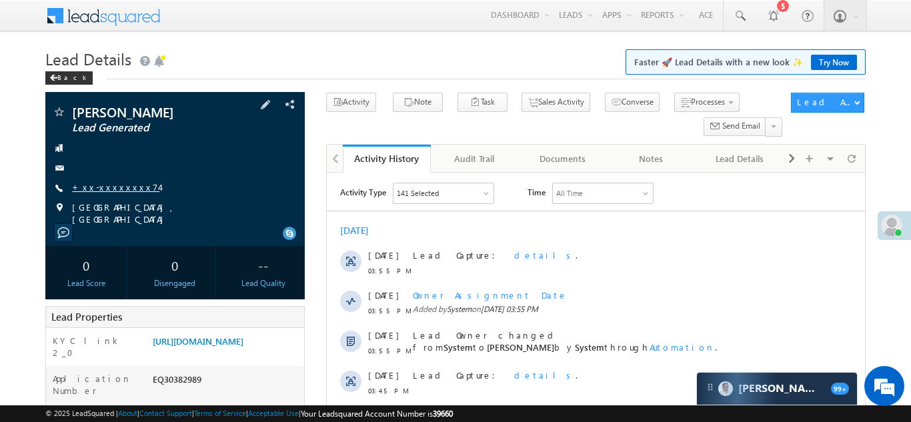
click at [107, 192] on link "+xx-xxxxxxxx74" at bounding box center [115, 186] width 87 height 11
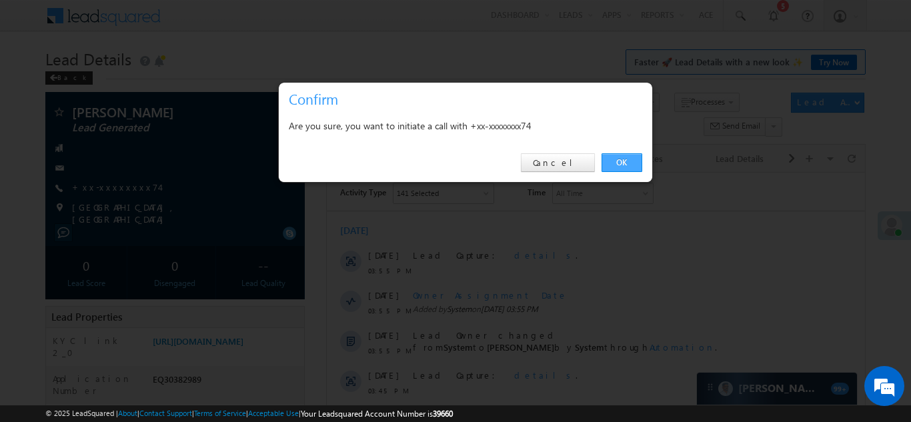
click at [608, 159] on link "OK" at bounding box center [622, 162] width 41 height 19
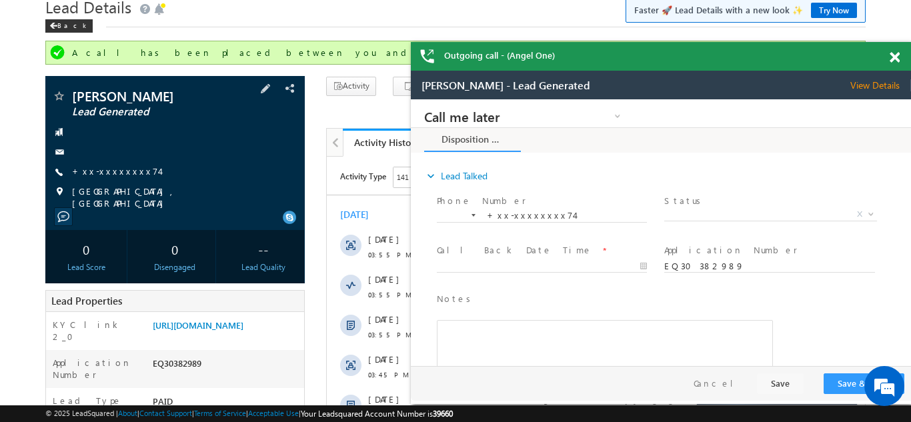
scroll to position [33, 0]
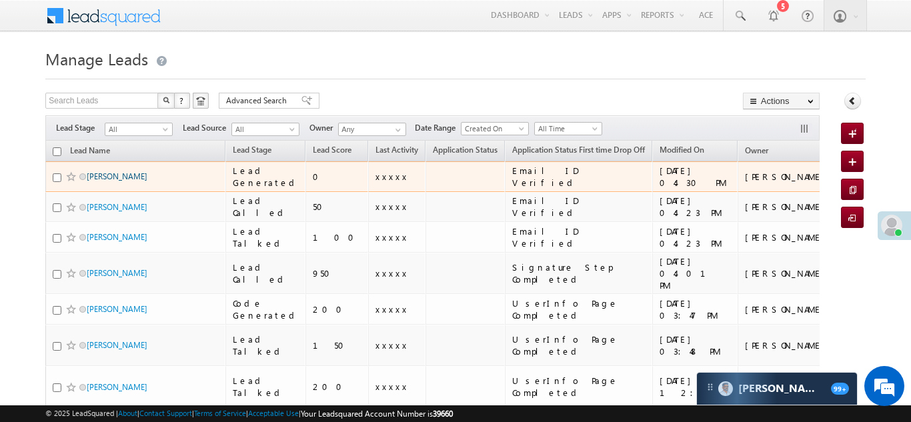
click at [112, 175] on link "[PERSON_NAME]" at bounding box center [117, 176] width 61 height 10
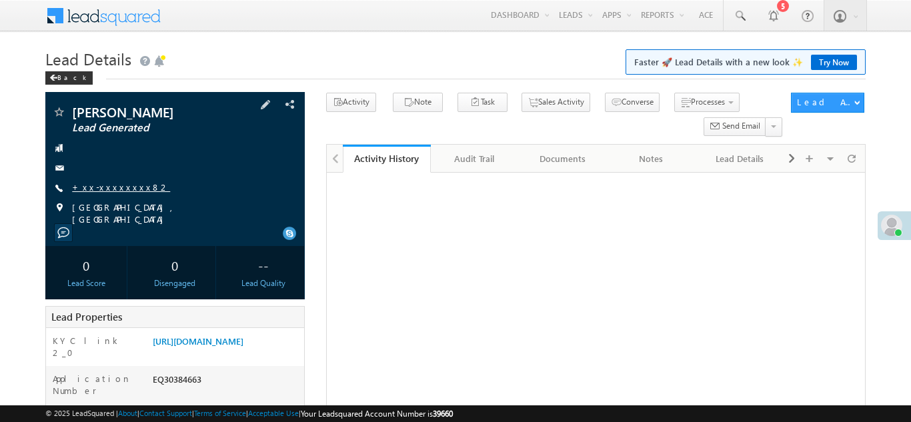
click at [113, 184] on link "+xx-xxxxxxxx82" at bounding box center [121, 186] width 98 height 11
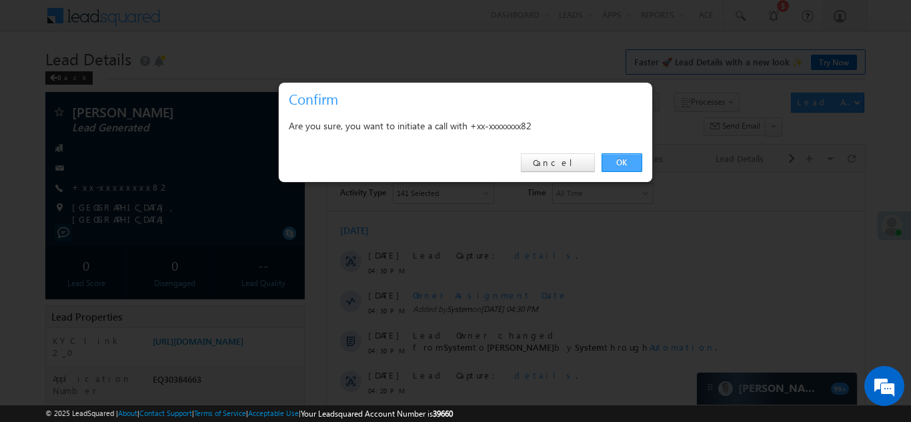
click at [624, 163] on link "OK" at bounding box center [622, 162] width 41 height 19
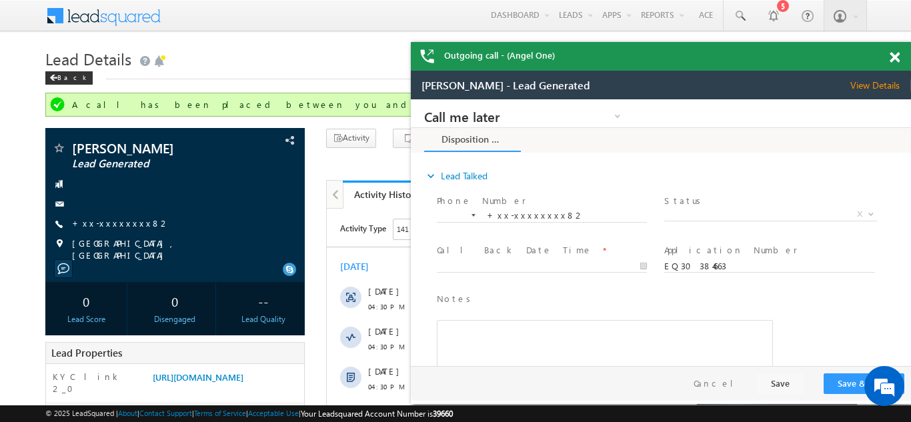
click at [897, 55] on span at bounding box center [895, 57] width 10 height 11
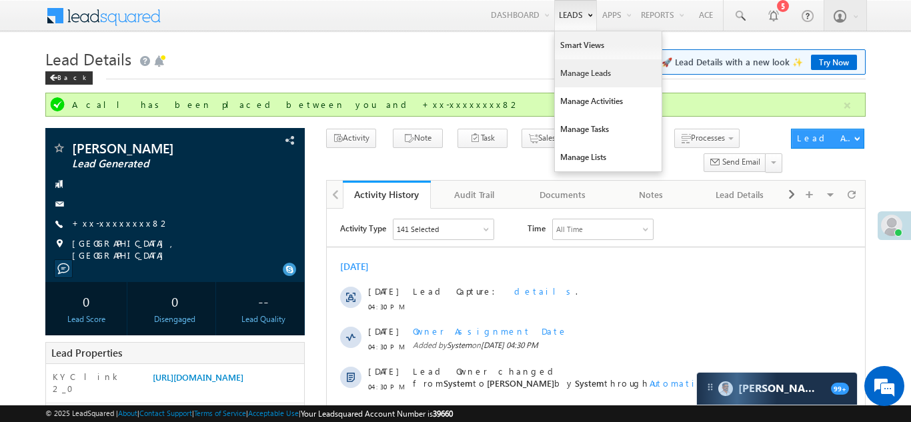
click at [580, 74] on link "Manage Leads" at bounding box center [608, 73] width 107 height 28
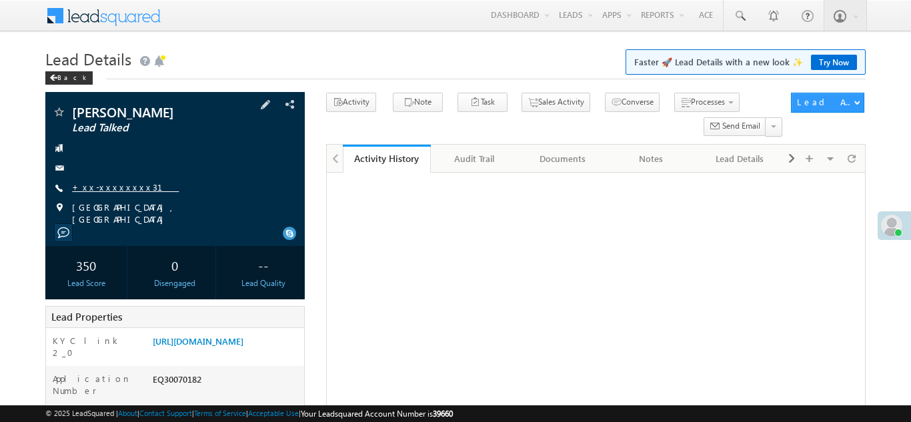
click at [112, 187] on link "+xx-xxxxxxxx31" at bounding box center [125, 186] width 107 height 11
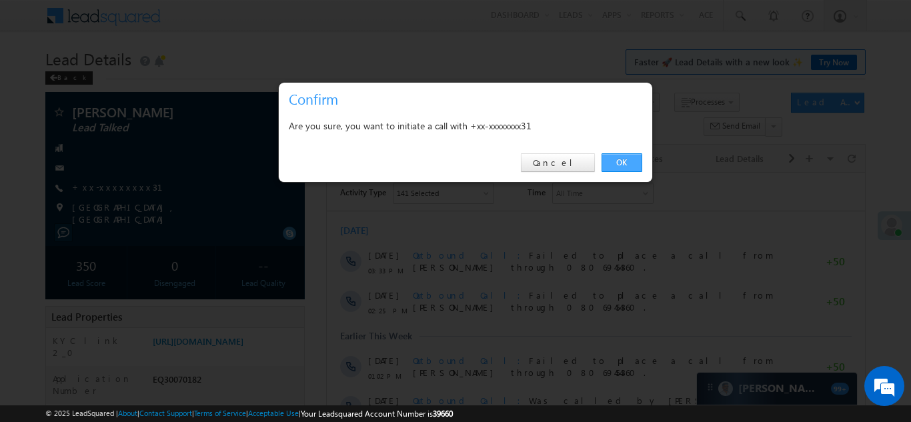
click at [618, 161] on link "OK" at bounding box center [622, 162] width 41 height 19
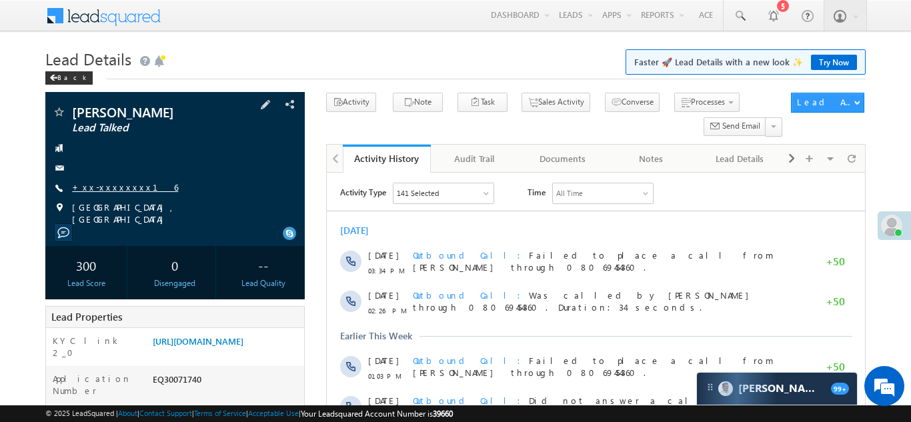
click at [102, 187] on link "+xx-xxxxxxxx16" at bounding box center [125, 186] width 106 height 11
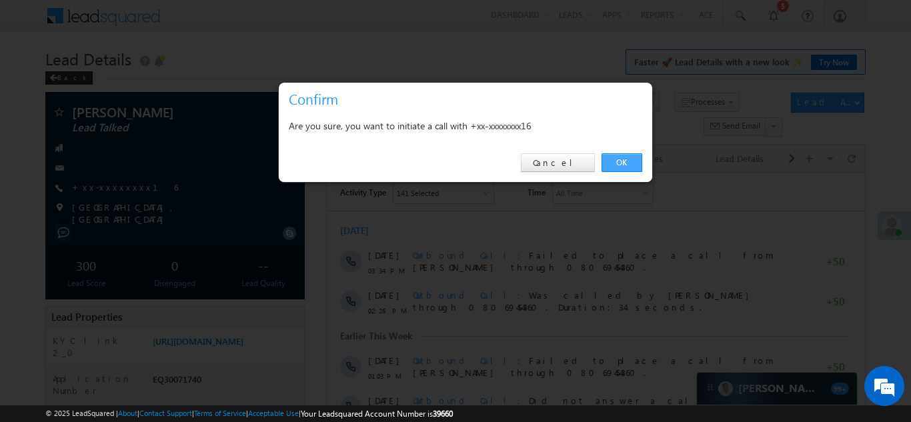
click at [618, 164] on link "OK" at bounding box center [622, 162] width 41 height 19
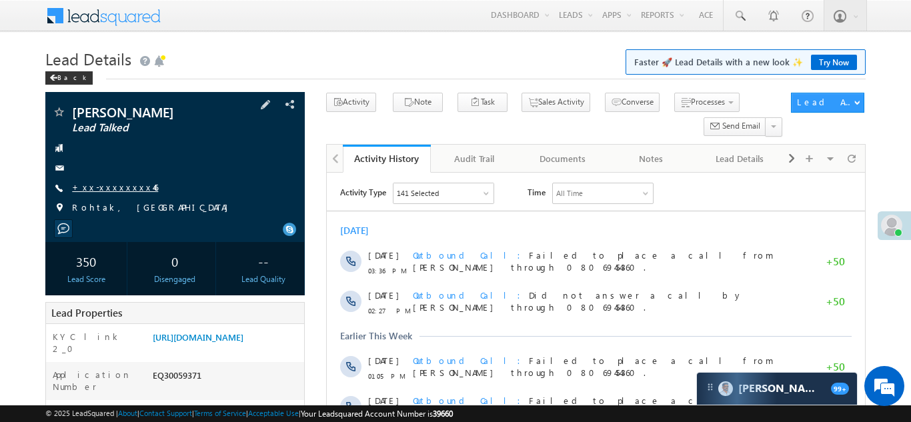
click at [105, 187] on link "+xx-xxxxxxxx46" at bounding box center [115, 186] width 86 height 11
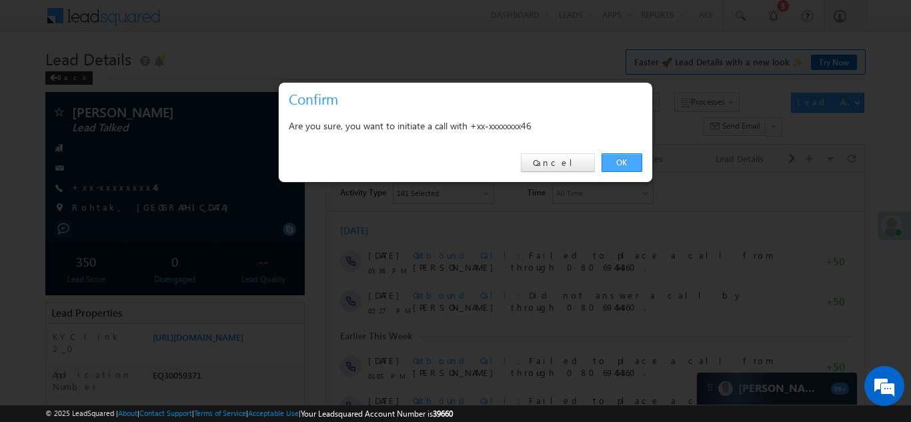
click at [623, 159] on link "OK" at bounding box center [622, 162] width 41 height 19
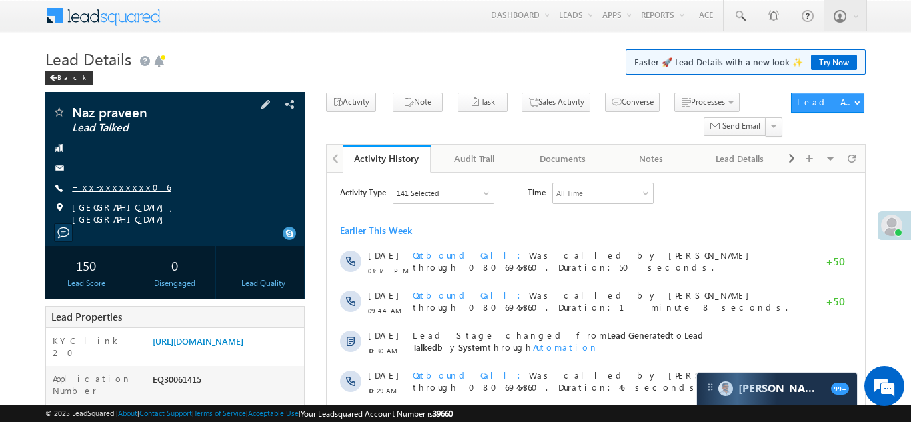
click at [103, 186] on link "+xx-xxxxxxxx06" at bounding box center [121, 186] width 99 height 11
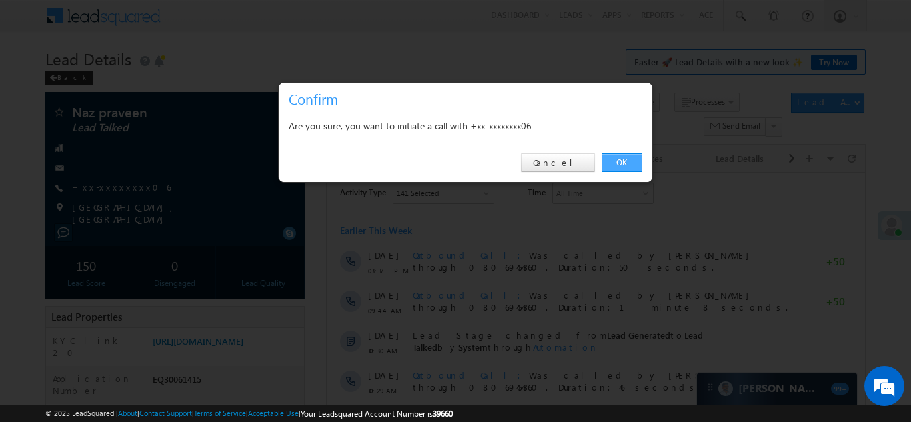
click at [621, 161] on link "OK" at bounding box center [622, 162] width 41 height 19
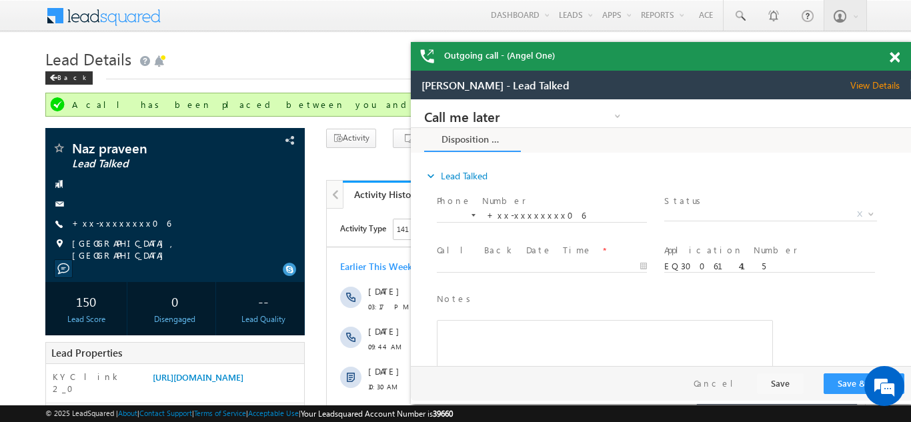
click at [895, 58] on span at bounding box center [895, 57] width 10 height 11
